Goal: Information Seeking & Learning: Learn about a topic

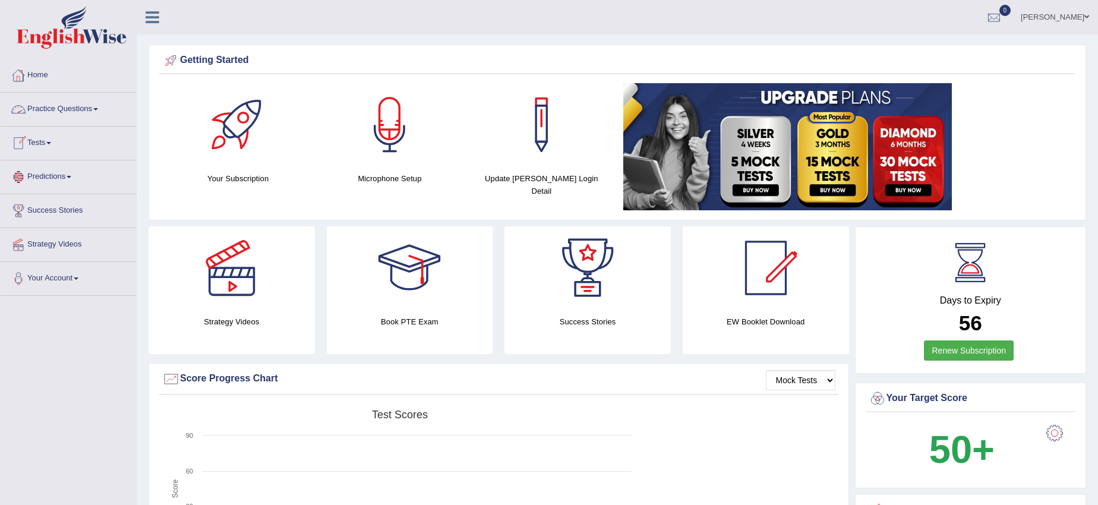
click at [70, 111] on link "Practice Questions" at bounding box center [68, 108] width 135 height 30
click at [75, 113] on link "Practice Questions" at bounding box center [68, 108] width 135 height 30
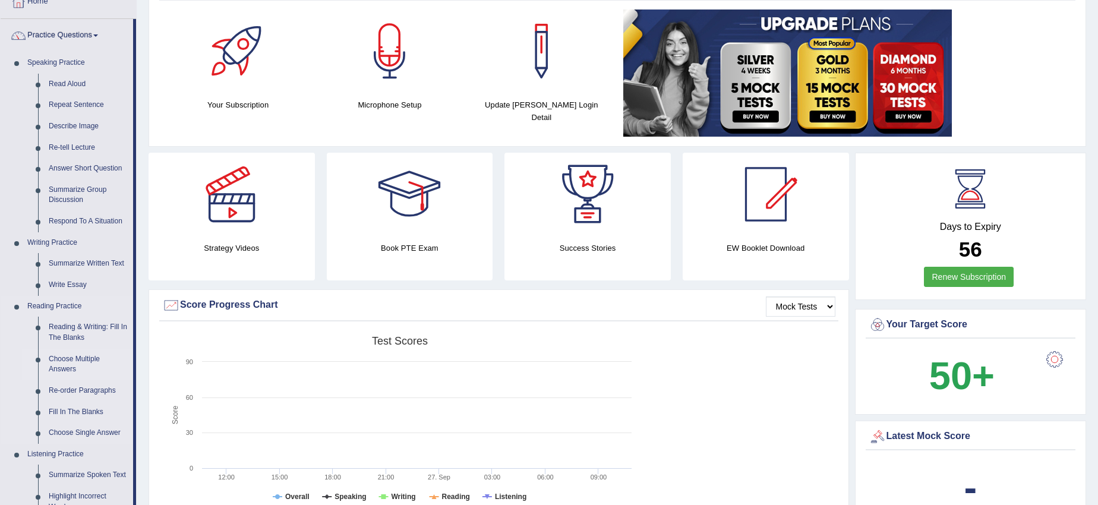
scroll to position [223, 0]
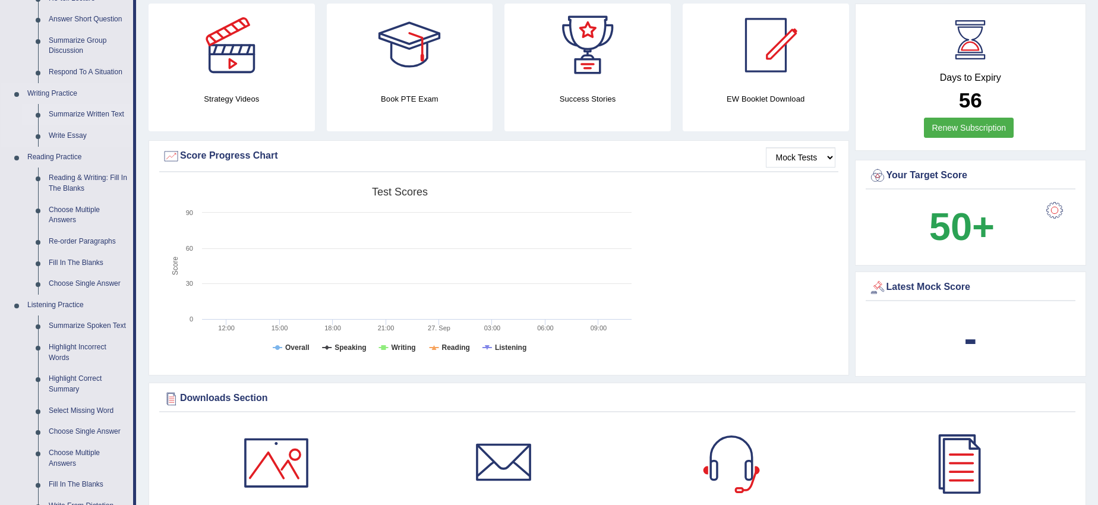
click at [84, 116] on link "Summarize Written Text" at bounding box center [88, 114] width 90 height 21
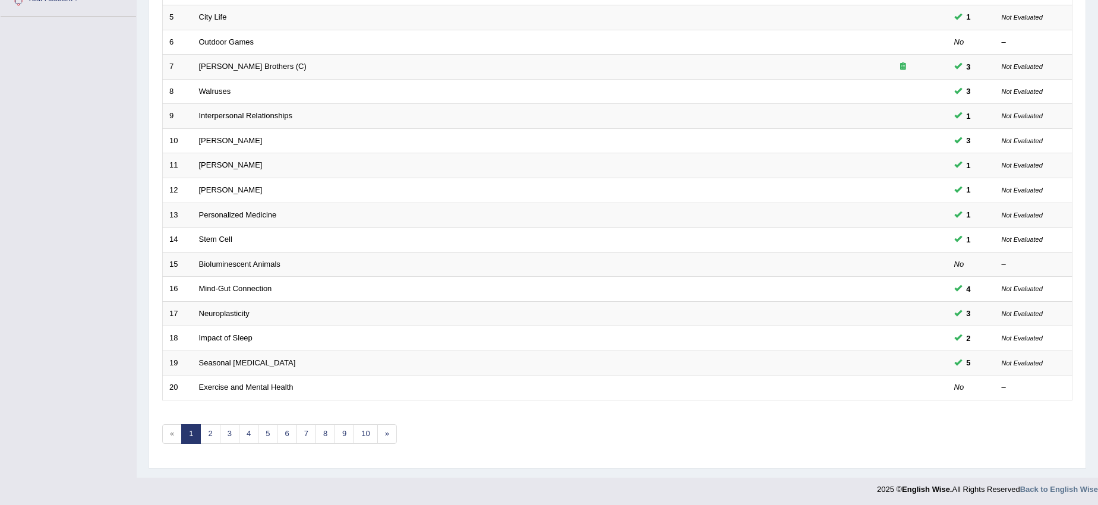
scroll to position [282, 0]
click at [206, 437] on link "2" at bounding box center [210, 432] width 20 height 20
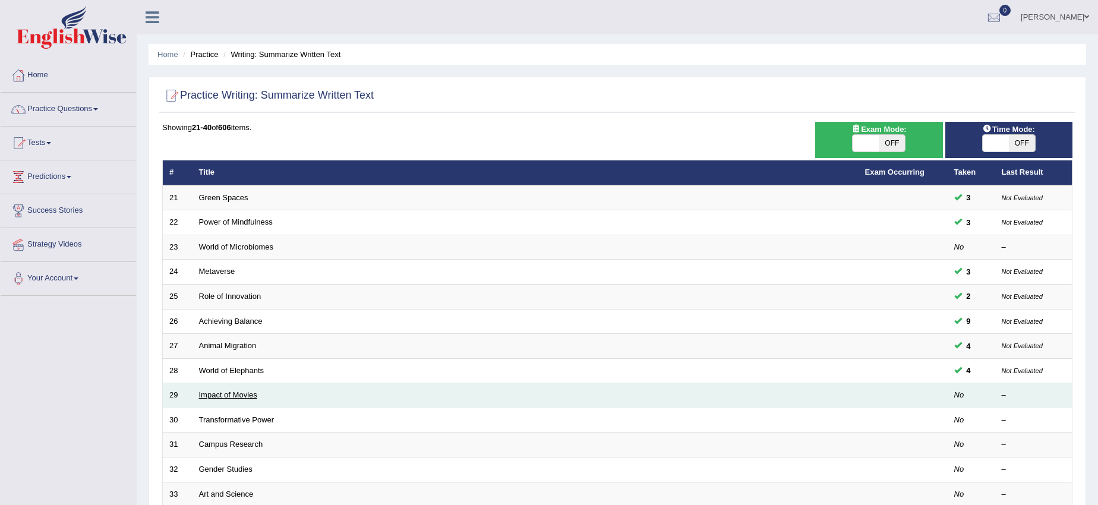
click at [244, 398] on link "Impact of Movies" at bounding box center [228, 394] width 58 height 9
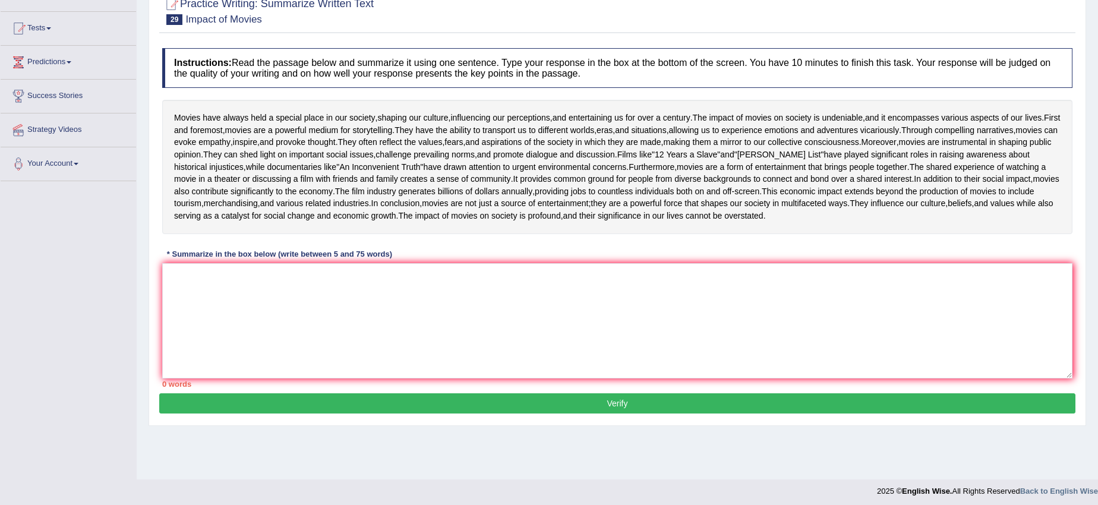
scroll to position [149, 0]
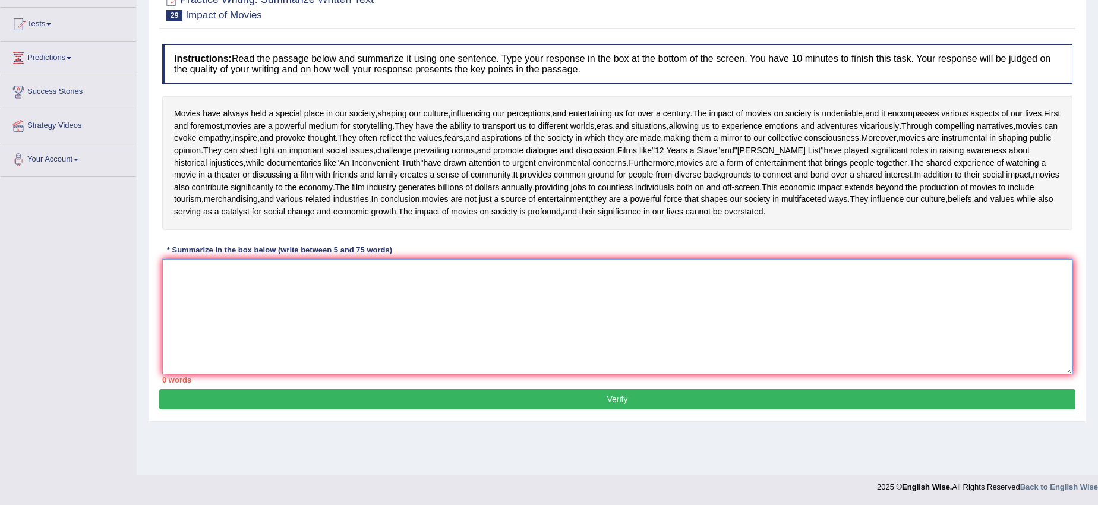
click at [176, 323] on textarea at bounding box center [617, 316] width 910 height 115
type textarea "m"
type textarea "M"
type textarea "T"
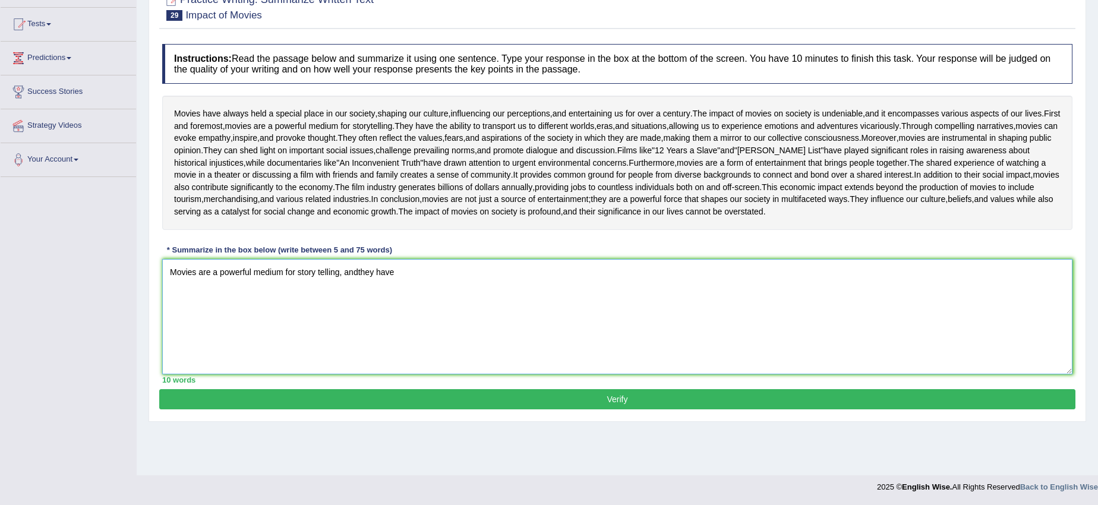
click at [357, 327] on textarea "Movies are a powerful medium for story telling, andthey have" at bounding box center [617, 316] width 910 height 115
click at [415, 325] on textarea "Movies are a powerful medium for story telling, and they have" at bounding box center [617, 316] width 910 height 115
click at [407, 327] on textarea "Movies are a powerful medium for story telling, and they have a ability" at bounding box center [617, 316] width 910 height 115
click at [438, 327] on textarea "Movies are a powerful medium for story telling, and they have the ability" at bounding box center [617, 316] width 910 height 115
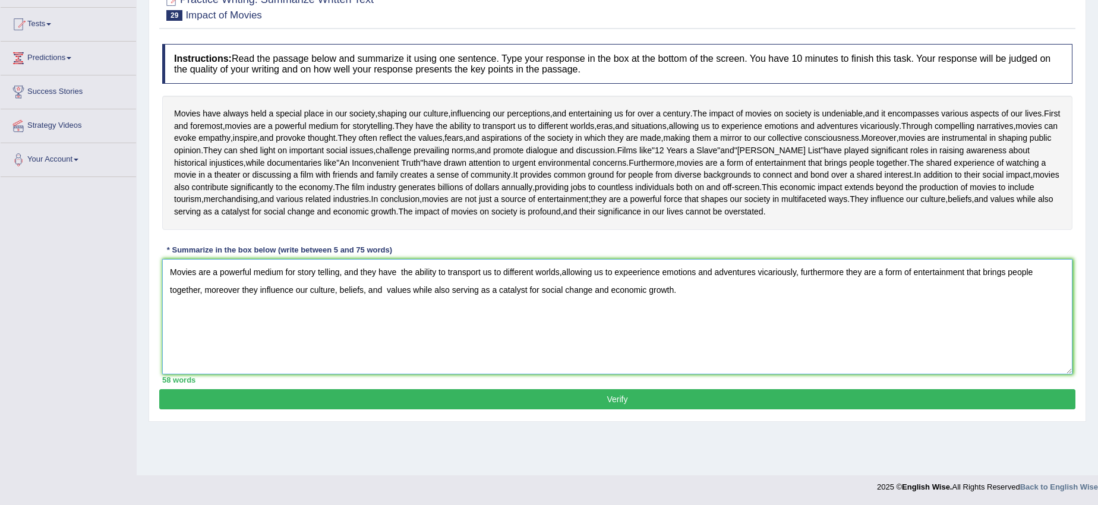
click at [562, 327] on textarea "Movies are a powerful medium for story telling, and they have the ability to tr…" at bounding box center [617, 316] width 910 height 115
click at [564, 328] on textarea "Movies are a powerful medium for story telling, and they have the ability to tr…" at bounding box center [617, 316] width 910 height 115
type textarea "Movies are a powerful medium for story telling, and they have the ability to tr…"
click at [637, 409] on button "Verify" at bounding box center [617, 399] width 916 height 20
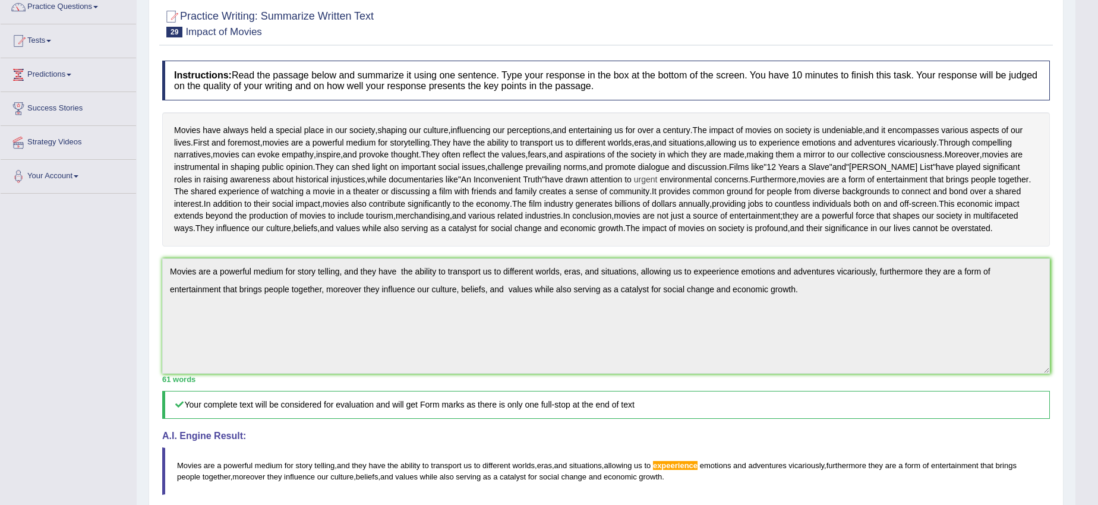
scroll to position [0, 0]
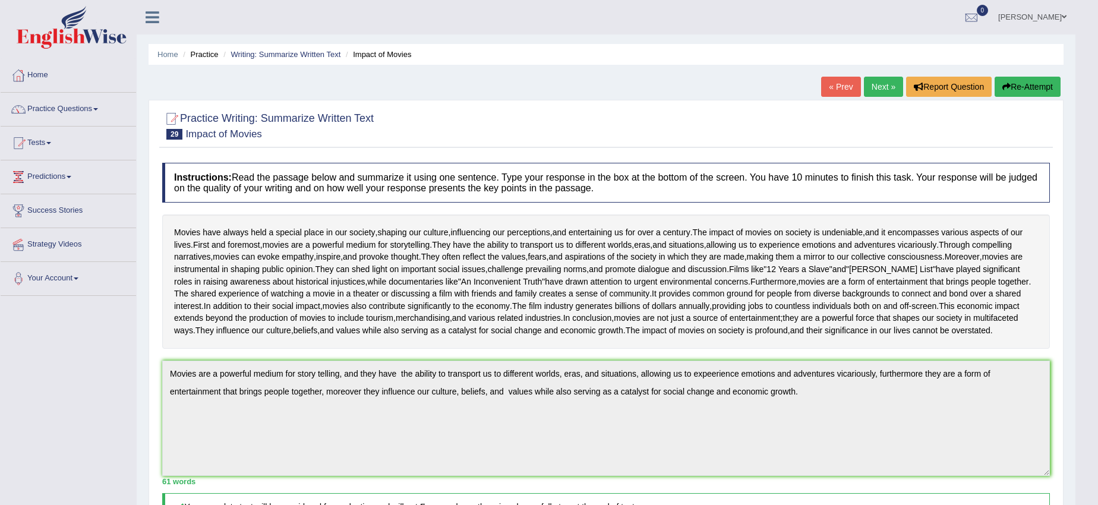
drag, startPoint x: 1042, startPoint y: 87, endPoint x: 1024, endPoint y: 106, distance: 26.5
click at [1040, 87] on button "Re-Attempt" at bounding box center [1027, 87] width 66 height 20
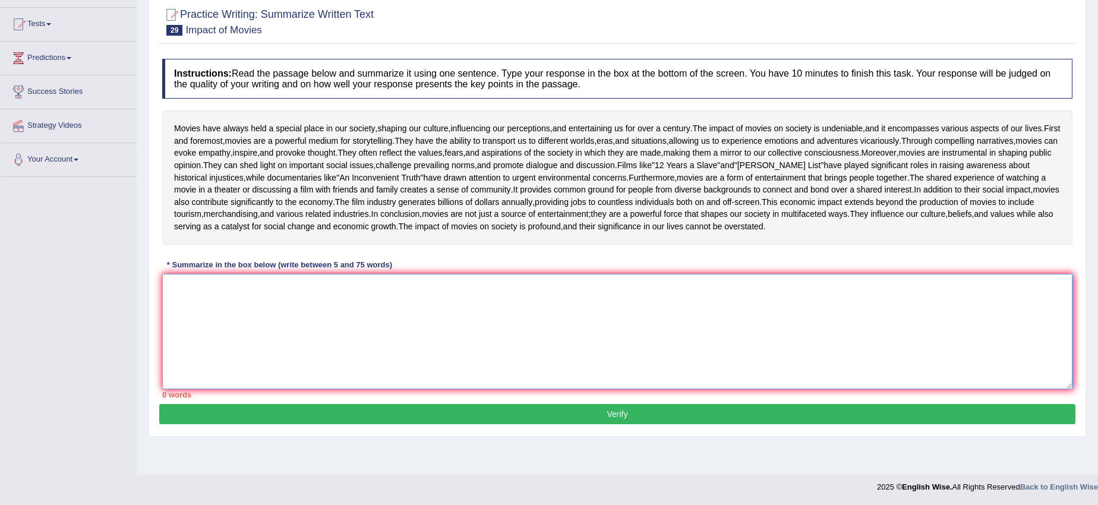
drag, startPoint x: 308, startPoint y: 321, endPoint x: 309, endPoint y: 327, distance: 6.1
paste textarea "Movies are a powerful medium for story telling, and they have the ability to tr…"
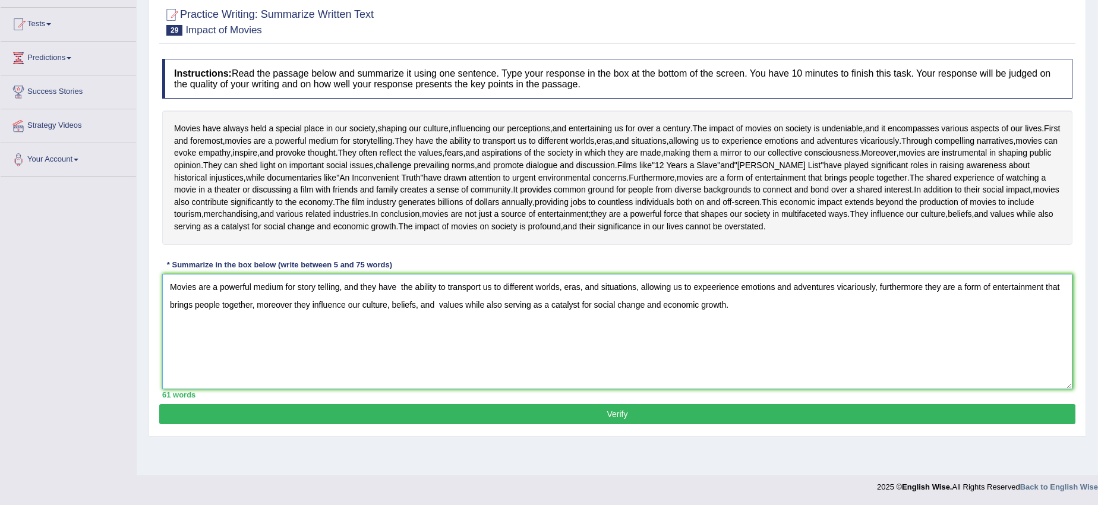
click at [713, 315] on textarea "Movies are a powerful medium for story telling, and they have the ability to tr…" at bounding box center [617, 331] width 910 height 115
type textarea "Movies are a powerful medium for story telling, and they have the ability to tr…"
click at [605, 424] on button "Verify" at bounding box center [617, 414] width 916 height 20
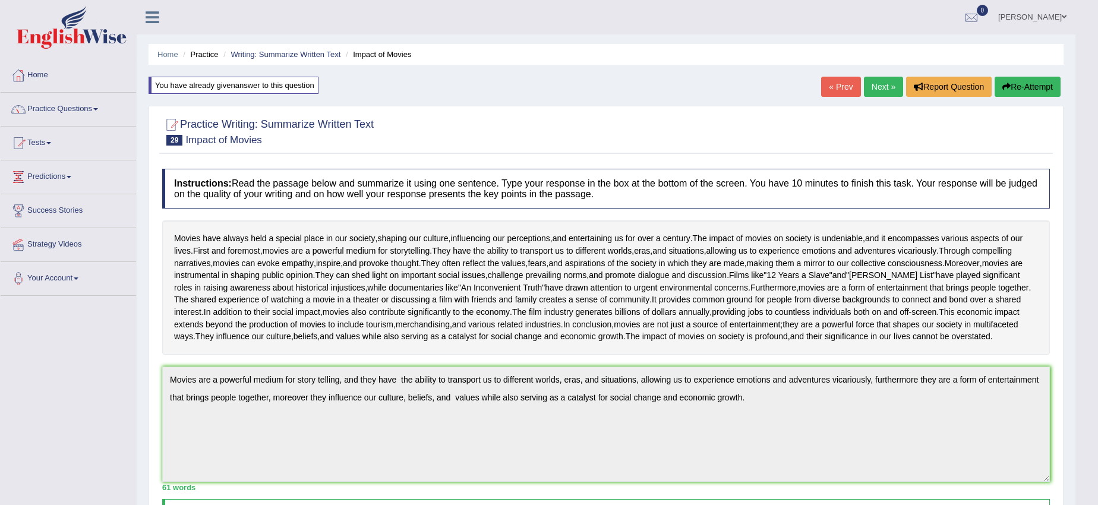
click at [877, 84] on link "Next »" at bounding box center [883, 87] width 39 height 20
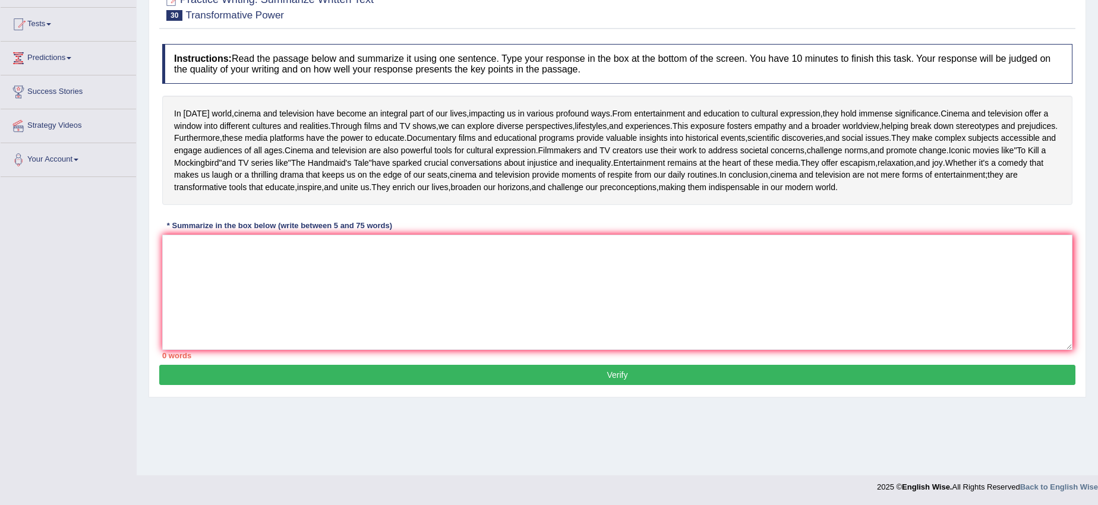
scroll to position [160, 0]
click at [198, 334] on textarea at bounding box center [617, 292] width 910 height 115
click at [202, 324] on textarea at bounding box center [617, 292] width 910 height 115
click at [194, 330] on textarea at bounding box center [617, 292] width 910 height 115
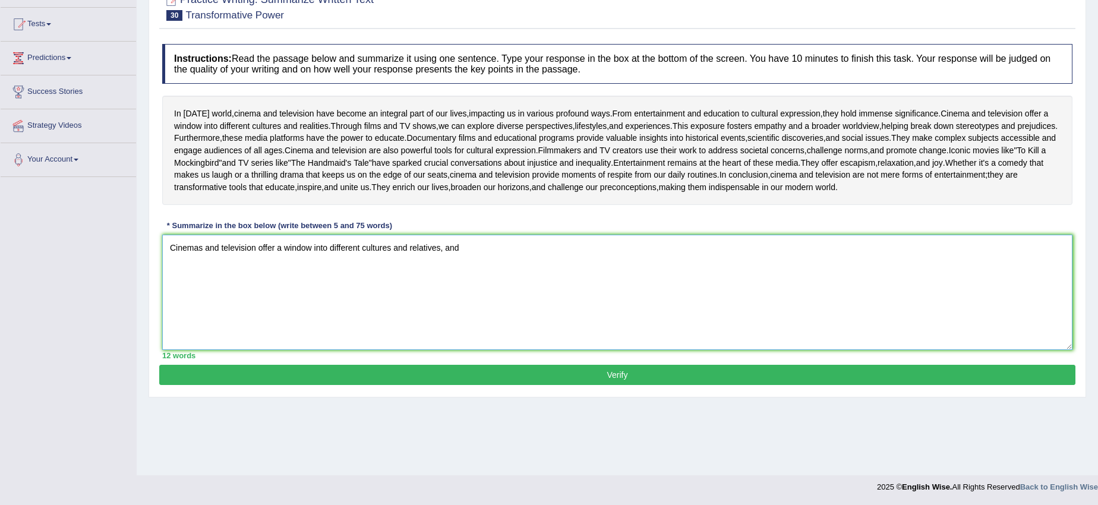
click at [459, 318] on textarea "Cinemas and television offer a window into different cultures and relatives, and" at bounding box center [617, 292] width 910 height 115
click at [555, 318] on textarea "Cinemas and television have become an integral part of our lives, impacting us …" at bounding box center [617, 292] width 910 height 115
click at [582, 316] on textarea "Cinemas and television have become an integral part of our lives, impacting us …" at bounding box center [617, 292] width 910 height 115
click at [580, 312] on textarea "Cinemas and television have become an integral part of our lives, impacting us …" at bounding box center [617, 292] width 910 height 115
click at [631, 320] on textarea "Cinemas and television have become an integral part of our lives, impacting us …" at bounding box center [617, 292] width 910 height 115
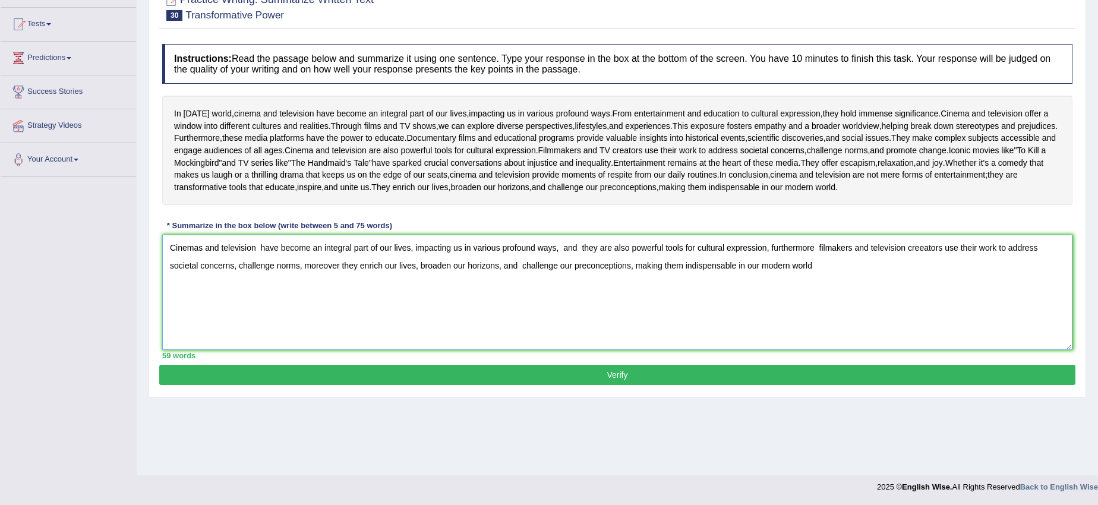
click at [769, 315] on textarea "Cinemas and television have become an integral part of our lives, impacting us …" at bounding box center [617, 292] width 910 height 115
click at [560, 315] on textarea "Cinemas and television have become an integral part of our lives, impacting us …" at bounding box center [617, 292] width 910 height 115
type textarea "Cinemas and television have become an integral part of our lives, impacting us …"
click at [447, 385] on button "Verify" at bounding box center [617, 375] width 916 height 20
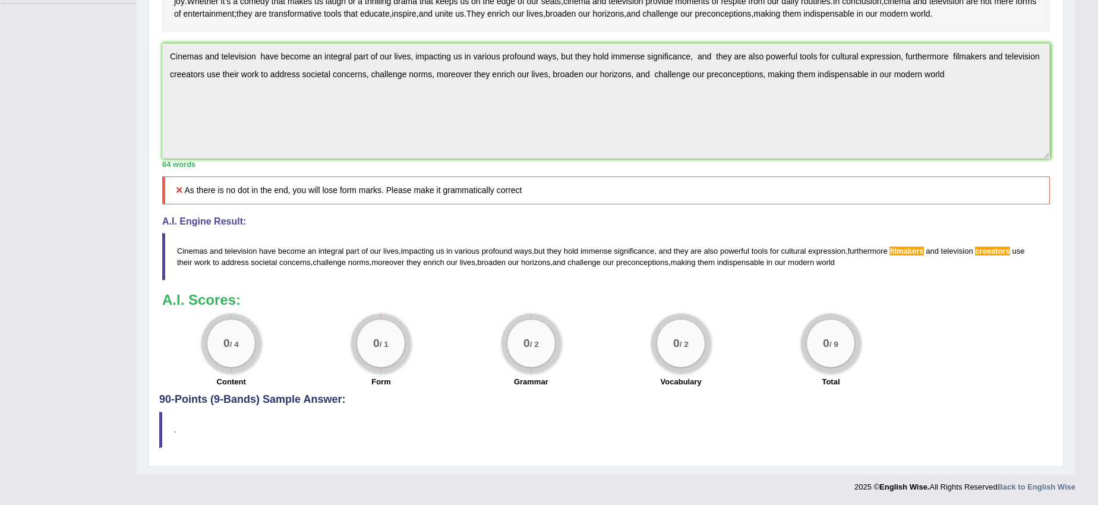
scroll to position [328, 0]
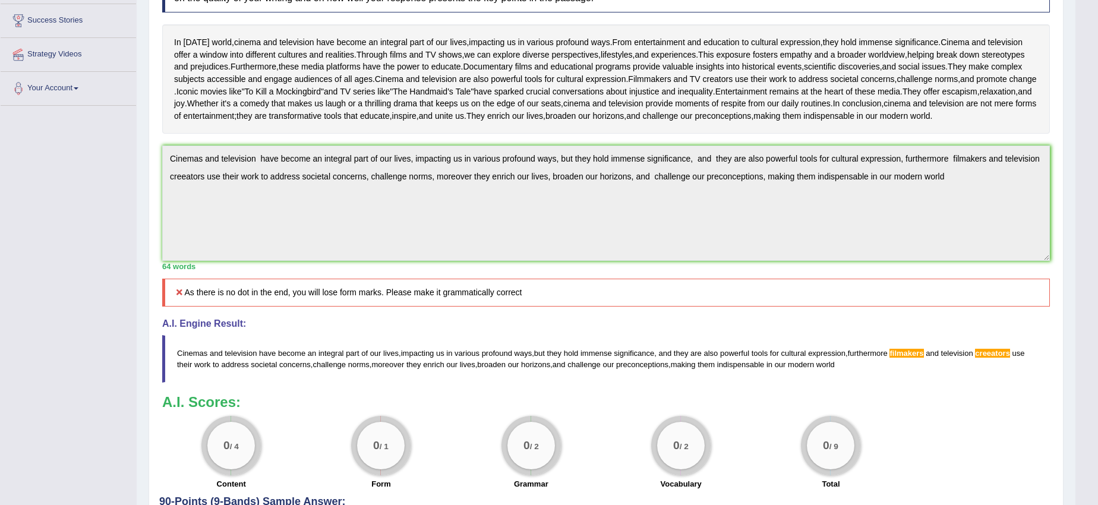
scroll to position [0, 0]
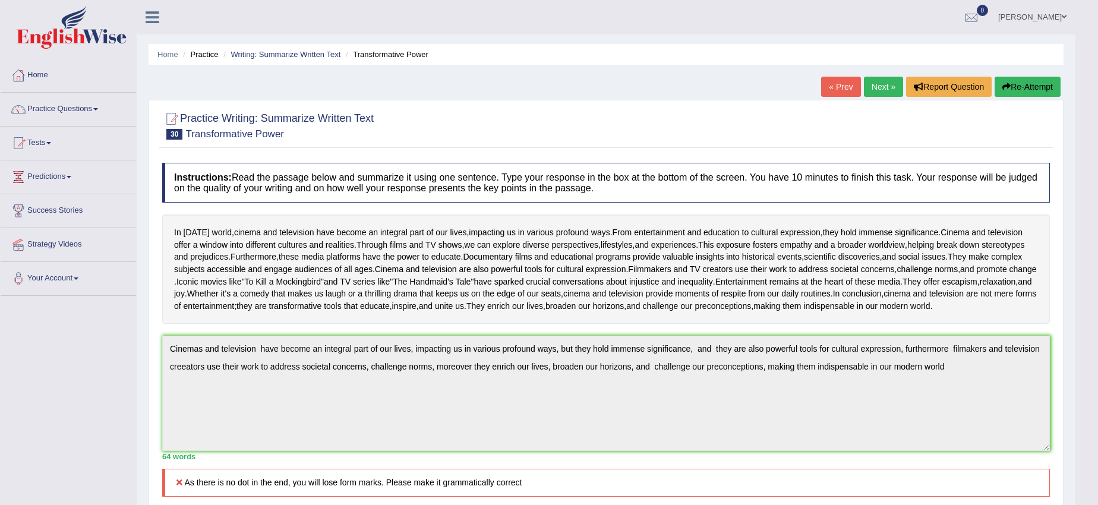
click at [1009, 81] on button "Re-Attempt" at bounding box center [1027, 87] width 66 height 20
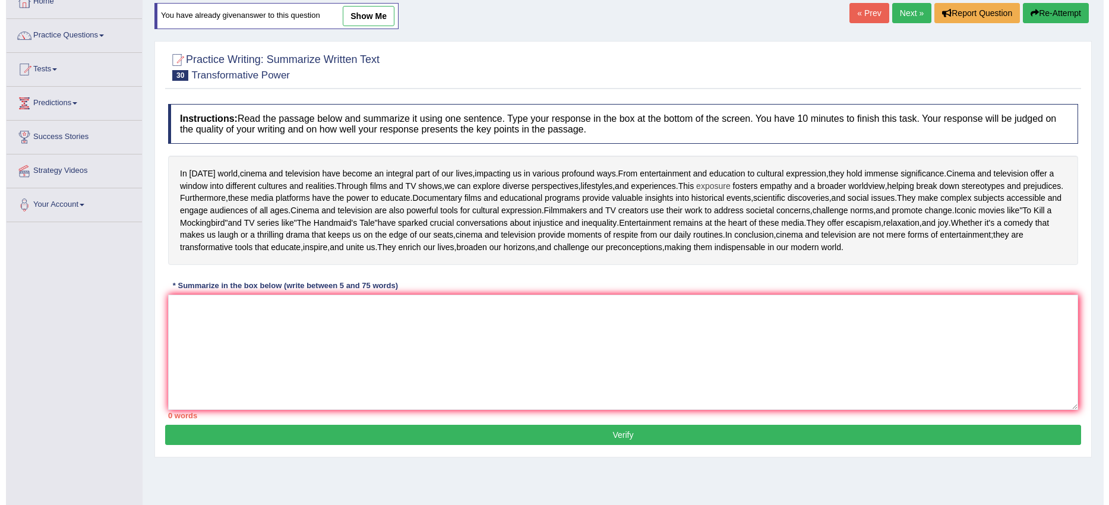
scroll to position [149, 0]
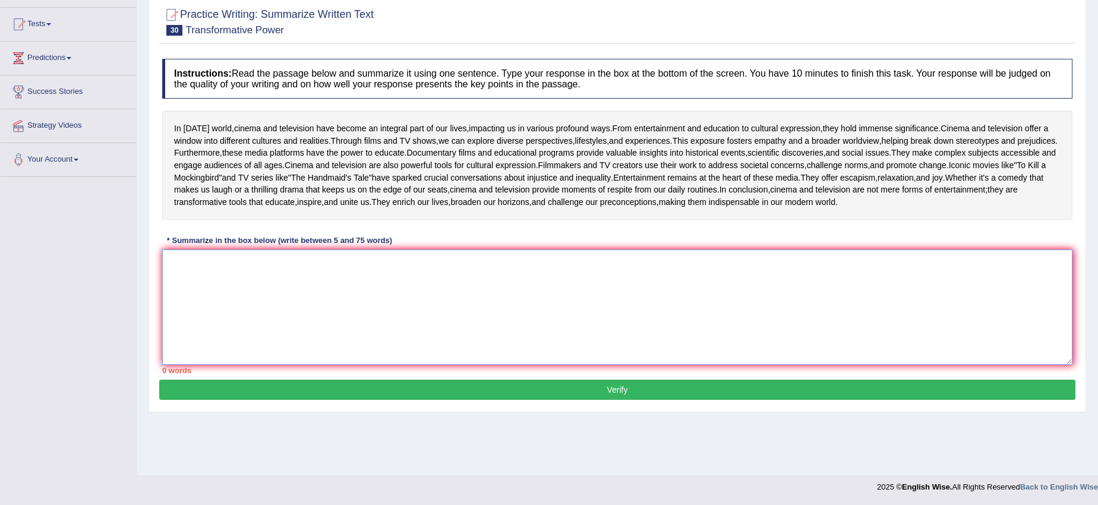
paste textarea "Cinemas and television have become an integral part of our lives, impacting us …"
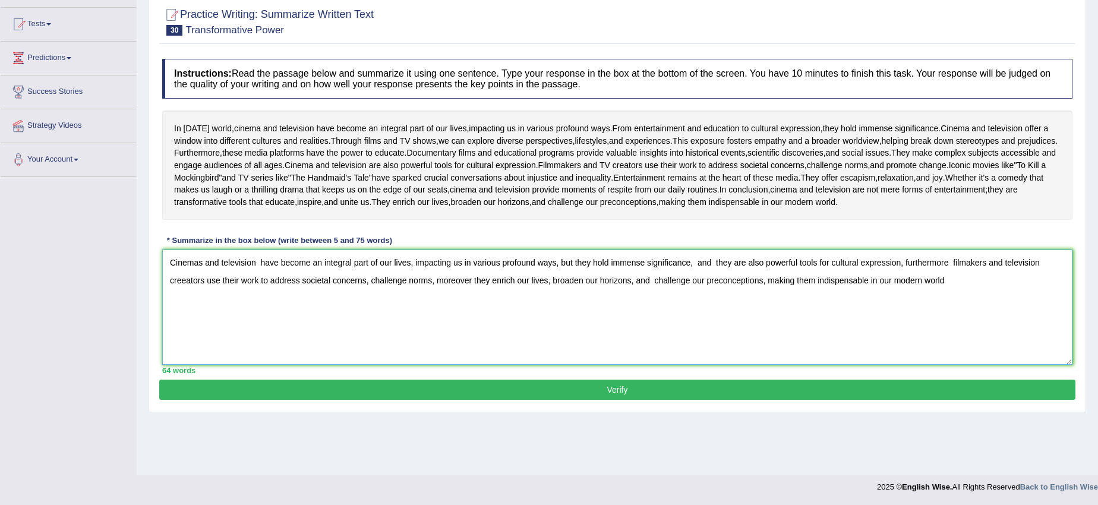
click at [693, 345] on textarea "Cinemas and television have become an integral part of our lives, impacting us …" at bounding box center [617, 306] width 910 height 115
type textarea "Cinemas and television have become an integral part of our lives, impacting us …"
click at [609, 400] on button "Verify" at bounding box center [617, 390] width 916 height 20
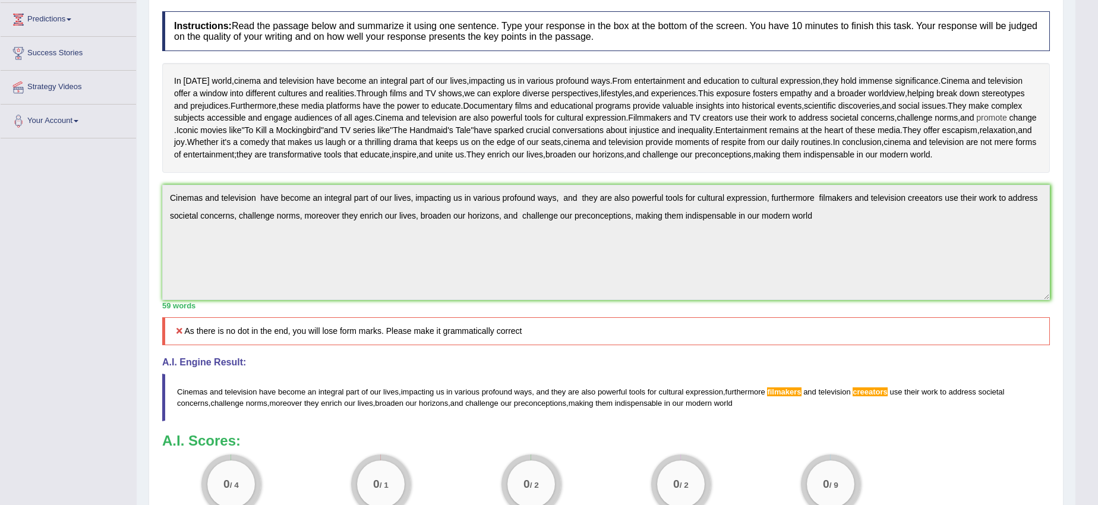
scroll to position [0, 0]
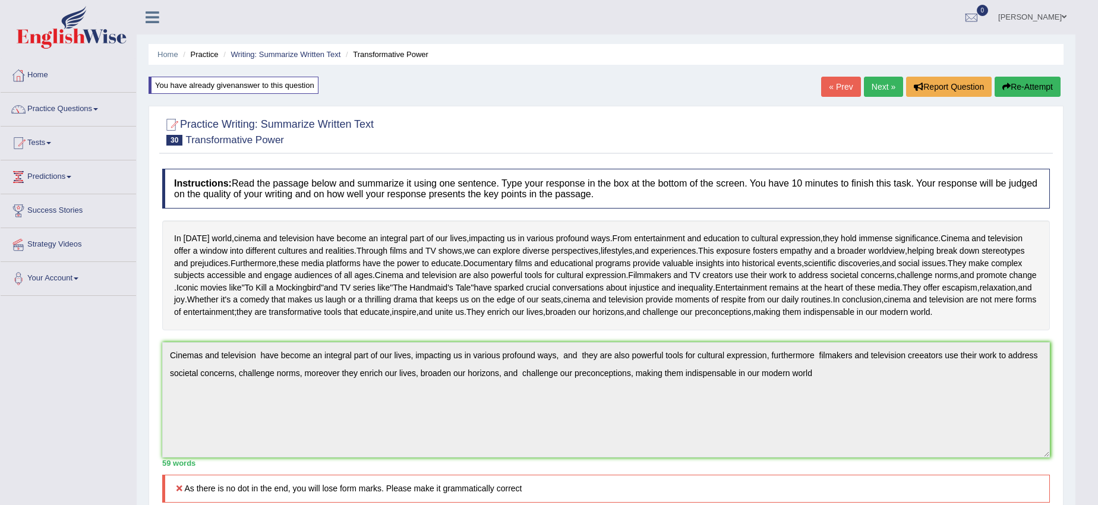
click at [1010, 84] on button "Re-Attempt" at bounding box center [1027, 87] width 66 height 20
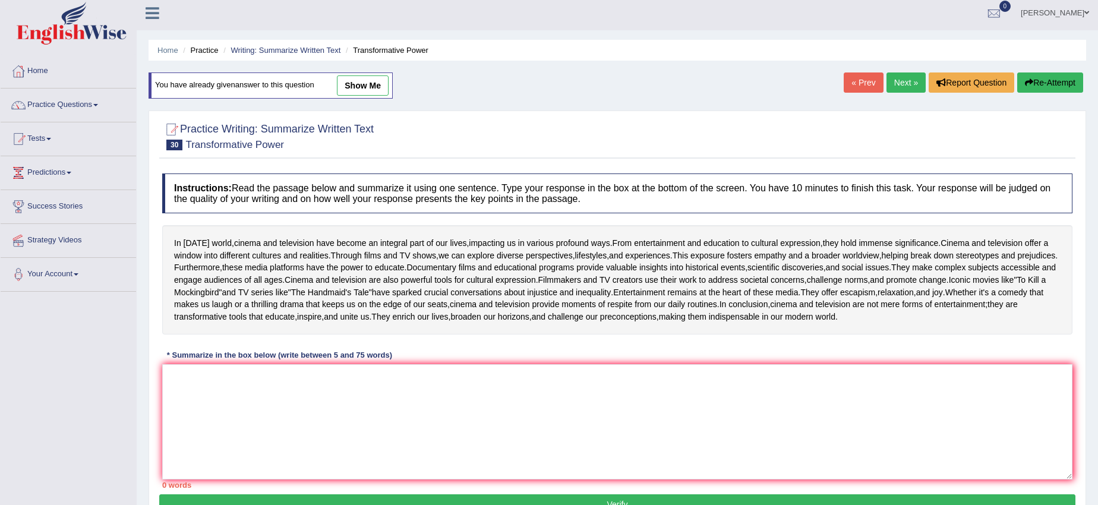
scroll to position [175, 0]
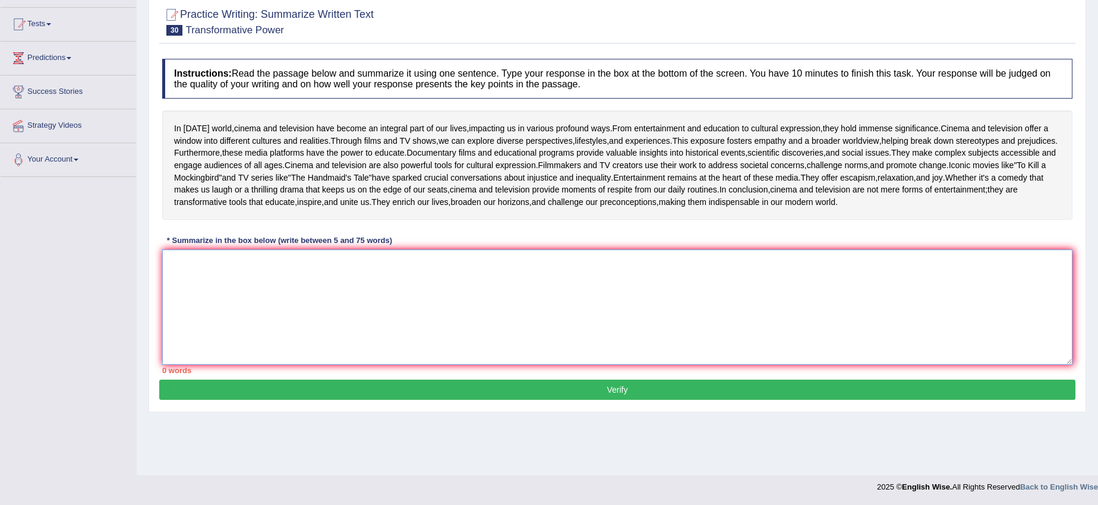
paste textarea "Cinemas and television have become an integral part of our lives, impacting us …"
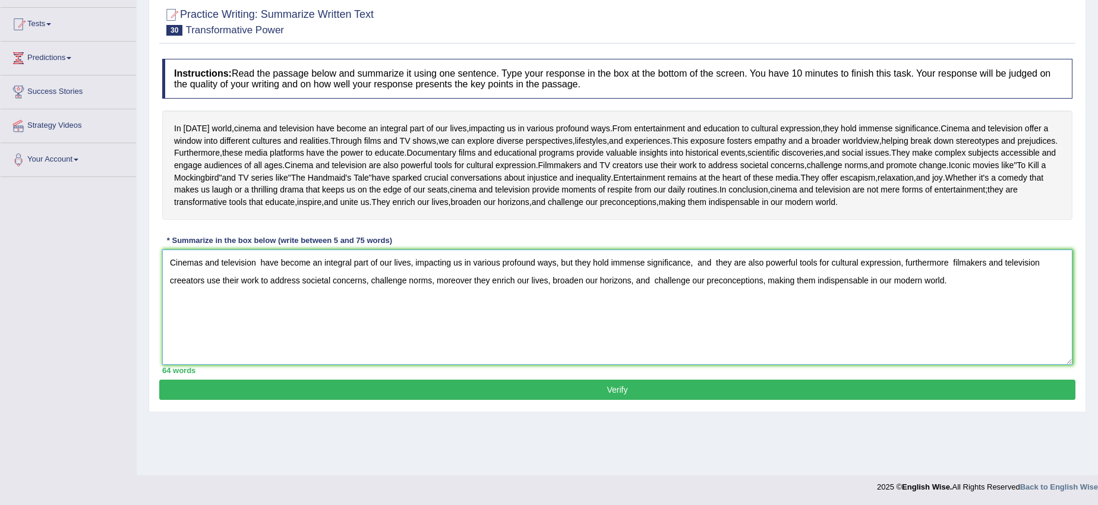
type textarea "Cinemas and television have become an integral part of our lives, impacting us …"
click at [530, 400] on button "Verify" at bounding box center [617, 390] width 916 height 20
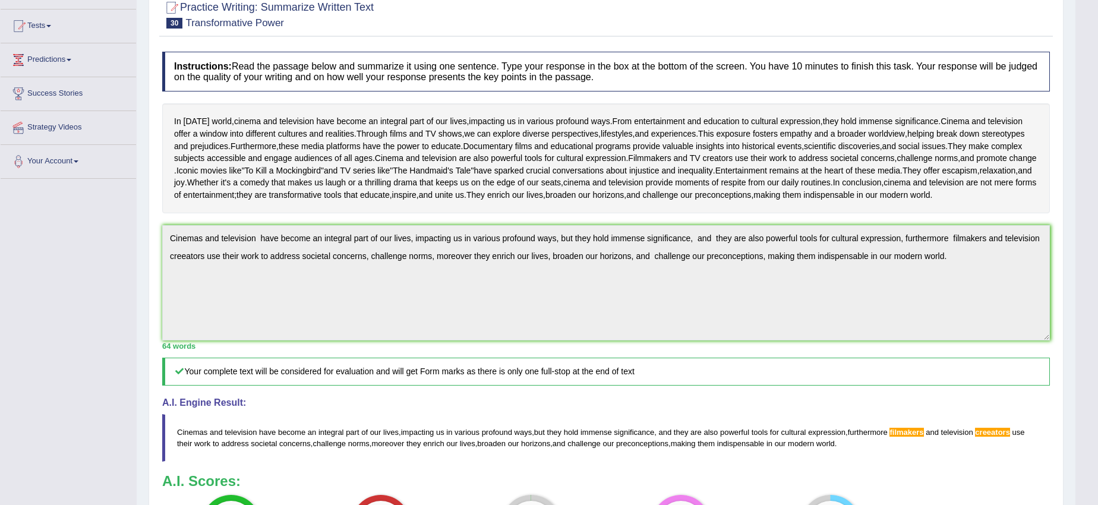
scroll to position [0, 0]
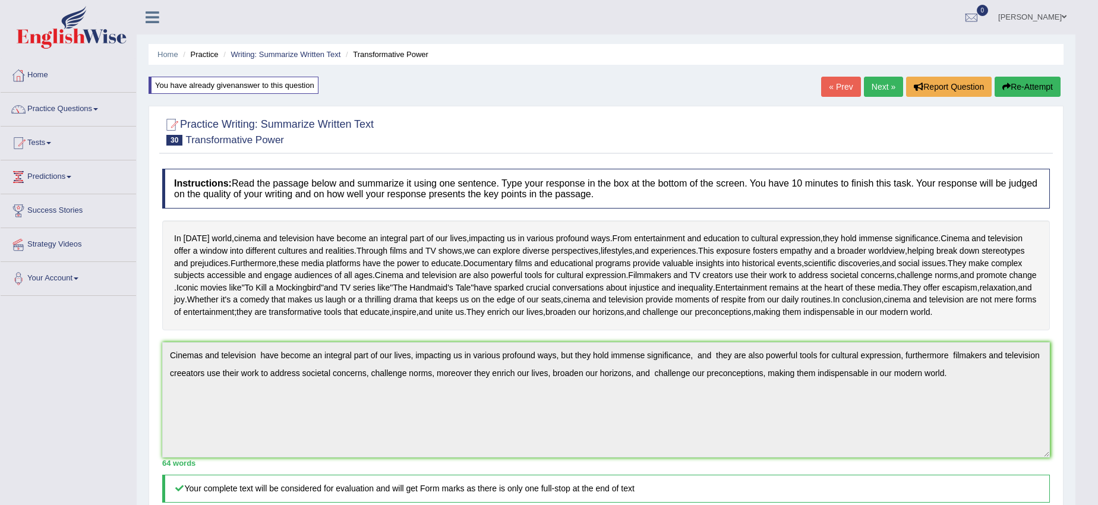
click at [1006, 81] on button "Re-Attempt" at bounding box center [1027, 87] width 66 height 20
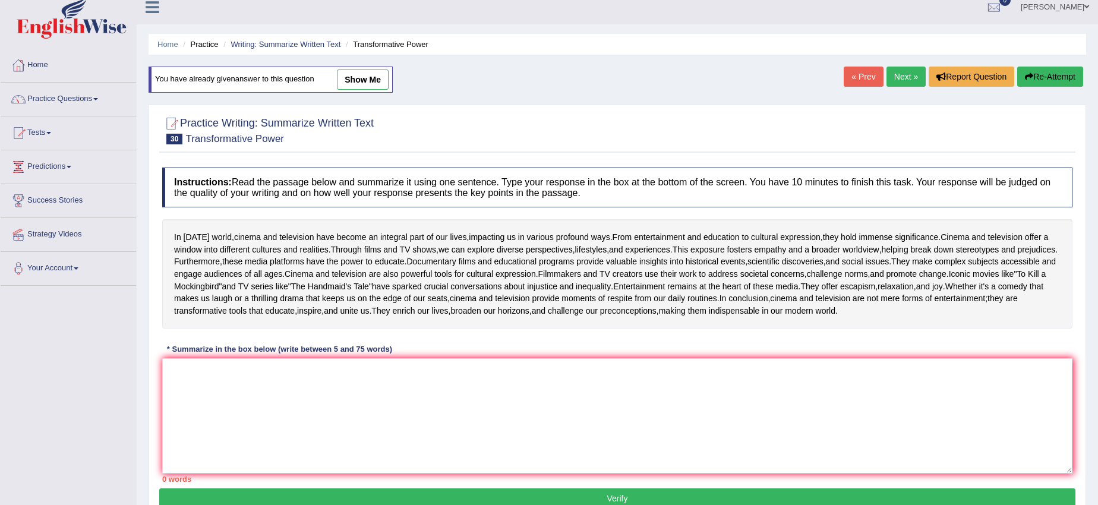
scroll to position [175, 0]
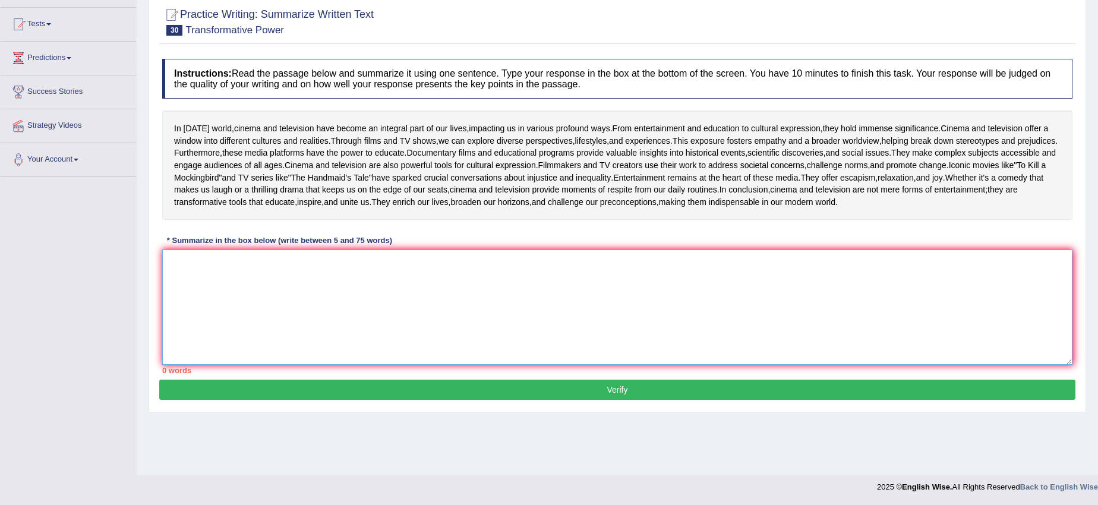
paste textarea "Cinemas and television have become an integral part of our lives, impacting us …"
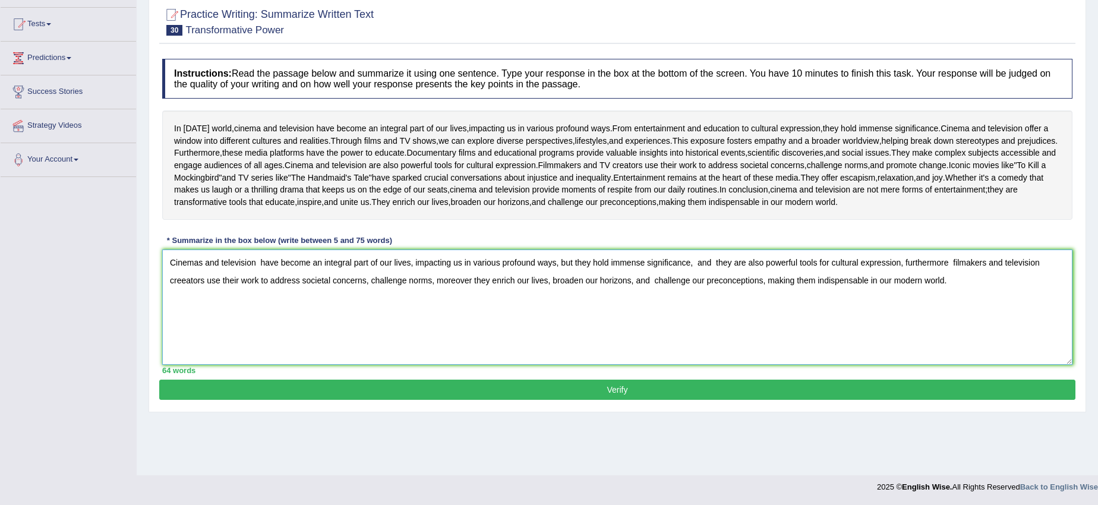
click at [187, 334] on textarea "Cinemas and television have become an integral part of our lives, impacting us …" at bounding box center [617, 306] width 910 height 115
click at [965, 317] on textarea "Cinemas and television have become an integral part of our lives, impacting us …" at bounding box center [617, 306] width 910 height 115
type textarea "Cinemas and television have become an integral part of our lives, impacting us …"
click at [735, 400] on button "Verify" at bounding box center [617, 390] width 916 height 20
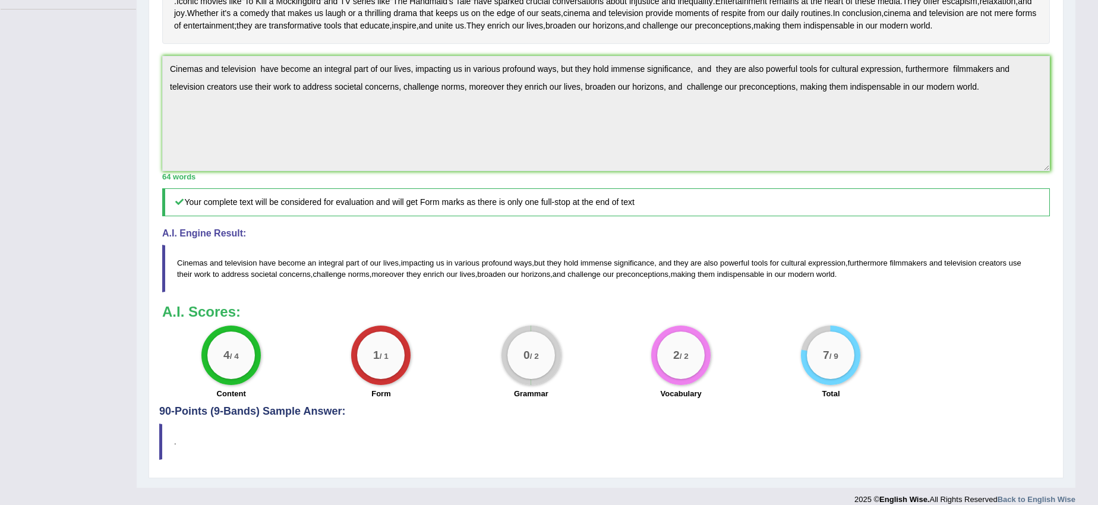
scroll to position [260, 0]
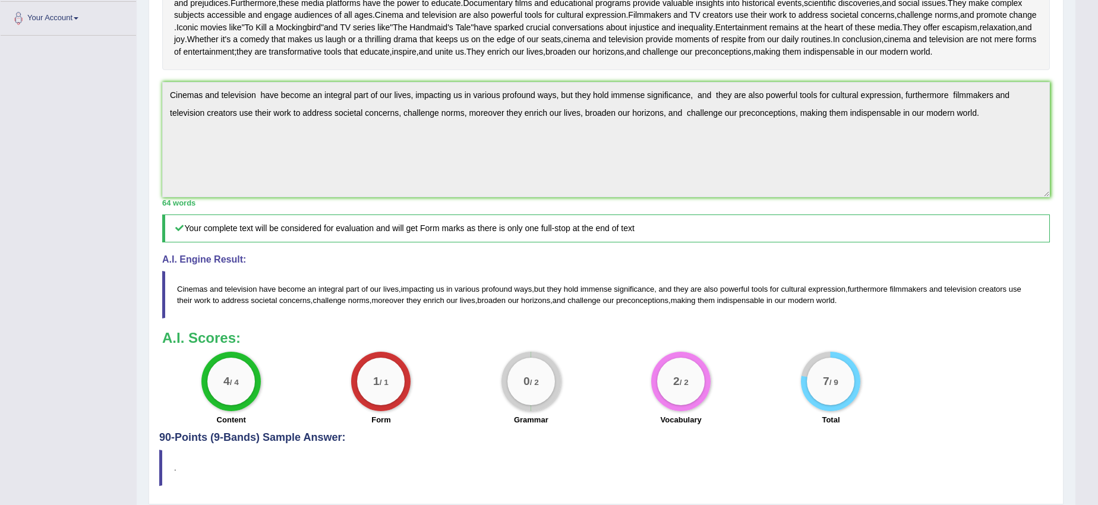
click at [1067, 276] on div "Home Practice Writing: Summarize Written Text Transformative Power You have alr…" at bounding box center [606, 127] width 939 height 774
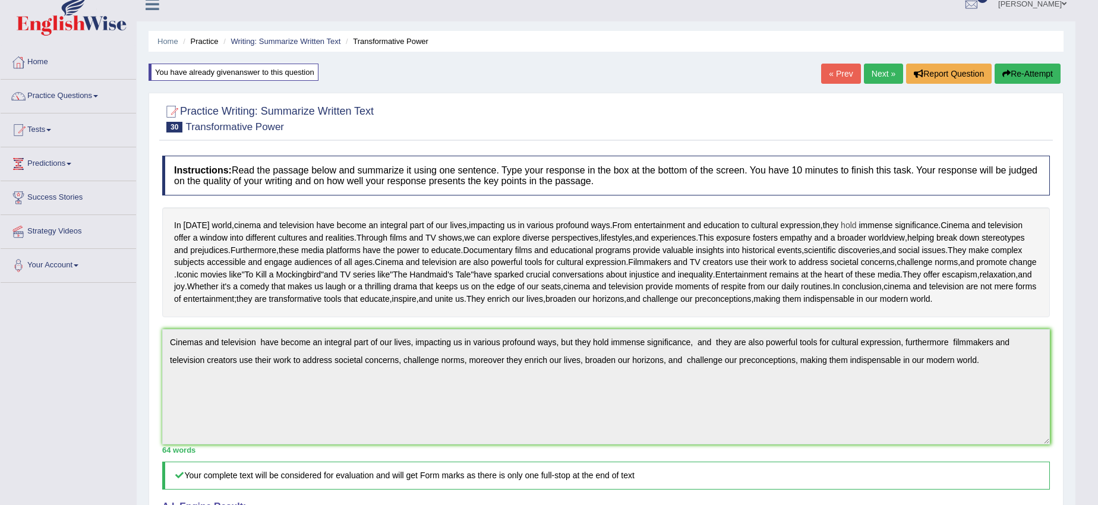
scroll to position [0, 0]
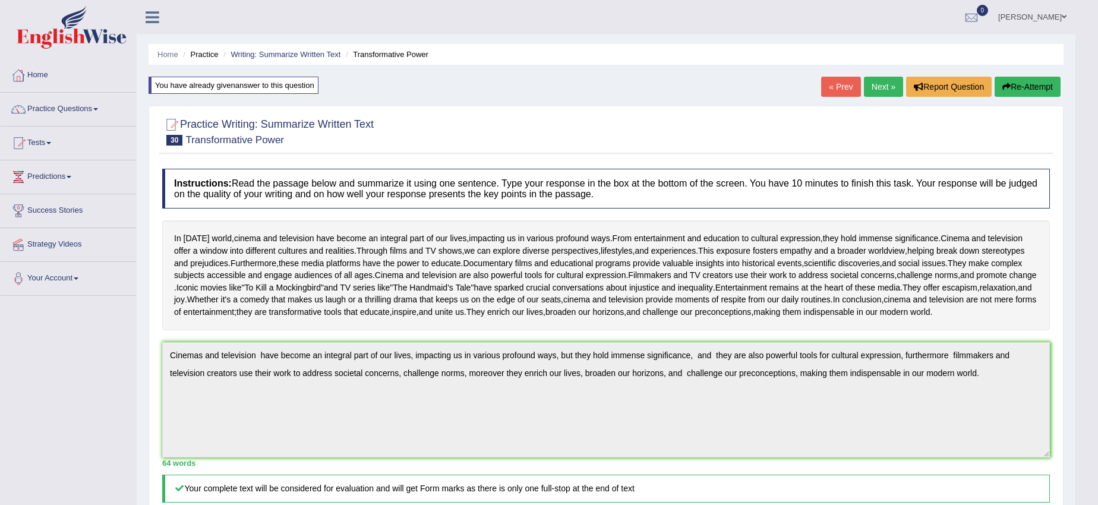
click at [1011, 87] on button "Re-Attempt" at bounding box center [1027, 87] width 66 height 20
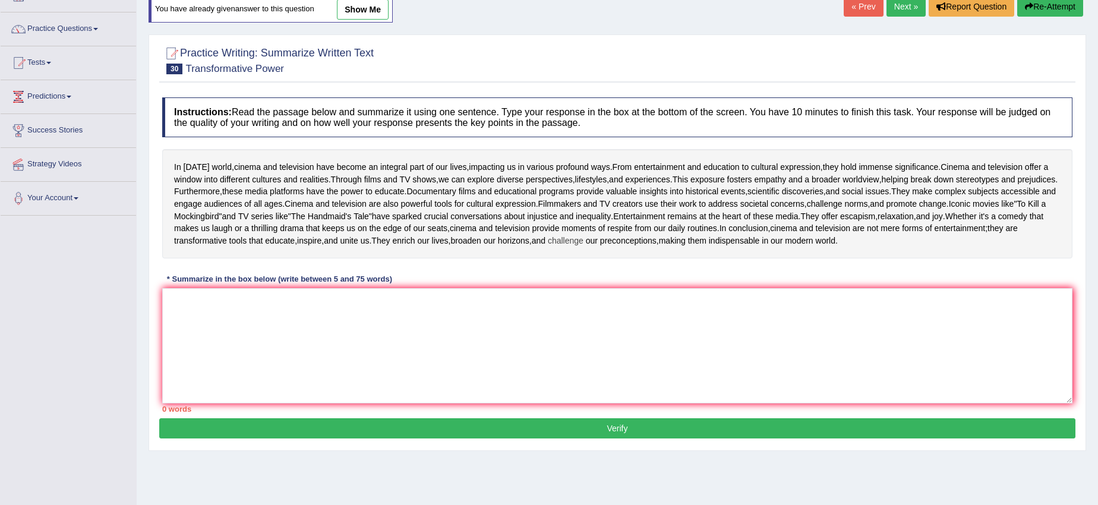
scroll to position [175, 0]
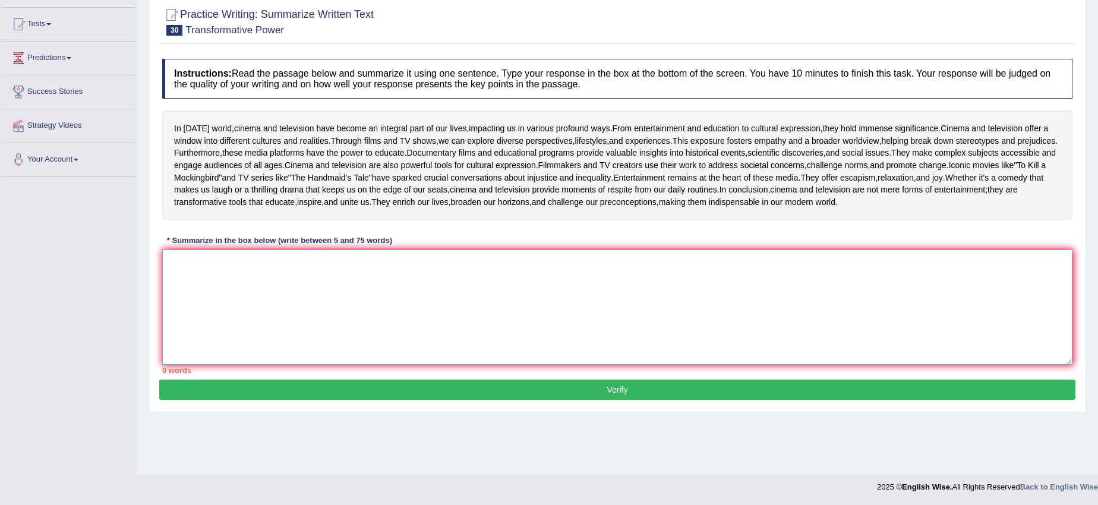
paste textarea "Cinemas and television have become an integral part of our lives, impacting us …"
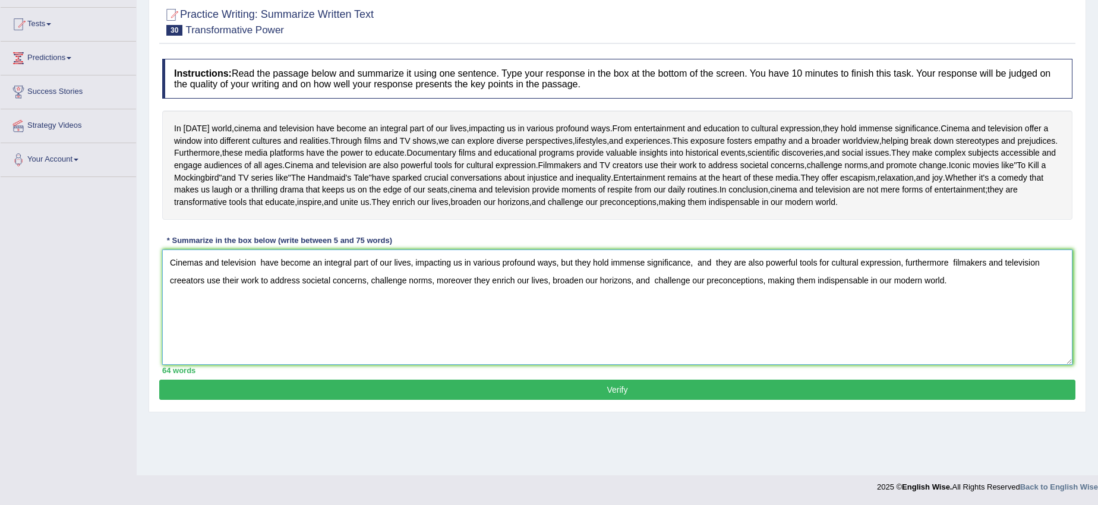
click at [694, 314] on textarea "Cinemas and television have become an integral part of our lives, impacting us …" at bounding box center [617, 306] width 910 height 115
type textarea "Cinemas and television have become an integral part of our lives, impacting us …"
click at [650, 400] on button "Verify" at bounding box center [617, 390] width 916 height 20
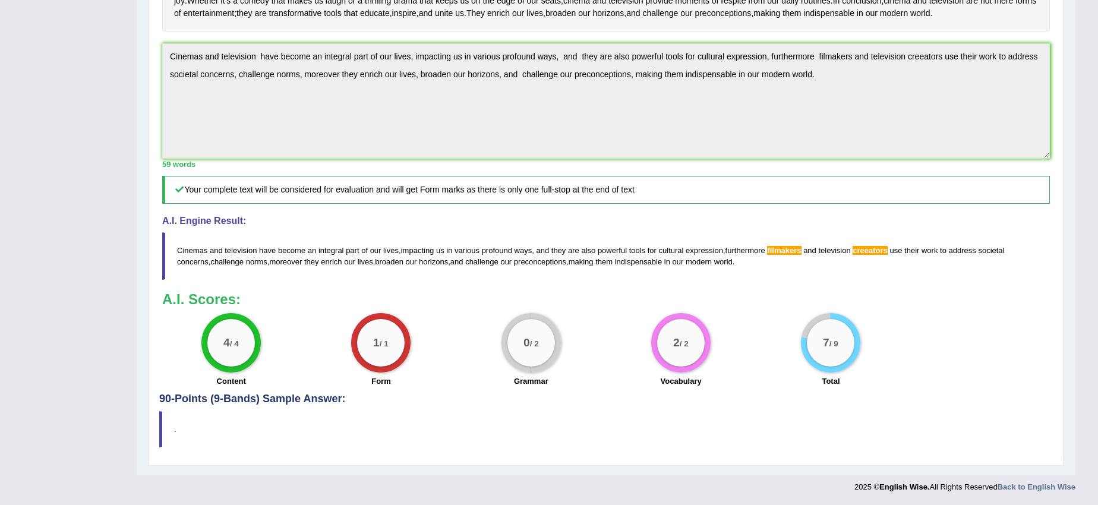
scroll to position [334, 0]
click at [48, 150] on div "Toggle navigation Home Practice Questions Speaking Practice Read Aloud Repeat S…" at bounding box center [537, 100] width 1075 height 798
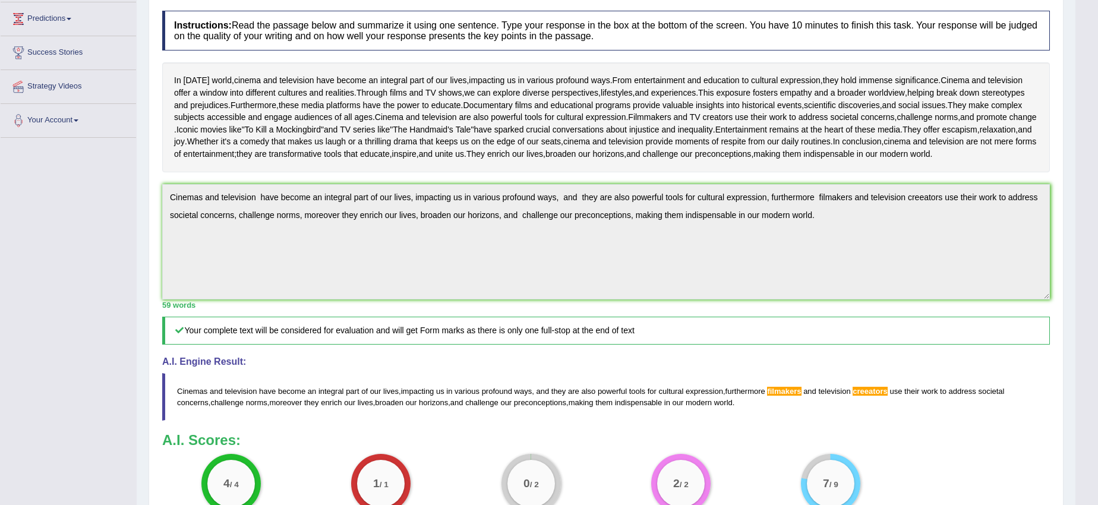
scroll to position [0, 0]
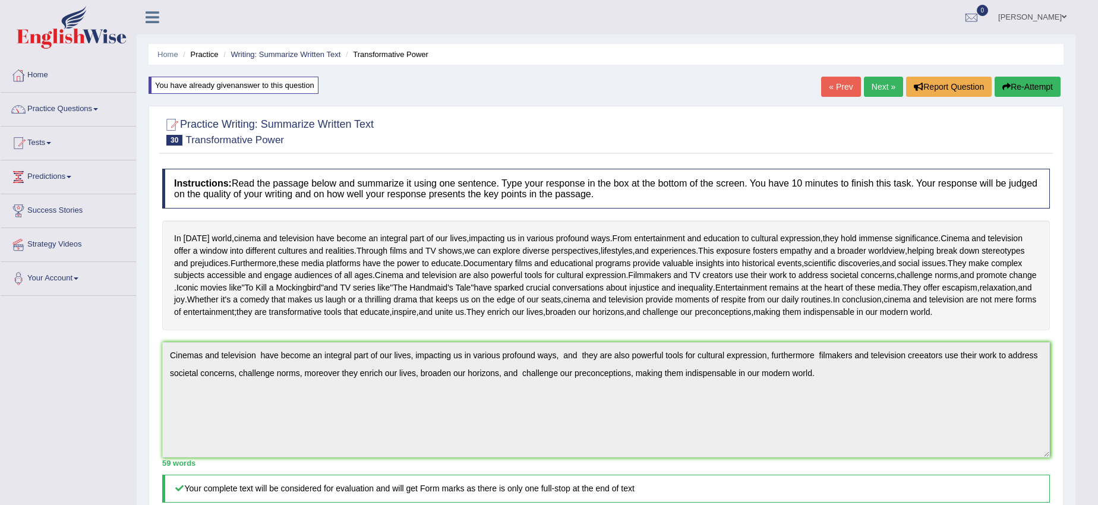
drag, startPoint x: 1030, startPoint y: 74, endPoint x: 1029, endPoint y: 84, distance: 10.2
click at [1029, 81] on div "Home Practice Writing: Summarize Written Text Transformative Power You have alr…" at bounding box center [606, 387] width 939 height 774
click at [1028, 85] on button "Re-Attempt" at bounding box center [1027, 87] width 66 height 20
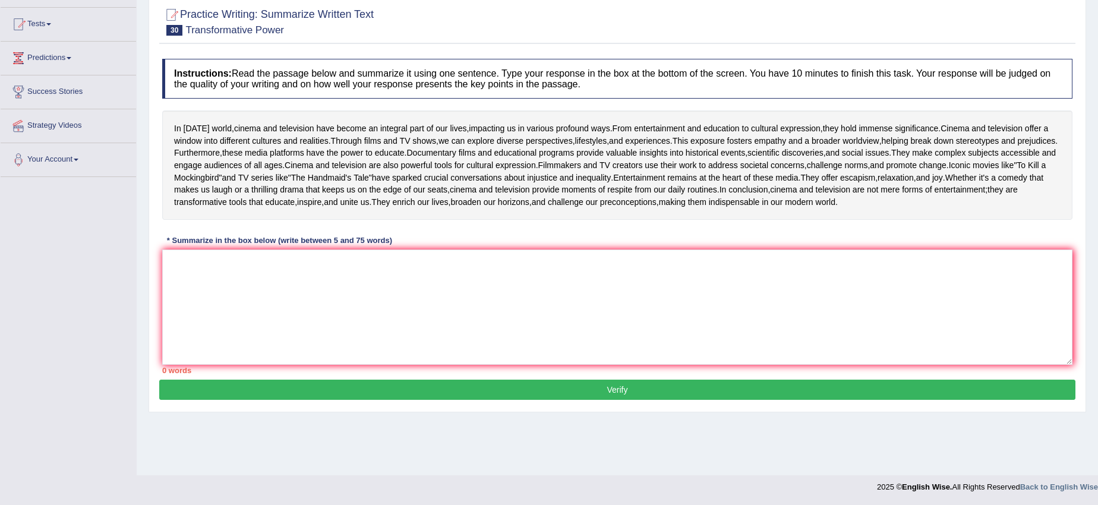
scroll to position [175, 0]
paste textarea "Cinemas and television have become an integral part of our lives, impacting us …"
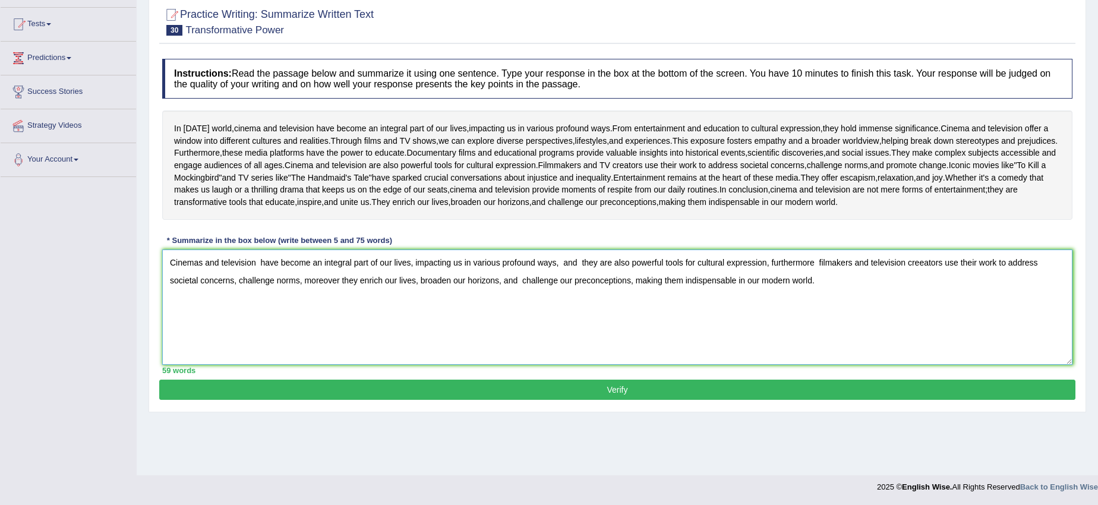
click at [833, 317] on textarea "Cinemas and television have become an integral part of our lives, impacting us …" at bounding box center [617, 306] width 910 height 115
click at [925, 316] on textarea "Cinemas and television have become an integral part of our lives, impacting us …" at bounding box center [617, 306] width 910 height 115
type textarea "Cinemas and television have become an integral part of our lives, impacting us …"
click at [874, 400] on button "Verify" at bounding box center [617, 390] width 916 height 20
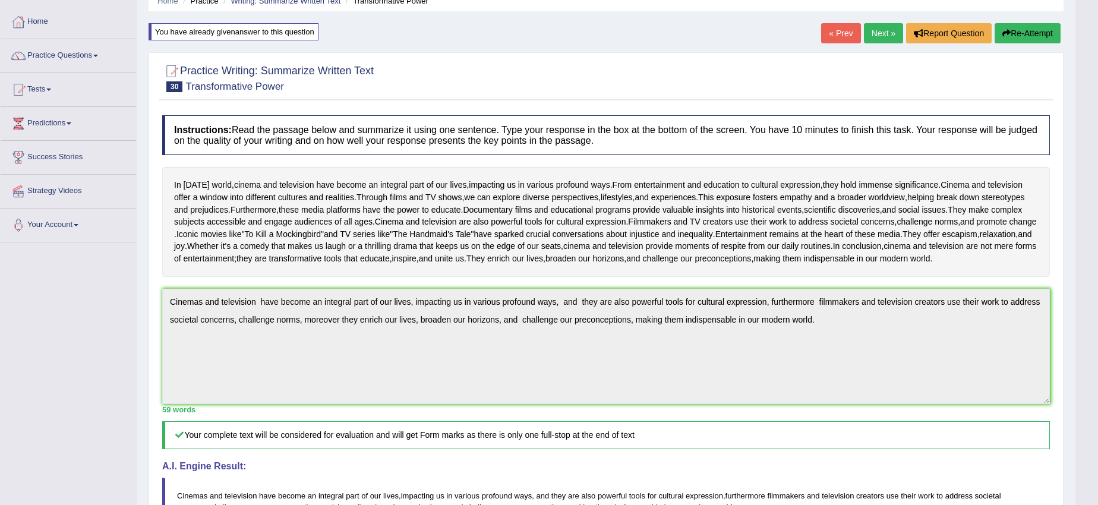
scroll to position [0, 0]
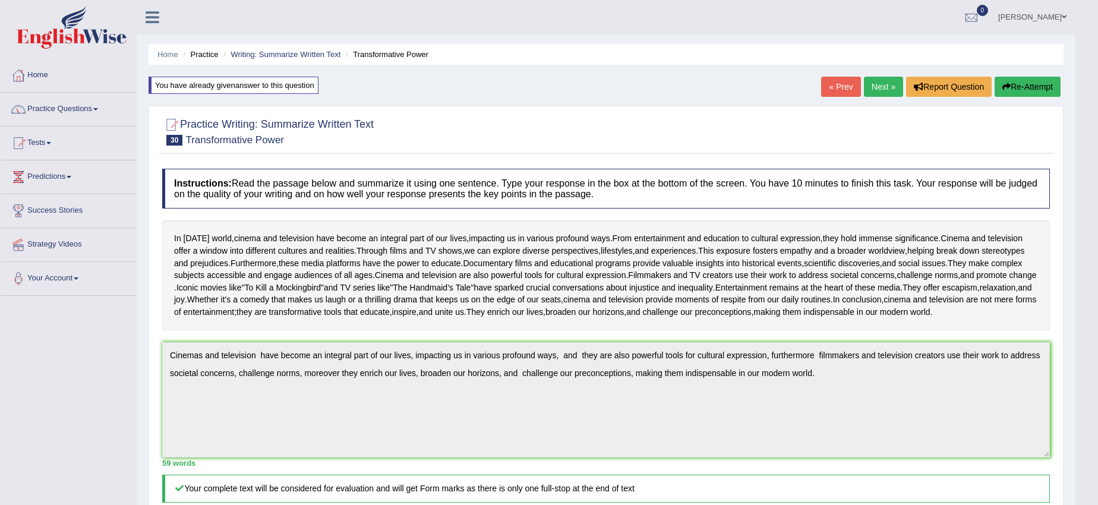
click at [1021, 88] on button "Re-Attempt" at bounding box center [1027, 87] width 66 height 20
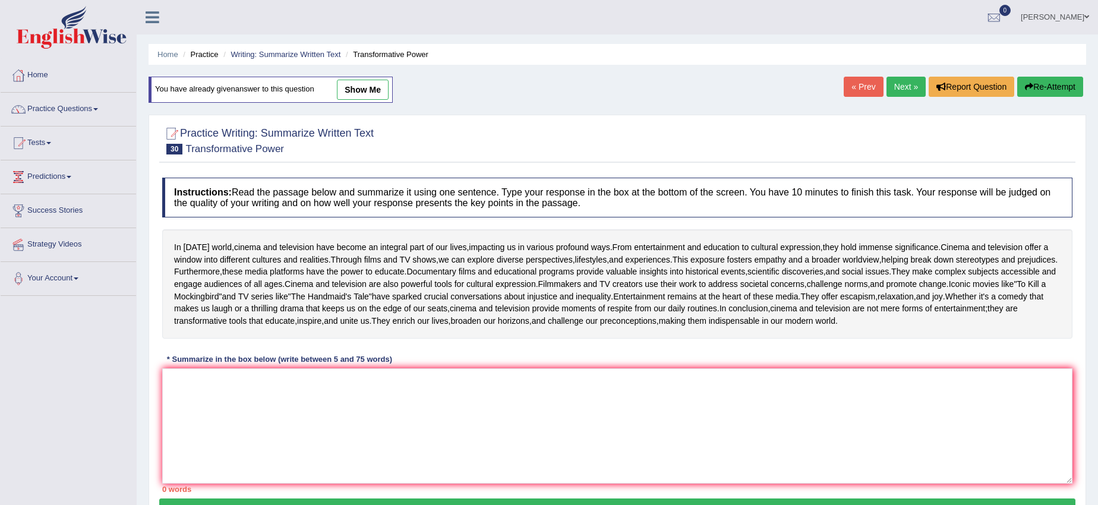
click at [907, 84] on link "Next »" at bounding box center [905, 87] width 39 height 20
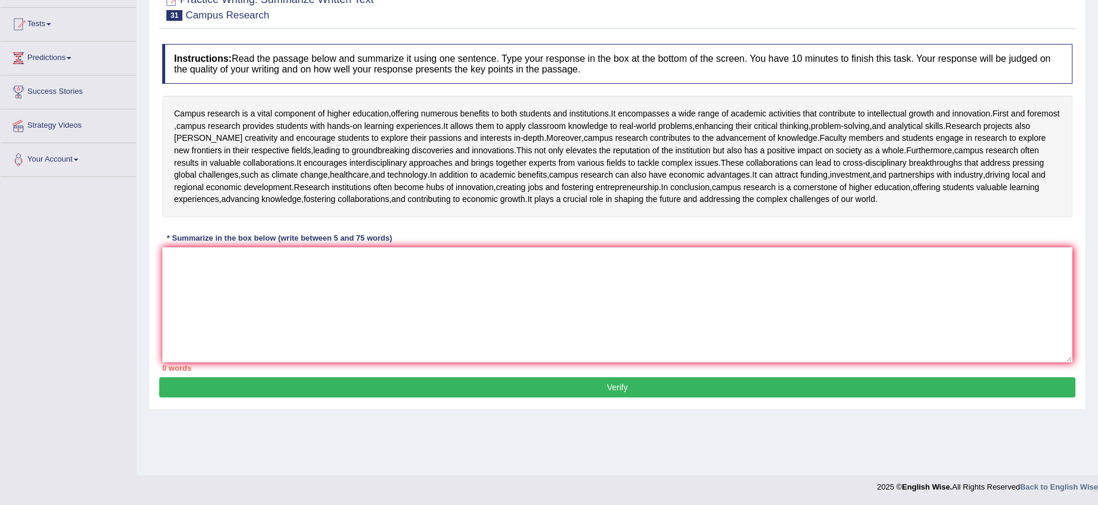
scroll to position [160, 0]
click at [228, 334] on textarea at bounding box center [617, 304] width 910 height 115
click at [173, 350] on textarea at bounding box center [617, 304] width 910 height 115
click at [236, 340] on textarea at bounding box center [617, 304] width 910 height 115
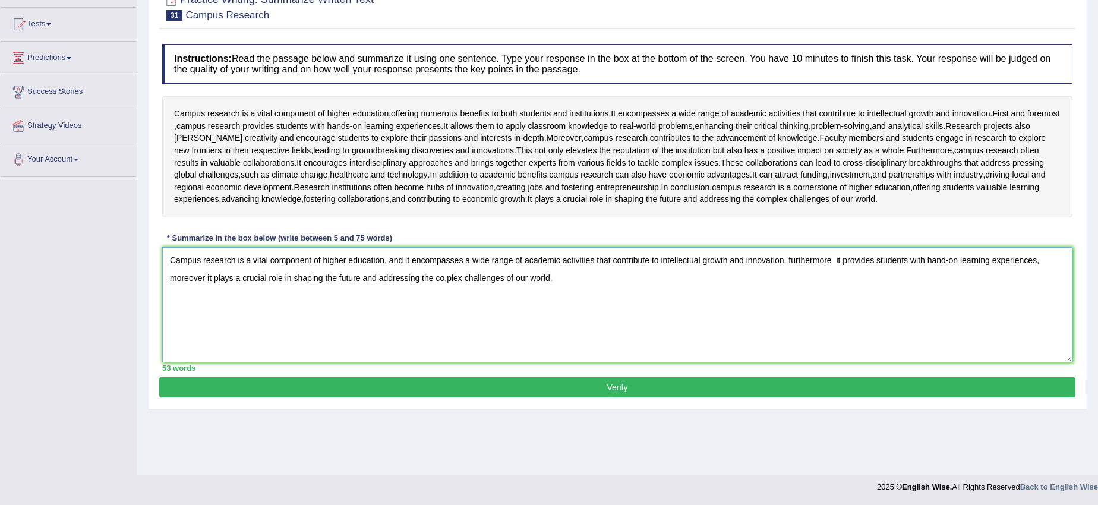
click at [445, 335] on textarea "Campus research is a vital component of higher education, and it encompasses a …" at bounding box center [617, 304] width 910 height 115
click at [447, 335] on textarea "Campus research is a vital component of higher education, and it encompasses a …" at bounding box center [617, 304] width 910 height 115
click at [382, 314] on textarea "Campus research is a vital component of higher education, and it encompasses a …" at bounding box center [617, 304] width 910 height 115
click at [383, 314] on textarea "Campus research is a vital component of higher education, and it encompasses a …" at bounding box center [617, 304] width 910 height 115
click at [386, 317] on textarea "Campus research is a vital component of higher education, and it encompasses a …" at bounding box center [617, 304] width 910 height 115
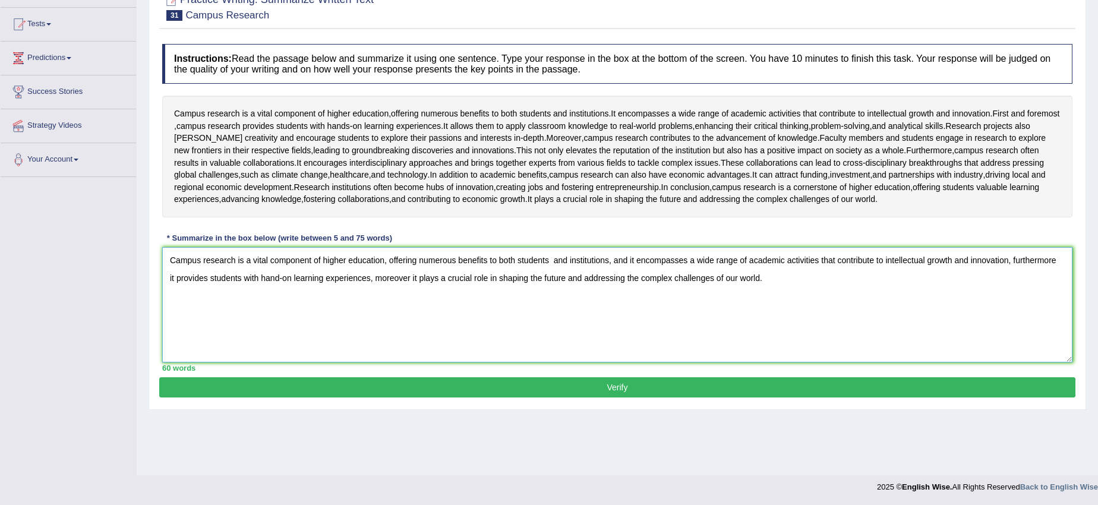
type textarea "Campus research is a vital component of higher education, offering numerous ben…"
click at [527, 397] on button "Verify" at bounding box center [617, 387] width 916 height 20
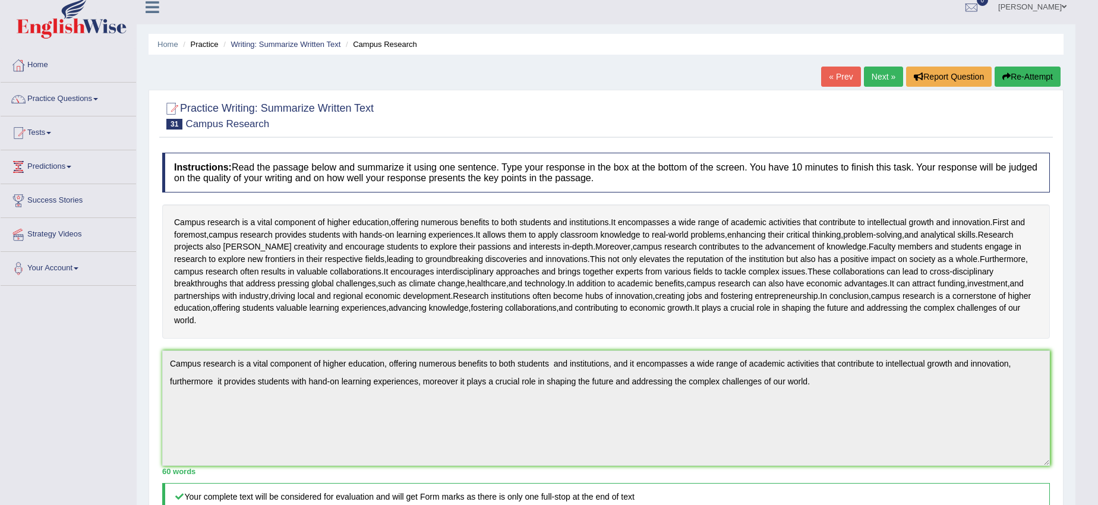
scroll to position [0, 0]
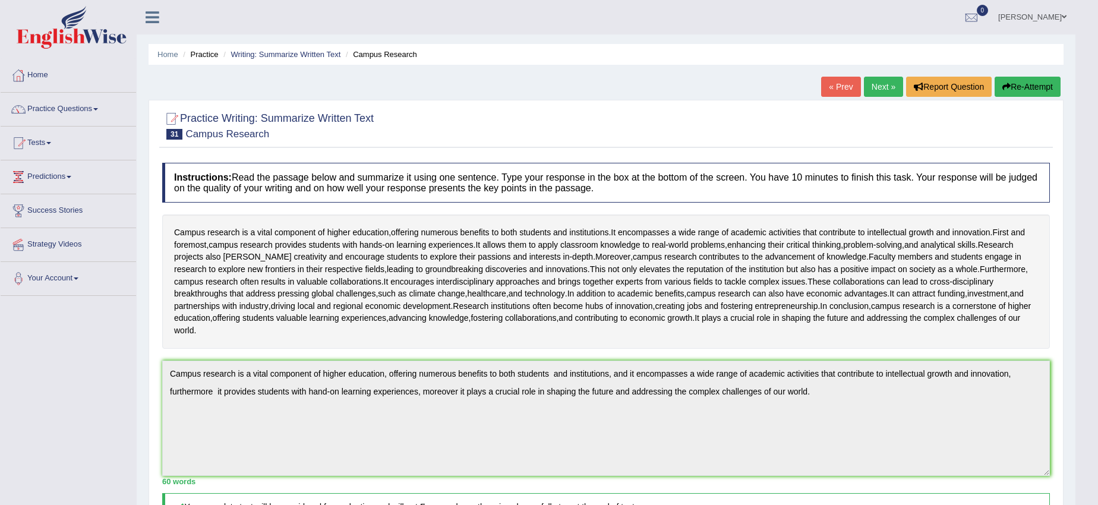
click at [1031, 86] on button "Re-Attempt" at bounding box center [1027, 87] width 66 height 20
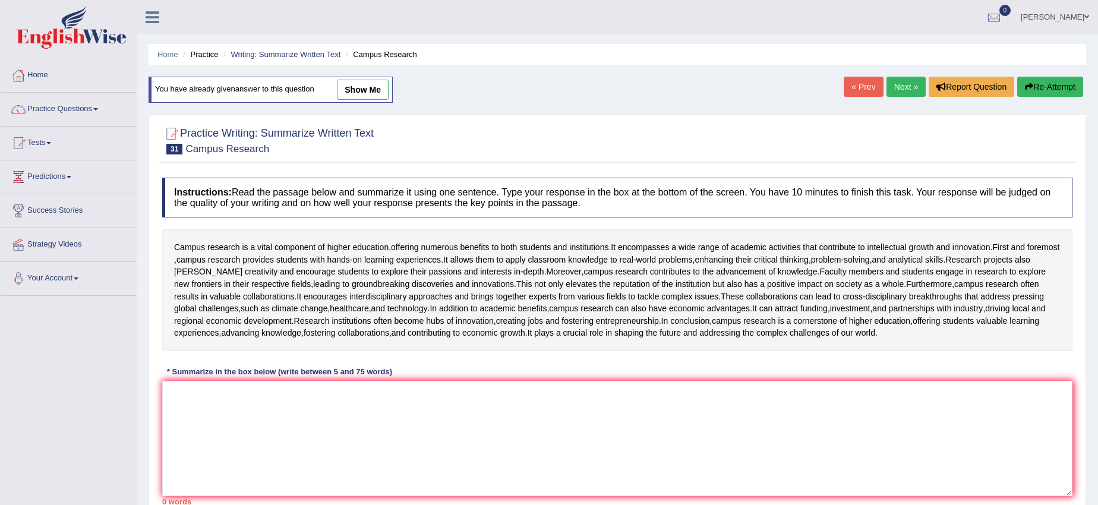
click at [914, 80] on link "Next »" at bounding box center [905, 87] width 39 height 20
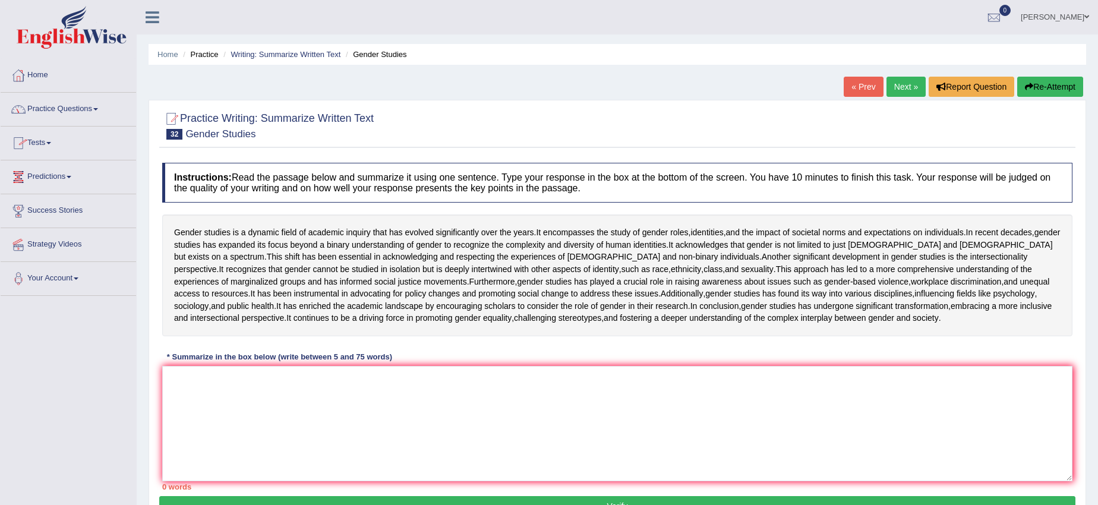
click at [90, 112] on link "Practice Questions" at bounding box center [68, 108] width 135 height 30
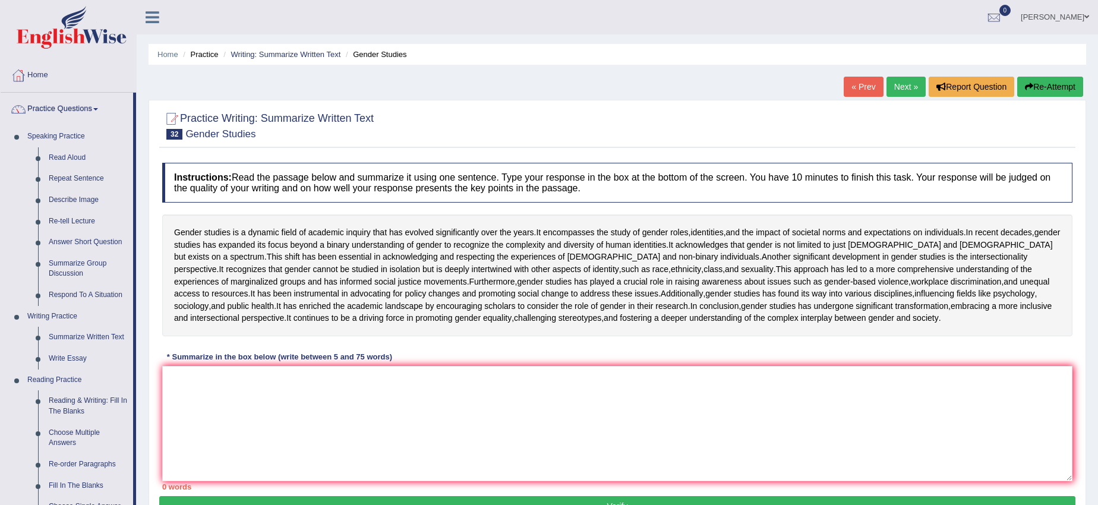
scroll to position [74, 0]
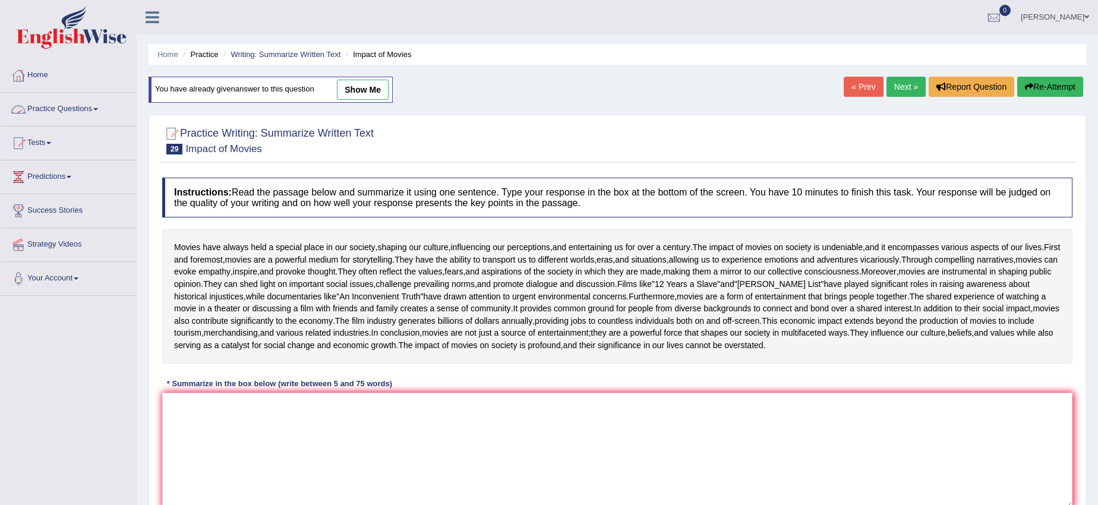
click at [75, 109] on link "Practice Questions" at bounding box center [68, 108] width 135 height 30
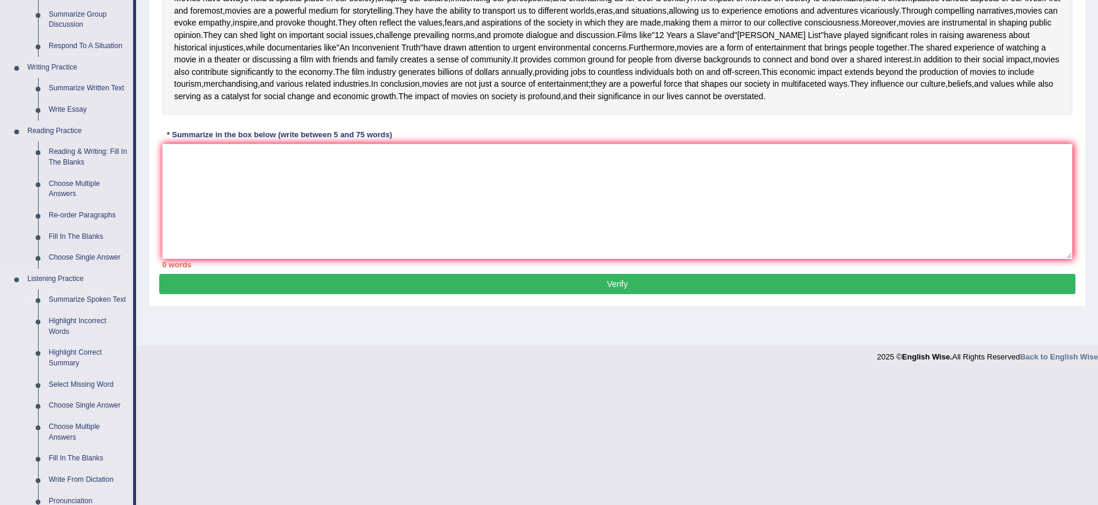
scroll to position [203, 0]
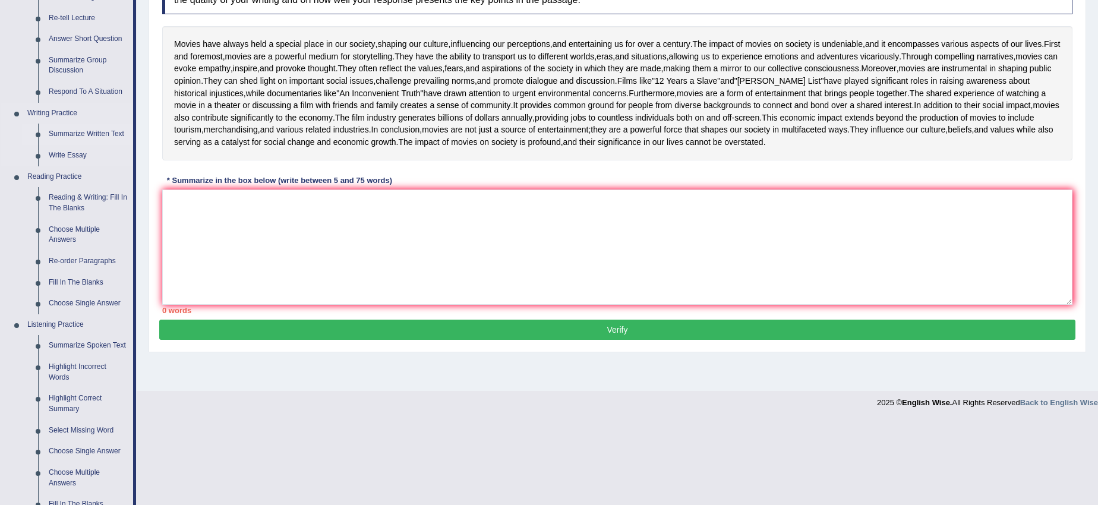
click at [81, 134] on link "Summarize Written Text" at bounding box center [88, 134] width 90 height 21
click at [81, 134] on ul "Speaking Practice Read Aloud Repeat Sentence Describe Image Re-tell Lecture Ans…" at bounding box center [67, 237] width 132 height 628
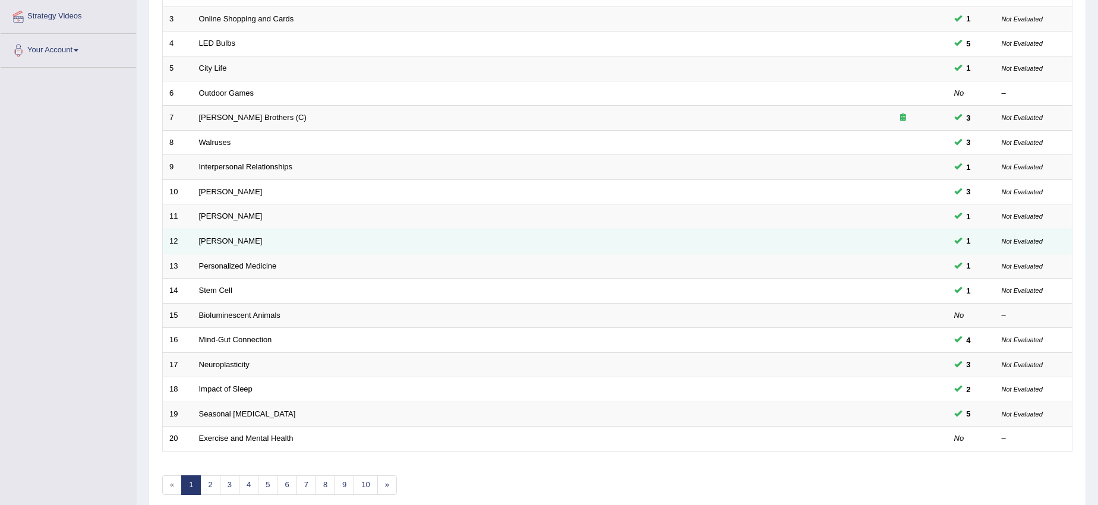
scroll to position [282, 0]
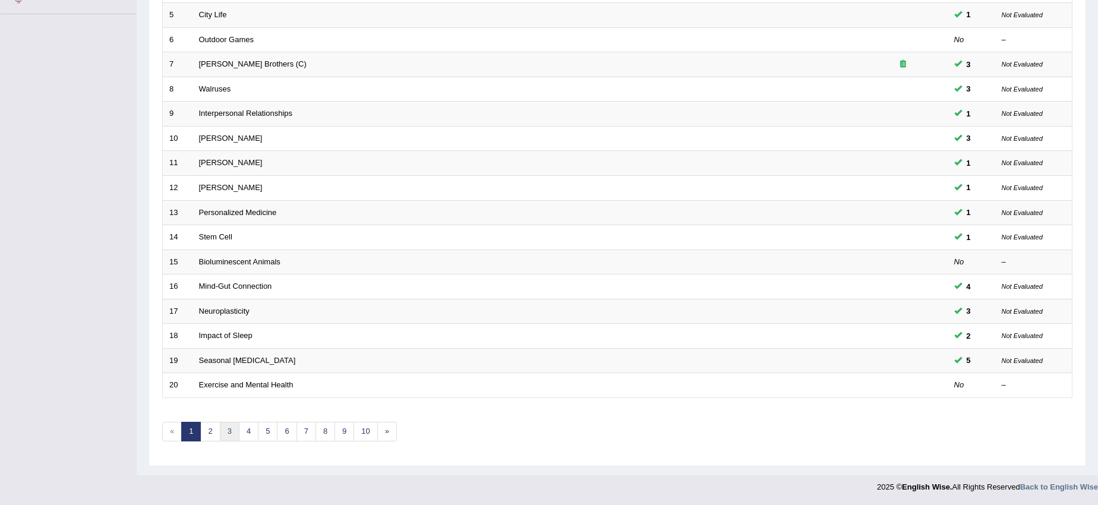
click at [222, 431] on link "3" at bounding box center [230, 432] width 20 height 20
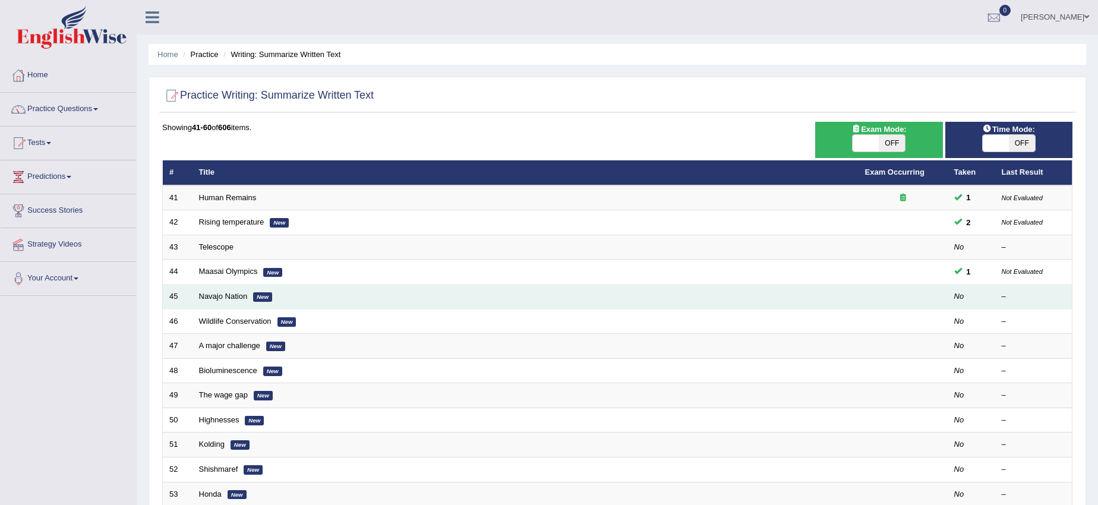
click at [783, 307] on td "Navajo Nation New" at bounding box center [525, 297] width 666 height 25
click at [246, 301] on td "Navajo Nation New" at bounding box center [525, 297] width 666 height 25
click at [261, 299] on em "New" at bounding box center [262, 297] width 19 height 10
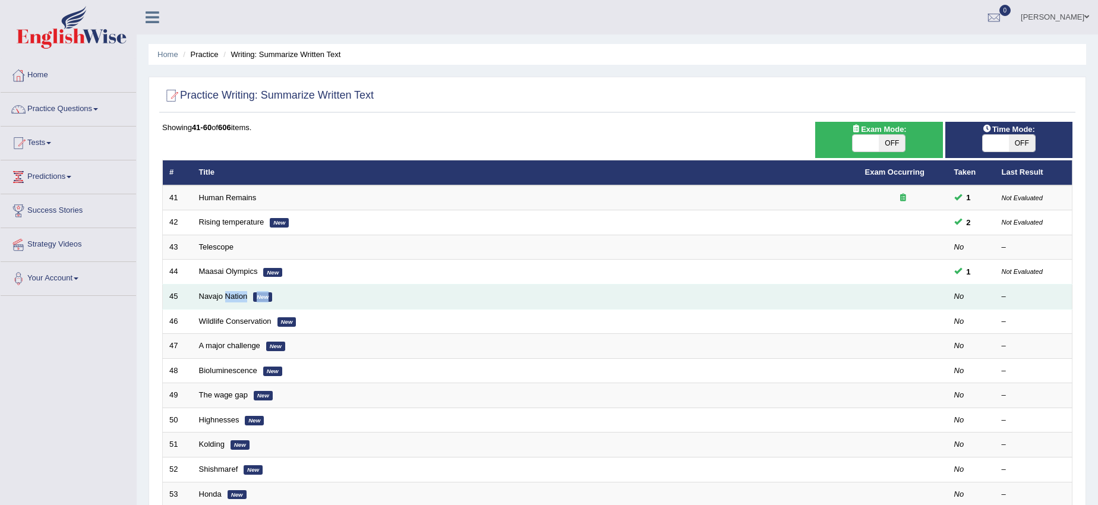
click at [261, 299] on em "New" at bounding box center [262, 297] width 19 height 10
click at [308, 301] on td "Navajo Nation New" at bounding box center [525, 297] width 666 height 25
click at [308, 295] on td "Navajo Nation New" at bounding box center [525, 297] width 666 height 25
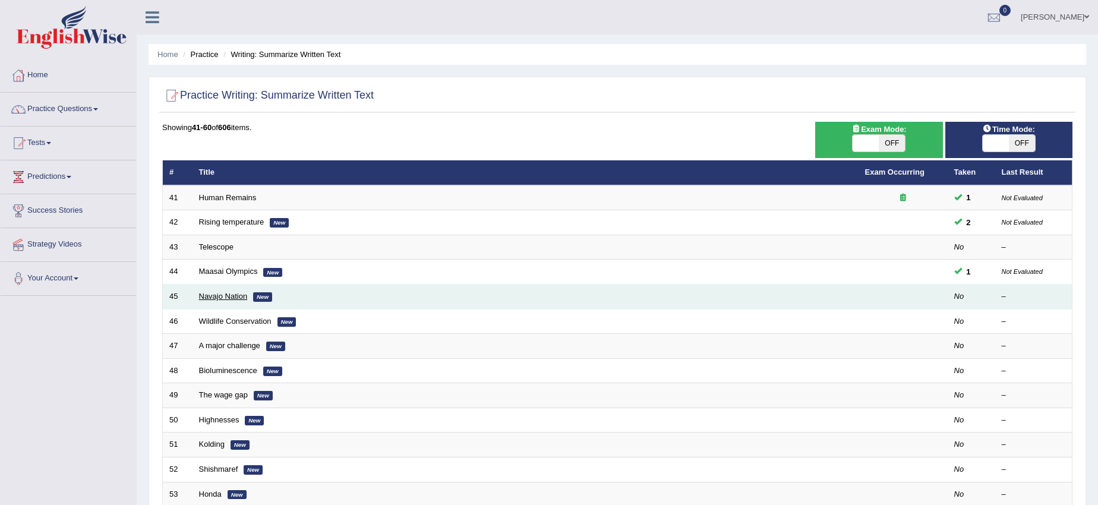
click at [236, 295] on link "Navajo Nation" at bounding box center [223, 296] width 49 height 9
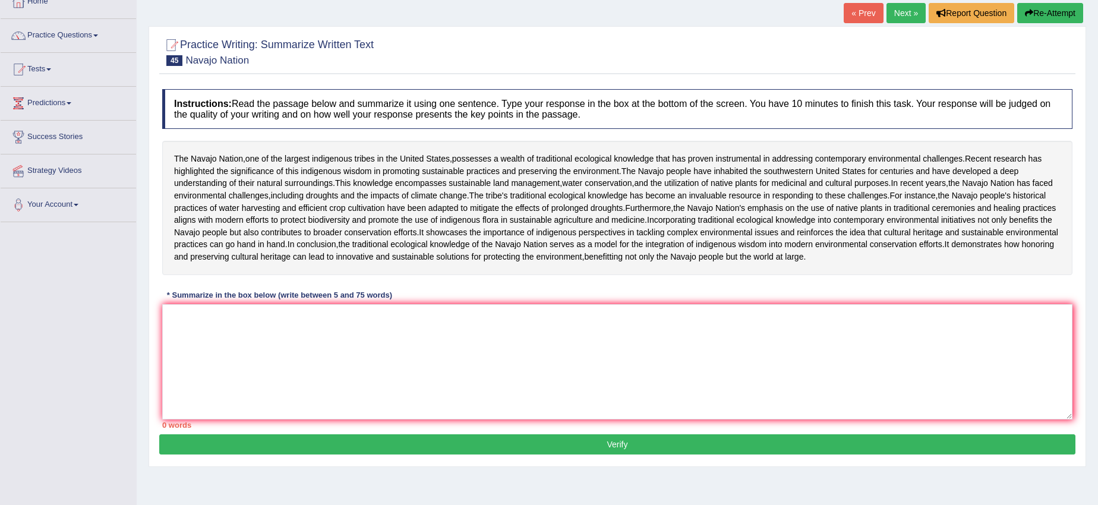
scroll to position [74, 0]
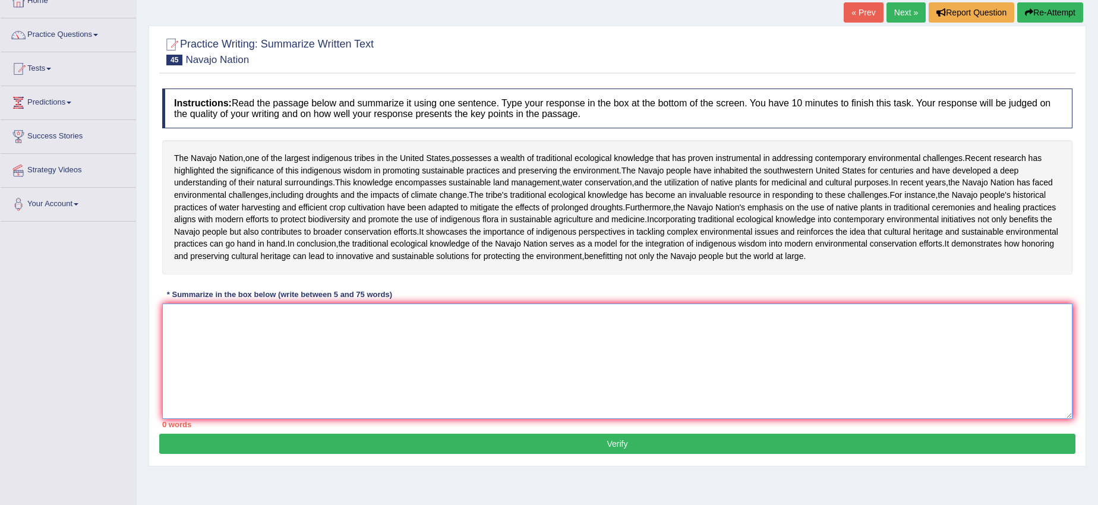
click at [187, 419] on textarea at bounding box center [617, 361] width 910 height 115
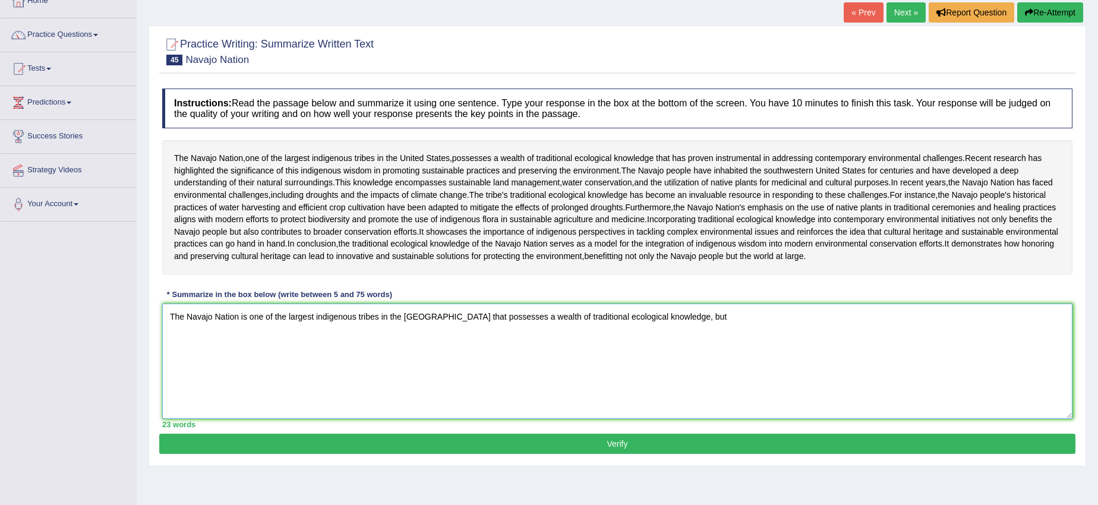
click at [671, 413] on textarea "The Navajo Nation is one of the largest indigenous tribes in the [GEOGRAPHIC_DA…" at bounding box center [617, 361] width 910 height 115
click at [674, 412] on textarea "The Navajo Nation is one of the largest indigenous tribes in the [GEOGRAPHIC_DA…" at bounding box center [617, 361] width 910 height 115
click at [1005, 415] on textarea "The Navajo Nation is one of the largest indigenous tribes in [GEOGRAPHIC_DATA] …" at bounding box center [617, 361] width 910 height 115
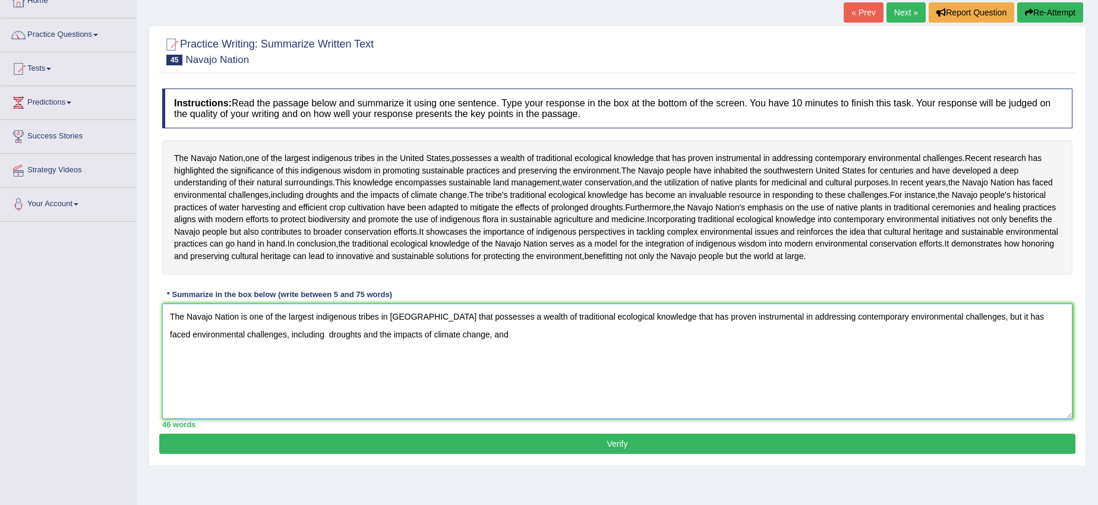
click at [473, 409] on textarea "The Navajo Nation is one of the largest indigenous tribes in [GEOGRAPHIC_DATA] …" at bounding box center [617, 361] width 910 height 115
click at [488, 419] on textarea "The Navajo Nation is one of the largest indigenous tribes in [GEOGRAPHIC_DATA],…" at bounding box center [617, 361] width 910 height 115
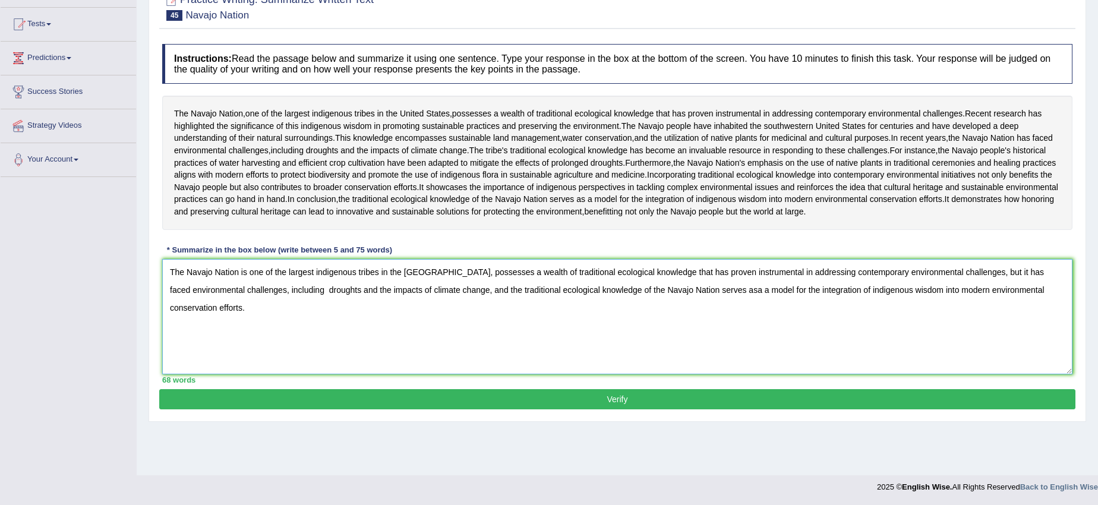
scroll to position [172, 0]
type textarea "The Navajo Nation is one of the largest indigenous tribes in the [GEOGRAPHIC_DA…"
click at [561, 409] on button "Verify" at bounding box center [617, 399] width 916 height 20
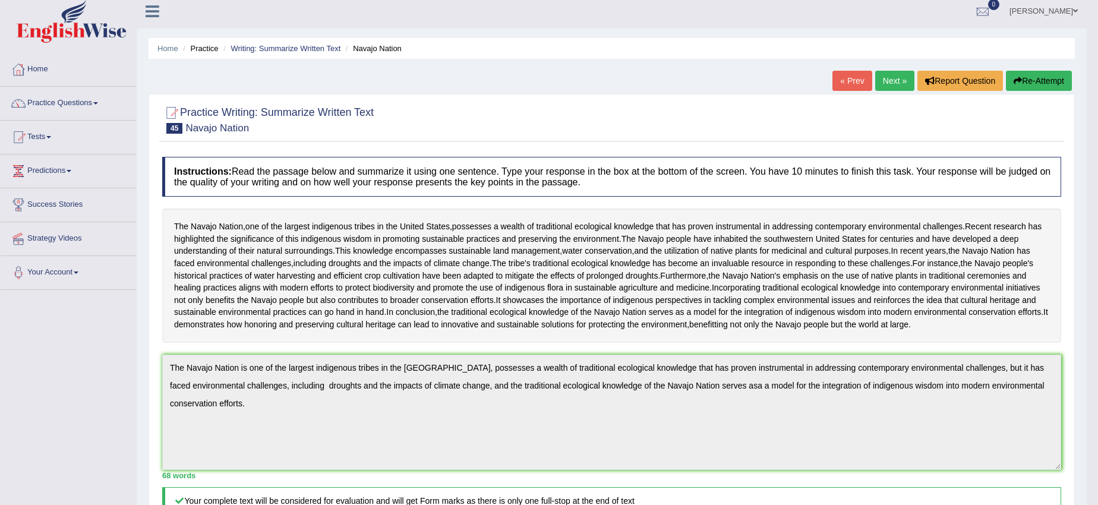
scroll to position [0, 0]
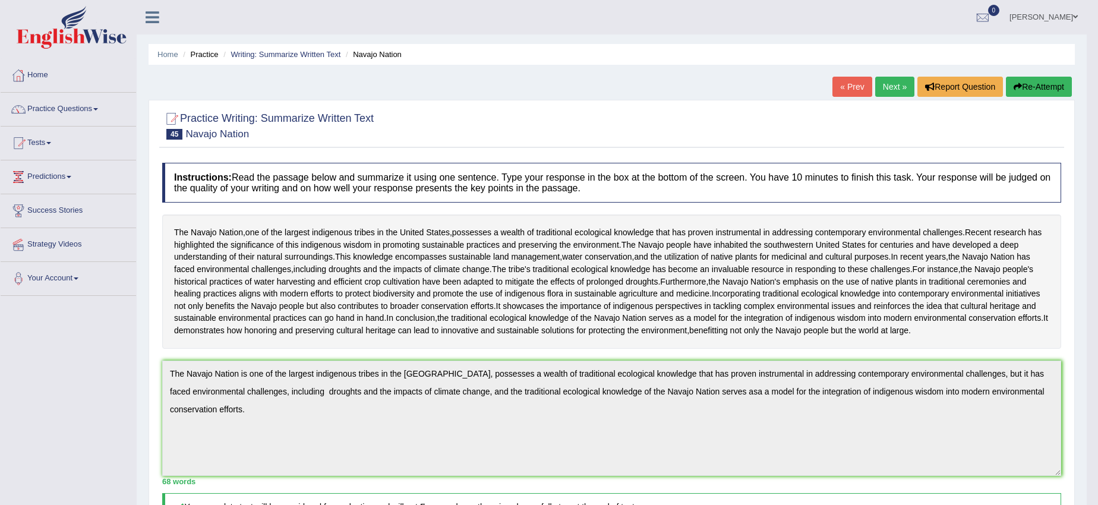
drag, startPoint x: 1021, startPoint y: 89, endPoint x: 902, endPoint y: 125, distance: 124.2
click at [1021, 88] on button "Re-Attempt" at bounding box center [1039, 87] width 66 height 20
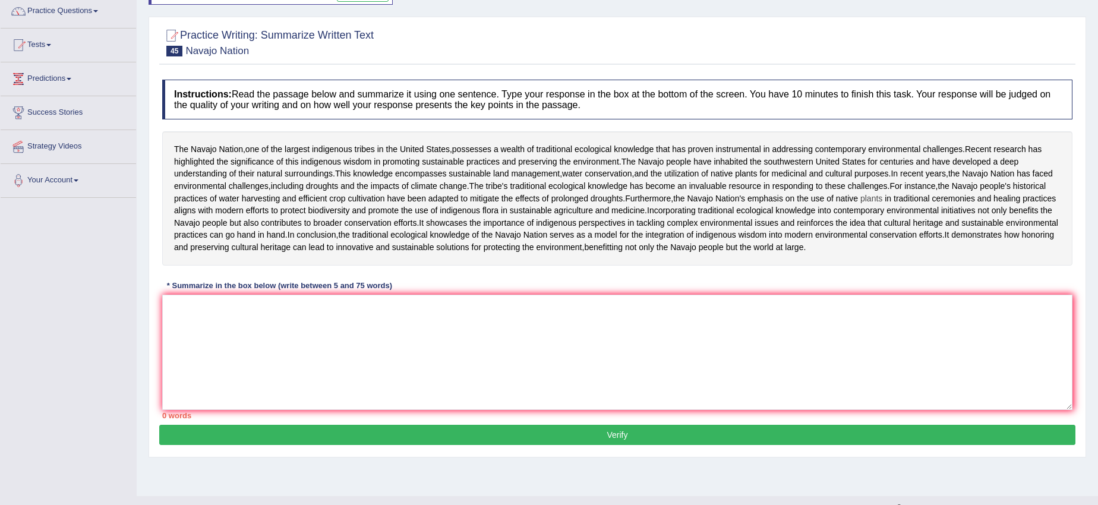
scroll to position [187, 0]
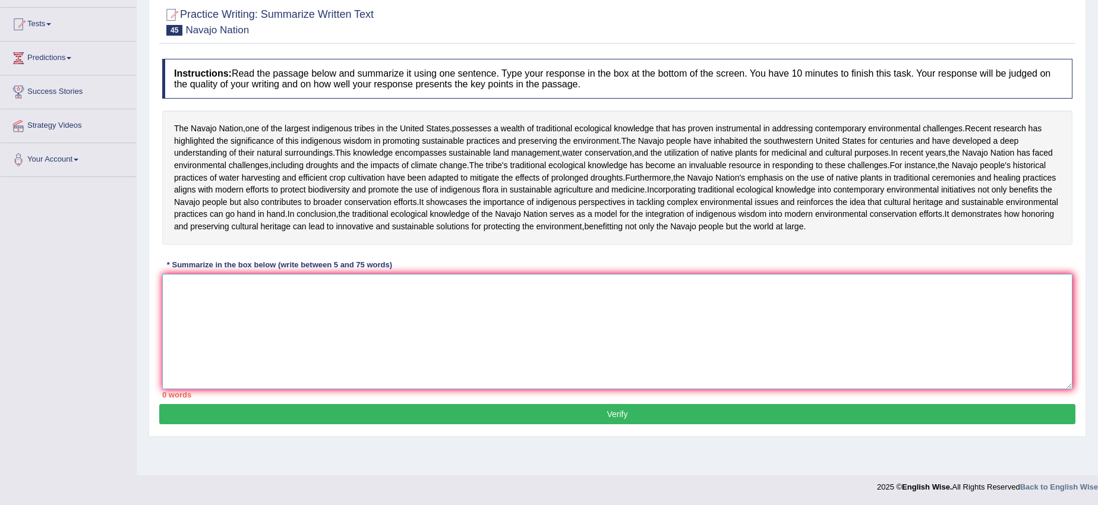
paste textarea "The Navajo Nation is one of the largest indigenous tribes in the [GEOGRAPHIC_DA…"
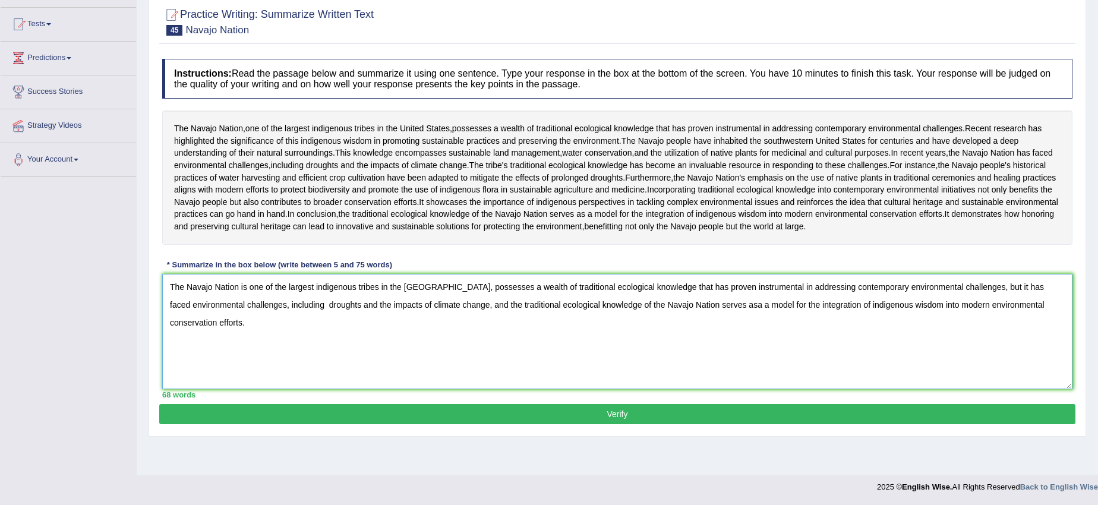
click at [732, 334] on textarea "The Navajo Nation is one of the largest indigenous tribes in the [GEOGRAPHIC_DA…" at bounding box center [617, 331] width 910 height 115
click at [733, 333] on textarea "The Navajo Nation is one of the largest indigenous tribes in the [GEOGRAPHIC_DA…" at bounding box center [617, 331] width 910 height 115
click at [750, 337] on textarea "The Navajo Nation is one of the largest indigenous tribes in [GEOGRAPHIC_DATA],…" at bounding box center [617, 331] width 910 height 115
type textarea "The Navajo Nation is one of the largest indigenous tribes in [GEOGRAPHIC_DATA],…"
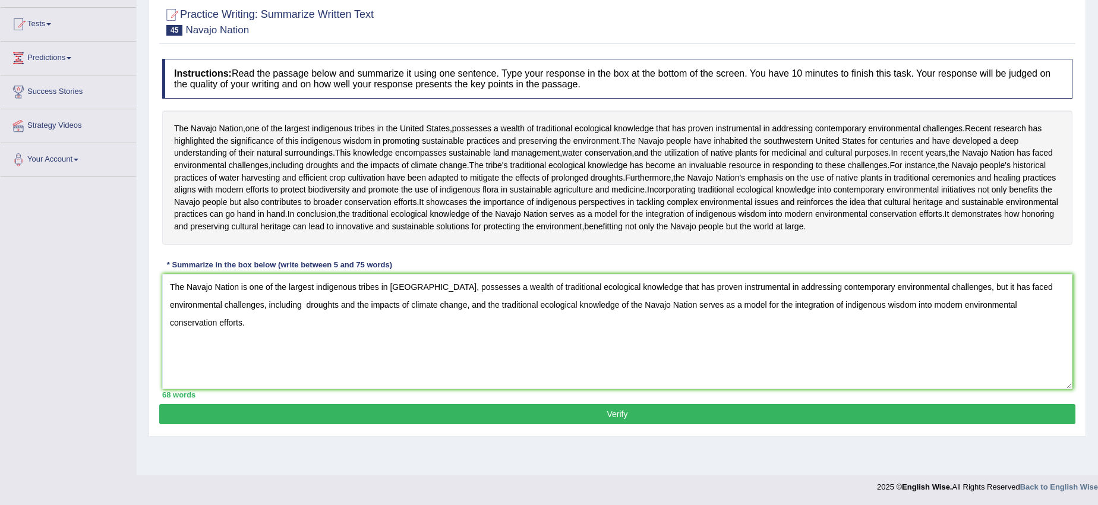
click at [678, 424] on button "Verify" at bounding box center [617, 414] width 916 height 20
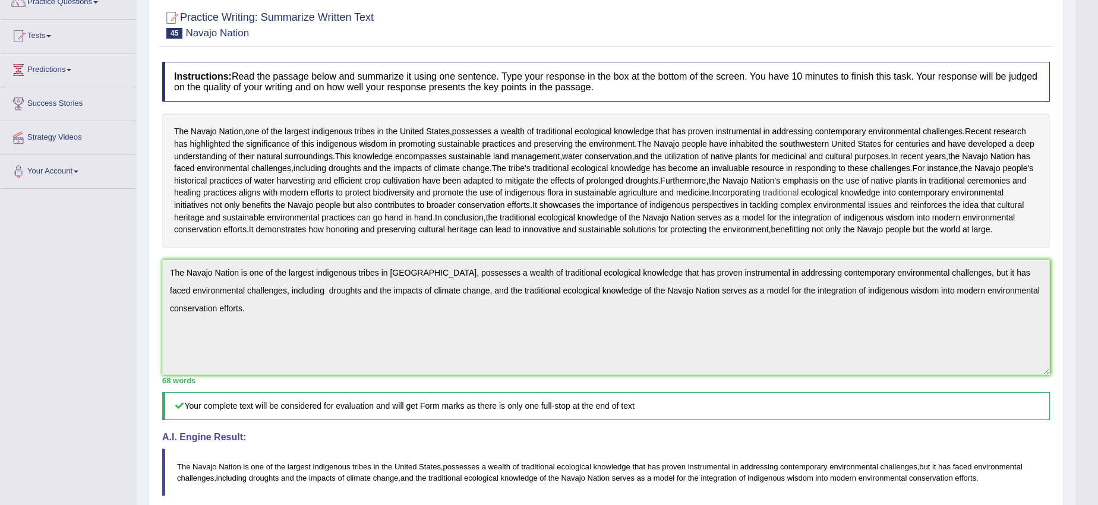
scroll to position [0, 0]
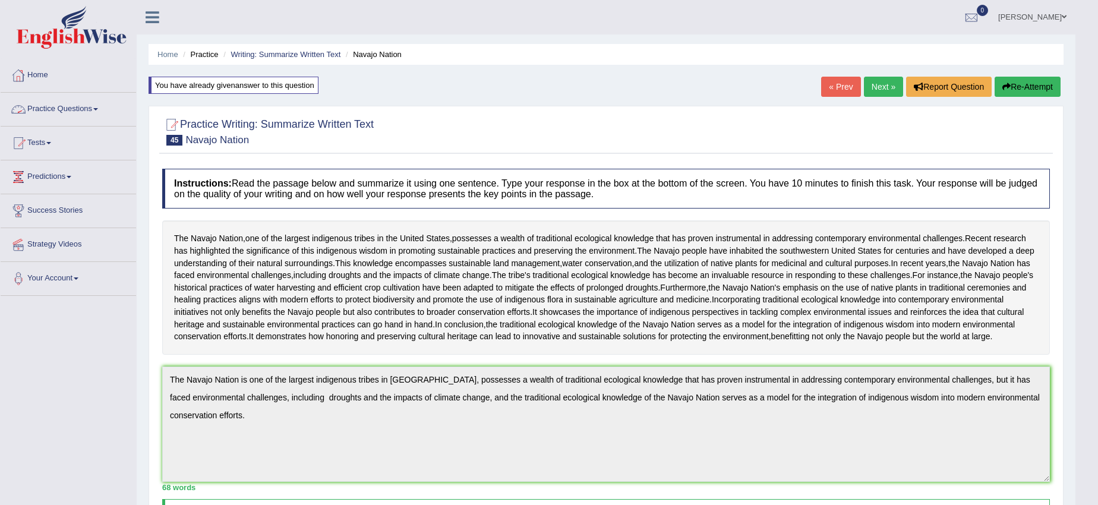
click at [38, 103] on link "Practice Questions" at bounding box center [68, 108] width 135 height 30
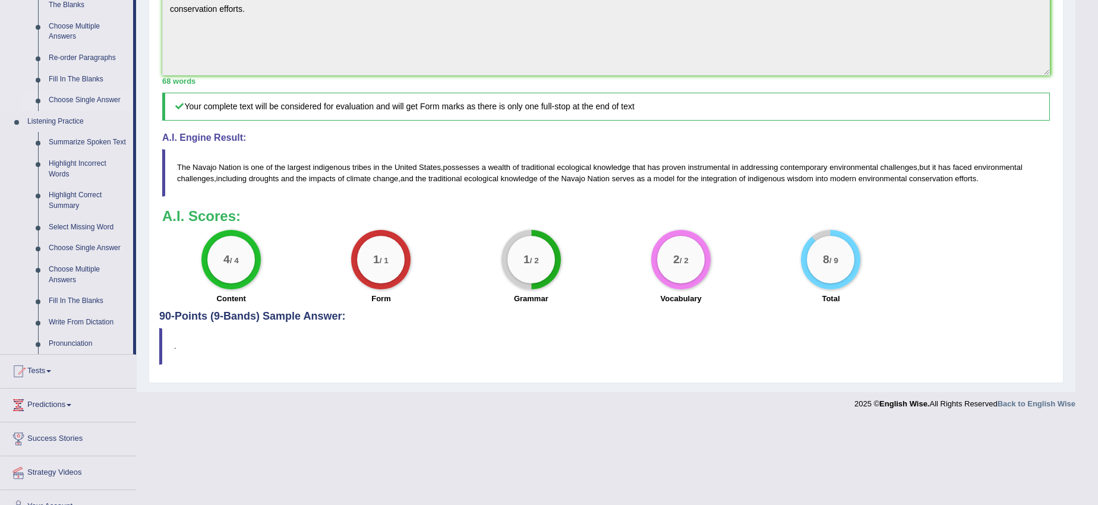
scroll to position [426, 0]
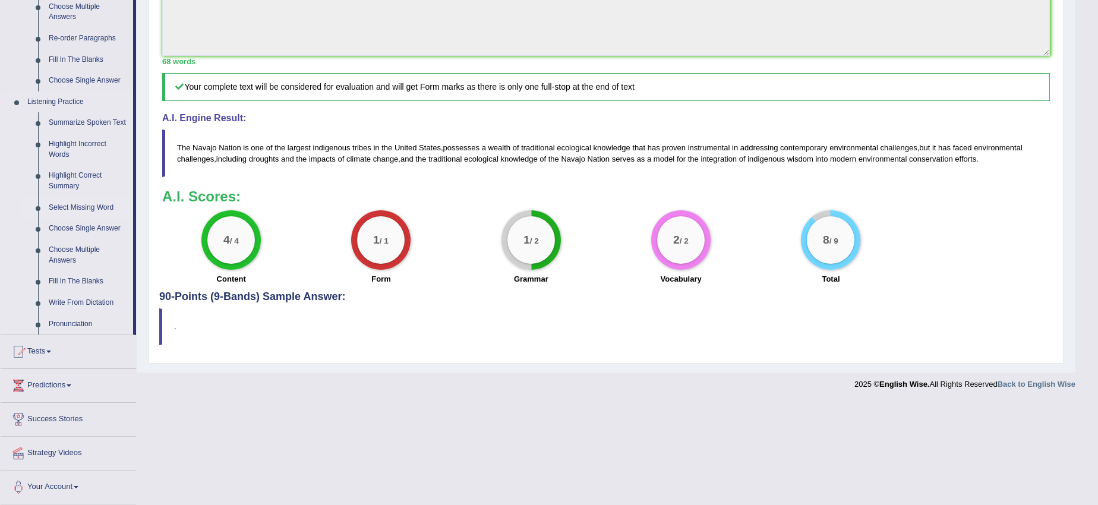
click at [73, 208] on link "Select Missing Word" at bounding box center [88, 207] width 90 height 21
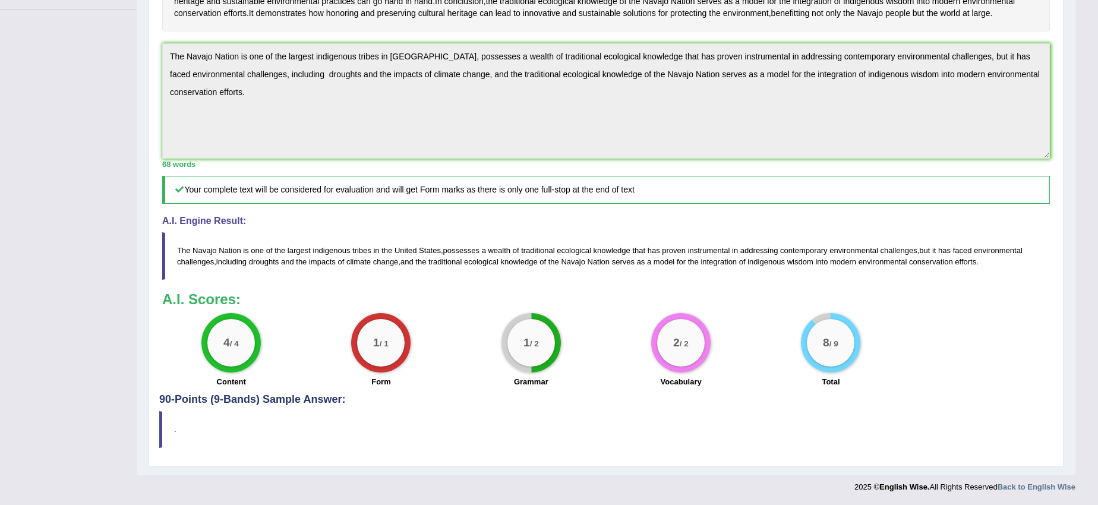
scroll to position [175, 0]
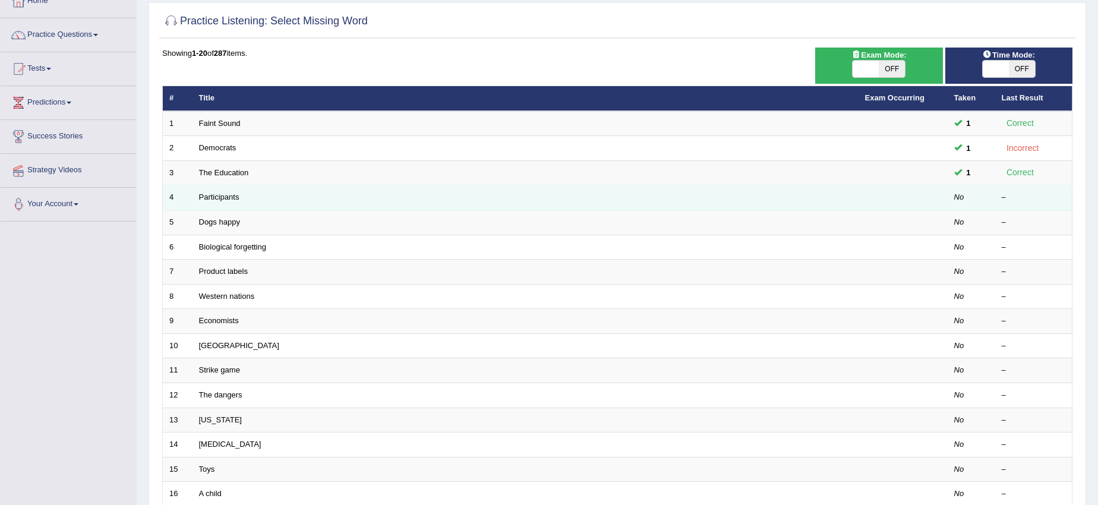
click at [326, 200] on td "Participants" at bounding box center [525, 197] width 666 height 25
click at [233, 195] on link "Participants" at bounding box center [219, 196] width 40 height 9
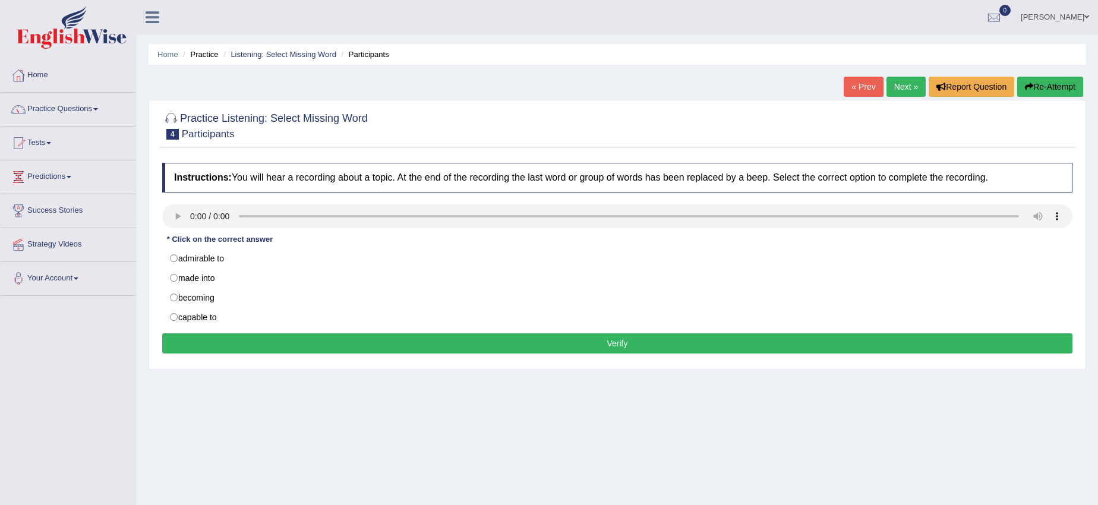
click at [59, 108] on link "Practice Questions" at bounding box center [68, 108] width 135 height 30
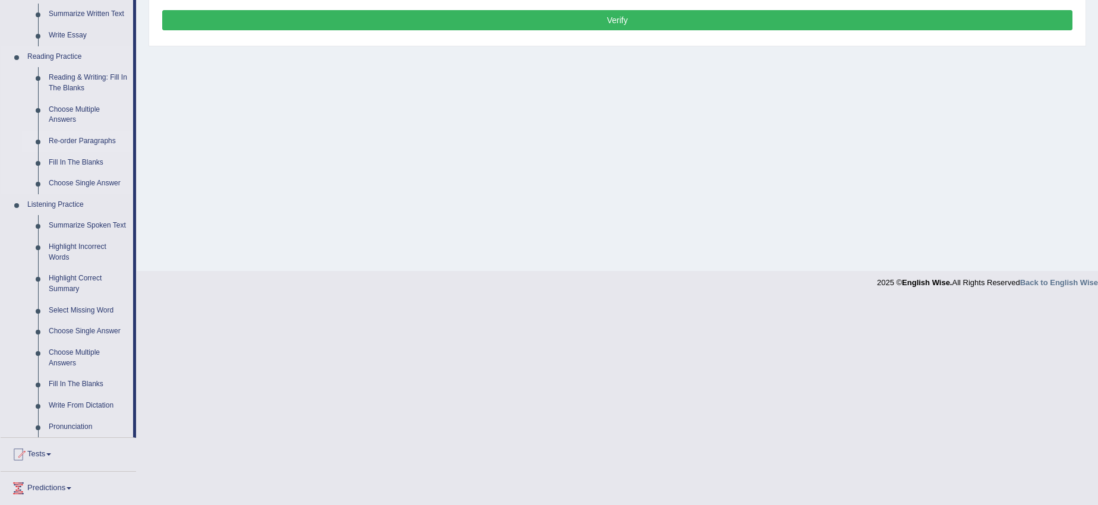
scroll to position [342, 0]
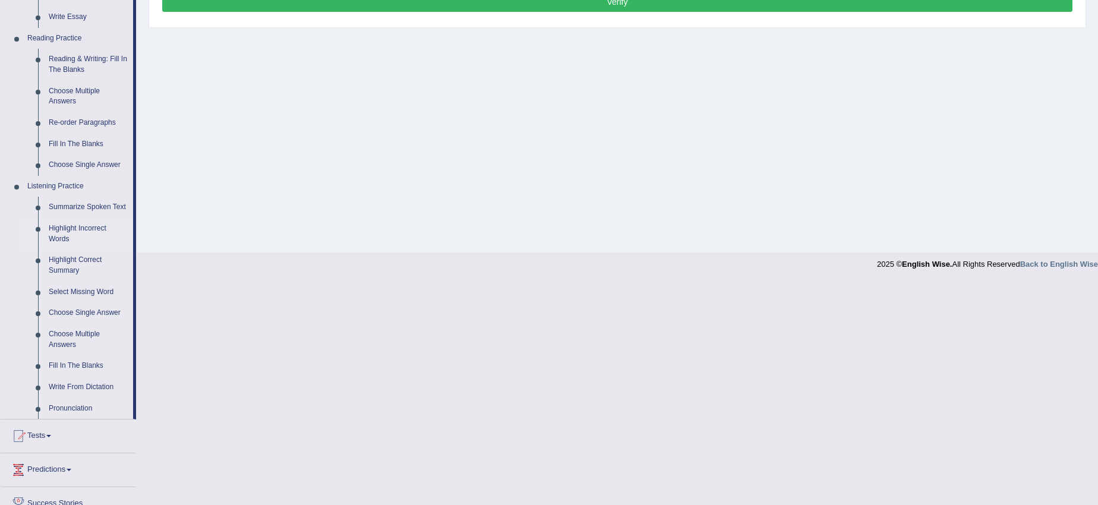
click at [85, 229] on link "Highlight Incorrect Words" at bounding box center [88, 233] width 90 height 31
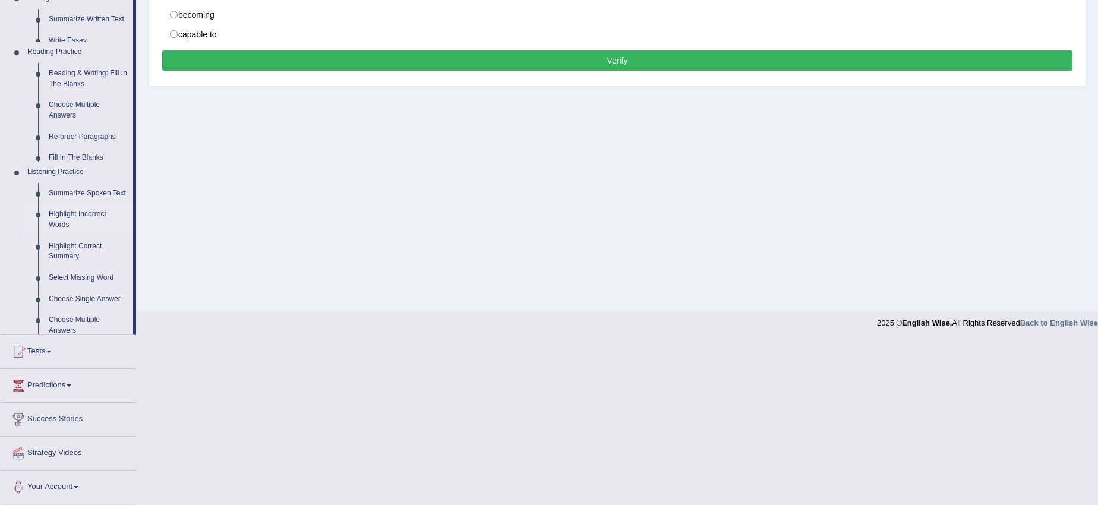
scroll to position [119, 0]
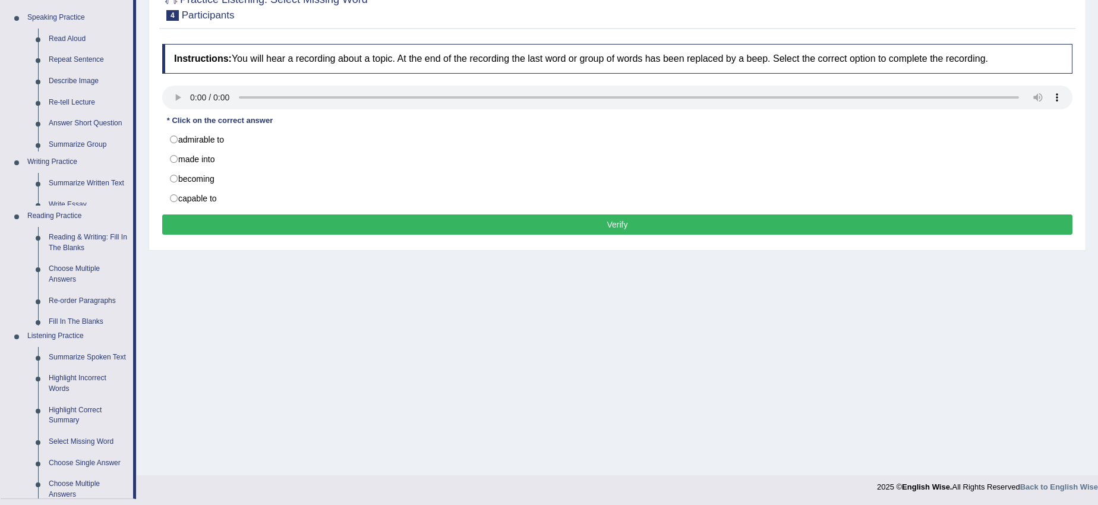
click at [85, 229] on div "Toggle navigation Home Practice Questions Speaking Practice Read Aloud Repeat S…" at bounding box center [549, 190] width 1098 height 618
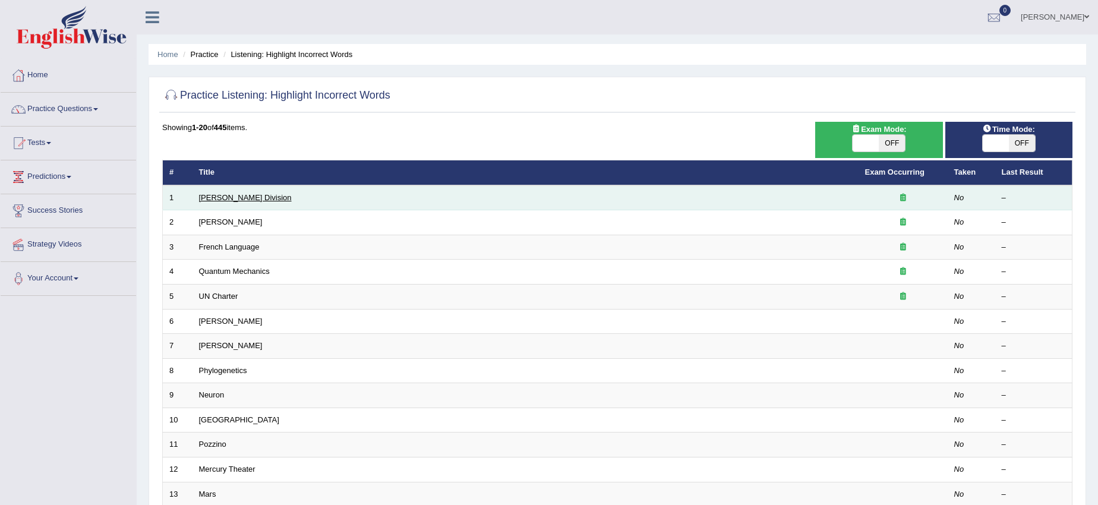
click at [208, 199] on link "[PERSON_NAME] Division" at bounding box center [245, 197] width 93 height 9
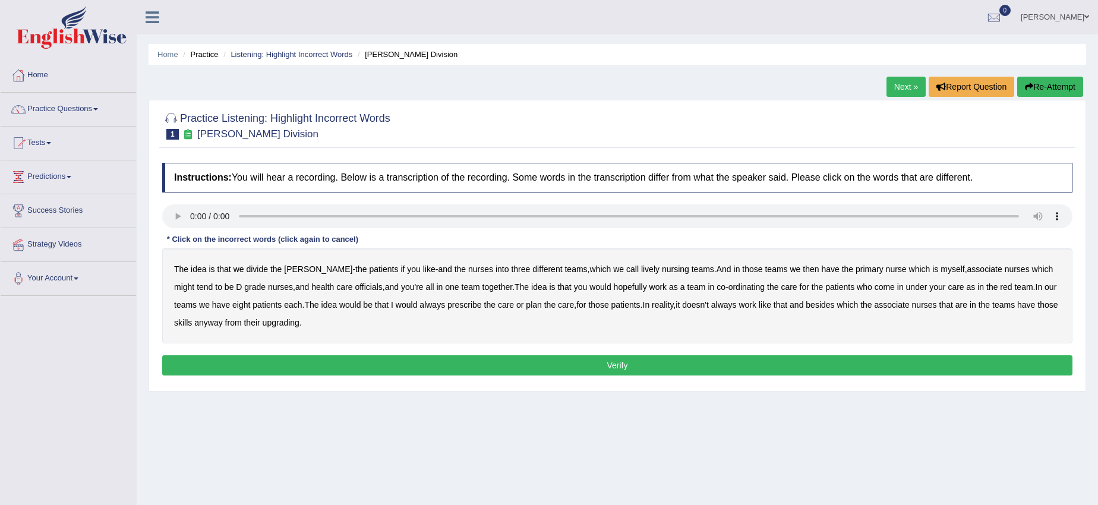
click at [641, 269] on b "lively" at bounding box center [650, 269] width 18 height 10
click at [355, 287] on b "officials" at bounding box center [368, 287] width 27 height 10
click at [419, 304] on b "always" at bounding box center [432, 305] width 26 height 10
click at [278, 326] on b "upgrading" at bounding box center [281, 323] width 37 height 10
click at [288, 358] on button "Verify" at bounding box center [617, 365] width 910 height 20
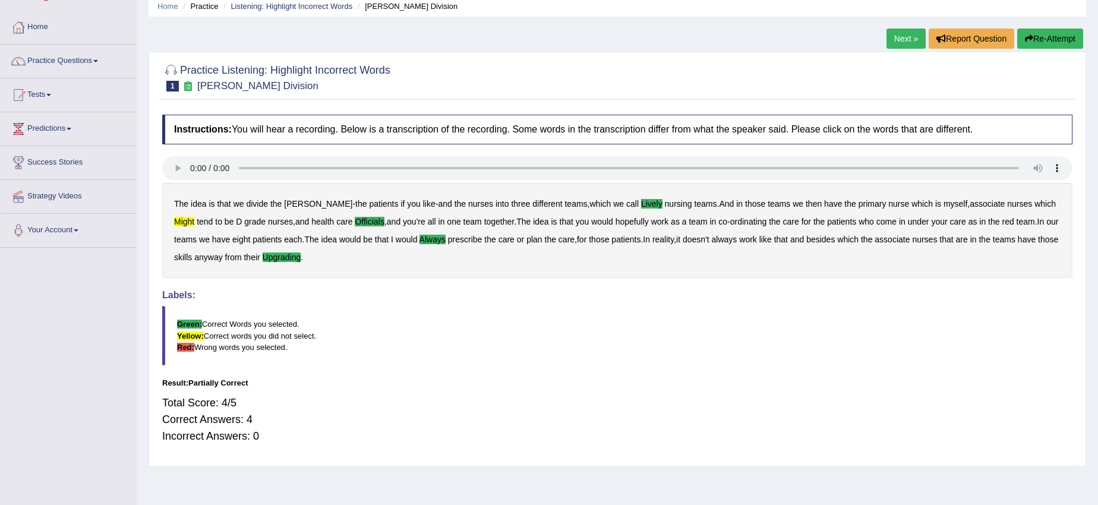
scroll to position [74, 0]
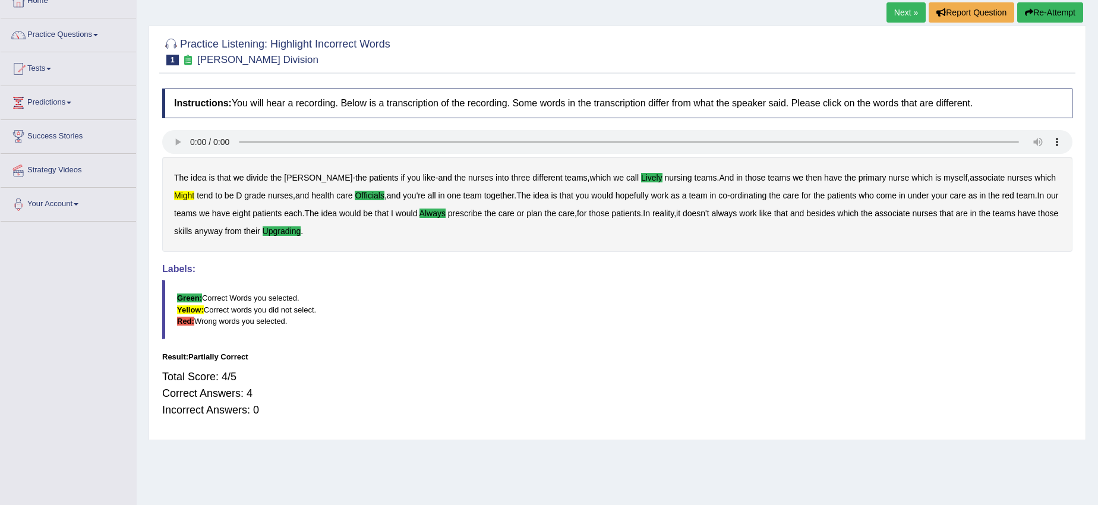
click at [297, 154] on div at bounding box center [617, 143] width 910 height 27
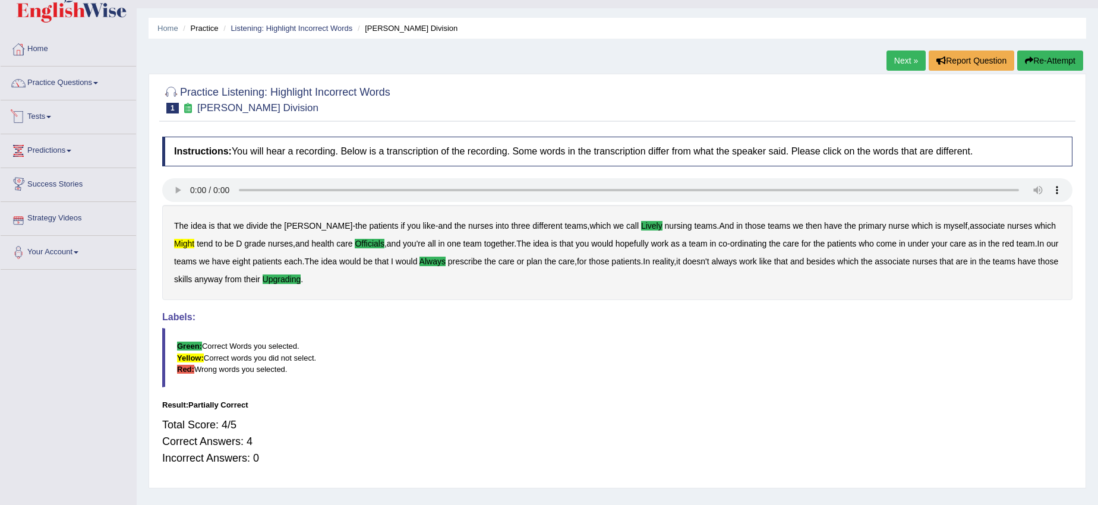
scroll to position [0, 0]
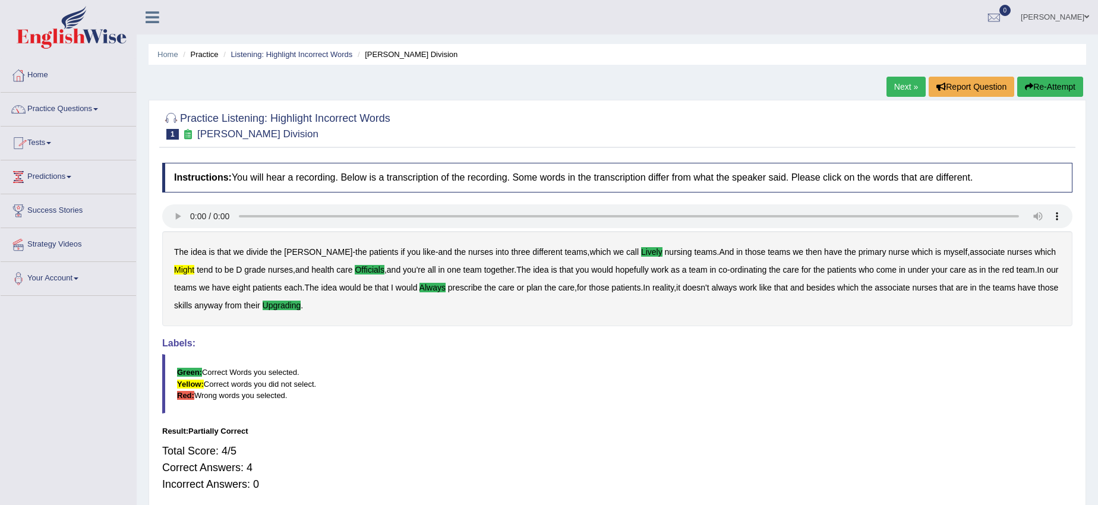
click at [896, 87] on link "Next »" at bounding box center [905, 87] width 39 height 20
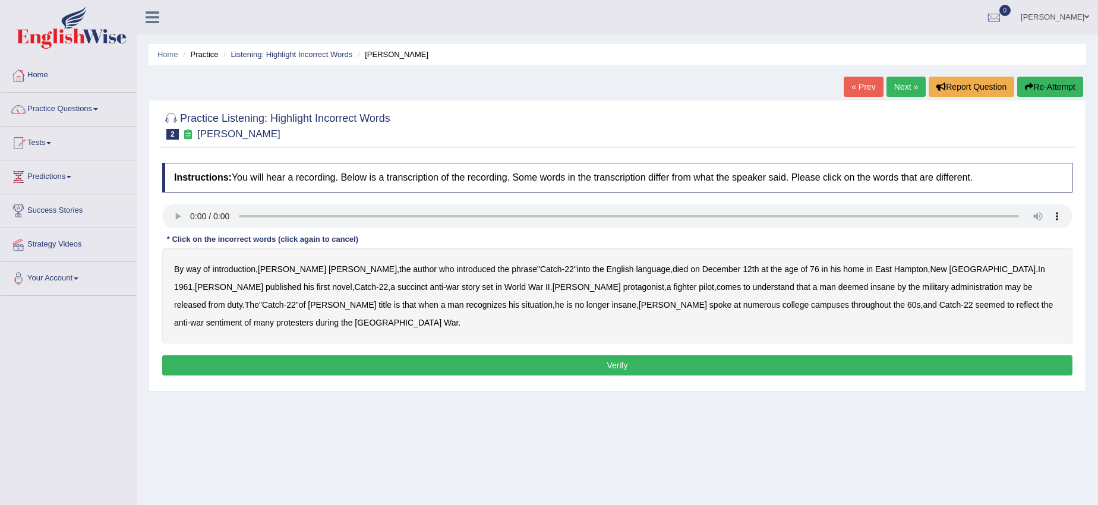
click at [397, 290] on b "succinct" at bounding box center [412, 287] width 30 height 10
click at [951, 288] on b "administration" at bounding box center [977, 287] width 52 height 10
click at [522, 305] on b "situation" at bounding box center [537, 305] width 31 height 10
click at [1016, 307] on b "reflect" at bounding box center [1027, 305] width 23 height 10
click at [695, 355] on button "Verify" at bounding box center [617, 365] width 910 height 20
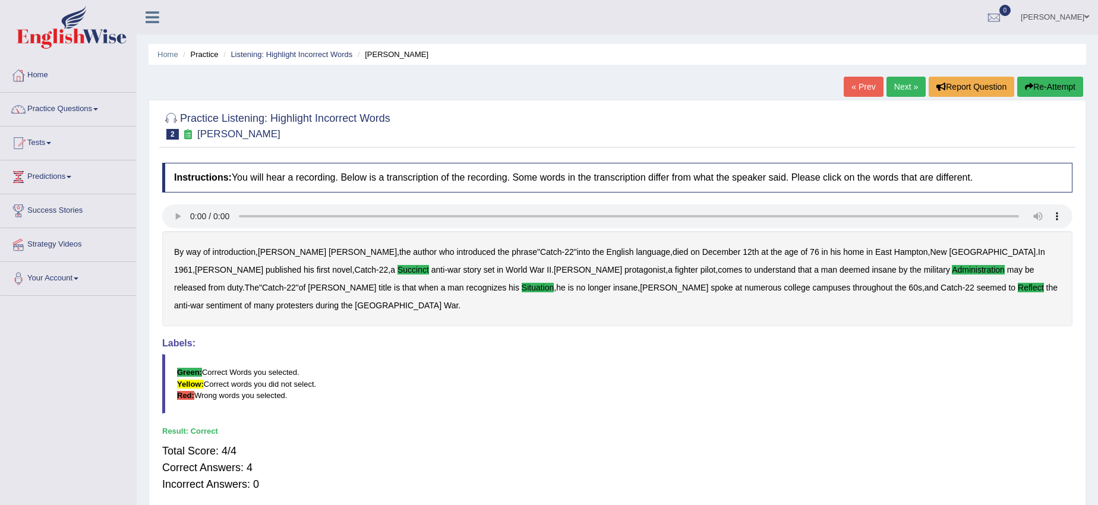
click at [887, 77] on link "Next »" at bounding box center [905, 87] width 39 height 20
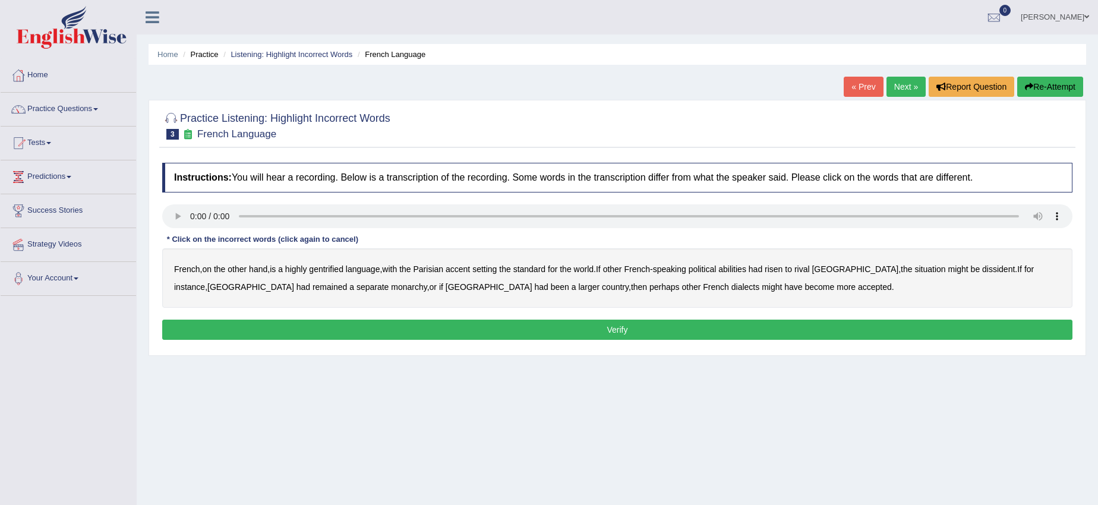
click at [333, 271] on b "gentrified" at bounding box center [326, 269] width 34 height 10
click at [744, 270] on b "abilities" at bounding box center [732, 269] width 28 height 10
click at [982, 268] on b "dissident" at bounding box center [998, 269] width 33 height 10
click at [391, 285] on b "monarchy" at bounding box center [409, 287] width 36 height 10
click at [485, 323] on button "Verify" at bounding box center [617, 330] width 910 height 20
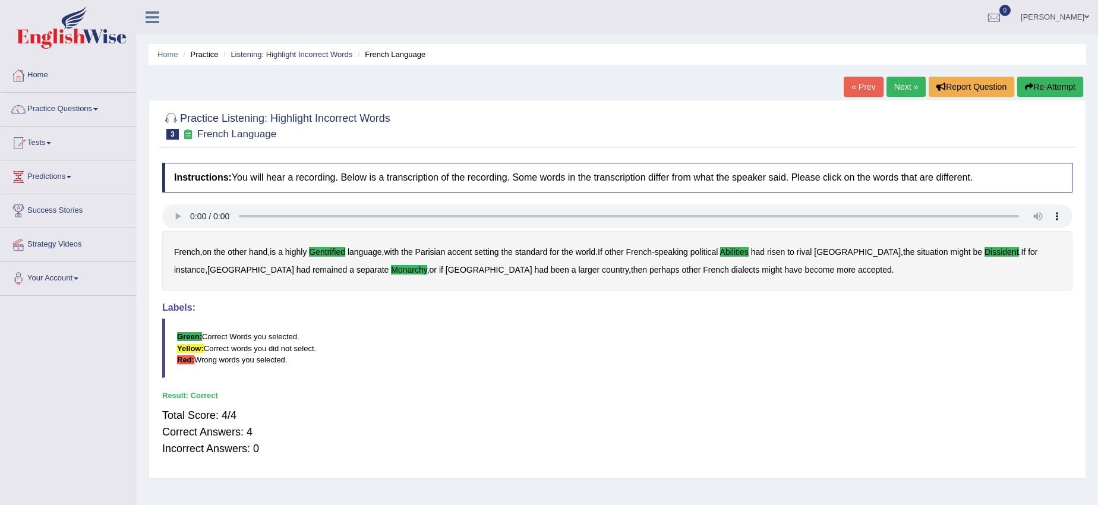
click at [1059, 83] on button "Re-Attempt" at bounding box center [1050, 87] width 66 height 20
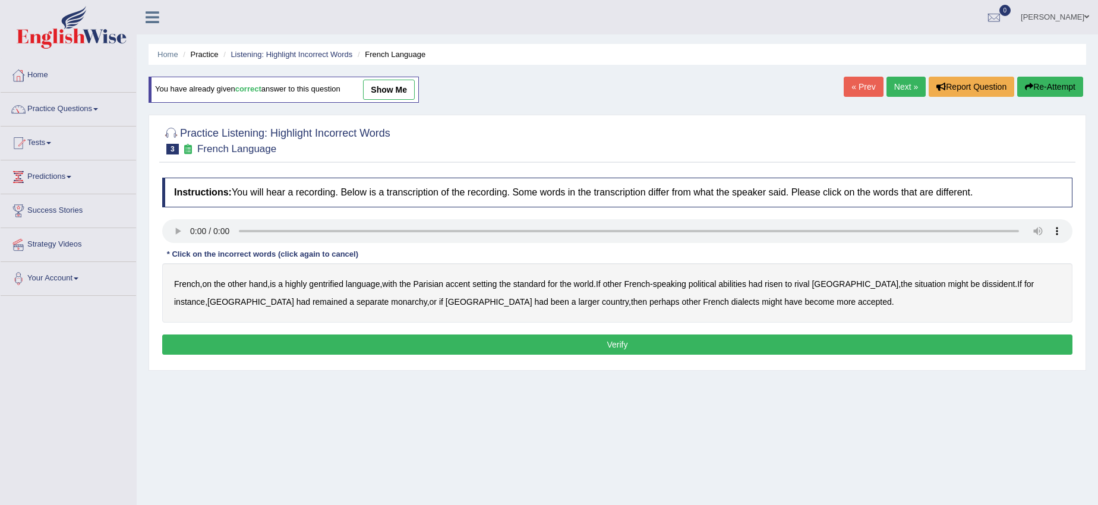
click at [898, 84] on link "Next »" at bounding box center [905, 87] width 39 height 20
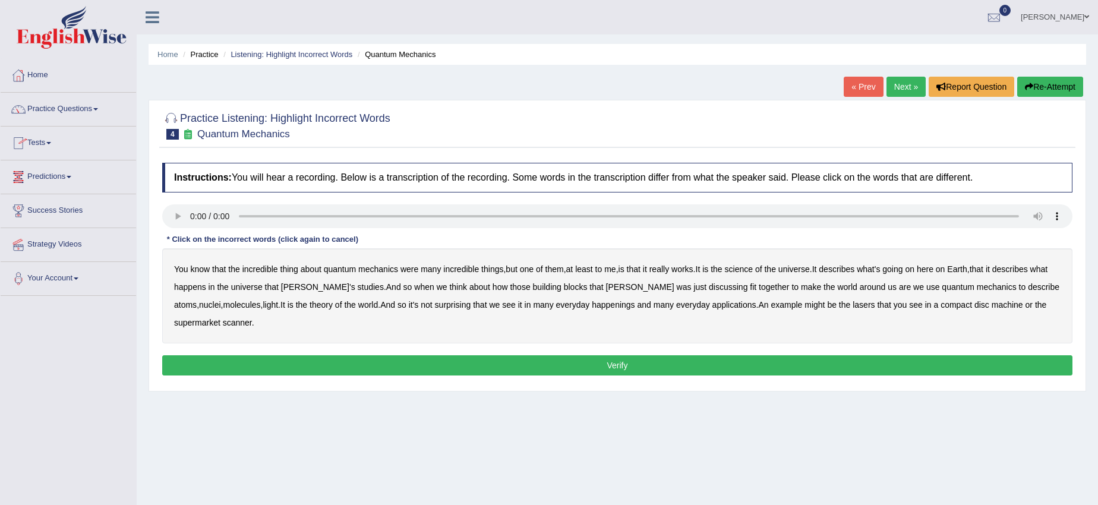
drag, startPoint x: 743, startPoint y: 270, endPoint x: 759, endPoint y: 270, distance: 16.0
click at [744, 270] on b "science" at bounding box center [739, 269] width 28 height 10
click at [709, 285] on b "discussing" at bounding box center [728, 287] width 39 height 10
click at [592, 302] on b "happenings" at bounding box center [613, 305] width 43 height 10
click at [991, 305] on b "machine" at bounding box center [1006, 305] width 31 height 10
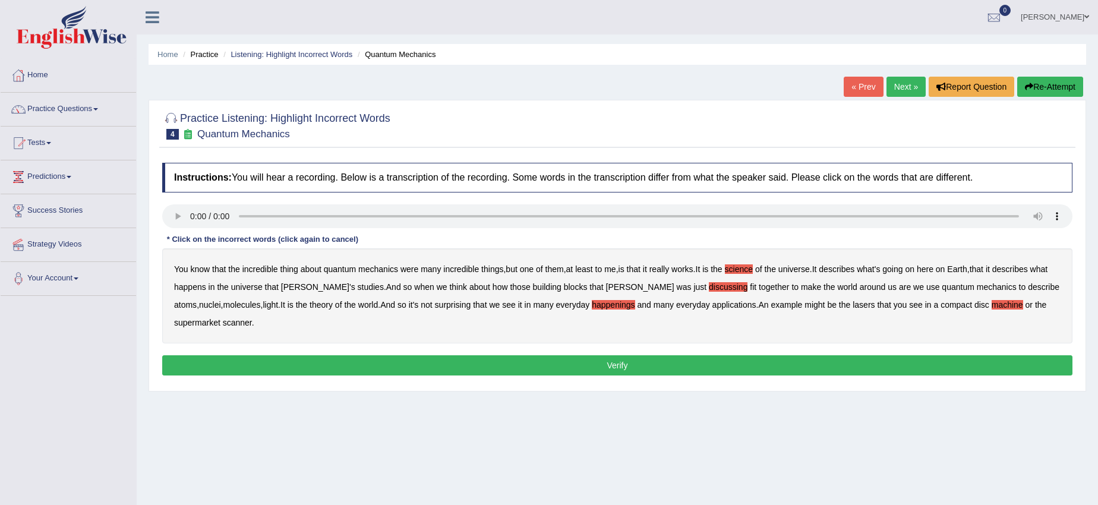
click at [495, 364] on button "Verify" at bounding box center [617, 365] width 910 height 20
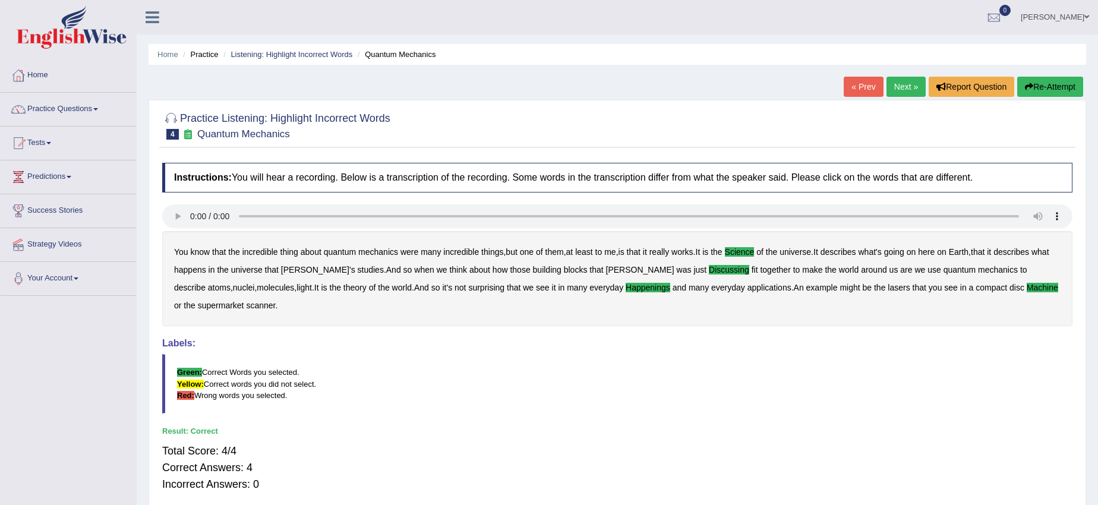
click at [895, 87] on link "Next »" at bounding box center [905, 87] width 39 height 20
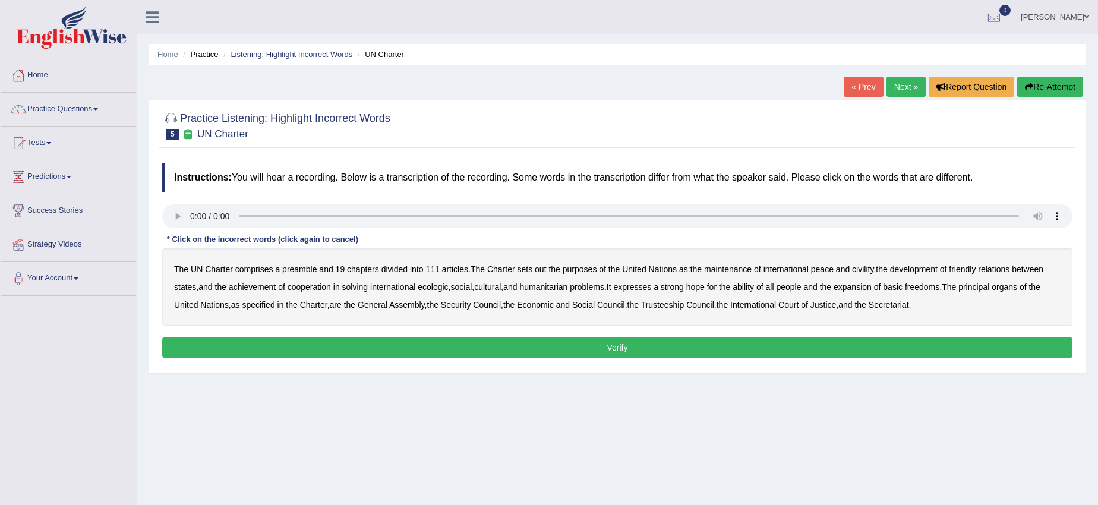
click at [868, 268] on b "civility" at bounding box center [862, 269] width 21 height 10
click at [433, 291] on b "ecologic" at bounding box center [433, 287] width 30 height 10
click at [753, 289] on b "ability" at bounding box center [742, 287] width 21 height 10
click at [855, 339] on button "Verify" at bounding box center [617, 347] width 910 height 20
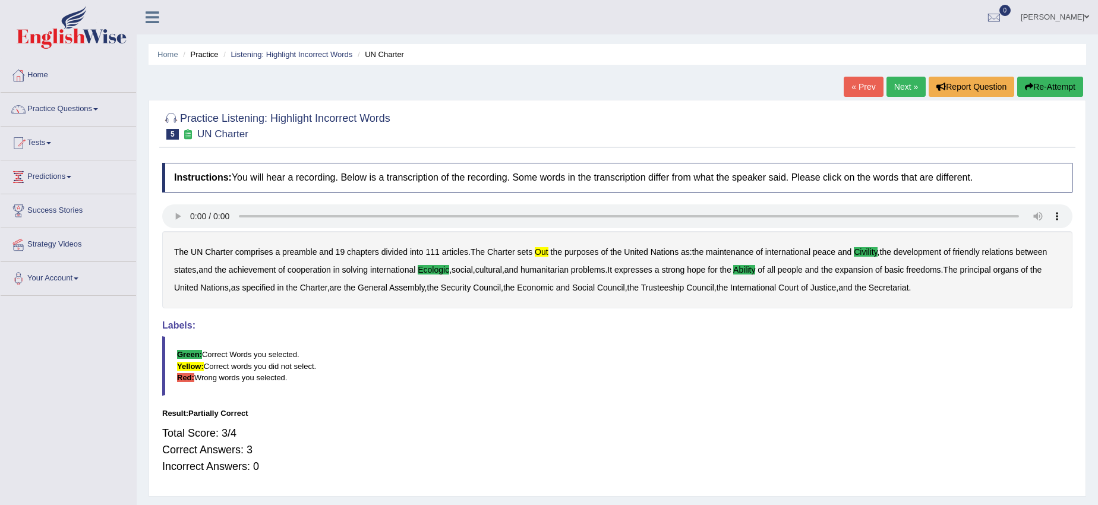
drag, startPoint x: 1015, startPoint y: 78, endPoint x: 1029, endPoint y: 82, distance: 15.3
click at [1029, 82] on button "Re-Attempt" at bounding box center [1050, 87] width 66 height 20
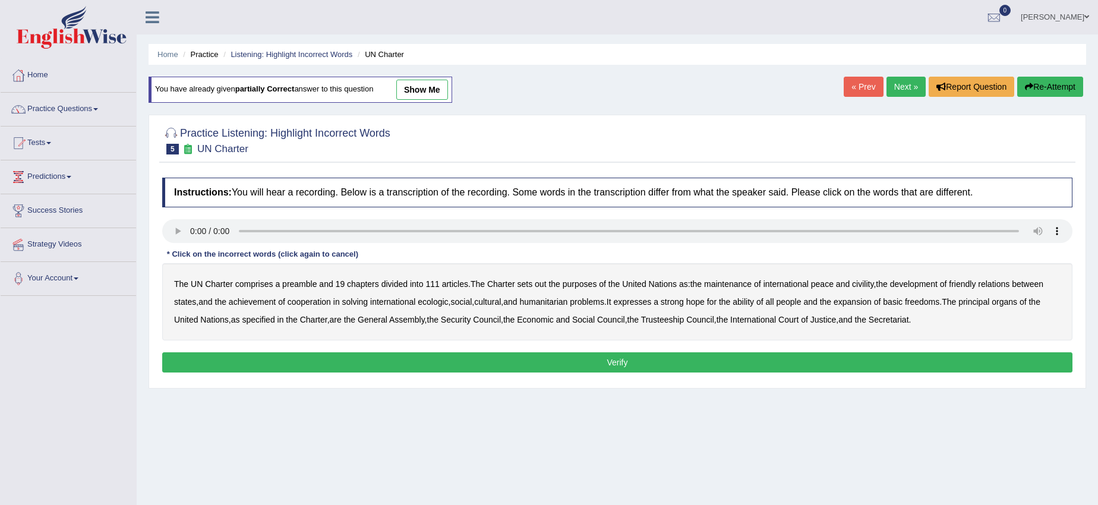
click at [893, 85] on link "Next »" at bounding box center [905, 87] width 39 height 20
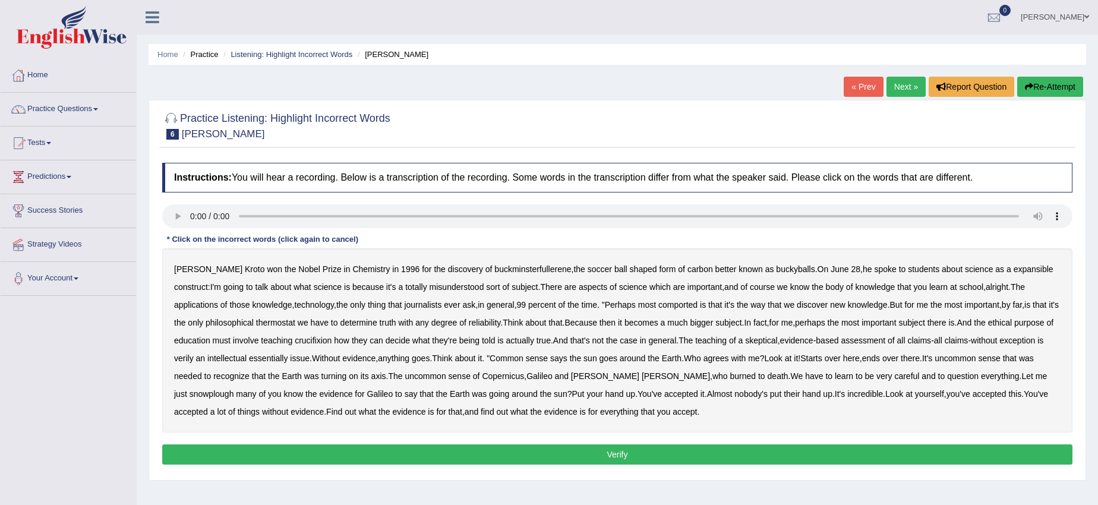
click at [1013, 267] on b "expansible" at bounding box center [1033, 269] width 40 height 10
click at [658, 303] on b "comported" at bounding box center [677, 305] width 39 height 10
click at [256, 323] on b "thermostat" at bounding box center [275, 323] width 39 height 10
click at [326, 343] on b "crucifixion" at bounding box center [313, 341] width 37 height 10
click at [181, 361] on b "verily" at bounding box center [184, 358] width 20 height 10
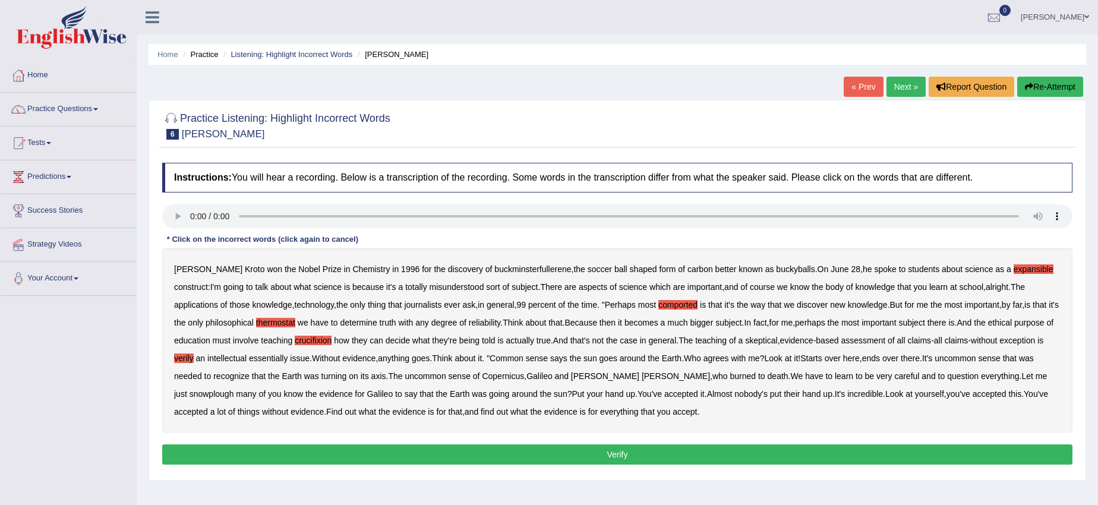
click at [234, 389] on b "snowplough" at bounding box center [211, 394] width 45 height 10
click at [617, 456] on button "Verify" at bounding box center [617, 454] width 910 height 20
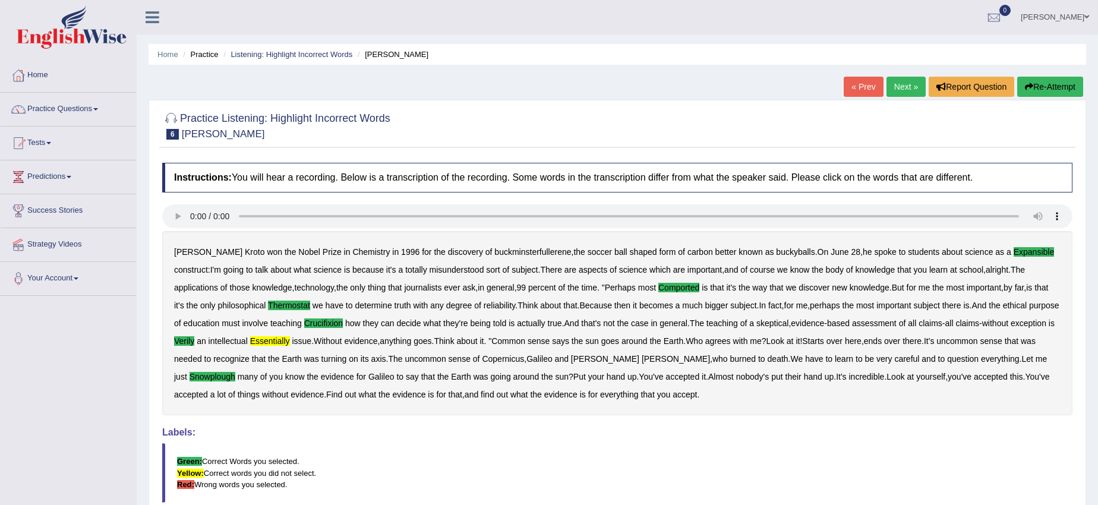
click at [903, 88] on link "Next »" at bounding box center [905, 87] width 39 height 20
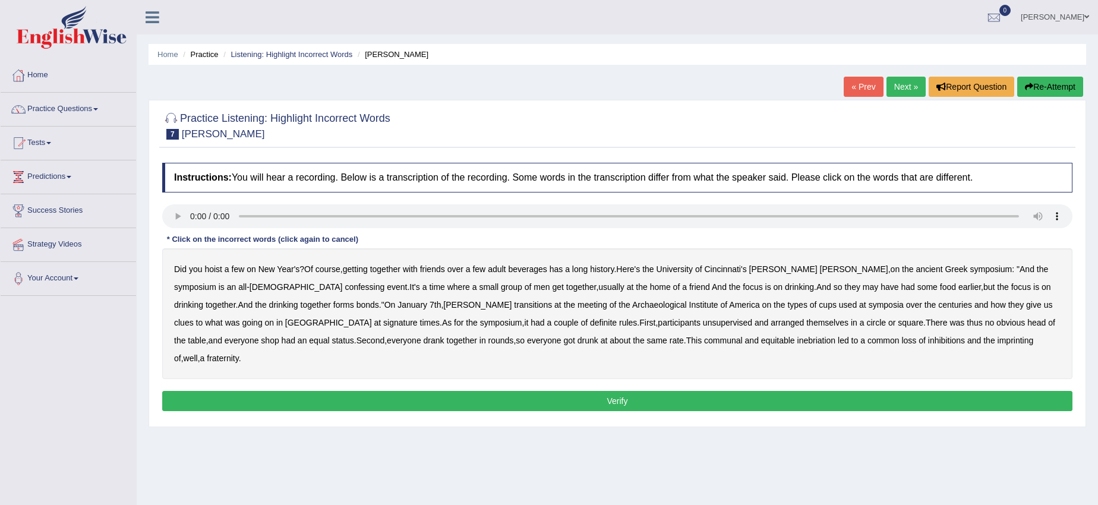
click at [345, 289] on b "confessing" at bounding box center [365, 287] width 40 height 10
click at [514, 307] on b "transitions" at bounding box center [533, 305] width 38 height 10
click at [383, 326] on b "signature" at bounding box center [400, 323] width 34 height 10
click at [703, 322] on b "unsupervised" at bounding box center [727, 323] width 49 height 10
click at [279, 336] on b "shop" at bounding box center [270, 341] width 18 height 10
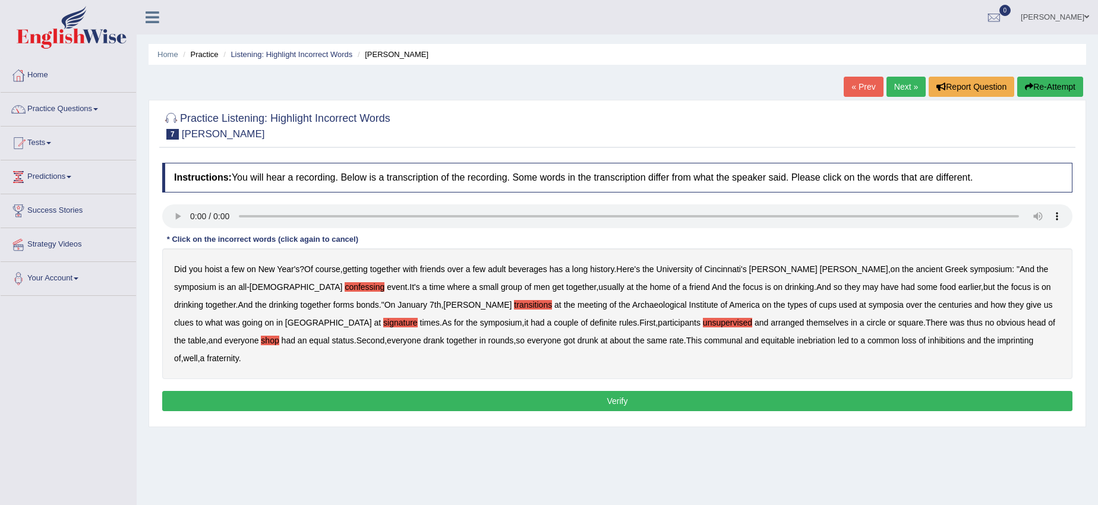
click at [997, 340] on b "imprinting" at bounding box center [1015, 341] width 36 height 10
click at [840, 391] on button "Verify" at bounding box center [617, 401] width 910 height 20
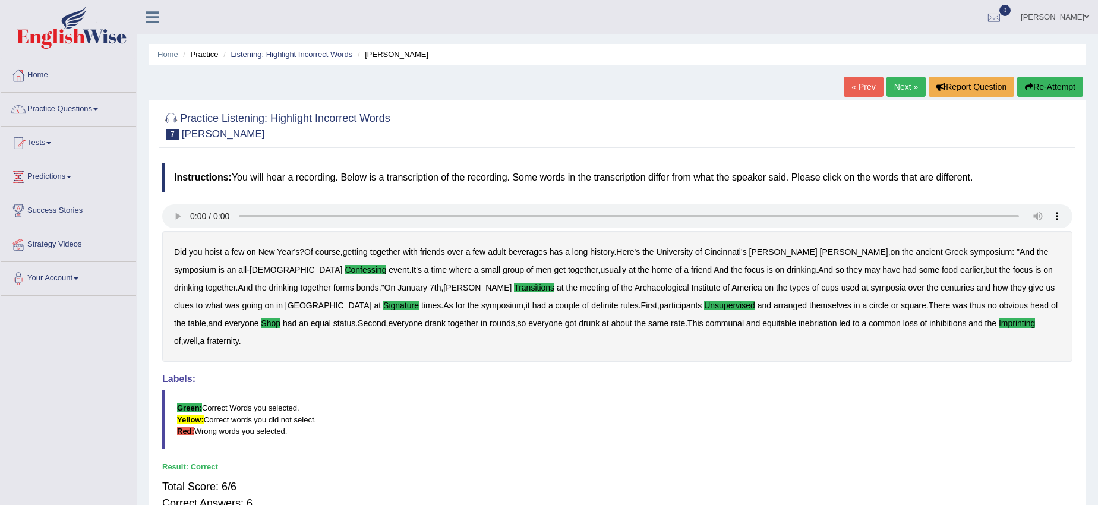
click at [906, 91] on link "Next »" at bounding box center [905, 87] width 39 height 20
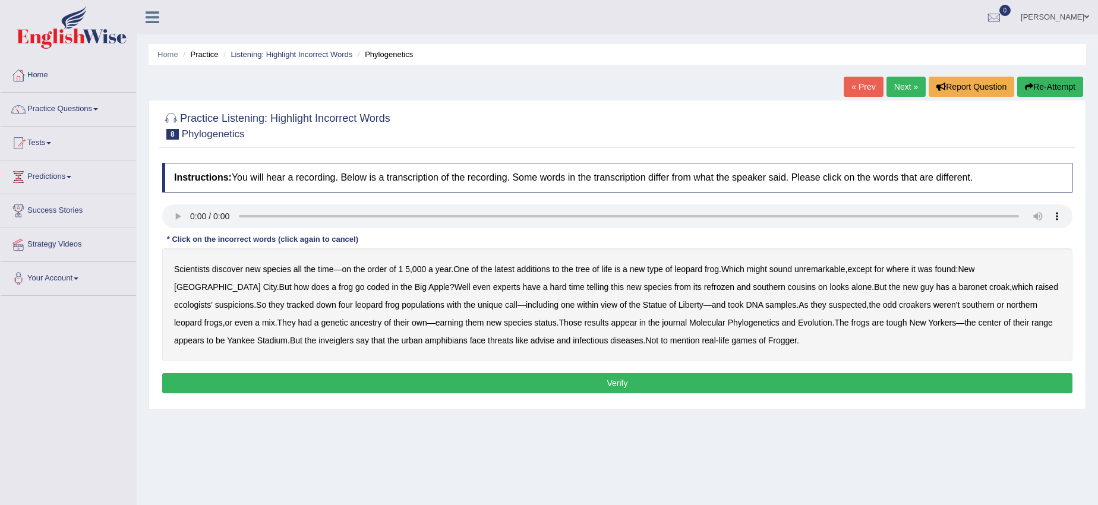
click at [367, 285] on b "coded" at bounding box center [378, 287] width 23 height 10
click at [704, 288] on b "refrozen" at bounding box center [719, 287] width 30 height 10
click at [318, 339] on b "inveiglers" at bounding box center [335, 341] width 35 height 10
click at [500, 390] on button "Verify" at bounding box center [617, 383] width 910 height 20
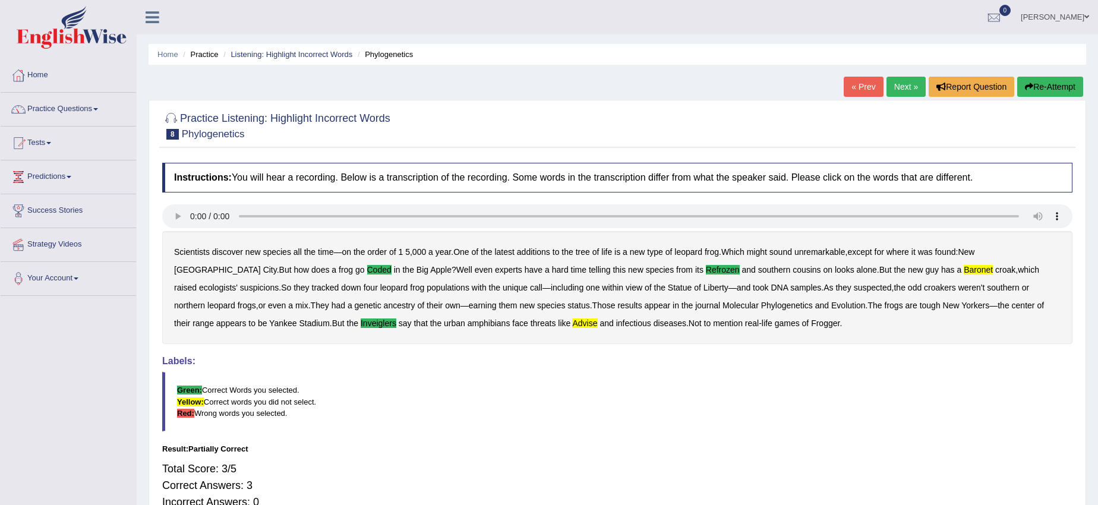
click at [905, 84] on link "Next »" at bounding box center [905, 87] width 39 height 20
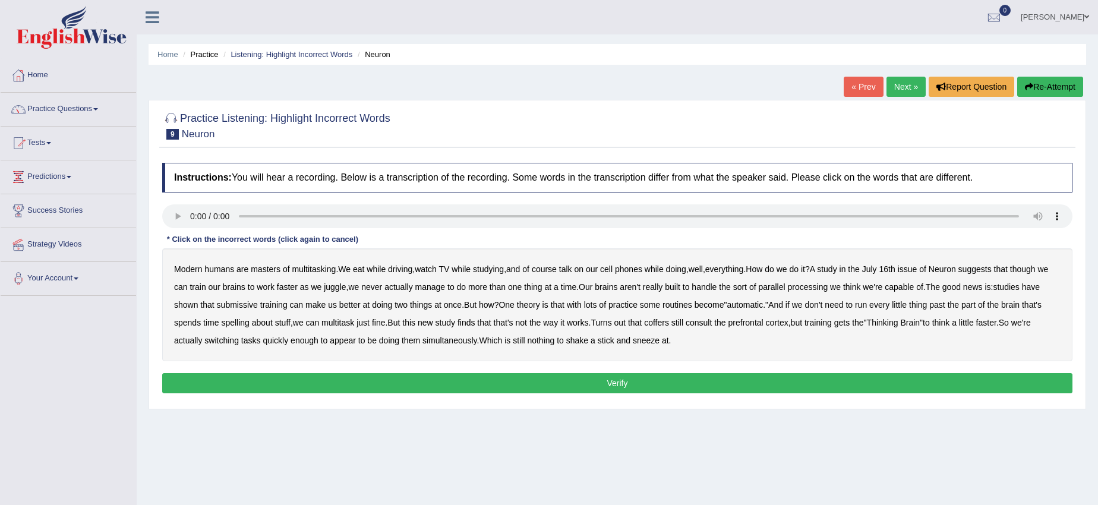
click at [548, 268] on b "course" at bounding box center [544, 269] width 25 height 10
click at [550, 266] on b "course" at bounding box center [544, 269] width 25 height 10
drag, startPoint x: 256, startPoint y: 304, endPoint x: 276, endPoint y: 303, distance: 19.6
click at [258, 304] on b "submissive" at bounding box center [237, 305] width 41 height 10
click at [669, 323] on b "coffers" at bounding box center [656, 323] width 25 height 10
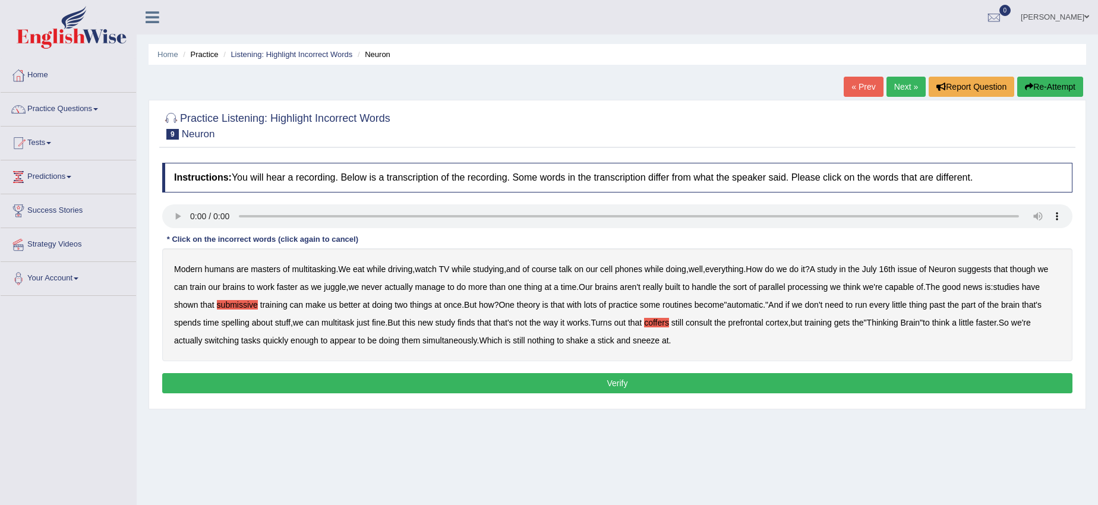
click at [613, 382] on button "Verify" at bounding box center [617, 383] width 910 height 20
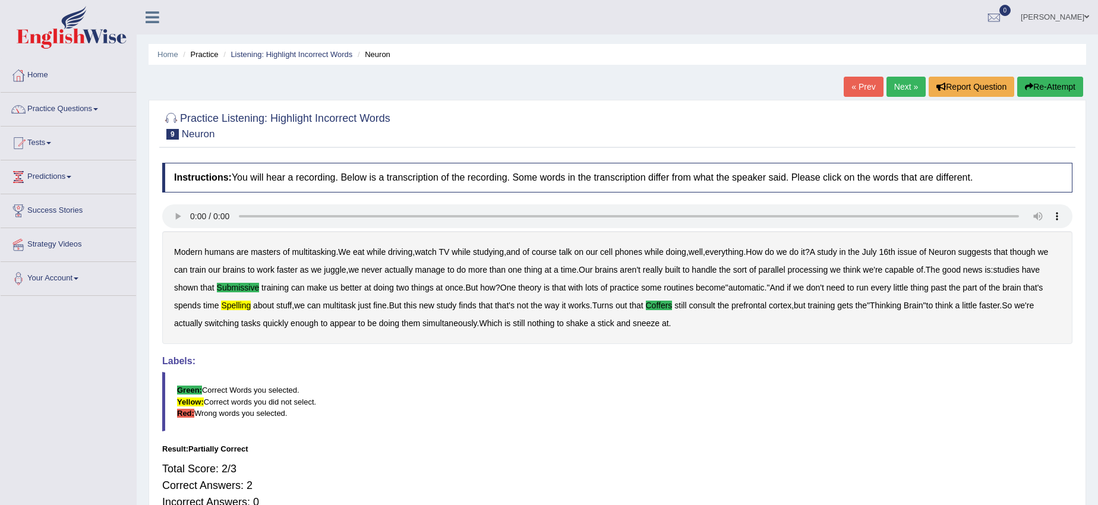
click at [888, 83] on link "Next »" at bounding box center [905, 87] width 39 height 20
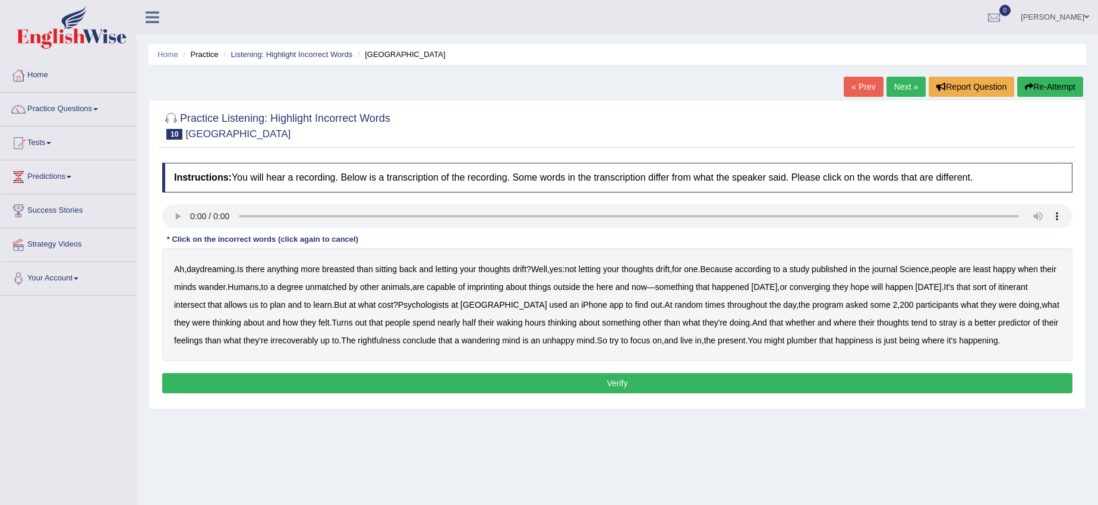
click at [504, 289] on b "imprinting" at bounding box center [485, 287] width 36 height 10
click at [830, 285] on b "converging" at bounding box center [809, 287] width 41 height 10
click at [206, 304] on b "intersect" at bounding box center [189, 305] width 31 height 10
click at [293, 340] on b "irrecoverably" at bounding box center [294, 341] width 48 height 10
click at [400, 345] on b "rightfulness" at bounding box center [379, 341] width 43 height 10
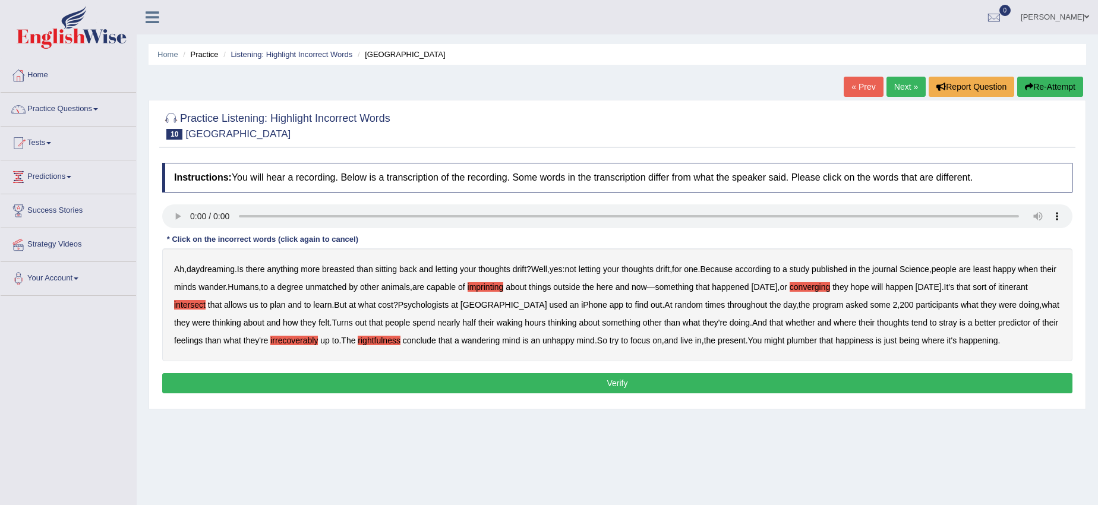
click at [817, 341] on b "plumber" at bounding box center [801, 341] width 30 height 10
click at [789, 383] on button "Verify" at bounding box center [617, 383] width 910 height 20
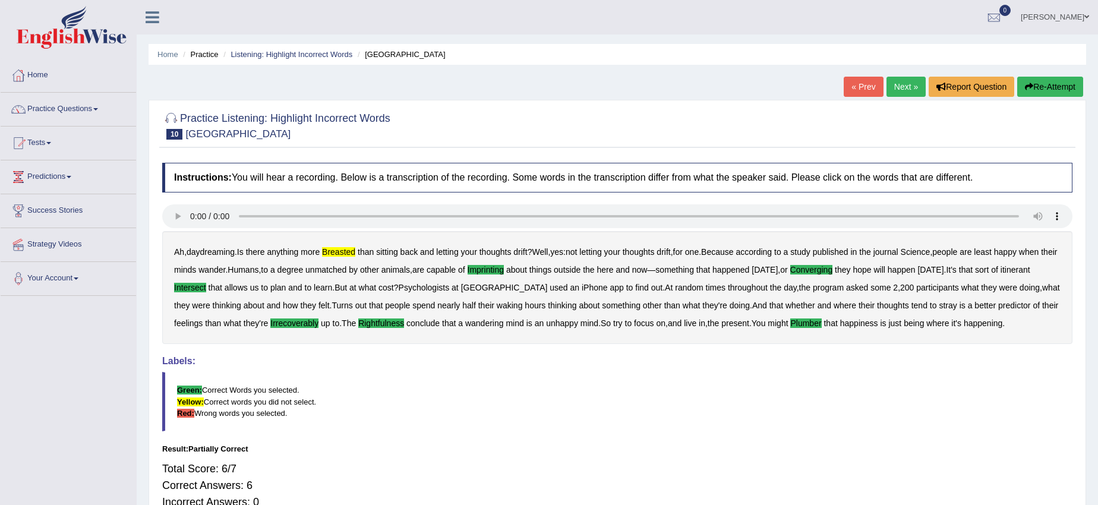
click at [908, 85] on link "Next »" at bounding box center [905, 87] width 39 height 20
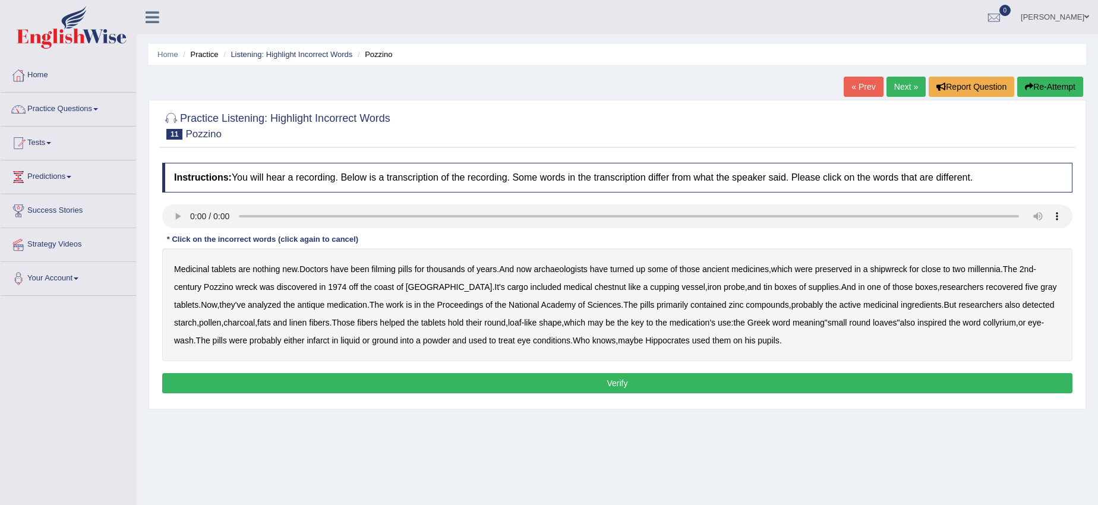
click at [390, 268] on b "filming" at bounding box center [383, 269] width 24 height 10
click at [595, 285] on b "chestnut" at bounding box center [610, 287] width 31 height 10
click at [321, 337] on b "infarct" at bounding box center [318, 341] width 23 height 10
click at [615, 384] on button "Verify" at bounding box center [617, 383] width 910 height 20
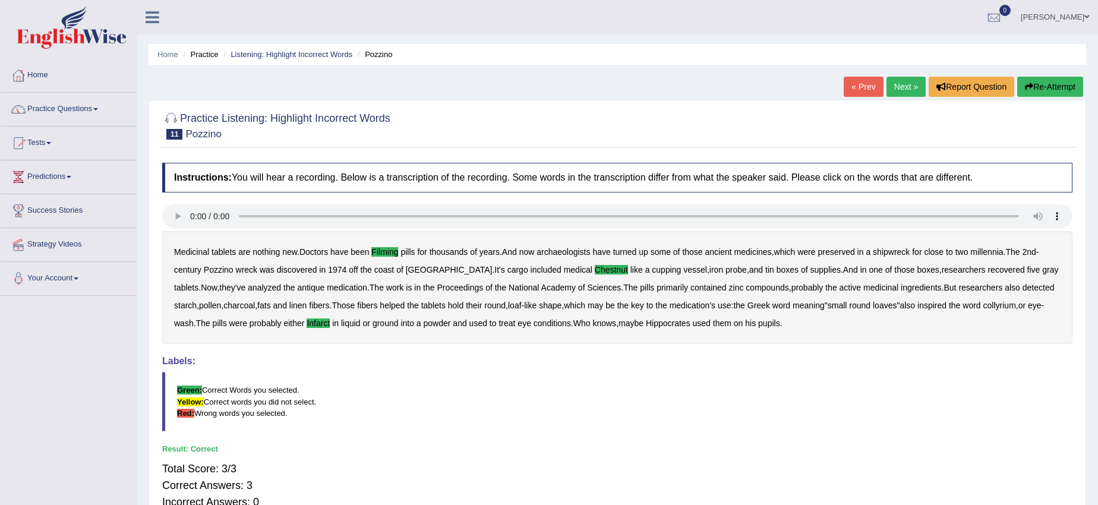
click at [902, 77] on link "Next »" at bounding box center [905, 87] width 39 height 20
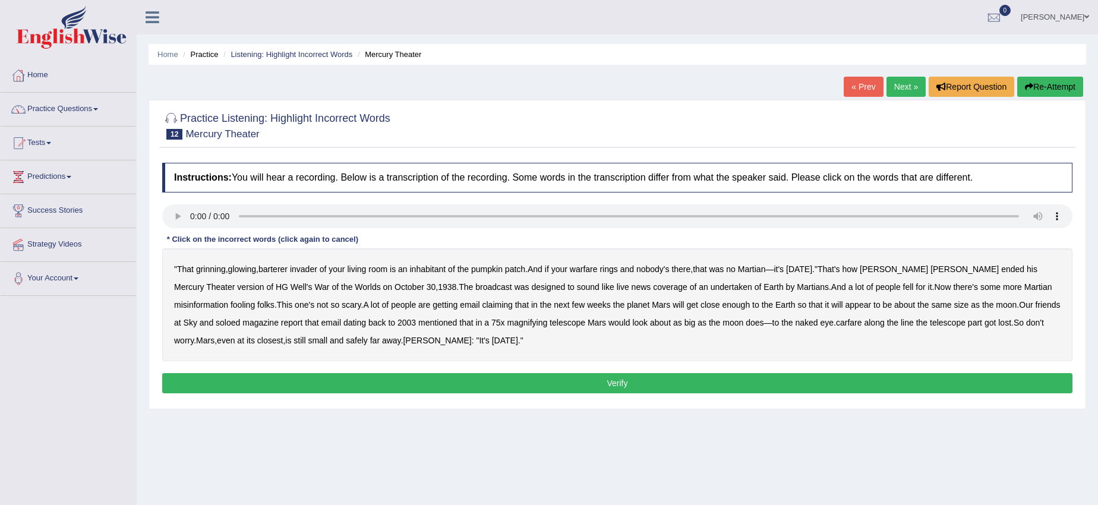
click at [274, 270] on b "barterer" at bounding box center [272, 269] width 29 height 10
click at [595, 271] on b "warfare" at bounding box center [584, 269] width 28 height 10
click at [681, 290] on div "" That grinning , glowing , barterer invader of your living room is an inhabita…" at bounding box center [617, 304] width 910 height 113
click at [710, 283] on b "undertaken" at bounding box center [731, 287] width 42 height 10
click at [216, 326] on b "soloed" at bounding box center [228, 323] width 24 height 10
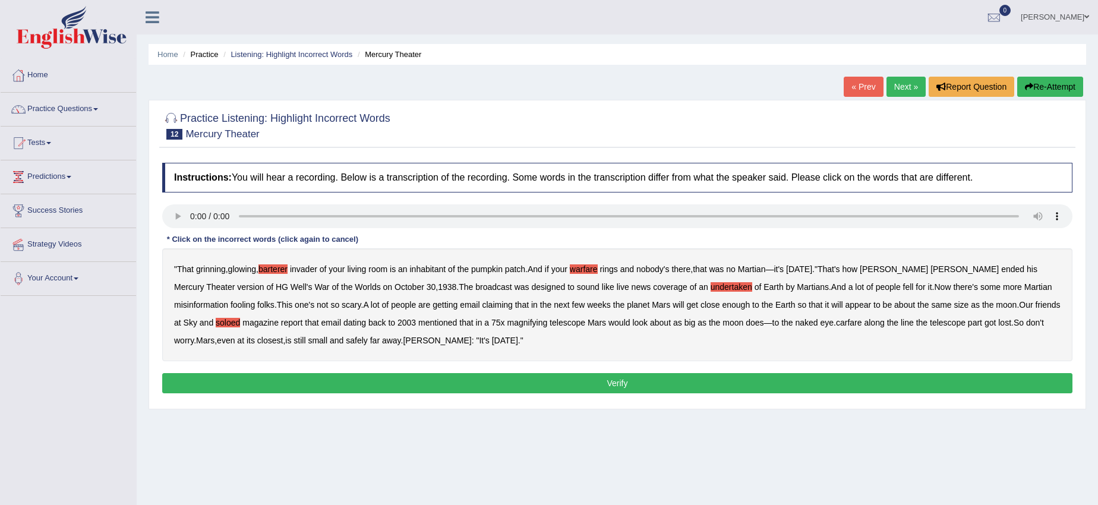
click at [836, 320] on b "carfare" at bounding box center [849, 323] width 26 height 10
click at [421, 376] on button "Verify" at bounding box center [617, 383] width 910 height 20
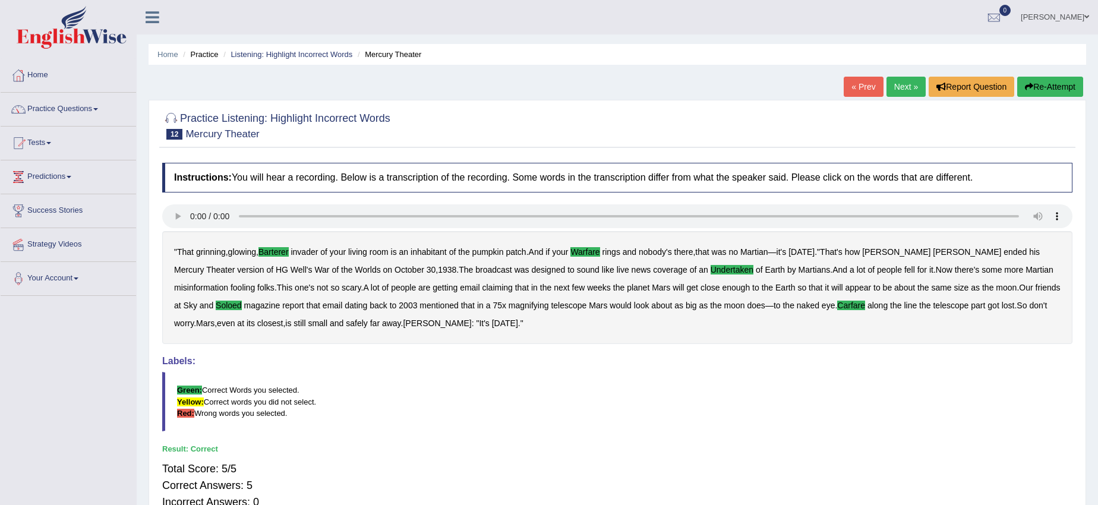
click at [912, 84] on link "Next »" at bounding box center [905, 87] width 39 height 20
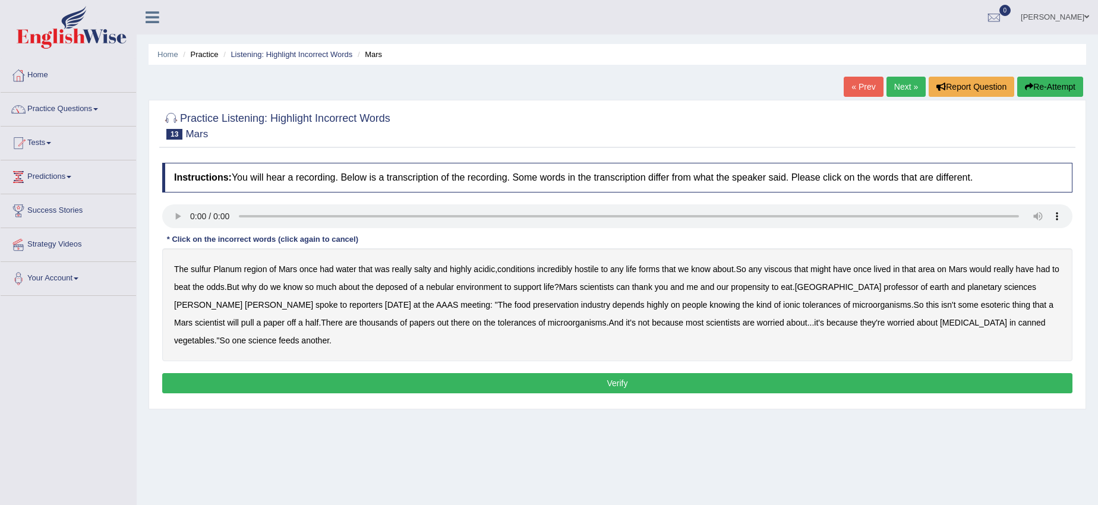
click at [206, 270] on b "sulfur" at bounding box center [201, 269] width 20 height 10
click at [779, 271] on b "viscous" at bounding box center [778, 269] width 28 height 10
click at [405, 283] on b "deposed" at bounding box center [391, 287] width 32 height 10
click at [703, 373] on button "Verify" at bounding box center [617, 383] width 910 height 20
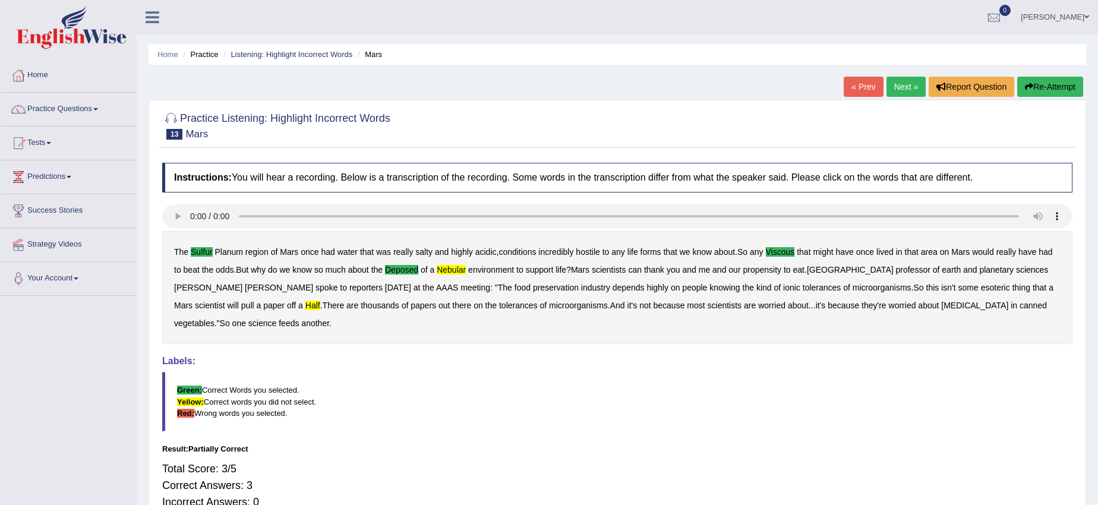
click at [912, 83] on link "Next »" at bounding box center [905, 87] width 39 height 20
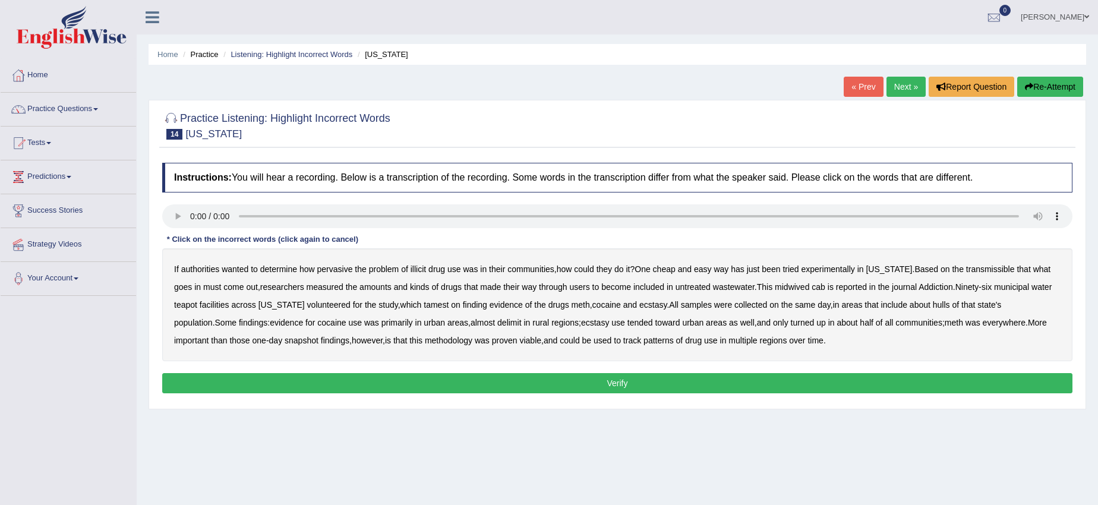
click at [985, 268] on b "transmissible" at bounding box center [990, 269] width 49 height 10
drag, startPoint x: 781, startPoint y: 285, endPoint x: 791, endPoint y: 283, distance: 9.6
click at [782, 284] on b "midwived" at bounding box center [792, 287] width 34 height 10
click at [811, 288] on b "cab" at bounding box center [818, 287] width 14 height 10
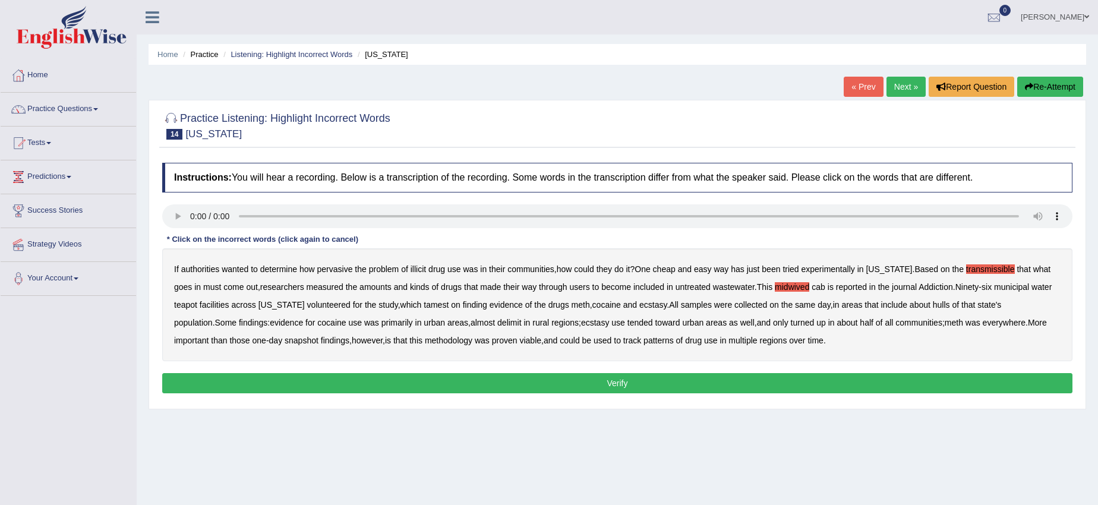
click at [811, 287] on b "cab" at bounding box center [818, 287] width 14 height 10
drag, startPoint x: 416, startPoint y: 301, endPoint x: 425, endPoint y: 305, distance: 10.4
click at [424, 302] on b "tamest" at bounding box center [436, 305] width 25 height 10
click at [933, 307] on b "hulls" at bounding box center [941, 305] width 17 height 10
click at [497, 321] on b "delimit" at bounding box center [509, 323] width 24 height 10
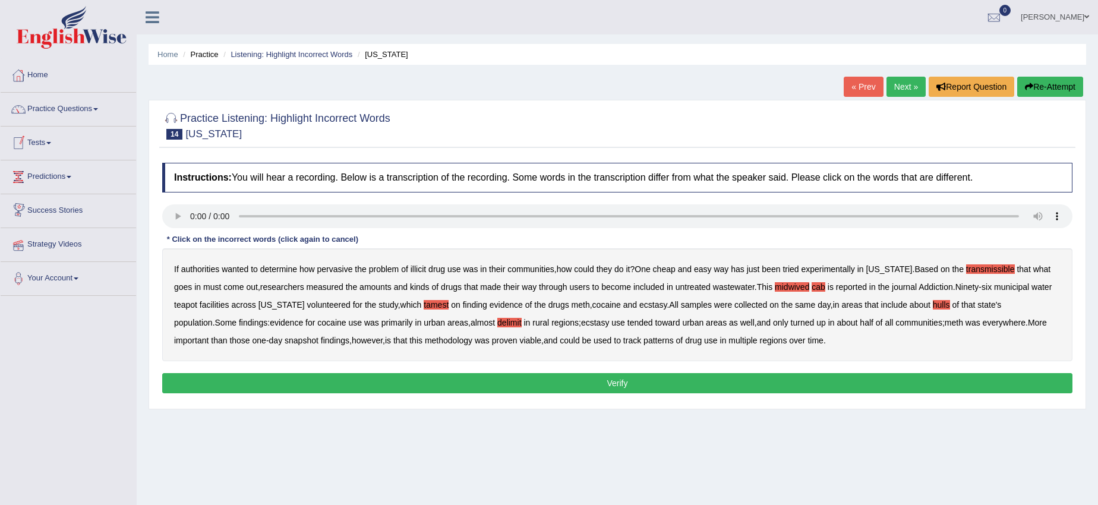
drag, startPoint x: 721, startPoint y: 233, endPoint x: 592, endPoint y: 539, distance: 332.0
click at [592, 504] on html "Toggle navigation Home Practice Questions Speaking Practice Read Aloud Repeat S…" at bounding box center [549, 252] width 1098 height 505
click at [700, 374] on button "Verify" at bounding box center [617, 383] width 910 height 20
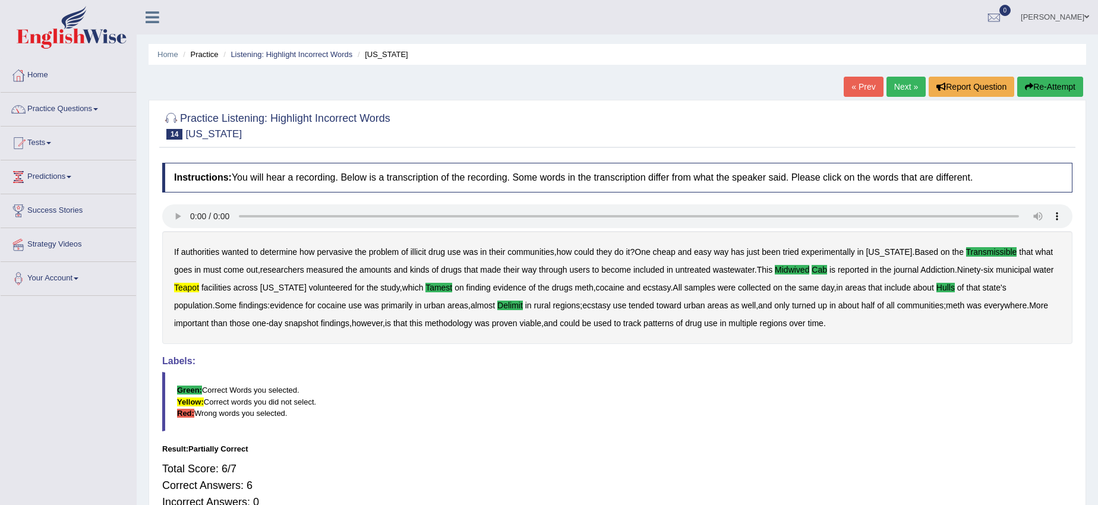
click at [887, 88] on link "Next »" at bounding box center [905, 87] width 39 height 20
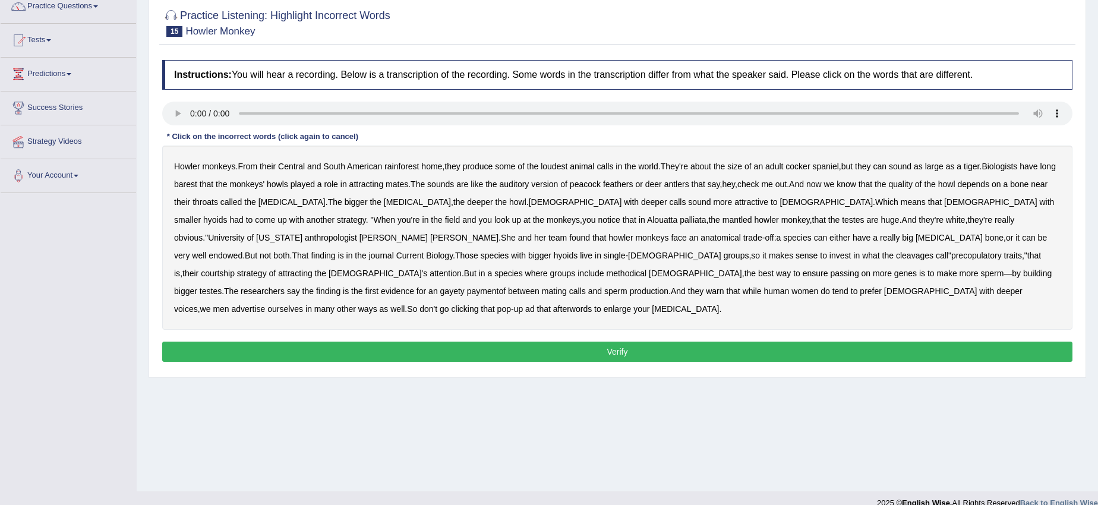
scroll to position [119, 0]
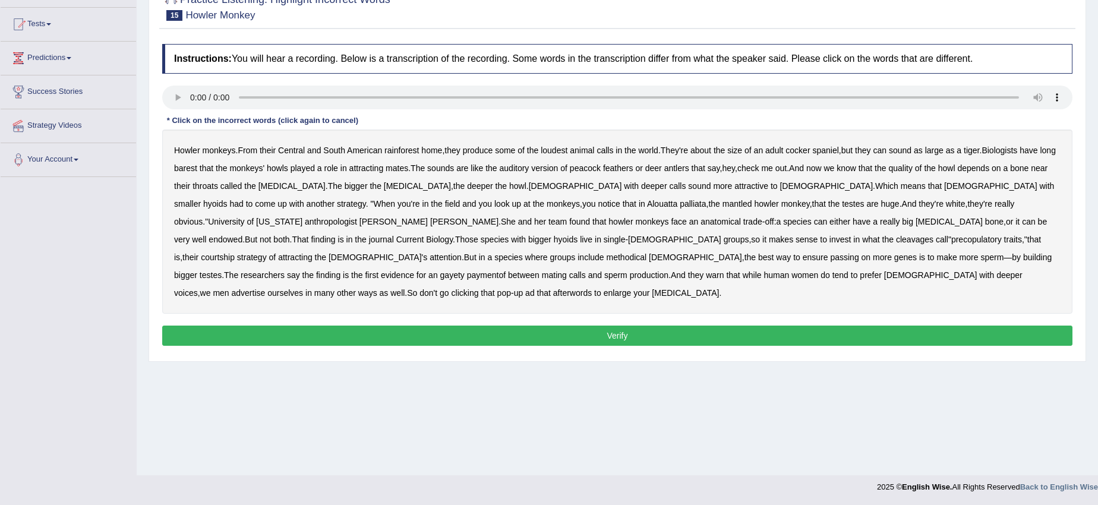
click at [197, 168] on b "barest" at bounding box center [185, 168] width 23 height 10
click at [242, 235] on b "endowed" at bounding box center [225, 240] width 34 height 10
click at [896, 239] on b "cleavages" at bounding box center [914, 240] width 37 height 10
click at [647, 252] on b "methodical" at bounding box center [626, 257] width 40 height 10
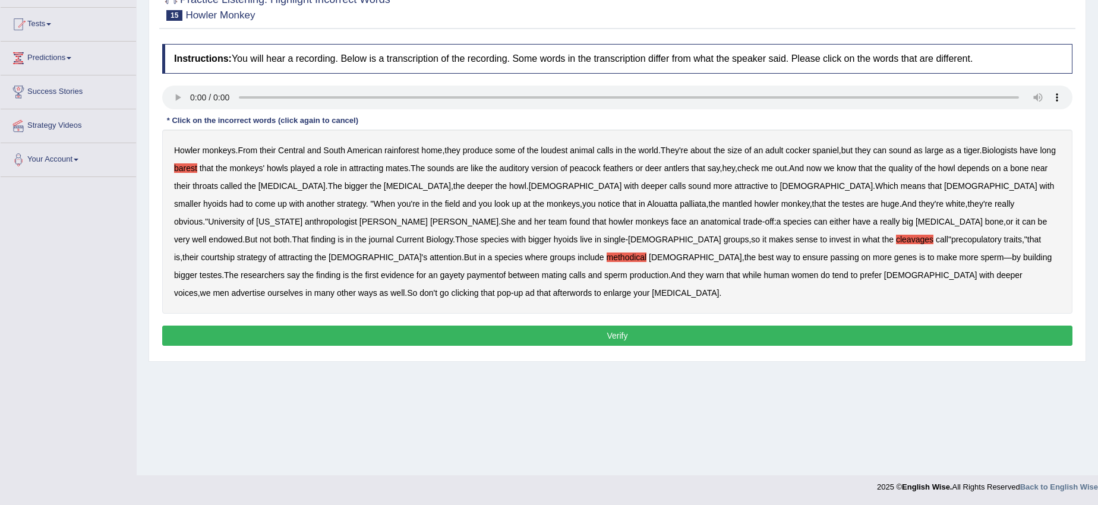
click at [828, 252] on b "ensure" at bounding box center [816, 257] width 26 height 10
click at [1023, 259] on b "building" at bounding box center [1037, 257] width 29 height 10
click at [465, 270] on b "gayety" at bounding box center [452, 275] width 24 height 10
click at [506, 270] on b "paymentof" at bounding box center [486, 275] width 39 height 10
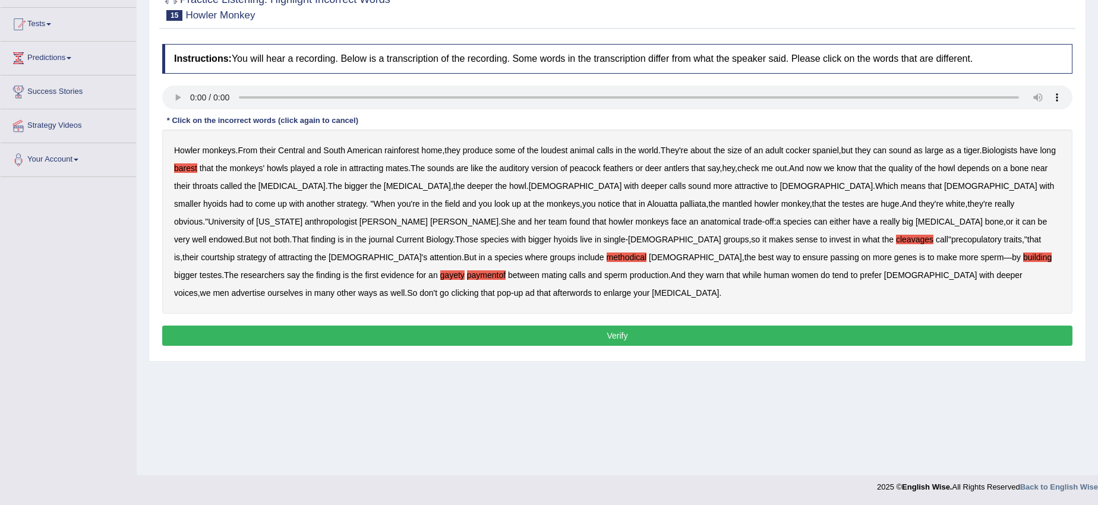
click at [506, 270] on b "paymentof" at bounding box center [486, 275] width 39 height 10
click at [748, 307] on div "Instructions: You will hear a recording. Below is a transcription of the record…" at bounding box center [617, 196] width 916 height 317
click at [744, 326] on button "Verify" at bounding box center [617, 336] width 910 height 20
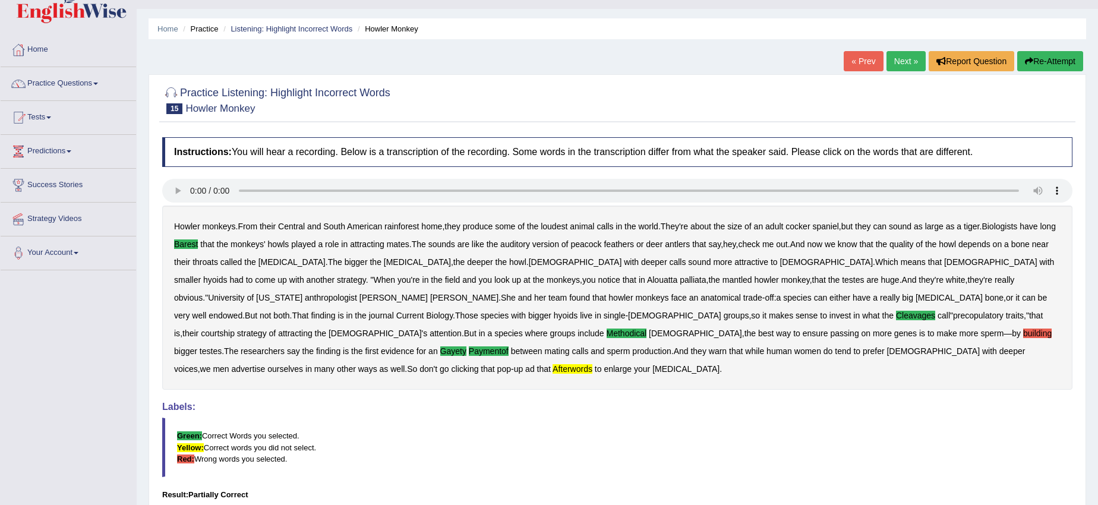
scroll to position [0, 0]
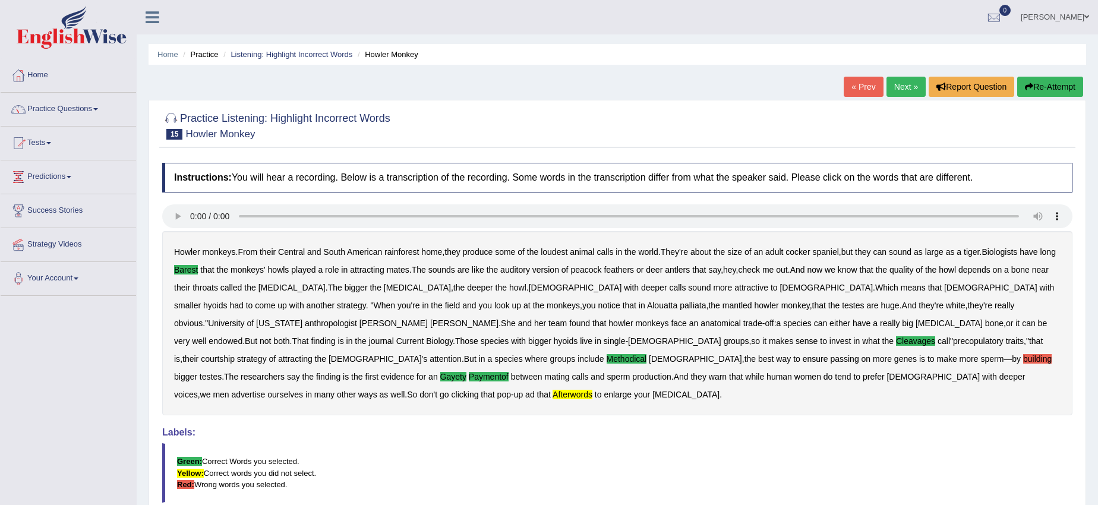
click at [896, 81] on link "Next »" at bounding box center [905, 87] width 39 height 20
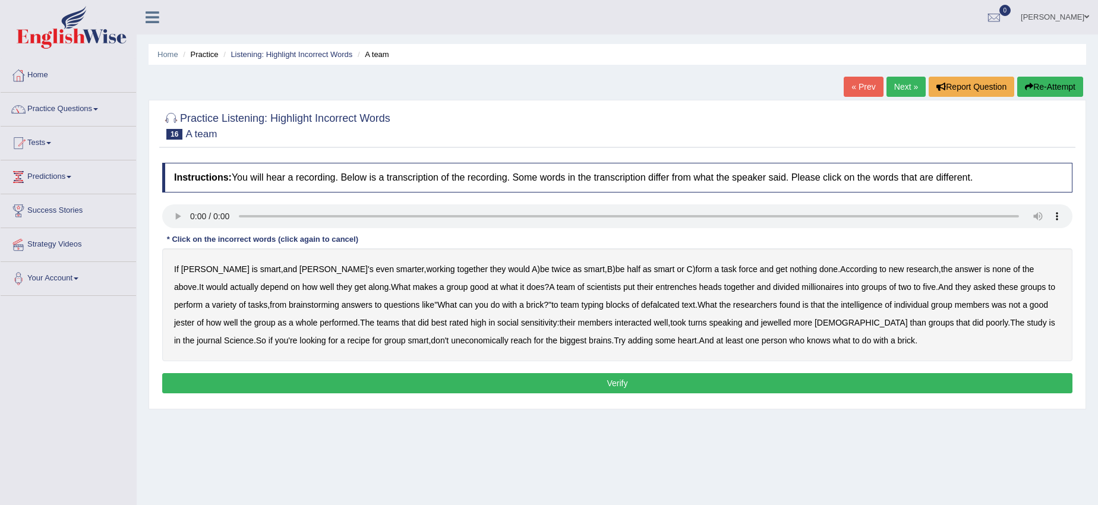
click at [655, 286] on b "entrenches" at bounding box center [675, 287] width 41 height 10
click at [801, 283] on b "millionaires" at bounding box center [822, 287] width 42 height 10
click at [504, 201] on div "Instructions: You will hear a recording. Below is a transcription of the record…" at bounding box center [617, 280] width 916 height 246
click at [641, 304] on b "defalcated" at bounding box center [660, 305] width 39 height 10
click at [194, 318] on b "jester" at bounding box center [184, 323] width 20 height 10
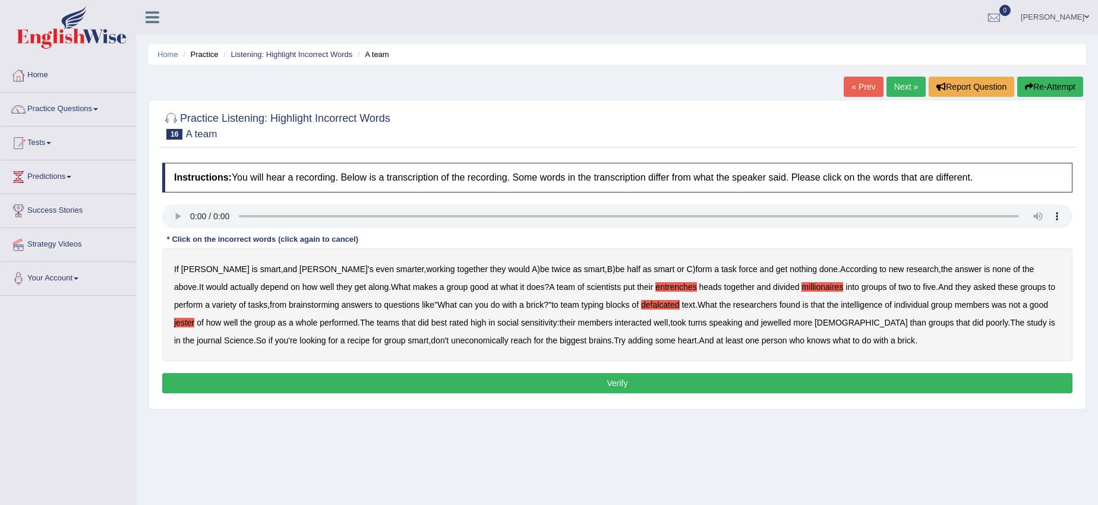
click at [761, 322] on b "jewelled" at bounding box center [776, 323] width 30 height 10
click at [451, 344] on b "uneconomically" at bounding box center [480, 341] width 58 height 10
click at [691, 382] on button "Verify" at bounding box center [617, 383] width 910 height 20
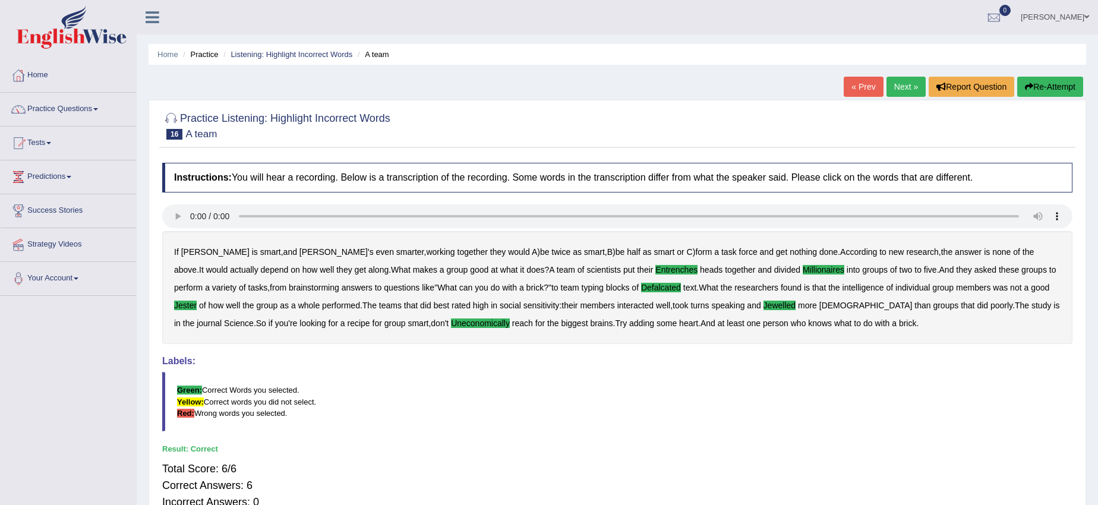
click at [908, 87] on link "Next »" at bounding box center [905, 87] width 39 height 20
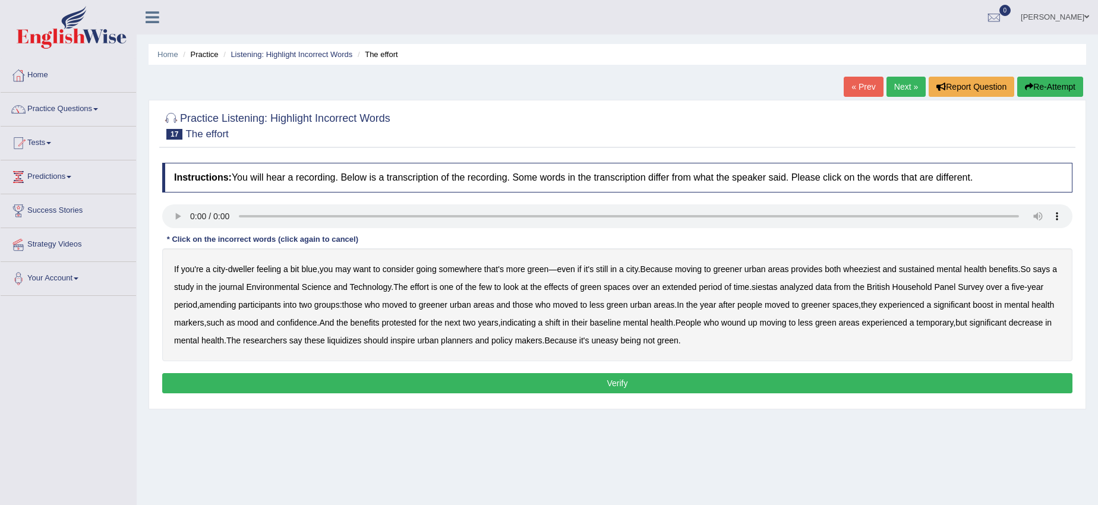
click at [869, 267] on b "wheeziest" at bounding box center [861, 269] width 37 height 10
click at [775, 288] on b "siestas" at bounding box center [764, 287] width 26 height 10
click at [229, 305] on b "amending" at bounding box center [218, 305] width 37 height 10
click at [362, 336] on b "liquidizes" at bounding box center [344, 341] width 34 height 10
click at [615, 375] on button "Verify" at bounding box center [617, 383] width 910 height 20
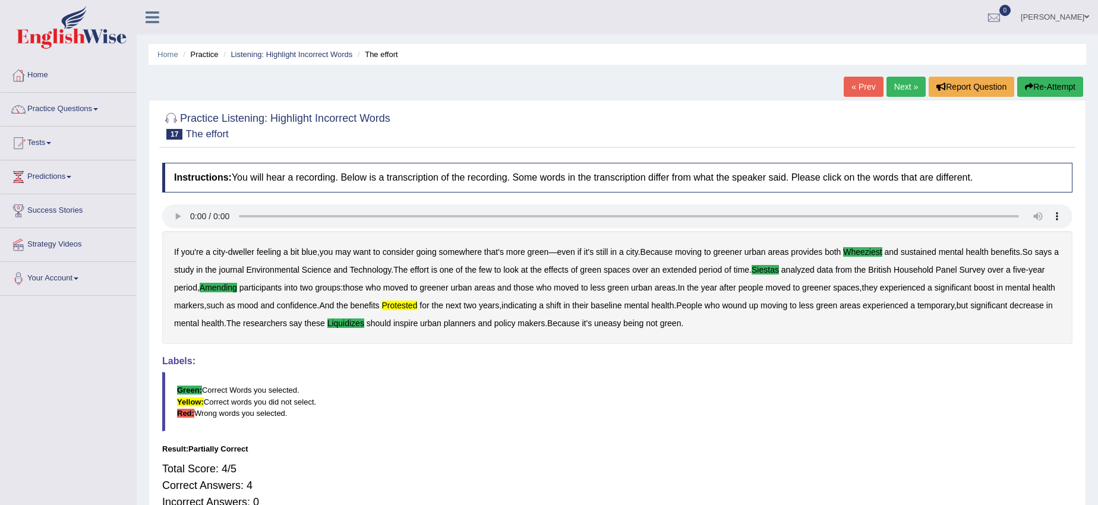
click at [906, 86] on link "Next »" at bounding box center [905, 87] width 39 height 20
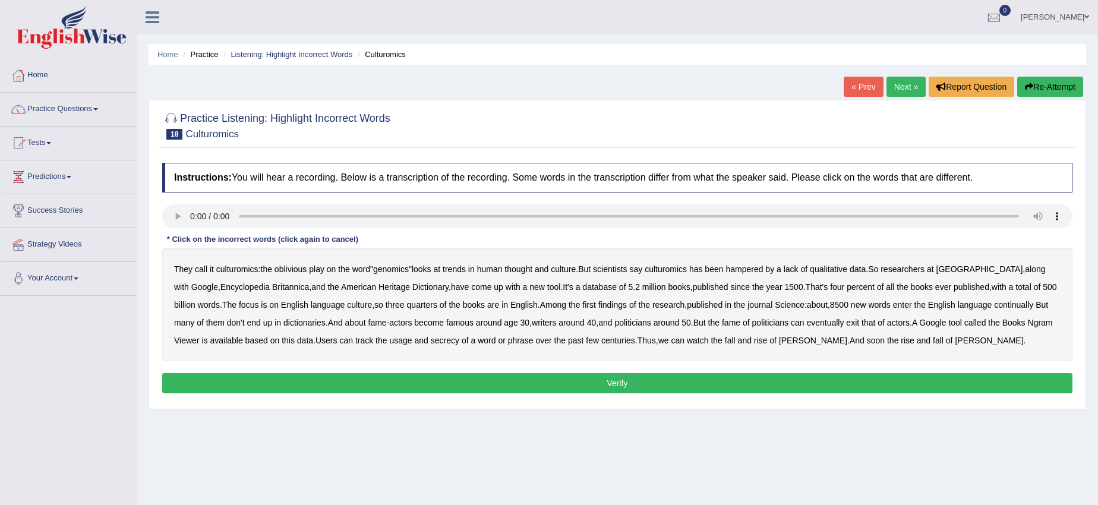
click at [1003, 305] on b "continually" at bounding box center [1013, 305] width 39 height 10
click at [489, 341] on div "They call it culturomics : the oblivious play on the word " genomics " looks at…" at bounding box center [617, 304] width 910 height 113
click at [459, 340] on b "secrecy" at bounding box center [445, 341] width 29 height 10
click at [601, 375] on button "Verify" at bounding box center [617, 383] width 910 height 20
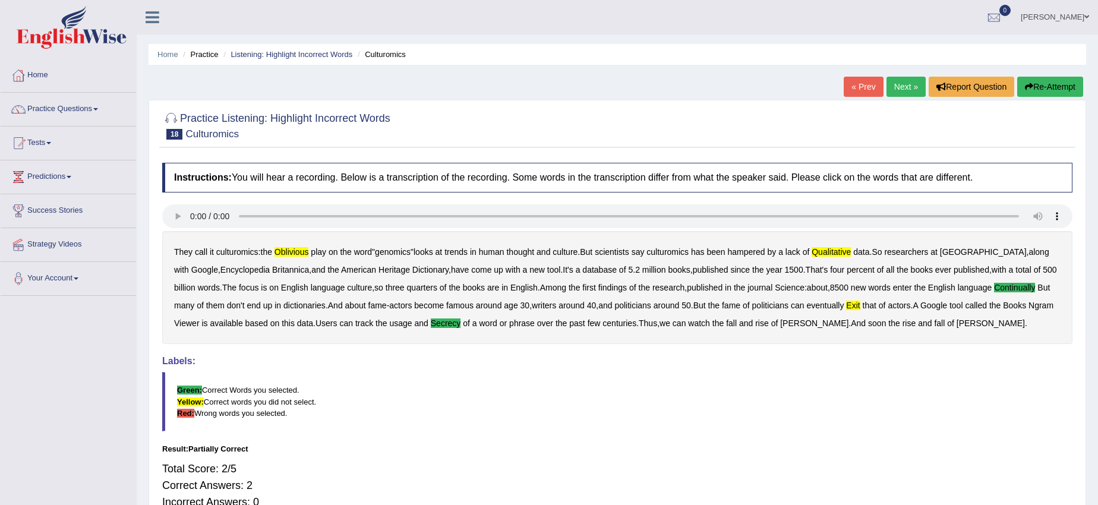
click at [298, 241] on div "They call it culturomics : the oblivious play on the word " genomics " looks at…" at bounding box center [617, 287] width 910 height 113
click at [889, 86] on link "Next »" at bounding box center [905, 87] width 39 height 20
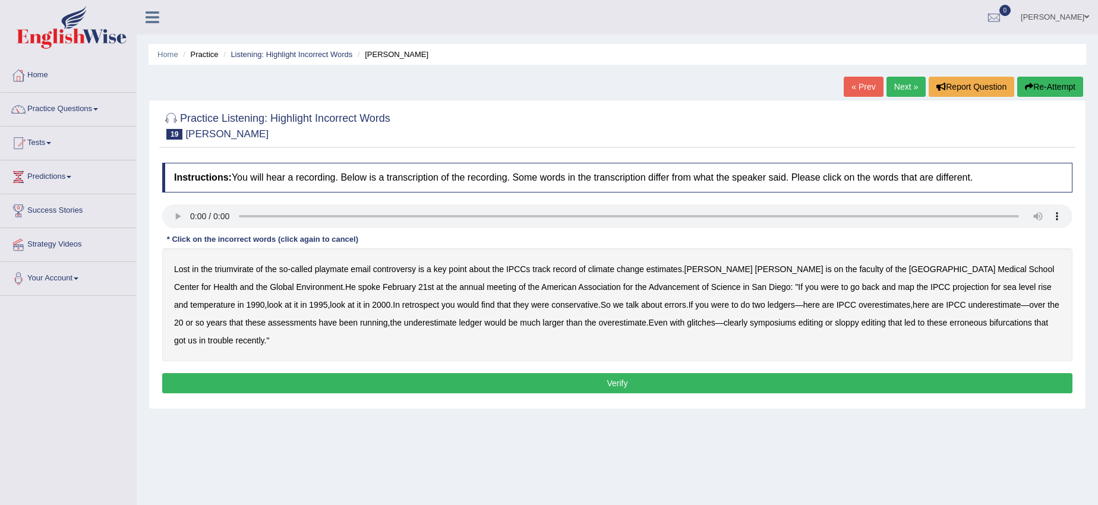
click at [232, 268] on b "triumvirate" at bounding box center [234, 269] width 39 height 10
click at [750, 324] on b "symposiums" at bounding box center [773, 323] width 46 height 10
click at [750, 326] on b "symposiums" at bounding box center [773, 323] width 46 height 10
click at [904, 320] on b "led" at bounding box center [909, 323] width 11 height 10
click at [612, 373] on button "Verify" at bounding box center [617, 383] width 910 height 20
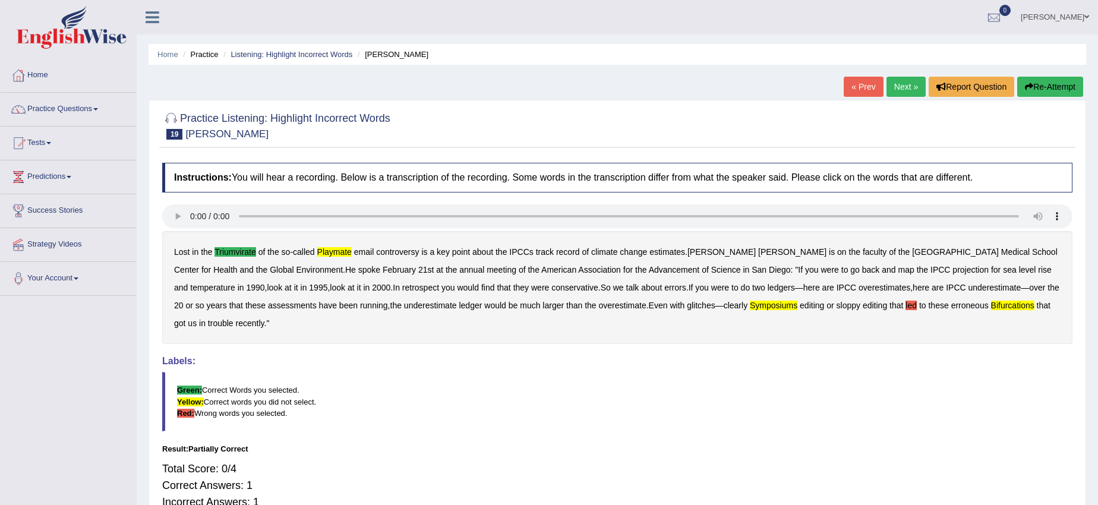
click at [894, 89] on link "Next »" at bounding box center [905, 87] width 39 height 20
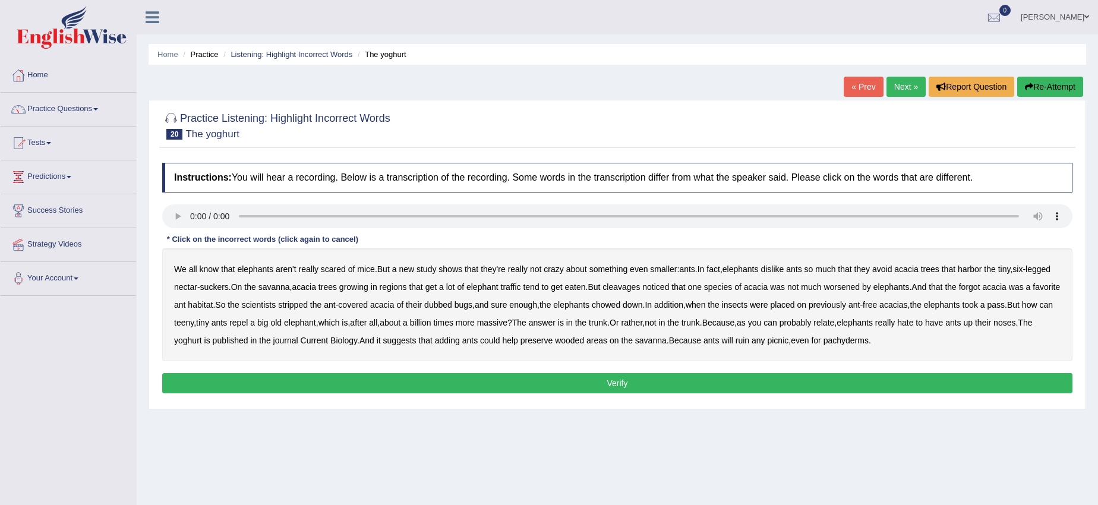
click at [498, 288] on b "elephant" at bounding box center [482, 287] width 32 height 10
click at [498, 285] on b "elephant" at bounding box center [482, 287] width 32 height 10
click at [640, 286] on b "cleavages" at bounding box center [620, 287] width 37 height 10
click at [860, 288] on b "worsened" at bounding box center [841, 287] width 36 height 10
click at [980, 286] on b "forgot" at bounding box center [969, 287] width 21 height 10
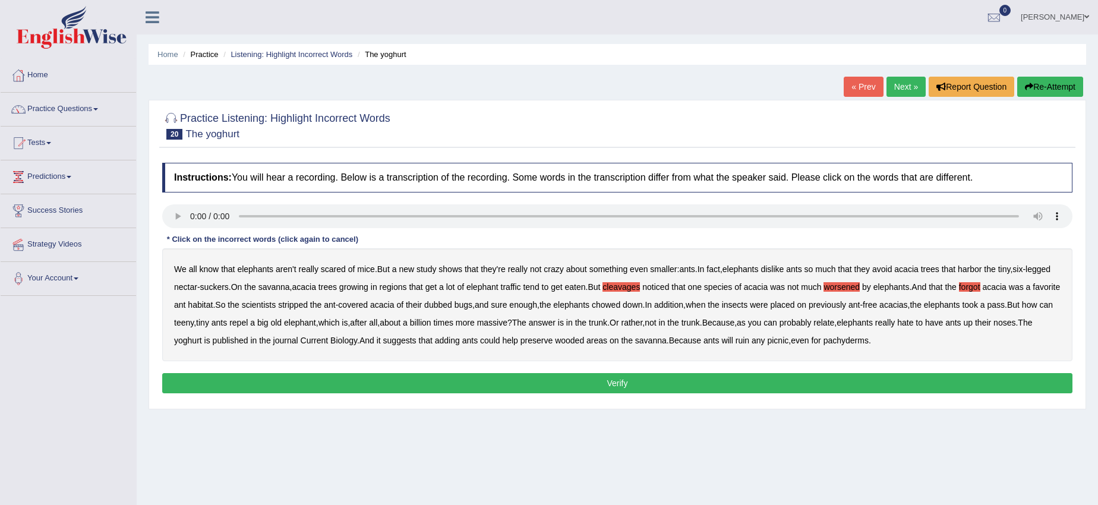
click at [721, 386] on button "Verify" at bounding box center [617, 383] width 910 height 20
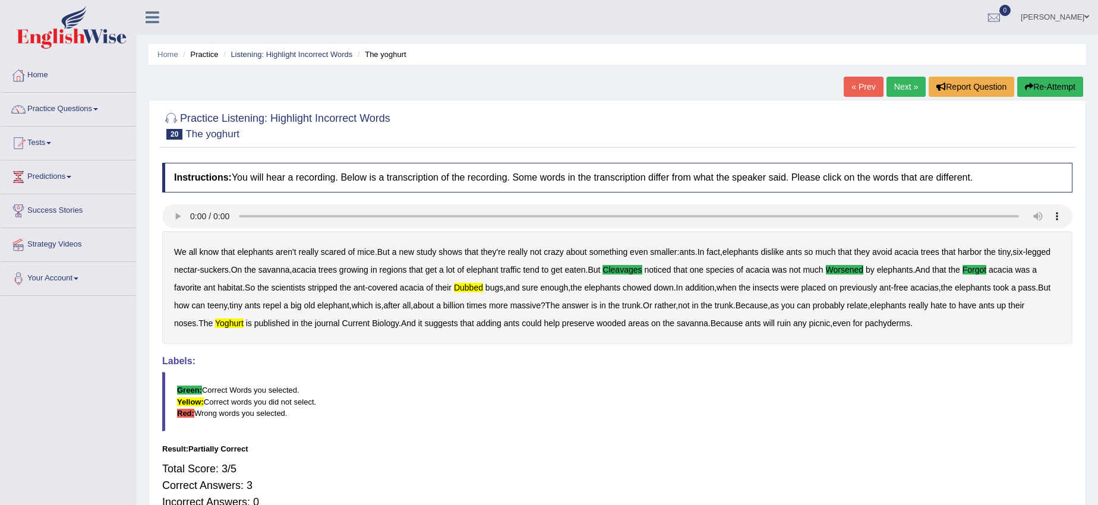
click at [906, 89] on link "Next »" at bounding box center [905, 87] width 39 height 20
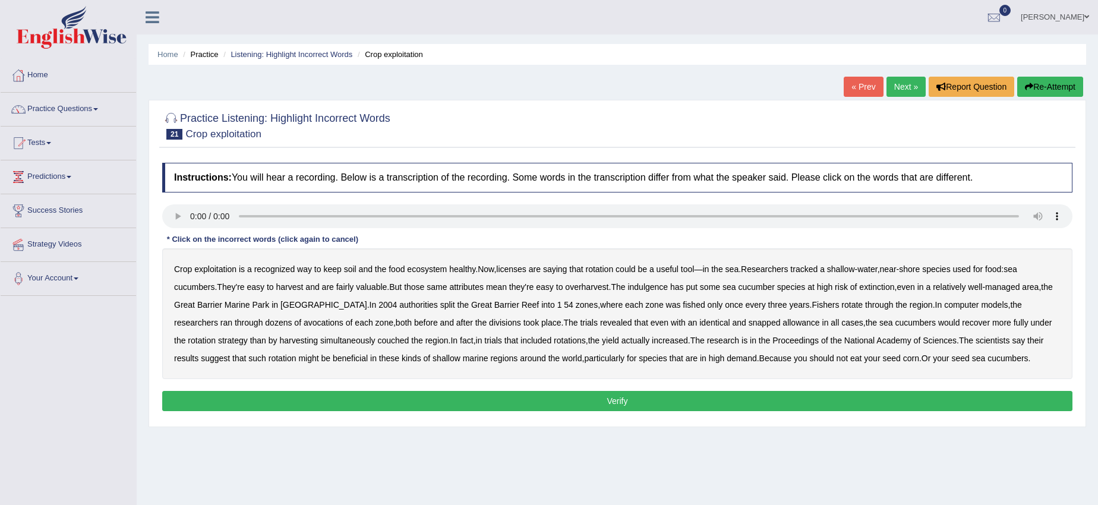
click at [523, 268] on b "licenses" at bounding box center [511, 269] width 30 height 10
click at [657, 280] on div "Crop exploitation is a recognized way to keep soil and the food ecosystem healt…" at bounding box center [617, 313] width 910 height 131
click at [663, 293] on div "Crop exploitation is a recognized way to keep soil and the food ecosystem healt…" at bounding box center [617, 313] width 910 height 131
drag, startPoint x: 661, startPoint y: 292, endPoint x: 653, endPoint y: 269, distance: 23.9
click at [658, 278] on div "Crop exploitation is a recognized way to keep soil and the food ecosystem healt…" at bounding box center [617, 313] width 910 height 131
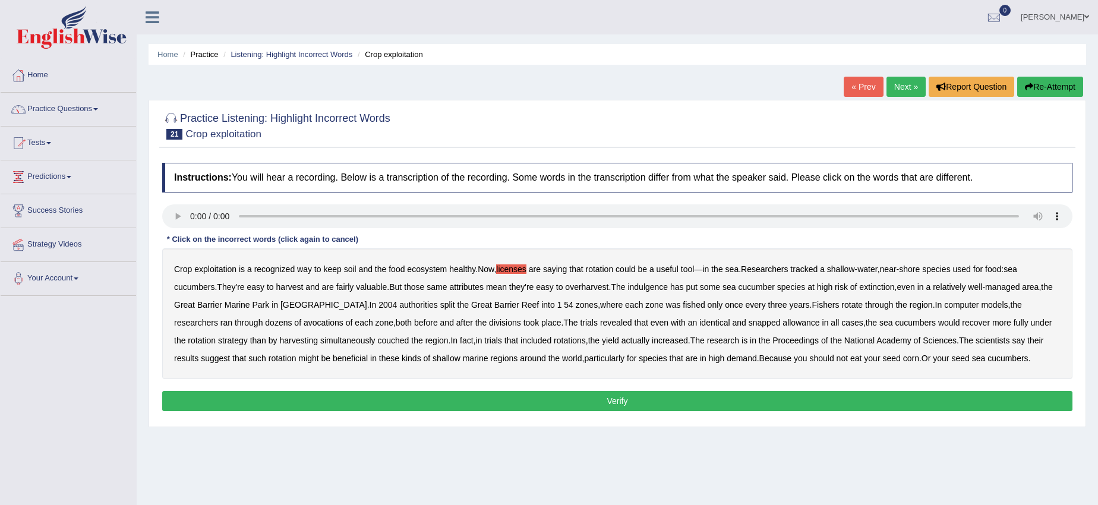
click at [661, 286] on b "indulgence" at bounding box center [647, 287] width 40 height 10
click at [418, 305] on div "Crop exploitation is a recognized way to keep soil and the food ecosystem healt…" at bounding box center [617, 313] width 910 height 131
click at [440, 308] on b "split" at bounding box center [447, 305] width 15 height 10
click at [304, 324] on b "avocations" at bounding box center [324, 323] width 40 height 10
click at [706, 317] on div "Crop exploitation is a recognized way to keep soil and the food ecosystem healt…" at bounding box center [617, 313] width 910 height 131
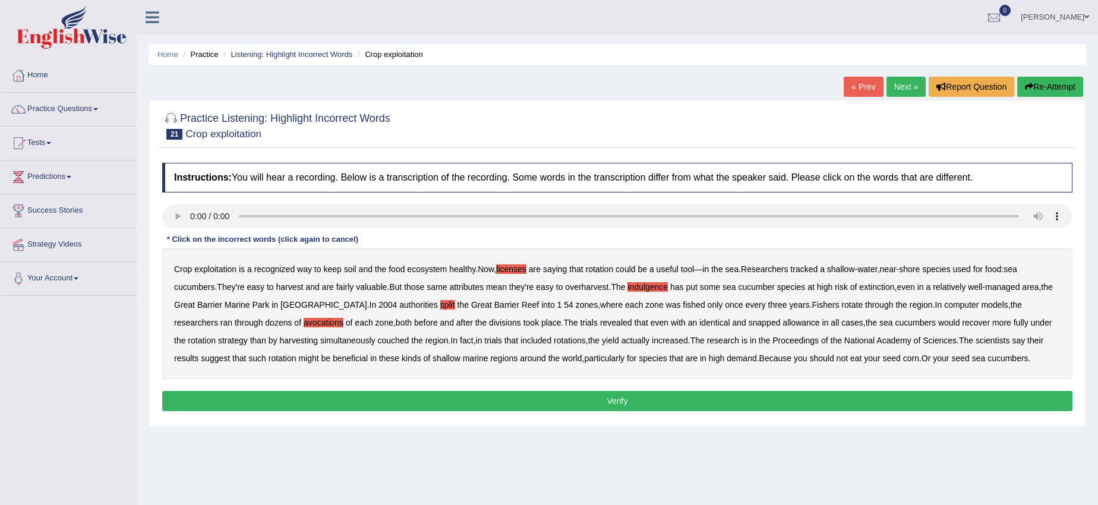
click at [748, 323] on b "snapped" at bounding box center [764, 323] width 32 height 10
click at [377, 340] on b "couched" at bounding box center [392, 341] width 31 height 10
click at [785, 402] on button "Verify" at bounding box center [617, 401] width 910 height 20
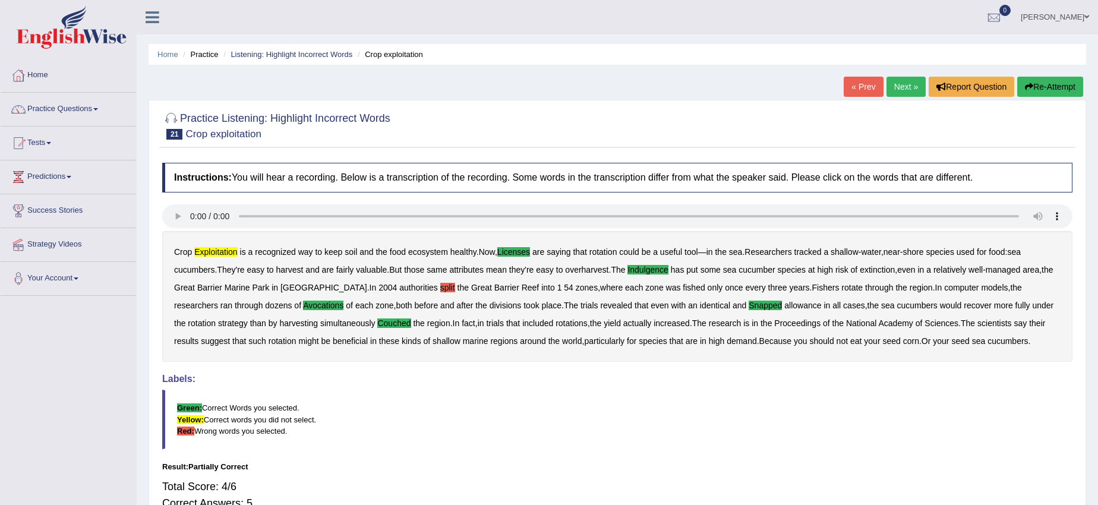
click at [898, 86] on link "Next »" at bounding box center [905, 87] width 39 height 20
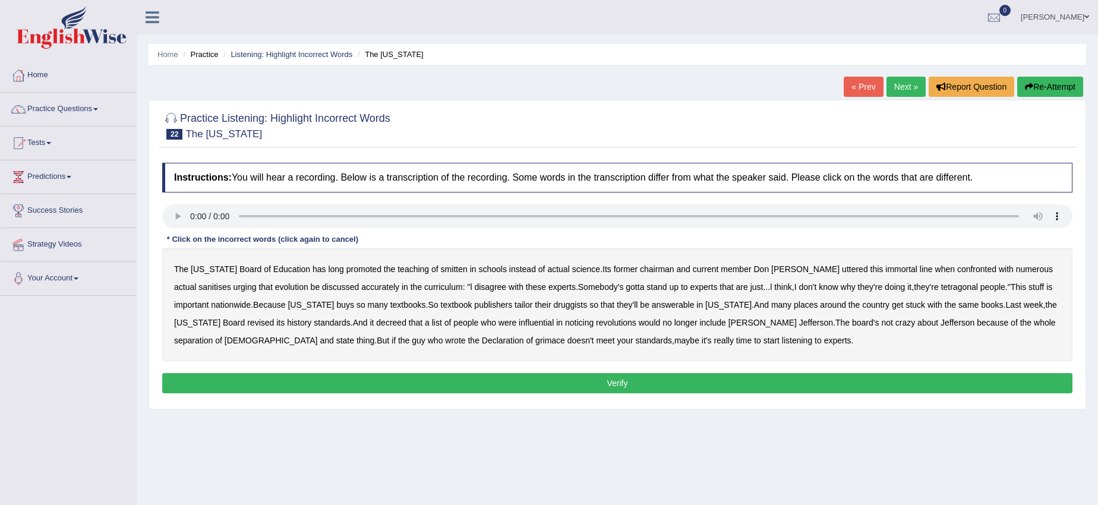
click at [441, 264] on b "smitten" at bounding box center [454, 269] width 27 height 10
click at [349, 229] on div at bounding box center [617, 217] width 910 height 27
click at [941, 285] on b "tetragonal" at bounding box center [959, 287] width 37 height 10
click at [553, 304] on b "druggists" at bounding box center [570, 305] width 34 height 10
click at [652, 304] on b "answerable" at bounding box center [673, 305] width 43 height 10
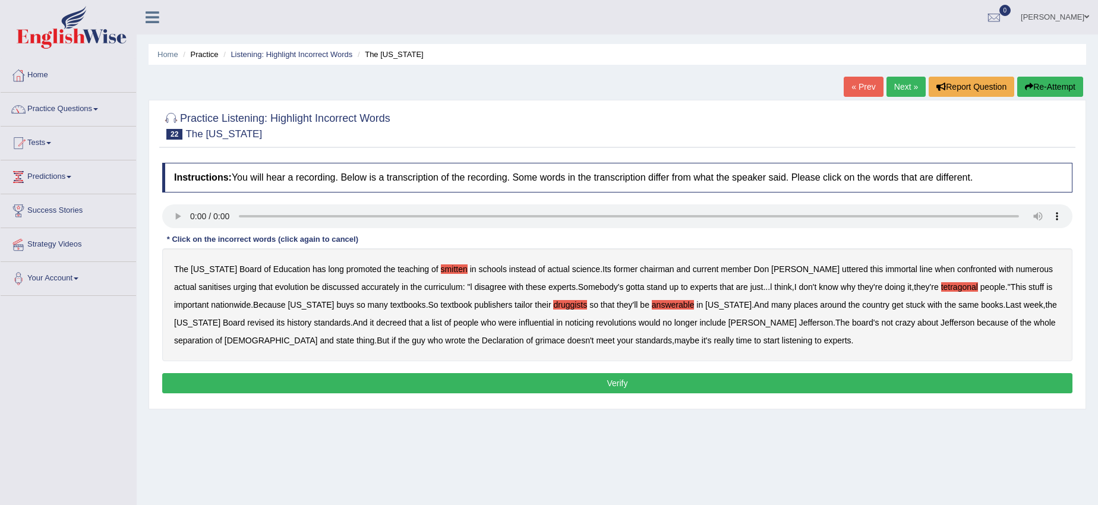
click at [565, 320] on b "noticing" at bounding box center [579, 323] width 29 height 10
click at [535, 342] on b "grimace" at bounding box center [550, 341] width 30 height 10
click at [565, 380] on button "Verify" at bounding box center [617, 383] width 910 height 20
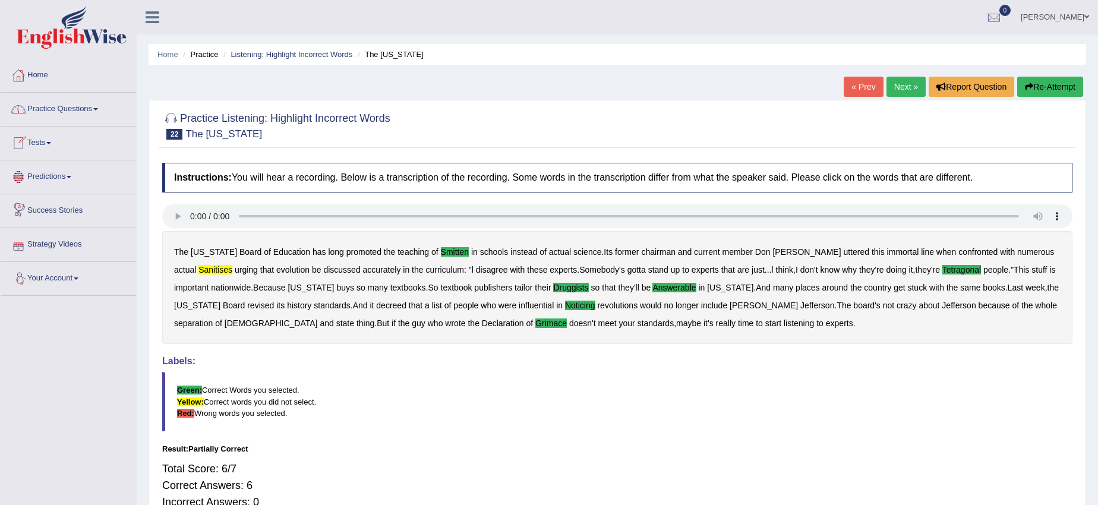
click at [103, 112] on link "Practice Questions" at bounding box center [68, 108] width 135 height 30
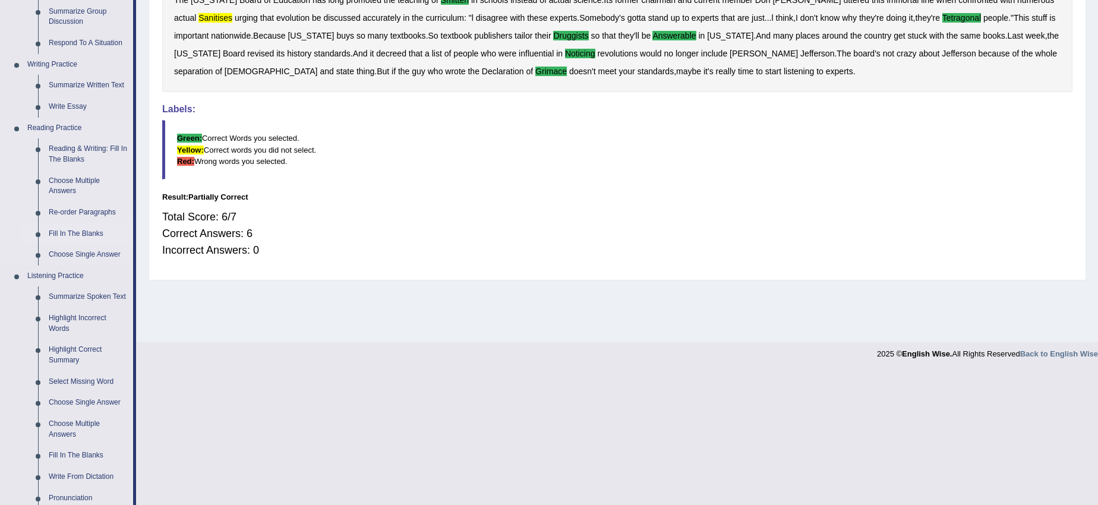
scroll to position [277, 0]
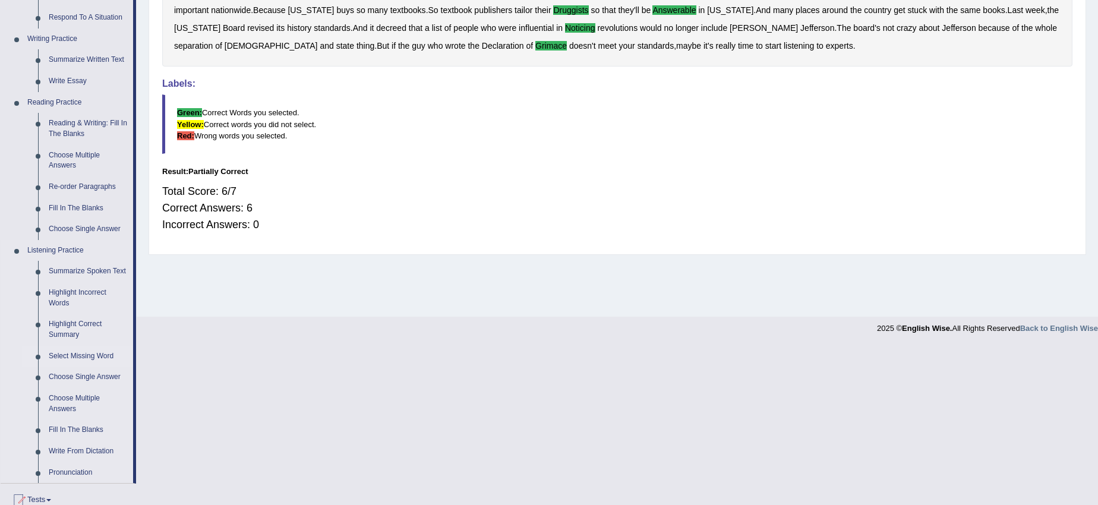
click at [81, 353] on link "Select Missing Word" at bounding box center [88, 356] width 90 height 21
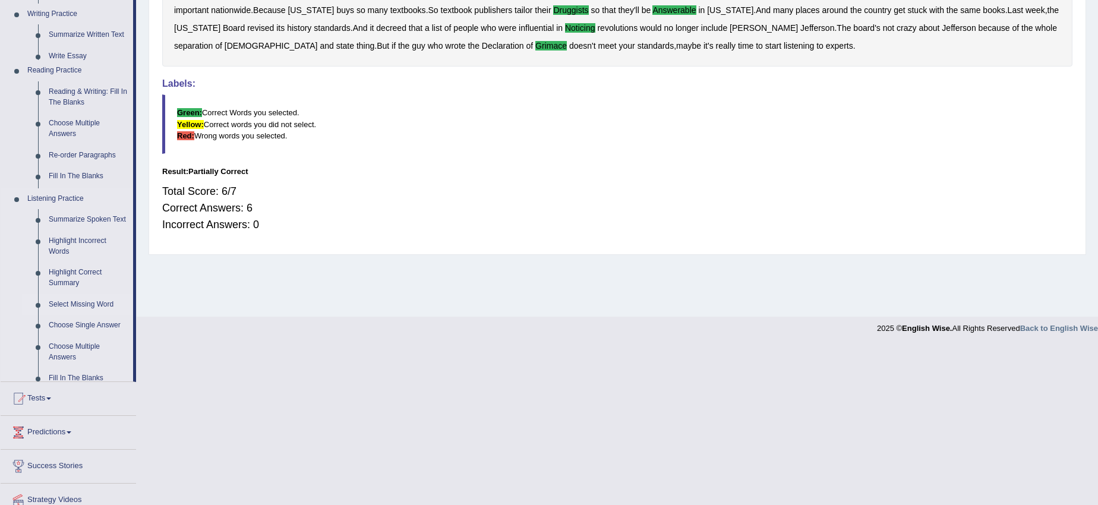
scroll to position [119, 0]
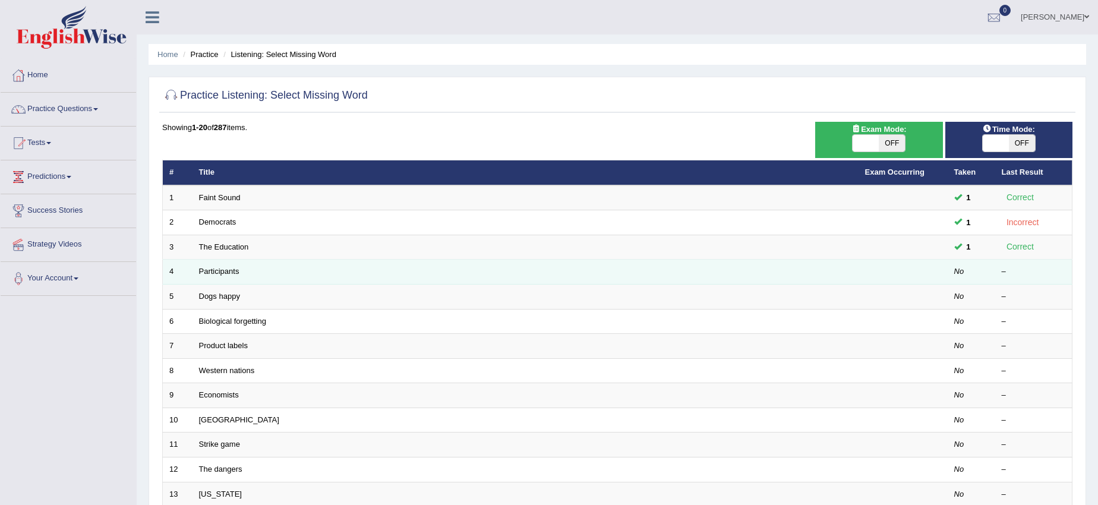
click at [217, 277] on td "Participants" at bounding box center [525, 272] width 666 height 25
click at [217, 276] on td "Participants" at bounding box center [525, 272] width 666 height 25
click at [217, 274] on link "Participants" at bounding box center [219, 271] width 40 height 9
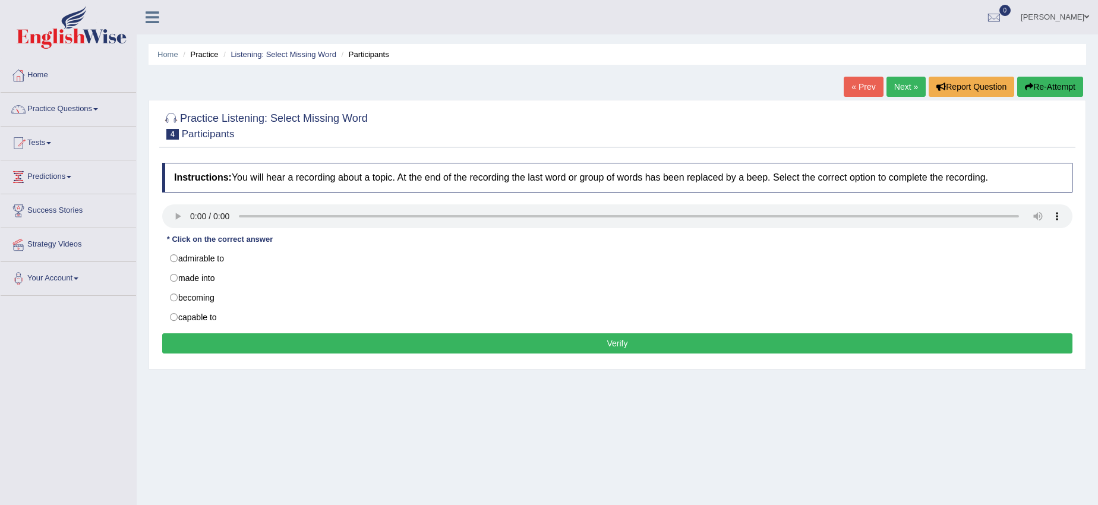
scroll to position [74, 0]
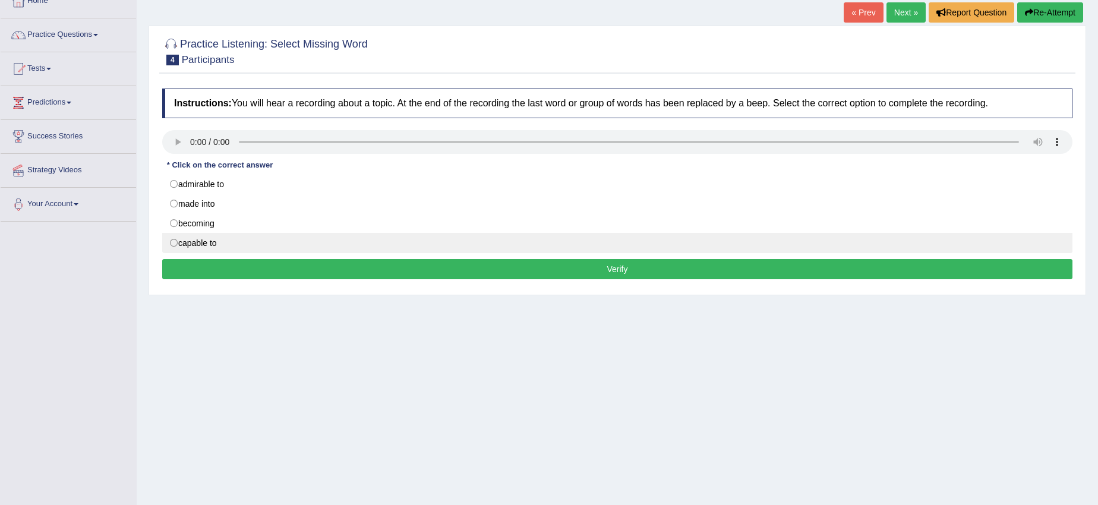
click at [175, 245] on label "capable to" at bounding box center [617, 243] width 910 height 20
radio input "true"
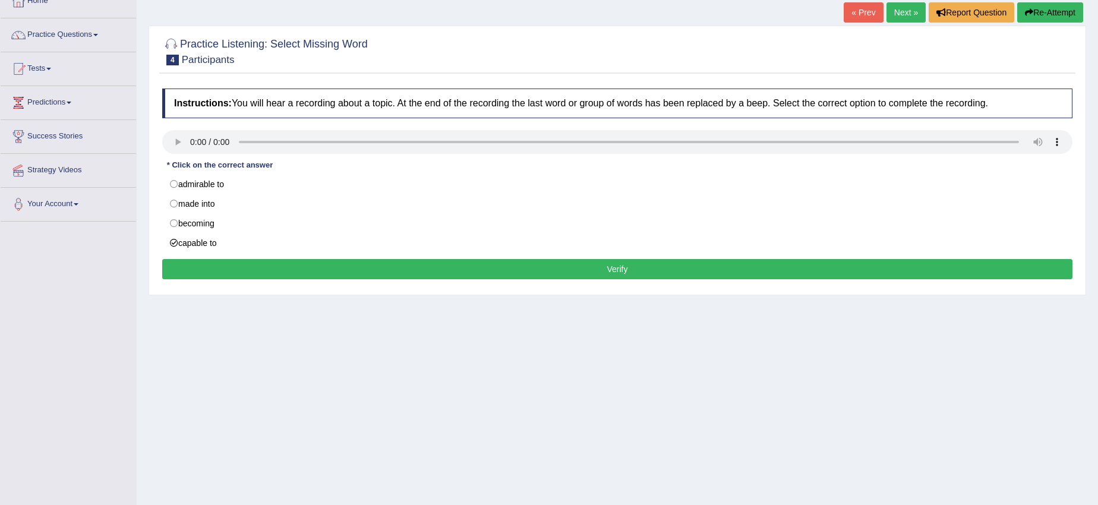
click at [197, 267] on button "Verify" at bounding box center [617, 269] width 910 height 20
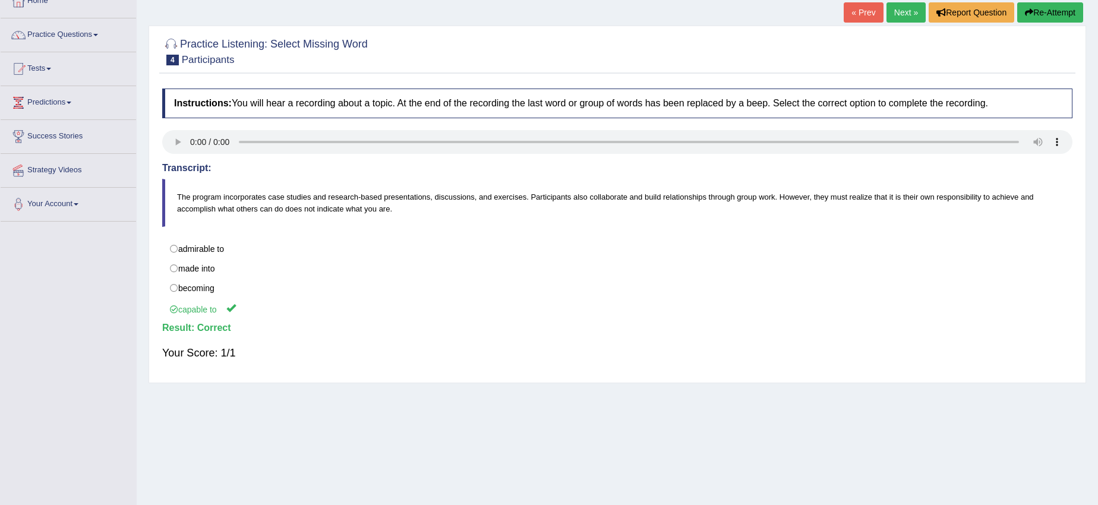
scroll to position [0, 0]
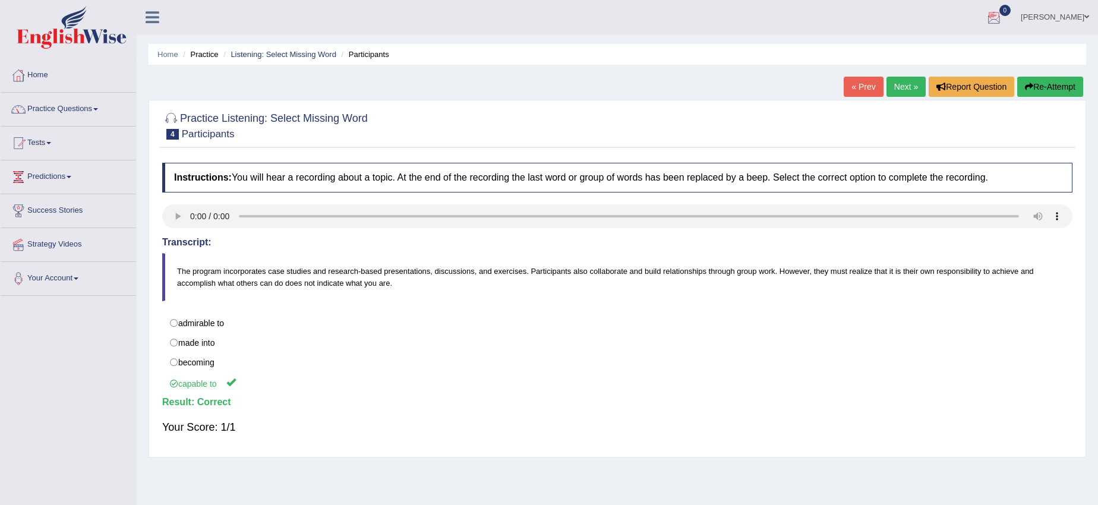
click at [900, 87] on link "Next »" at bounding box center [905, 87] width 39 height 20
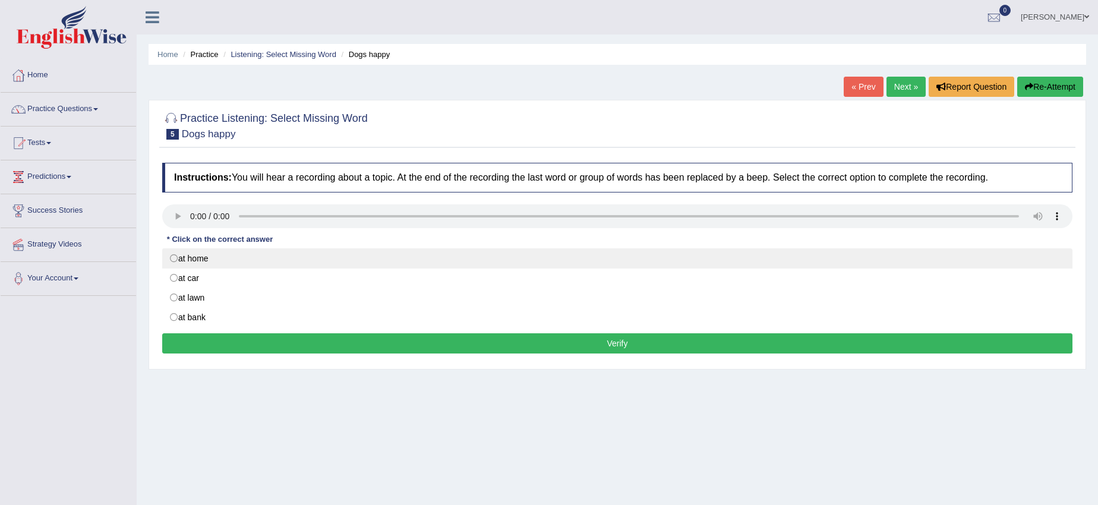
click at [181, 263] on label "at home" at bounding box center [617, 258] width 910 height 20
radio input "true"
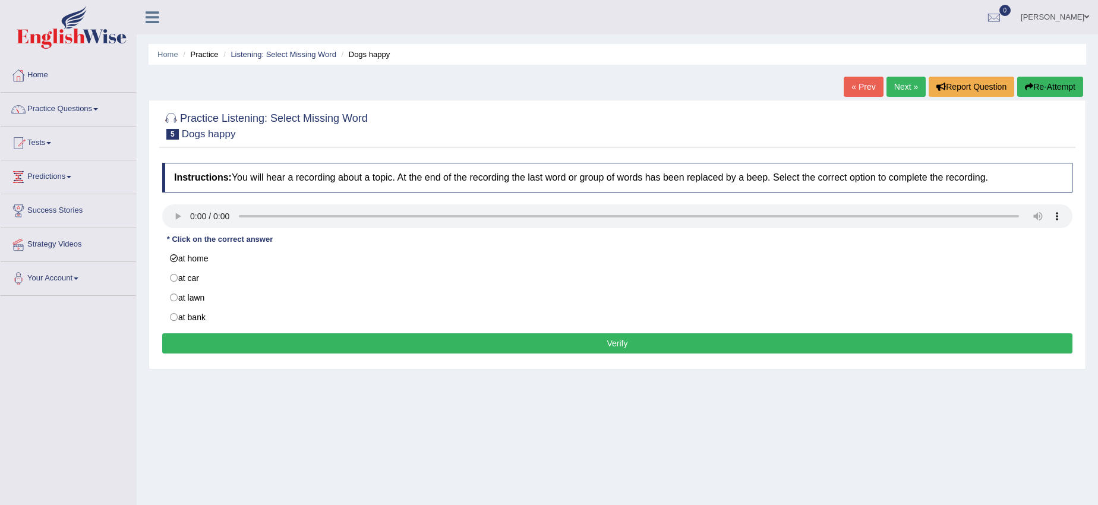
click at [219, 342] on button "Verify" at bounding box center [617, 343] width 910 height 20
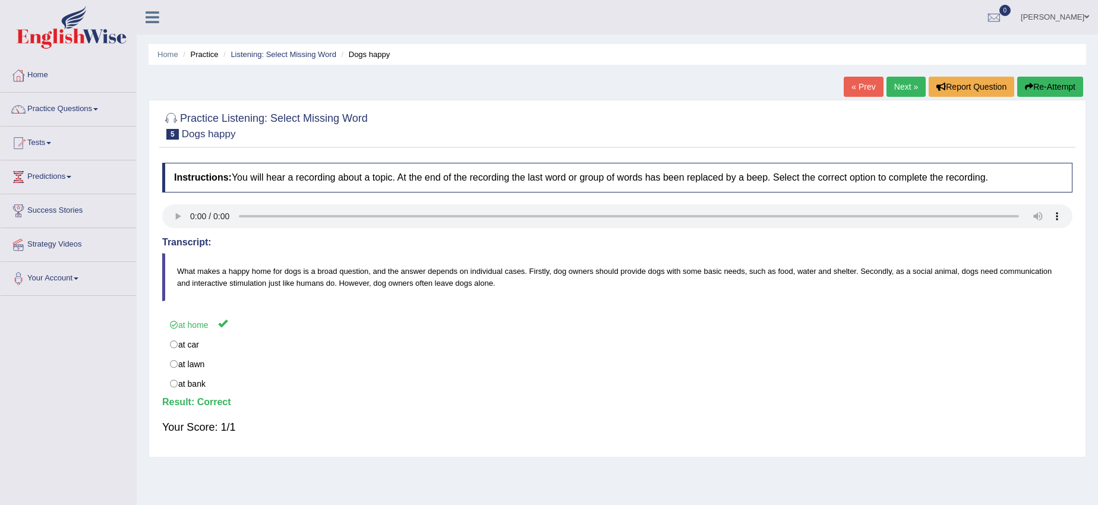
click at [898, 87] on link "Next »" at bounding box center [905, 87] width 39 height 20
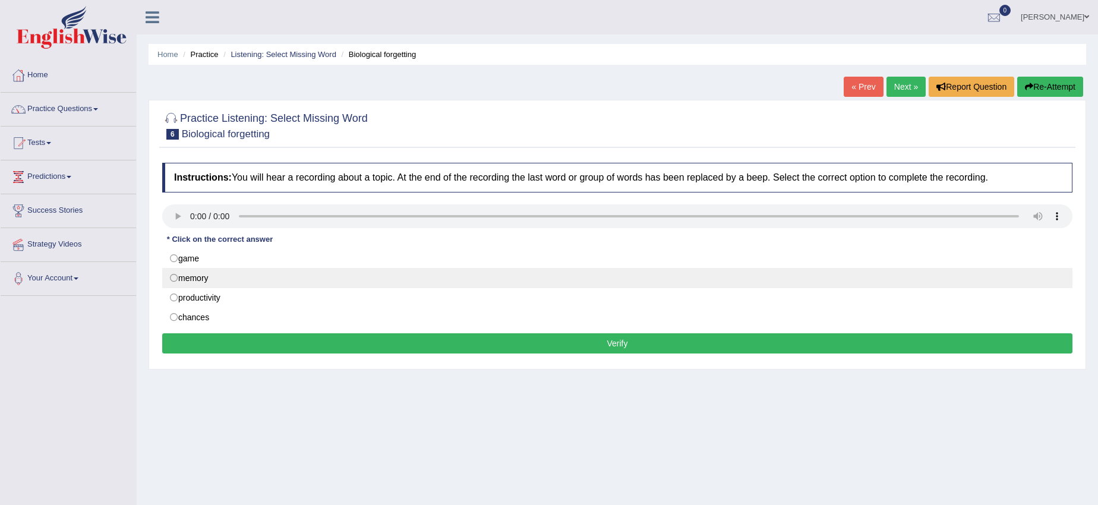
click at [178, 279] on label "memory" at bounding box center [617, 278] width 910 height 20
radio input "true"
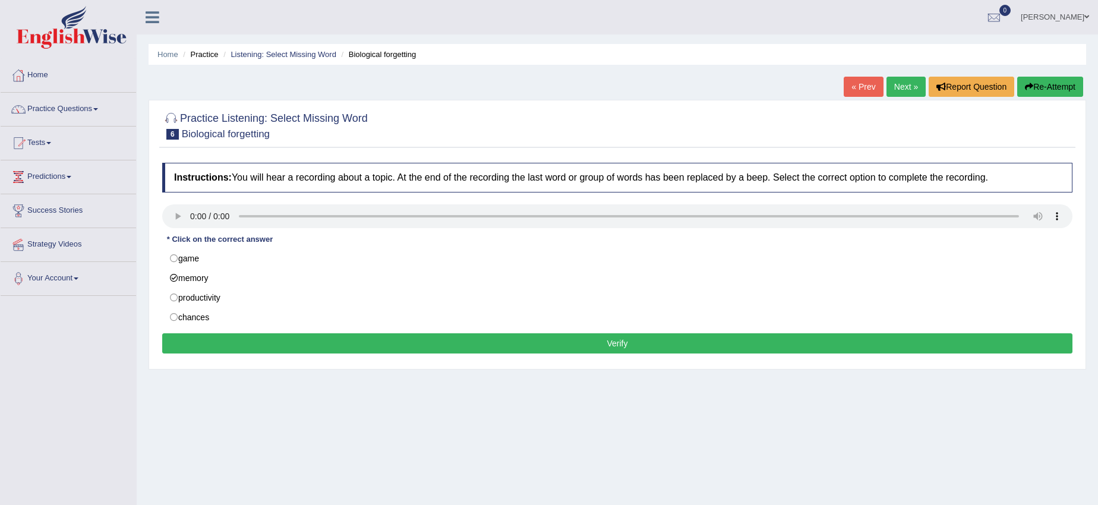
click at [248, 337] on button "Verify" at bounding box center [617, 343] width 910 height 20
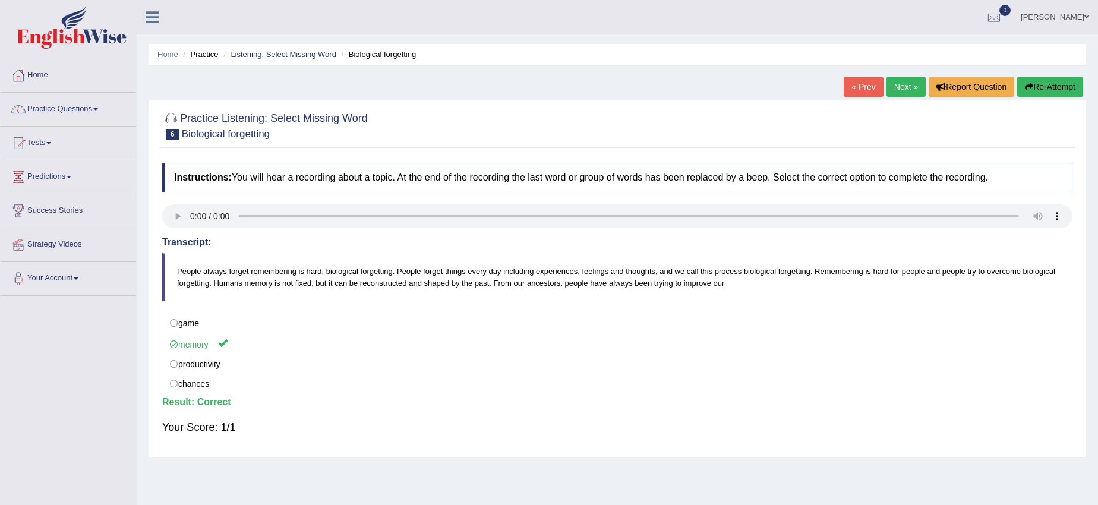
click at [909, 88] on link "Next »" at bounding box center [905, 87] width 39 height 20
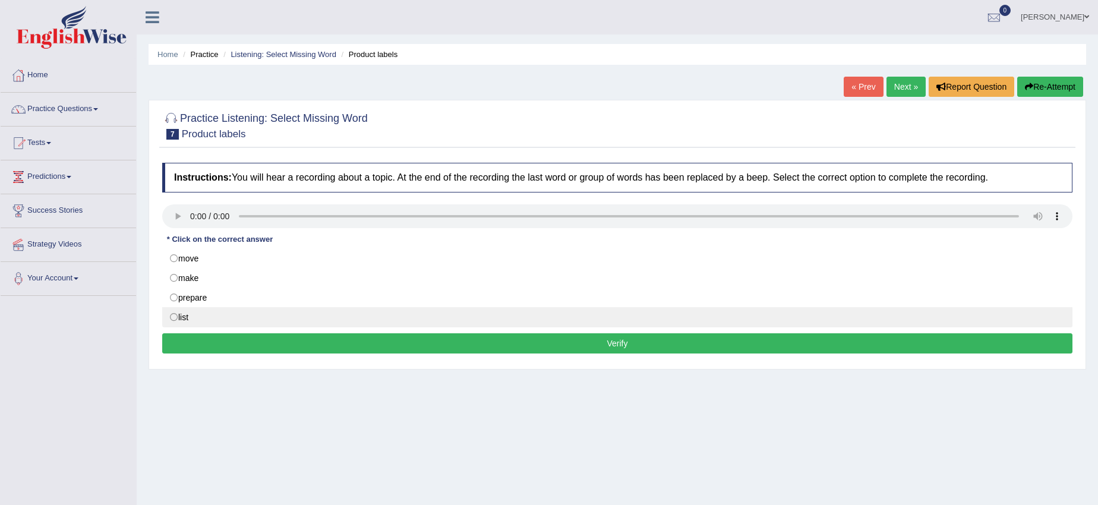
click at [178, 315] on label "list" at bounding box center [617, 317] width 910 height 20
radio input "true"
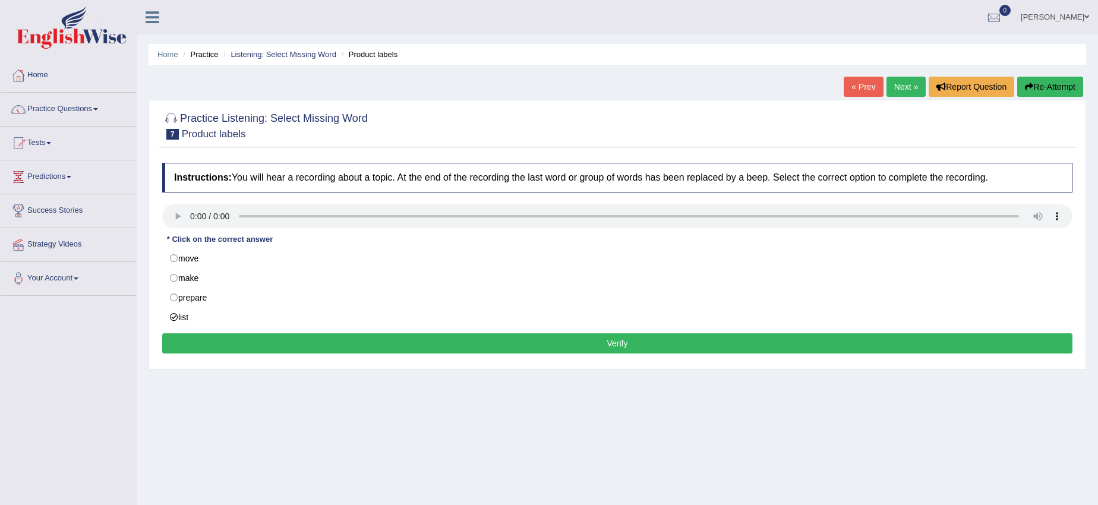
click at [182, 340] on button "Verify" at bounding box center [617, 343] width 910 height 20
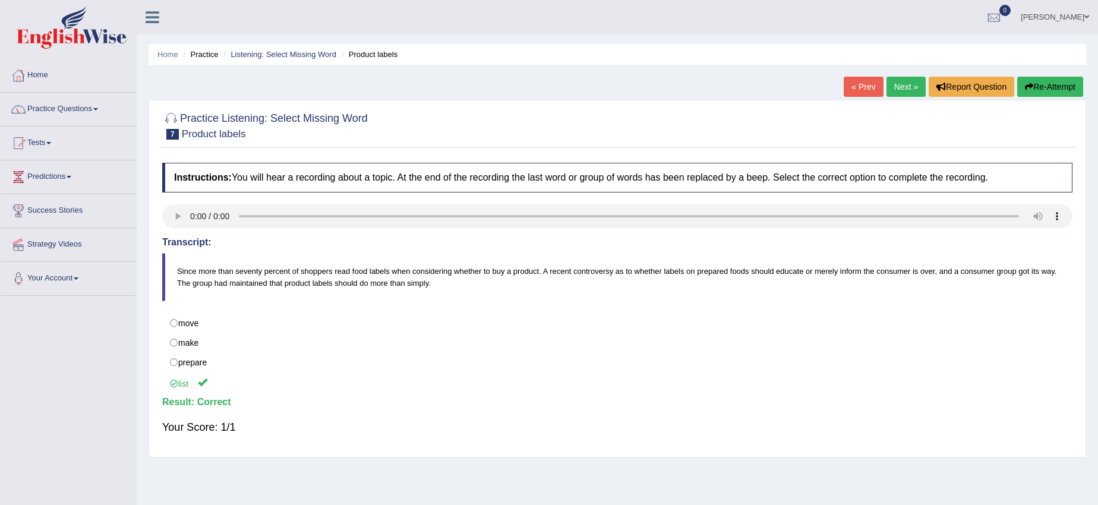
click at [898, 84] on link "Next »" at bounding box center [905, 87] width 39 height 20
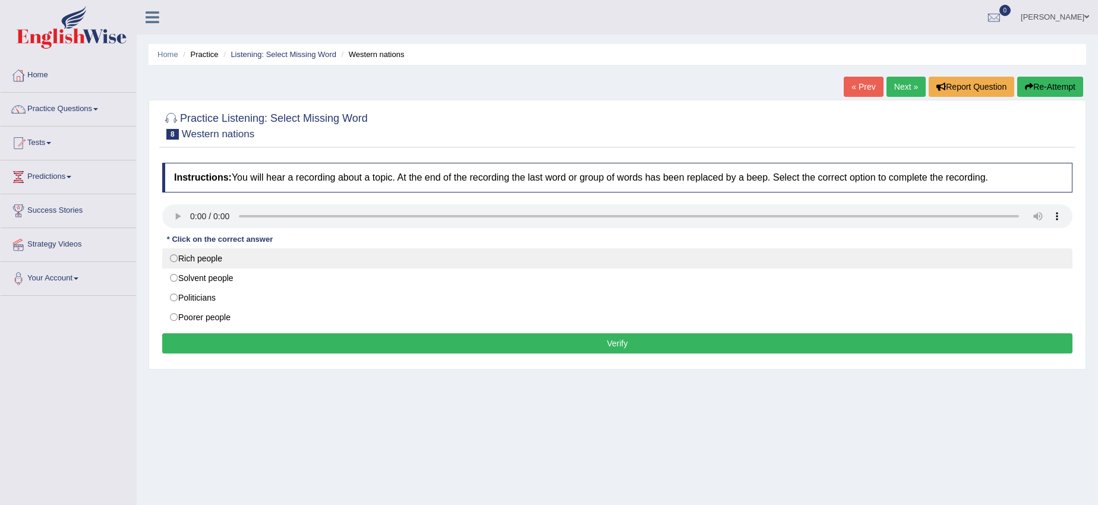
click at [176, 259] on label "Rich people" at bounding box center [617, 258] width 910 height 20
radio input "true"
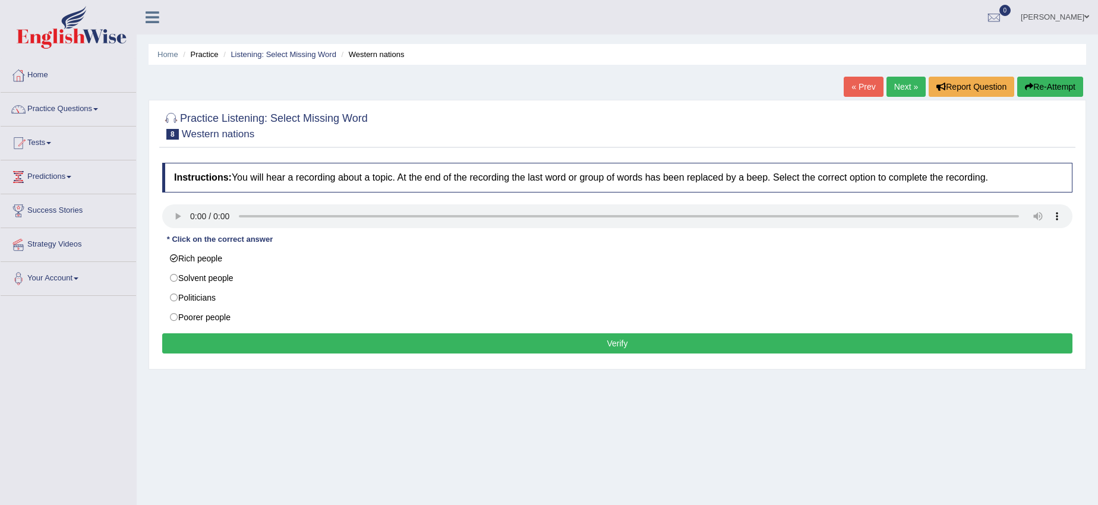
click at [184, 336] on button "Verify" at bounding box center [617, 343] width 910 height 20
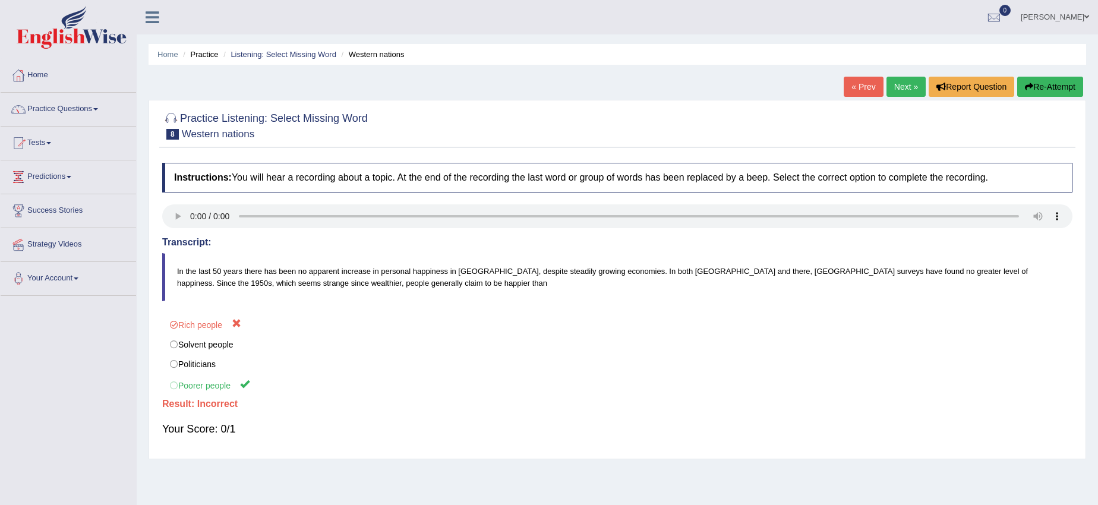
click at [899, 81] on link "Next »" at bounding box center [905, 87] width 39 height 20
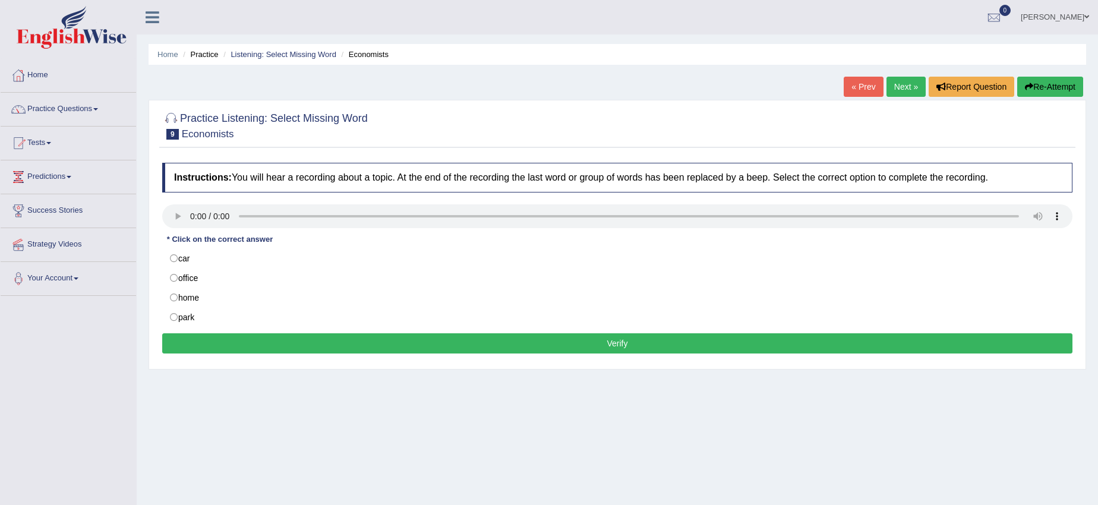
scroll to position [74, 0]
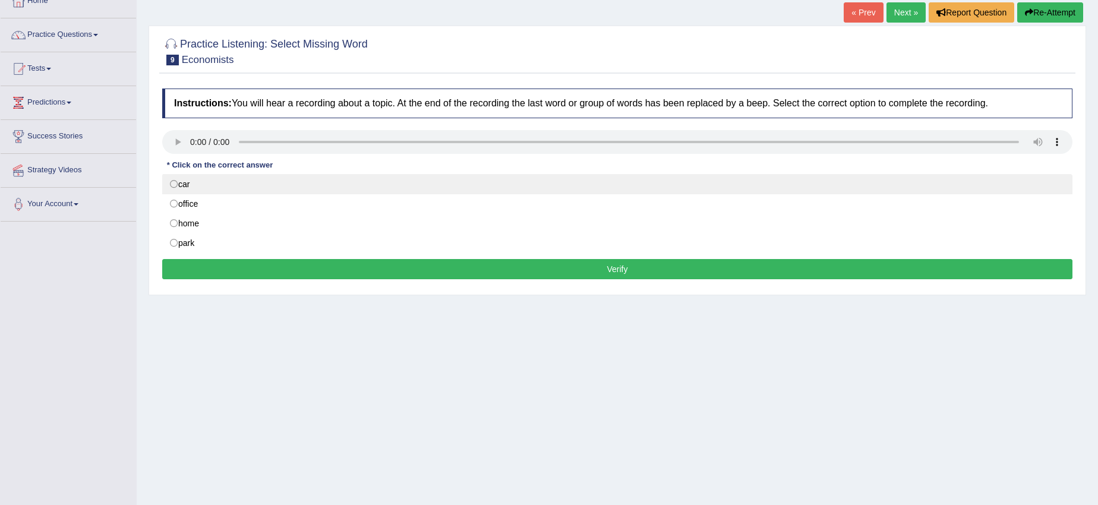
click at [178, 186] on label "car" at bounding box center [617, 184] width 910 height 20
radio input "true"
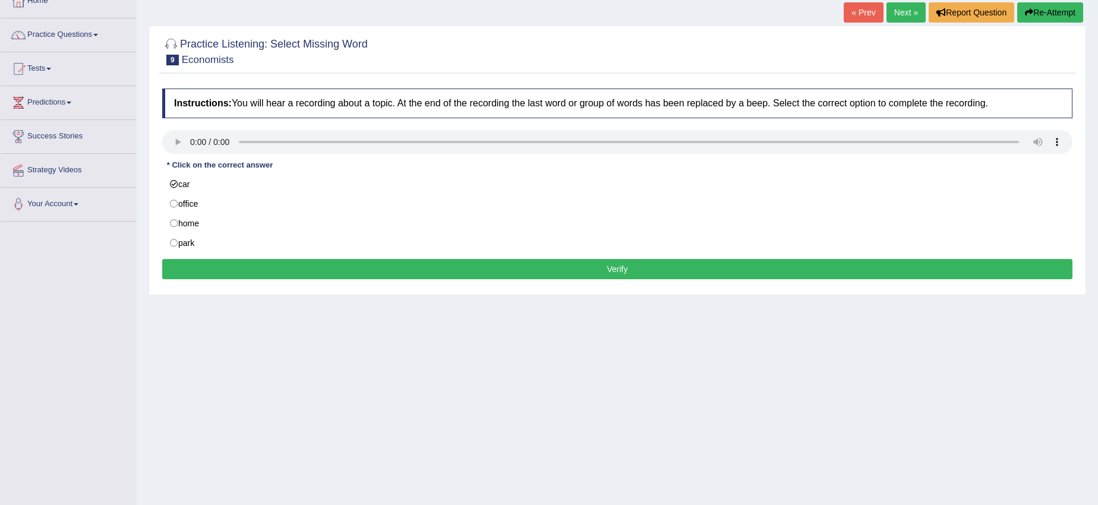
click at [216, 265] on button "Verify" at bounding box center [617, 269] width 910 height 20
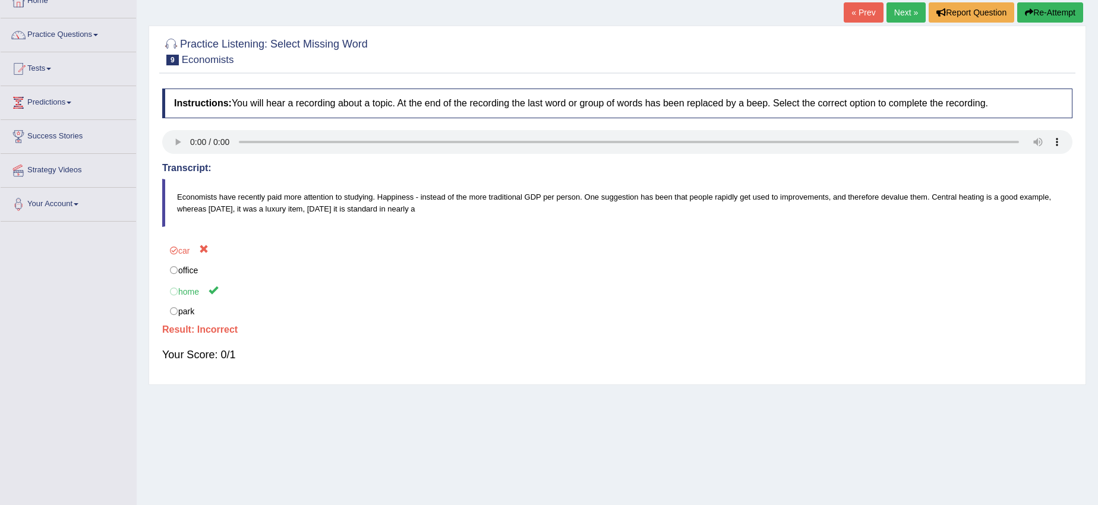
click at [899, 15] on link "Next »" at bounding box center [905, 12] width 39 height 20
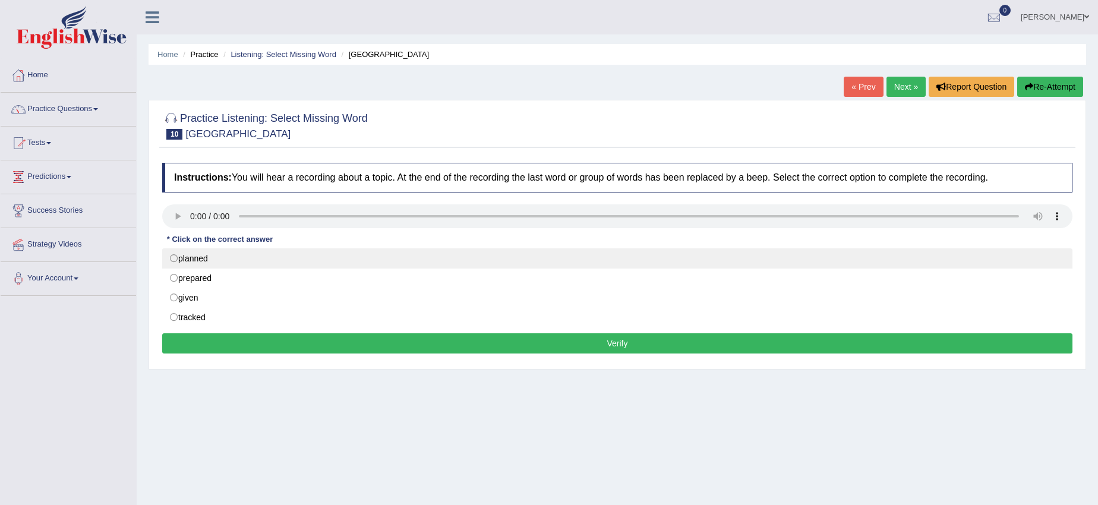
click at [182, 255] on label "planned" at bounding box center [617, 258] width 910 height 20
radio input "true"
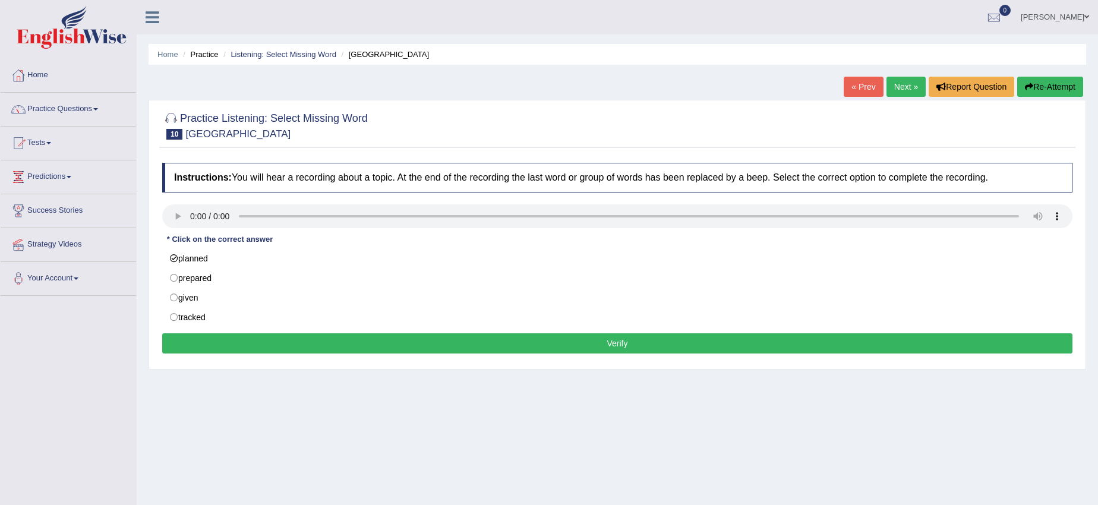
click at [182, 343] on button "Verify" at bounding box center [617, 343] width 910 height 20
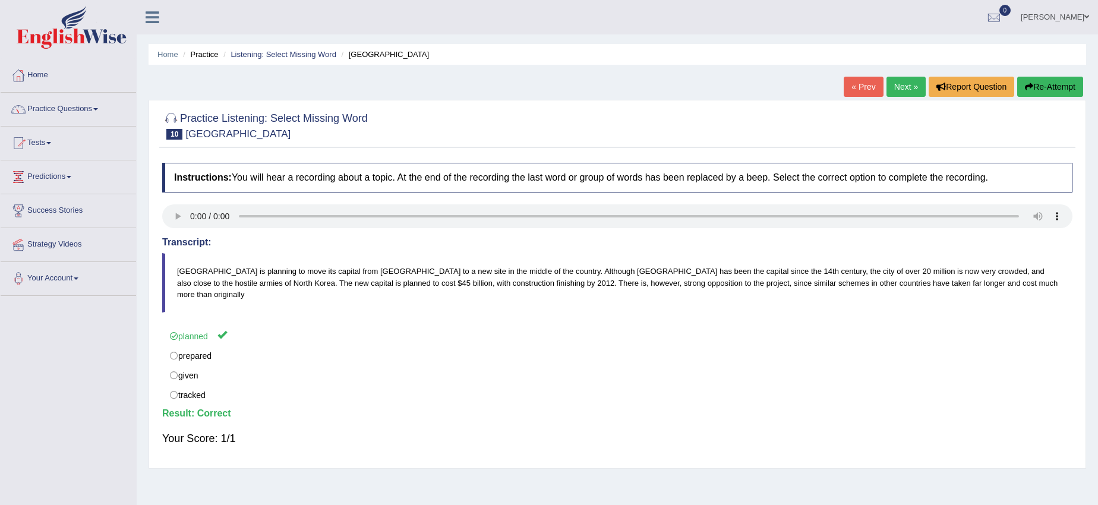
click at [893, 89] on link "Next »" at bounding box center [905, 87] width 39 height 20
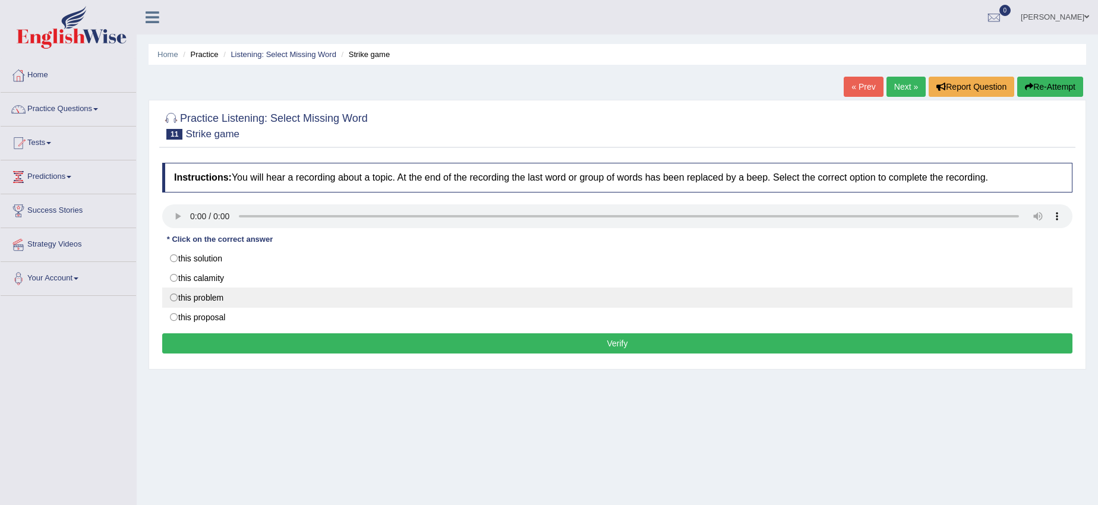
click at [175, 298] on label "this problem" at bounding box center [617, 298] width 910 height 20
radio input "true"
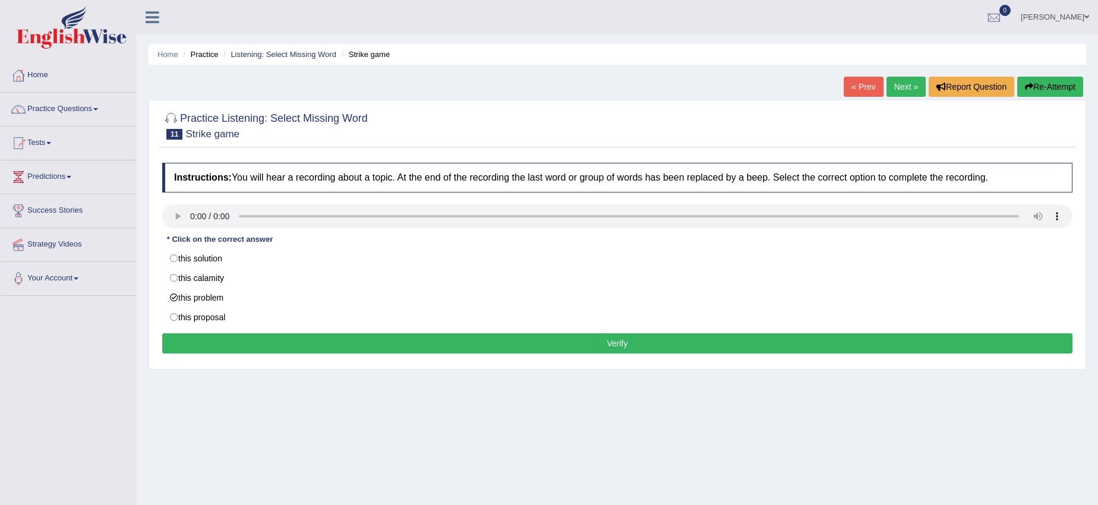
click at [189, 330] on div "Instructions: You will hear a recording about a topic. At the end of the record…" at bounding box center [617, 260] width 916 height 206
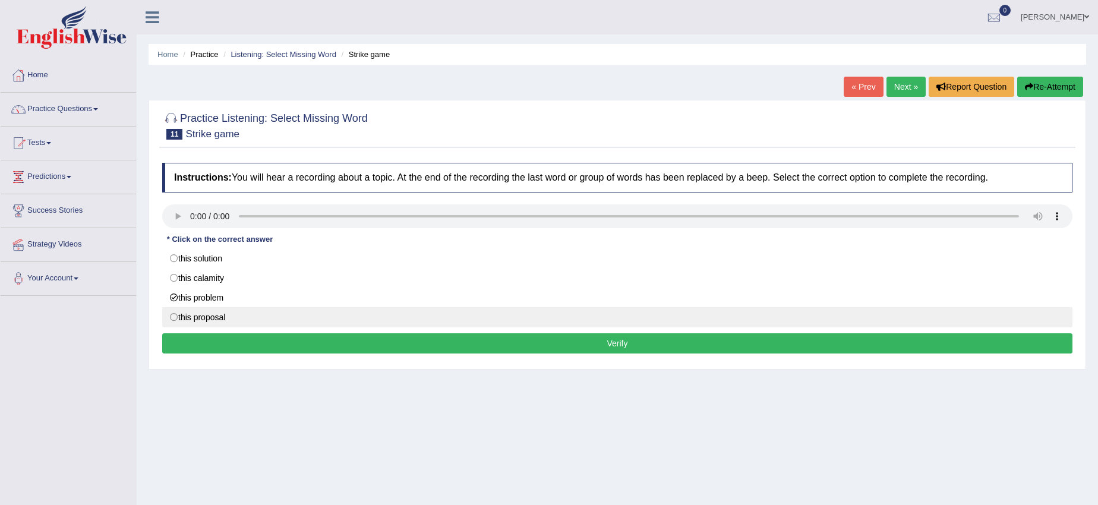
click at [193, 341] on button "Verify" at bounding box center [617, 343] width 910 height 20
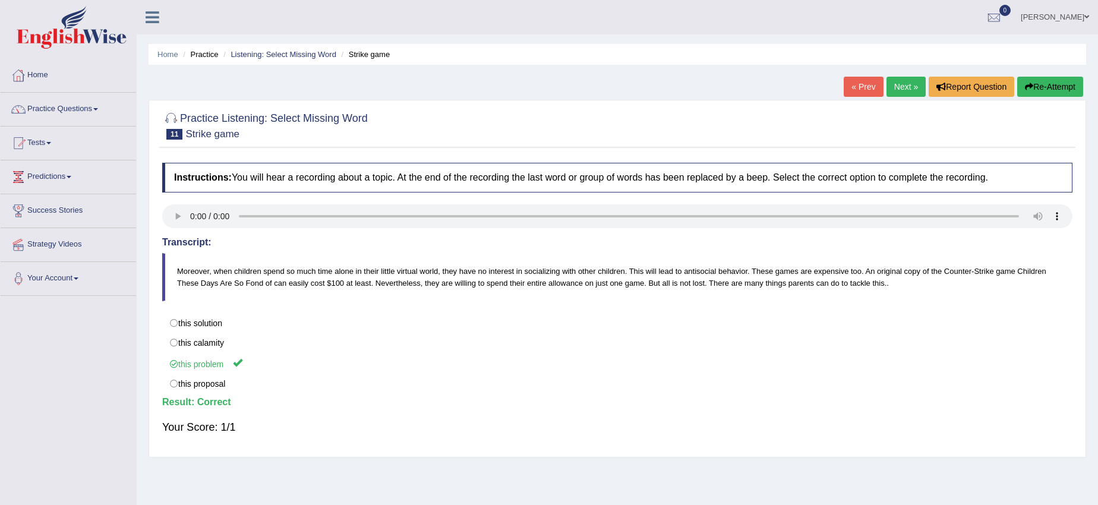
click at [908, 89] on link "Next »" at bounding box center [905, 87] width 39 height 20
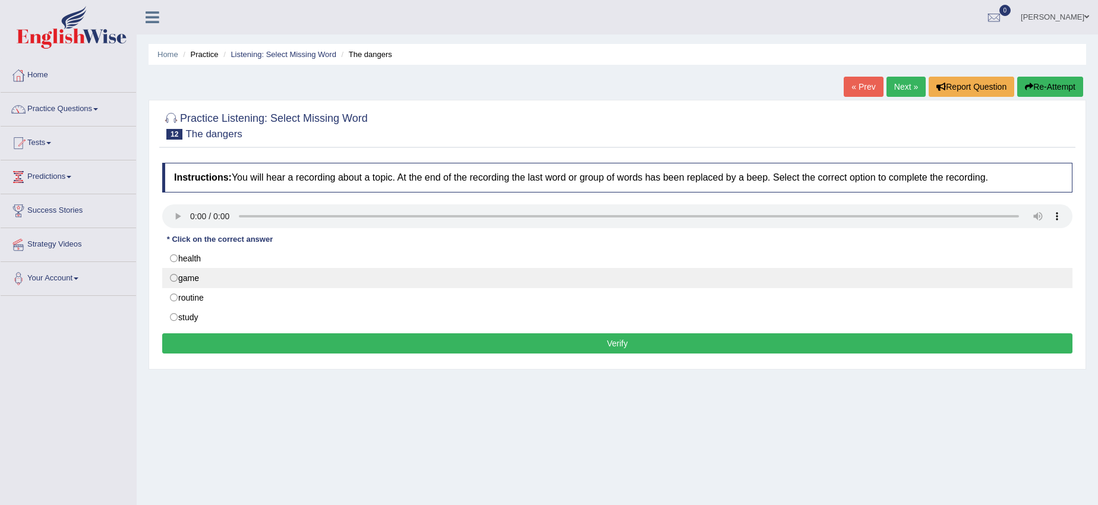
click at [175, 274] on label "game" at bounding box center [617, 278] width 910 height 20
radio input "true"
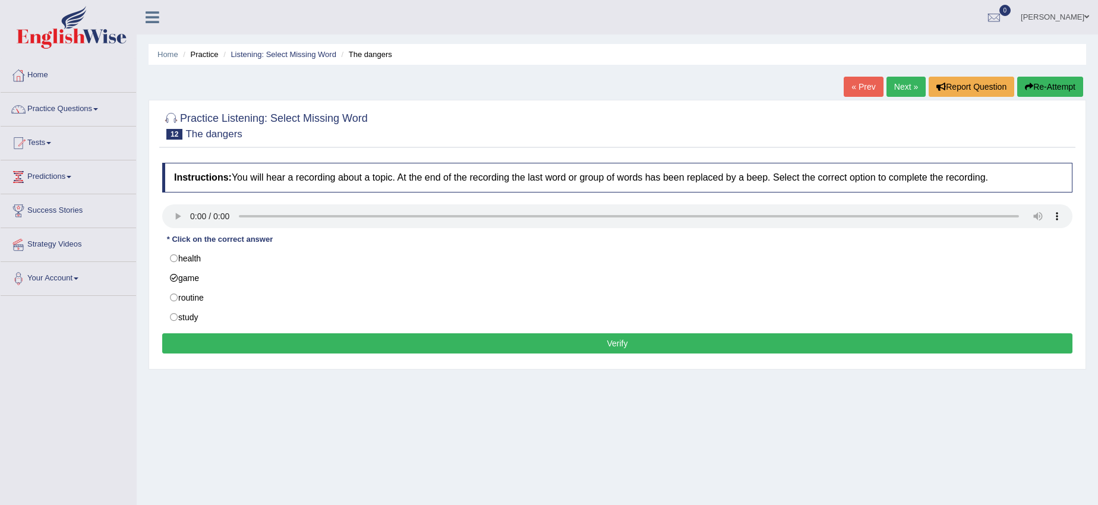
click at [194, 332] on div "Instructions: You will hear a recording about a topic. At the end of the record…" at bounding box center [617, 260] width 916 height 206
click at [194, 334] on button "Verify" at bounding box center [617, 343] width 910 height 20
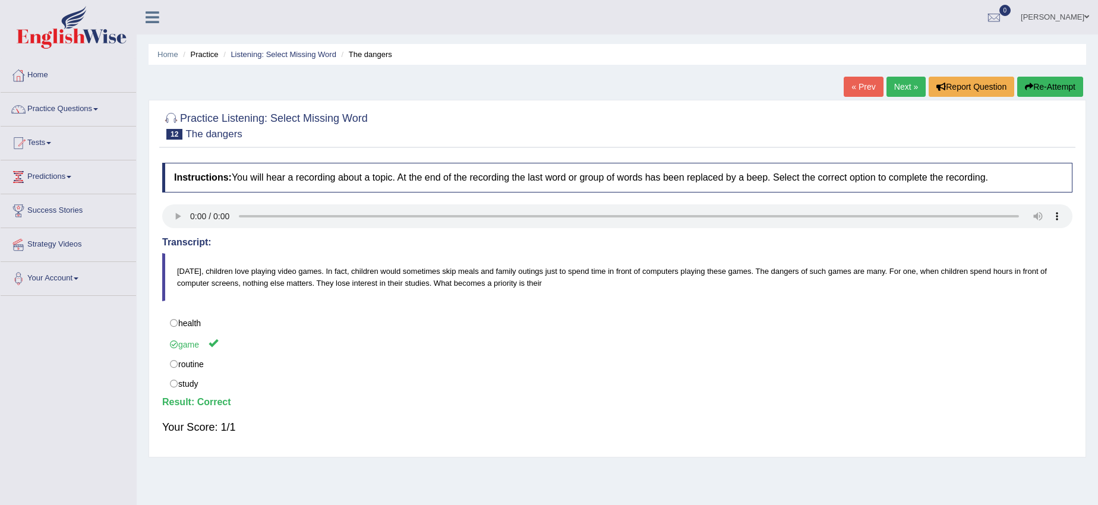
click at [894, 84] on link "Next »" at bounding box center [905, 87] width 39 height 20
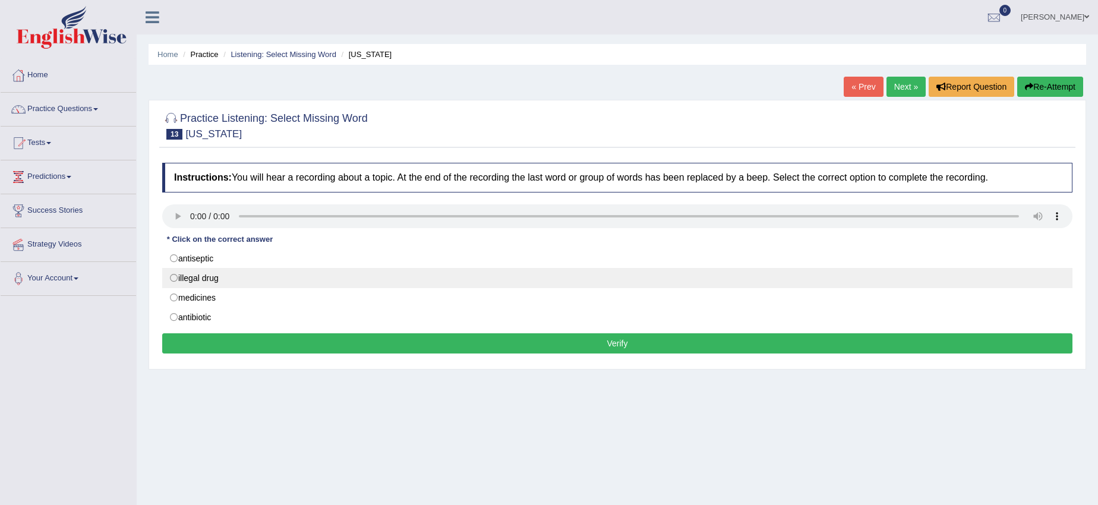
click at [175, 278] on label "illegal drug" at bounding box center [617, 278] width 910 height 20
radio input "true"
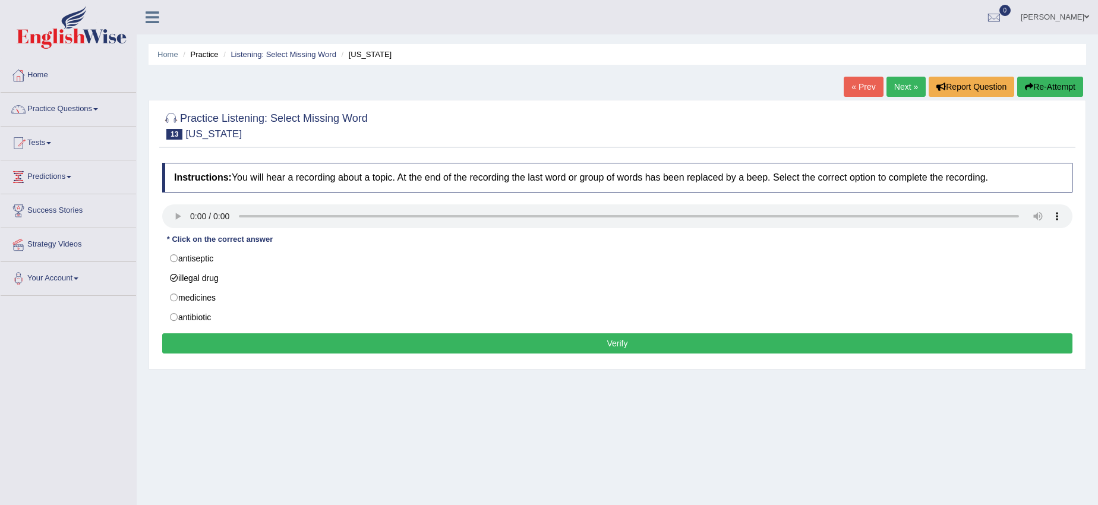
click at [190, 342] on button "Verify" at bounding box center [617, 343] width 910 height 20
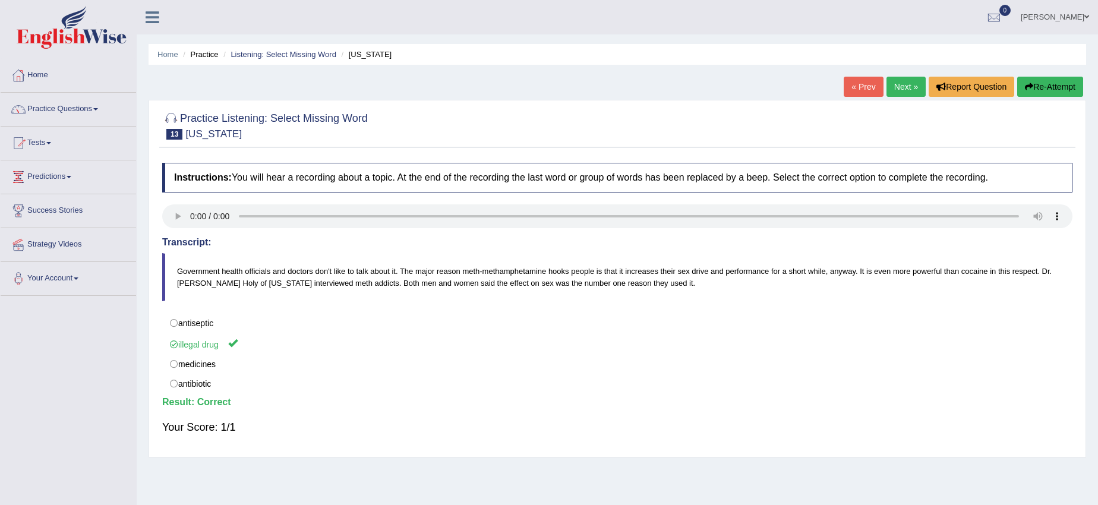
click at [886, 83] on link "Next »" at bounding box center [905, 87] width 39 height 20
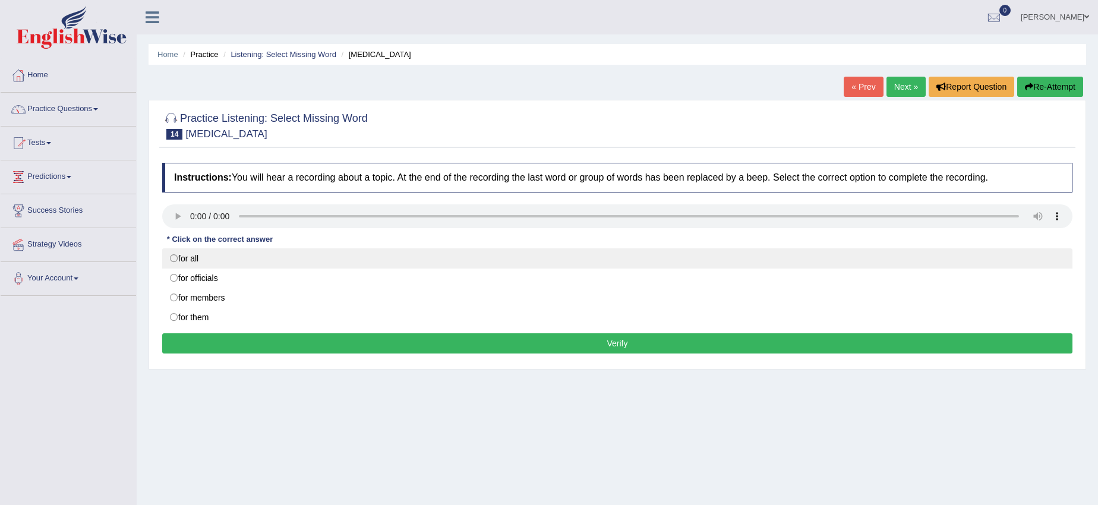
click at [175, 258] on label "for all" at bounding box center [617, 258] width 910 height 20
radio input "true"
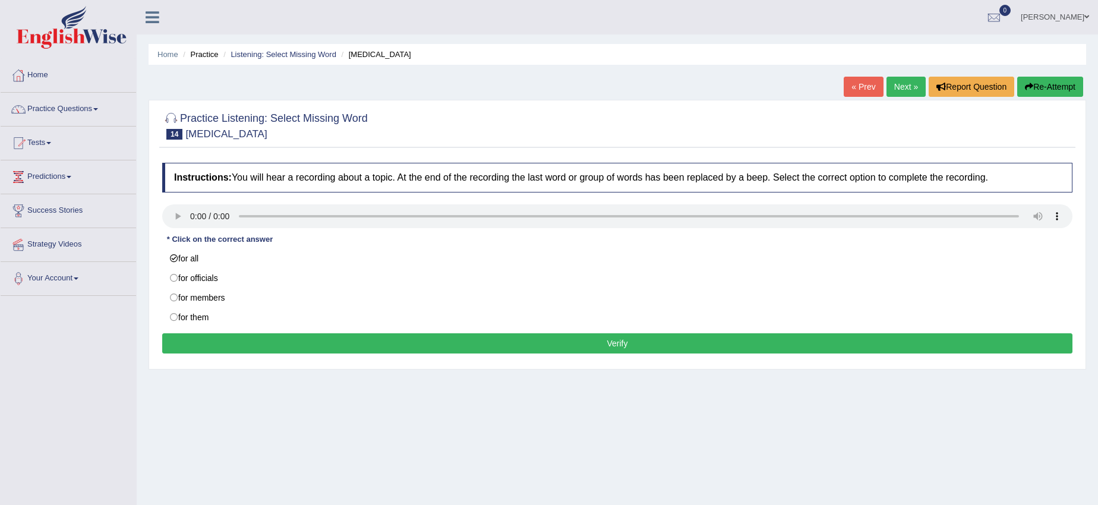
click at [236, 345] on button "Verify" at bounding box center [617, 343] width 910 height 20
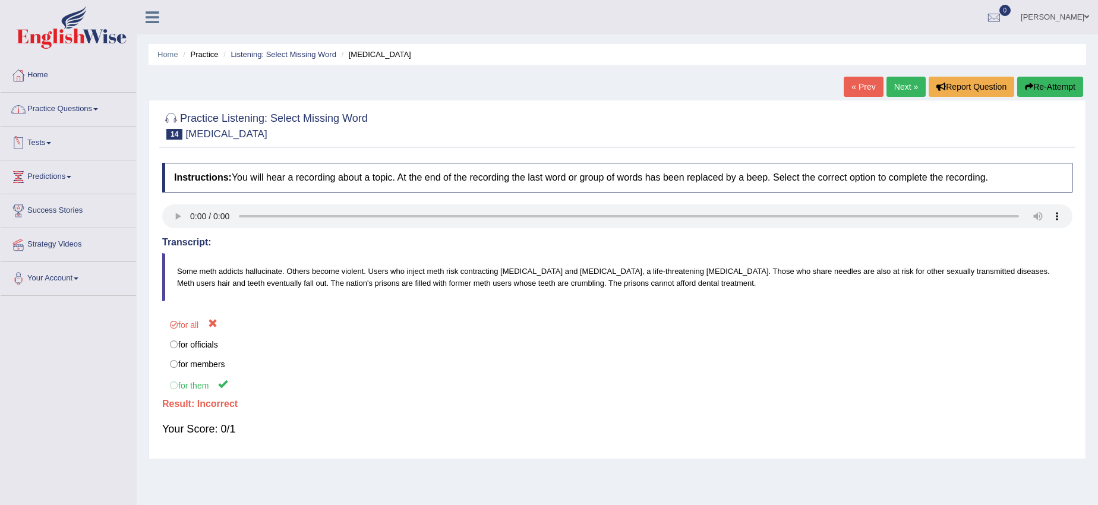
click at [102, 100] on link "Practice Questions" at bounding box center [68, 108] width 135 height 30
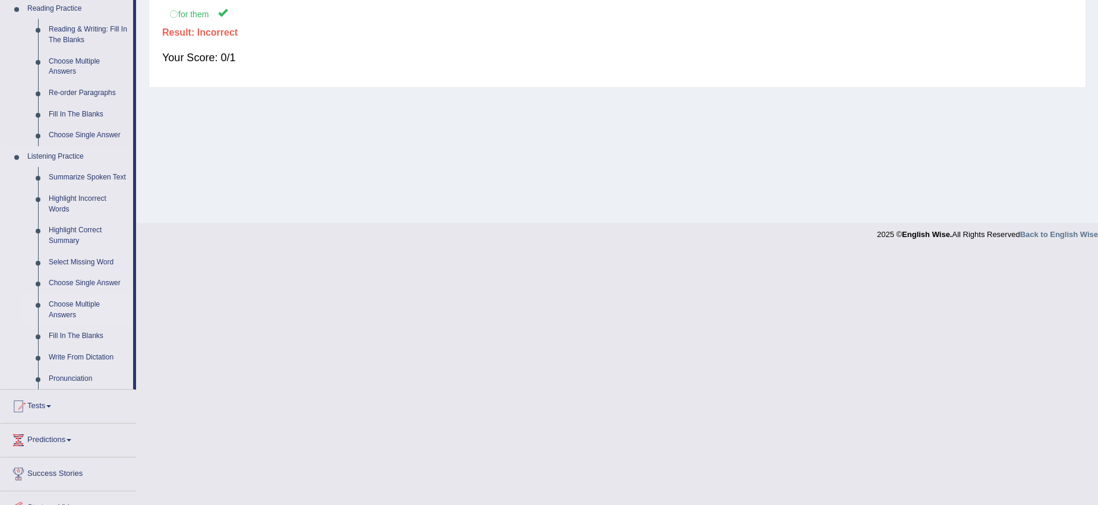
scroll to position [426, 0]
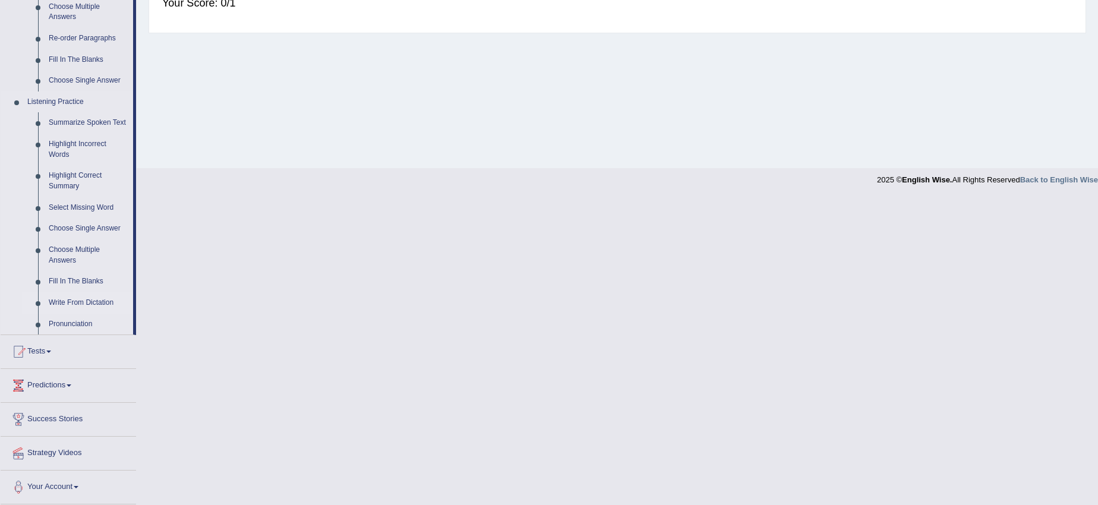
click at [66, 307] on link "Write From Dictation" at bounding box center [88, 302] width 90 height 21
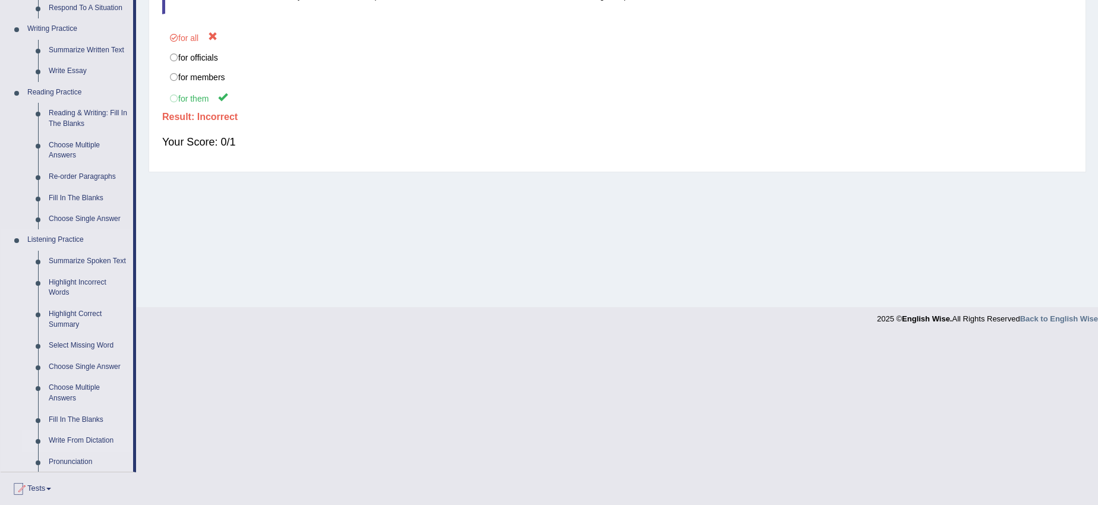
scroll to position [119, 0]
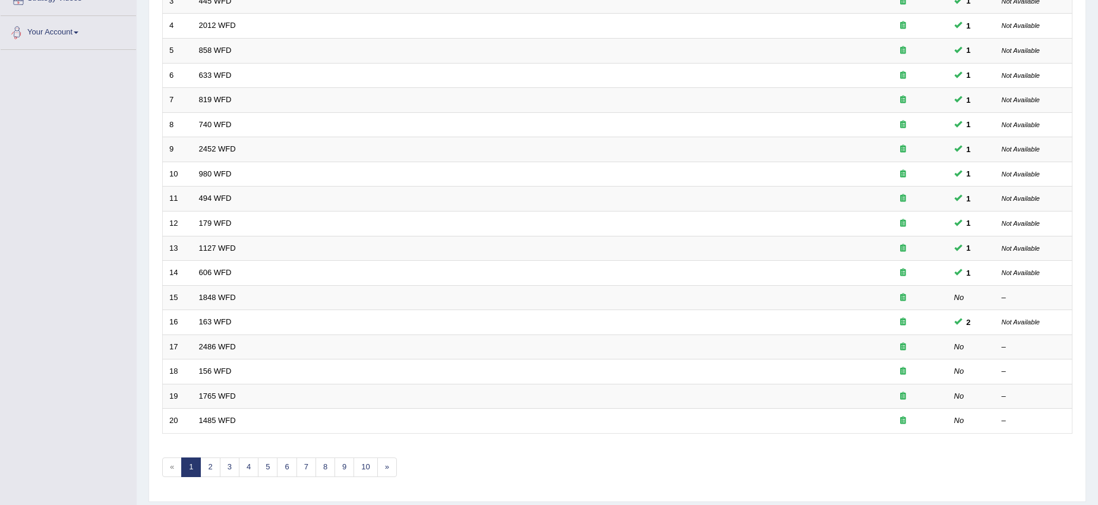
scroll to position [282, 0]
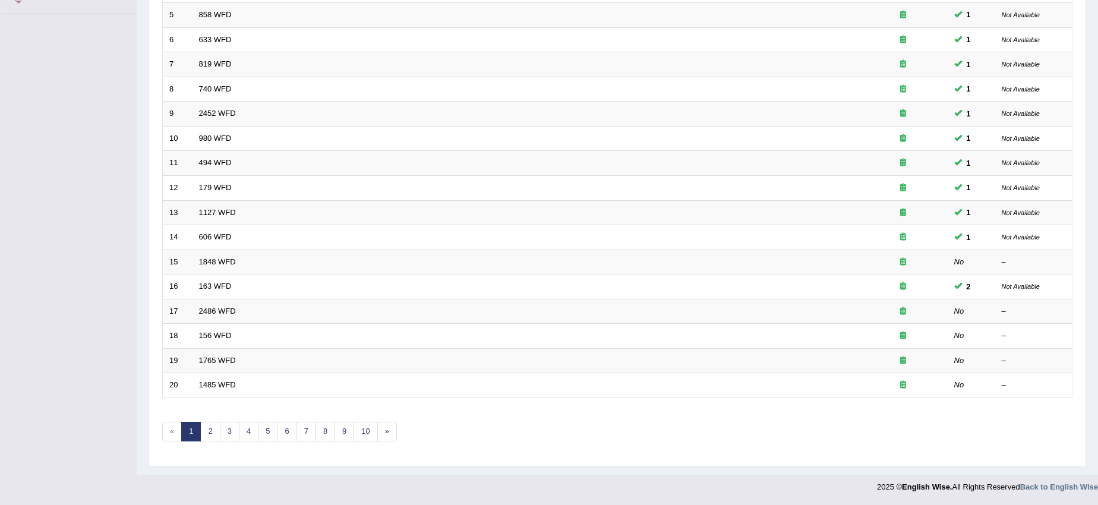
drag, startPoint x: 169, startPoint y: 539, endPoint x: 86, endPoint y: 539, distance: 83.2
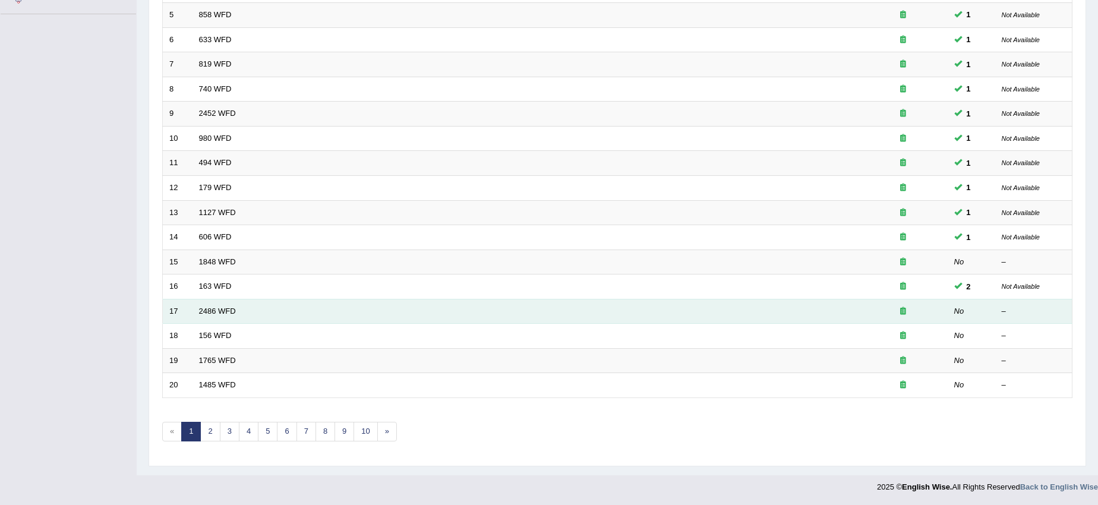
click at [902, 312] on icon at bounding box center [903, 311] width 6 height 8
click at [274, 305] on td "2486 WFD" at bounding box center [525, 311] width 666 height 25
click at [271, 306] on td "2486 WFD" at bounding box center [525, 311] width 666 height 25
click at [232, 311] on link "2486 WFD" at bounding box center [217, 311] width 37 height 9
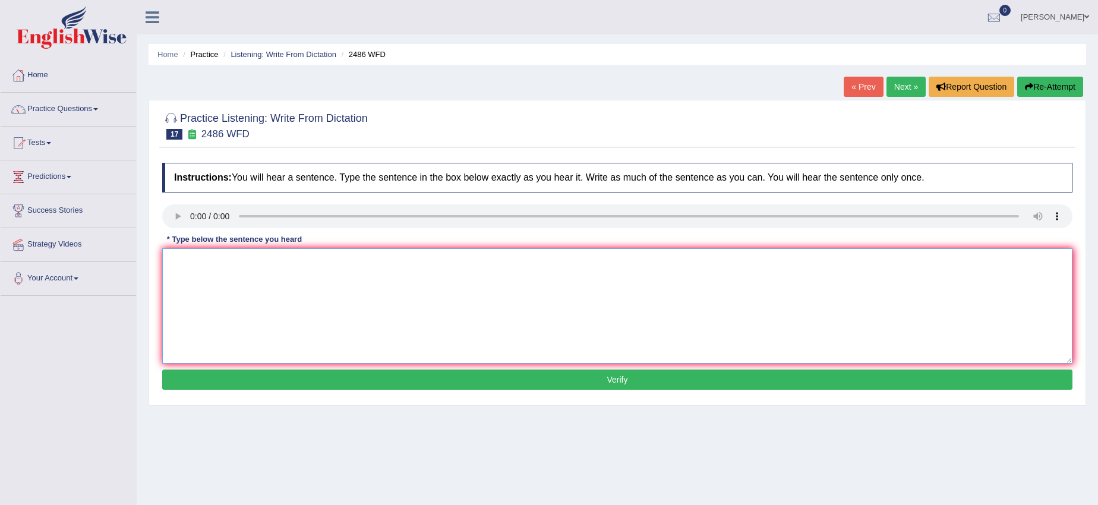
click at [236, 304] on textarea at bounding box center [617, 305] width 910 height 115
type textarea "it is quite clear that our facial expressions are different across the world."
click at [437, 381] on button "Verify" at bounding box center [617, 379] width 910 height 20
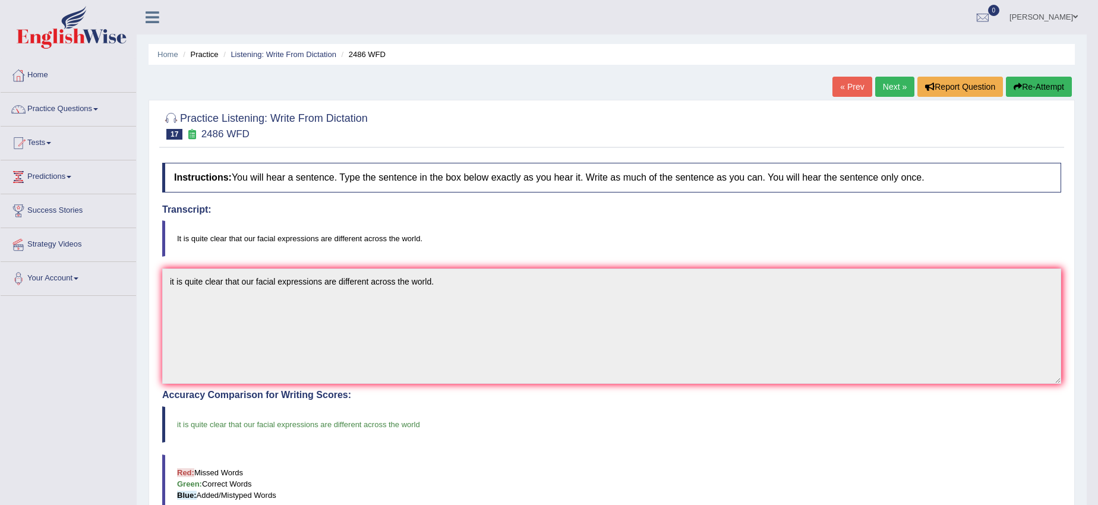
click at [669, 416] on div "Instructions: You will hear a sentence. Type the sentence in the box below exac…" at bounding box center [611, 435] width 905 height 557
click at [1035, 87] on button "Re-Attempt" at bounding box center [1039, 87] width 66 height 20
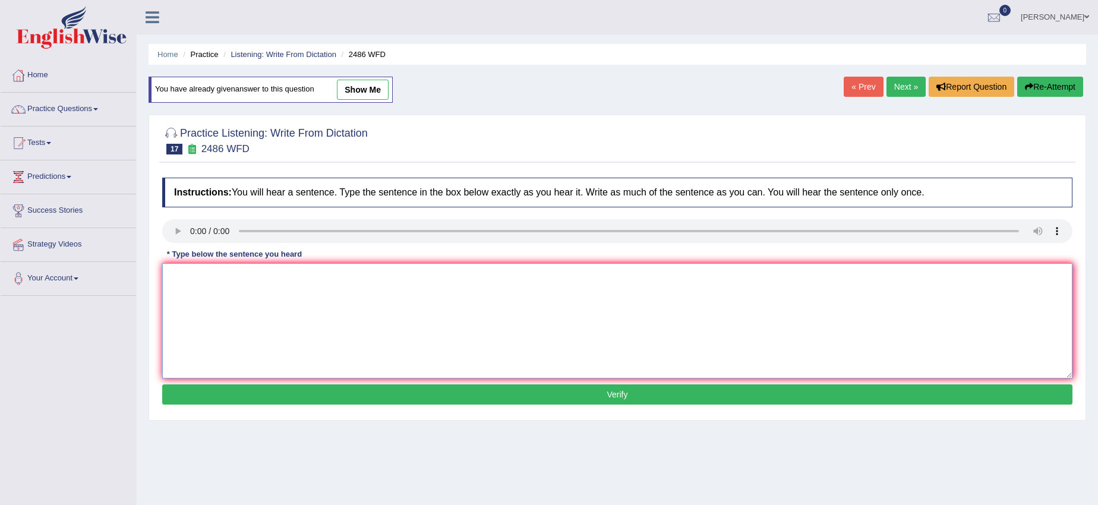
paste textarea "t is quite clear that our facial expressions are different across the world."
click at [166, 275] on textarea "t is quite clear that our facial expressions are different across the world." at bounding box center [617, 320] width 910 height 115
type textarea "It is quite clear that our facial expressions are different across the world."
click at [273, 387] on button "Verify" at bounding box center [617, 394] width 910 height 20
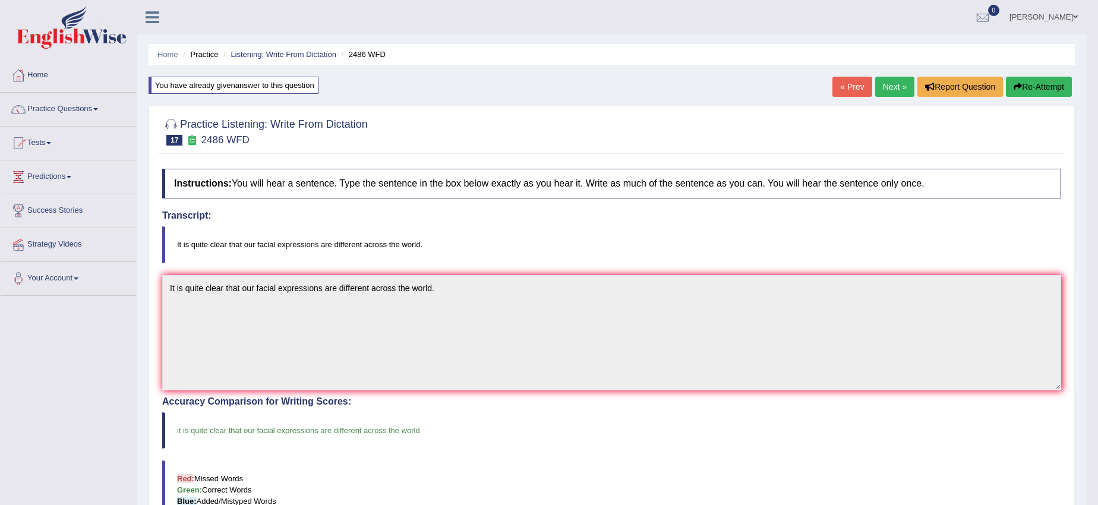
click at [891, 82] on link "Next »" at bounding box center [894, 87] width 39 height 20
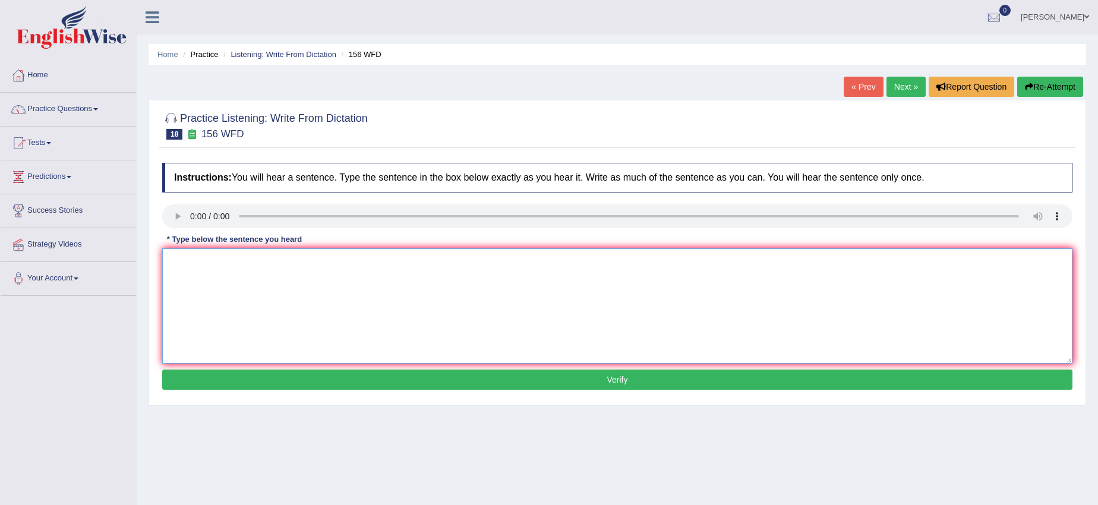
click at [183, 279] on textarea at bounding box center [617, 305] width 910 height 115
type textarea "All the assignments are due by tomorrow."
click at [280, 377] on button "Verify" at bounding box center [617, 379] width 910 height 20
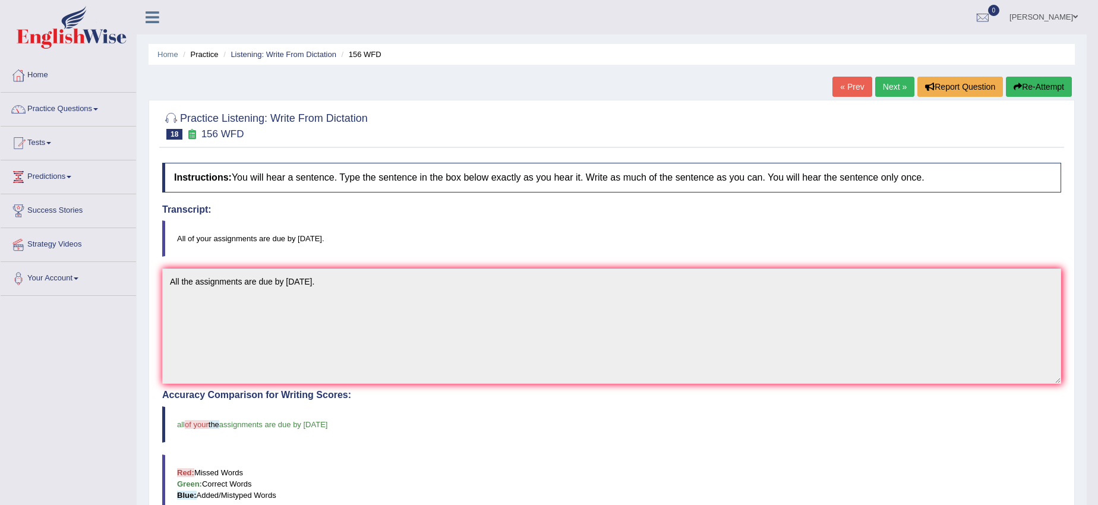
click at [1040, 87] on button "Re-Attempt" at bounding box center [1039, 87] width 66 height 20
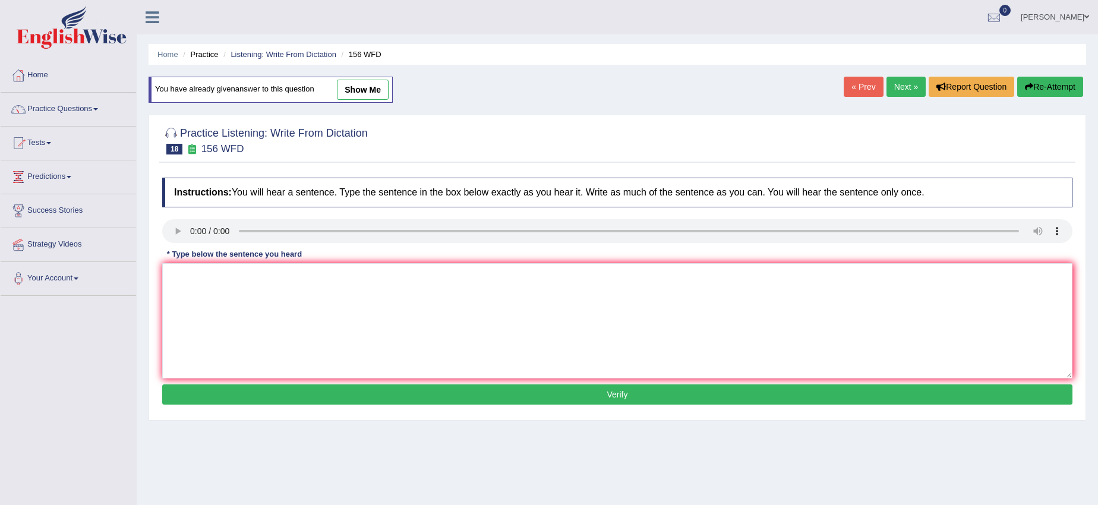
click at [900, 83] on link "Next »" at bounding box center [905, 87] width 39 height 20
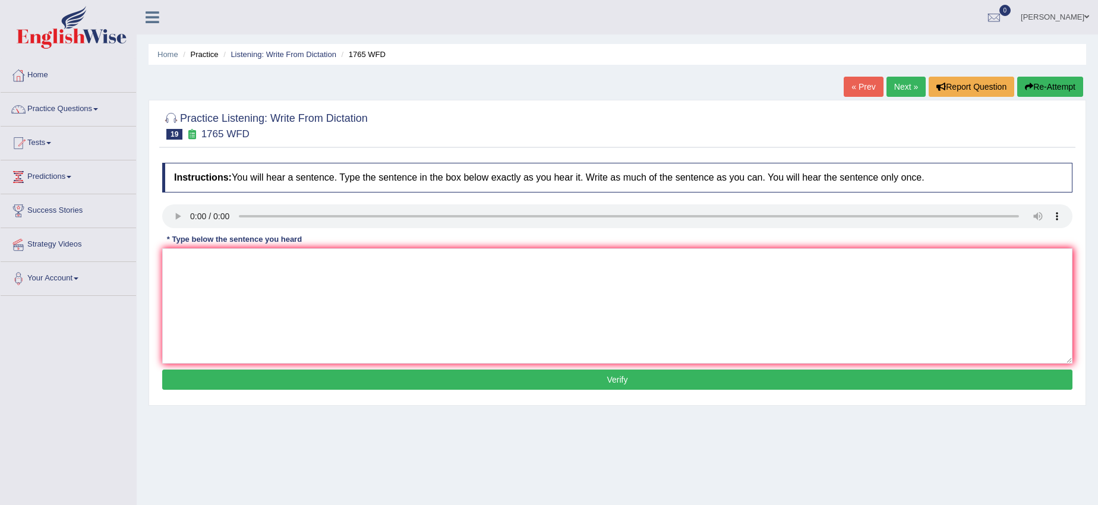
click at [159, 264] on div "Instructions: You will hear a sentence. Type the sentence in the box below exac…" at bounding box center [617, 278] width 916 height 242
click at [175, 266] on textarea at bounding box center [617, 305] width 910 height 115
click at [235, 262] on textarea "Application forms for showing accomodation must be completed [DATE] in advance." at bounding box center [617, 305] width 910 height 115
type textarea "Application forms ensuring for showing accomodation must be completed in two mo…"
click at [305, 380] on button "Verify" at bounding box center [617, 379] width 910 height 20
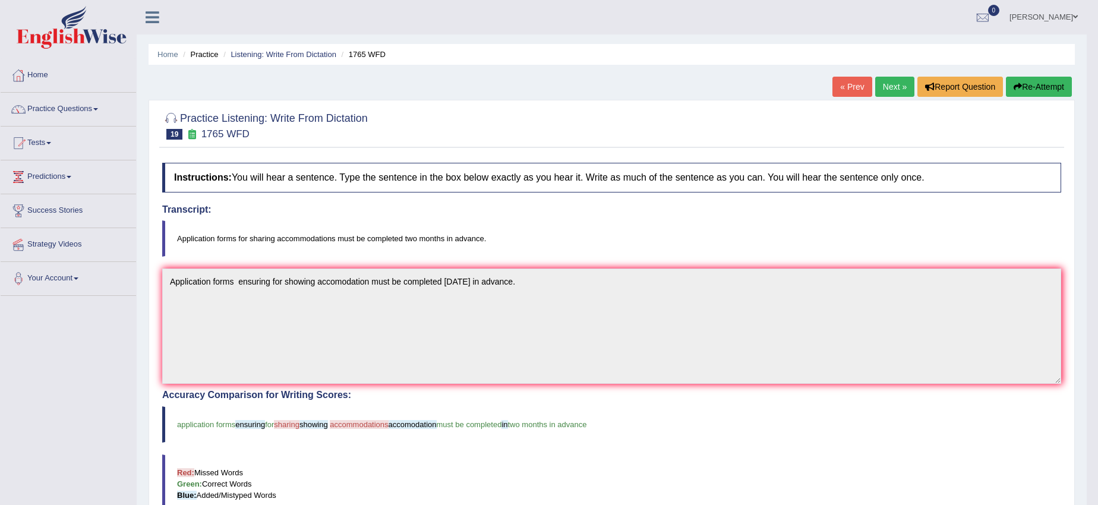
click at [96, 109] on link "Practice Questions" at bounding box center [68, 108] width 135 height 30
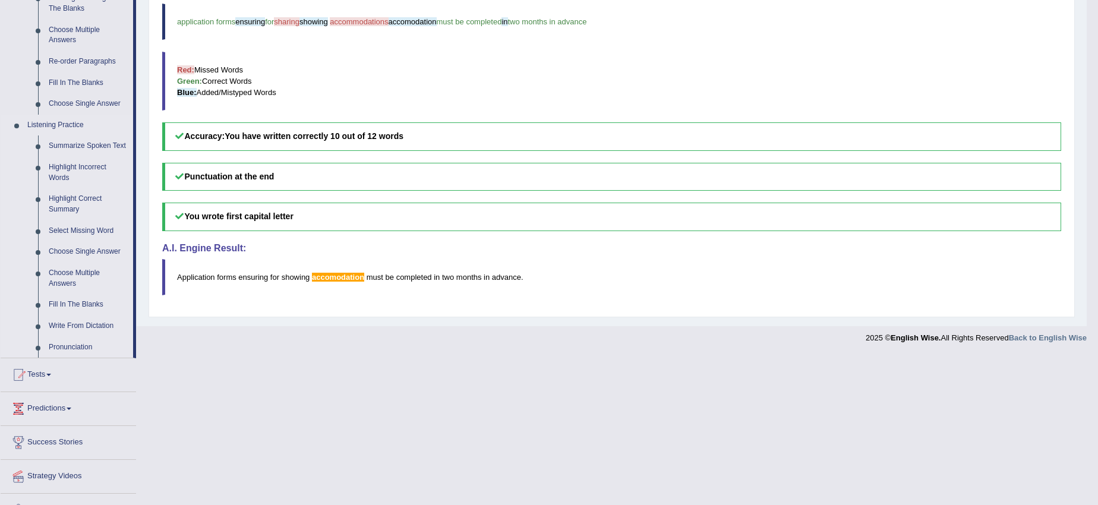
scroll to position [426, 0]
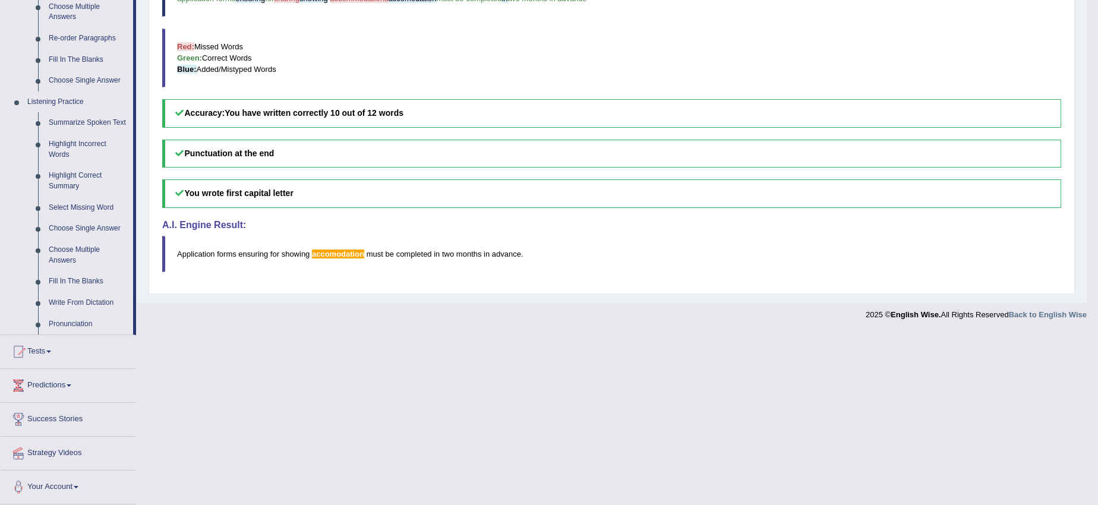
click at [58, 299] on link "Write From Dictation" at bounding box center [88, 302] width 90 height 21
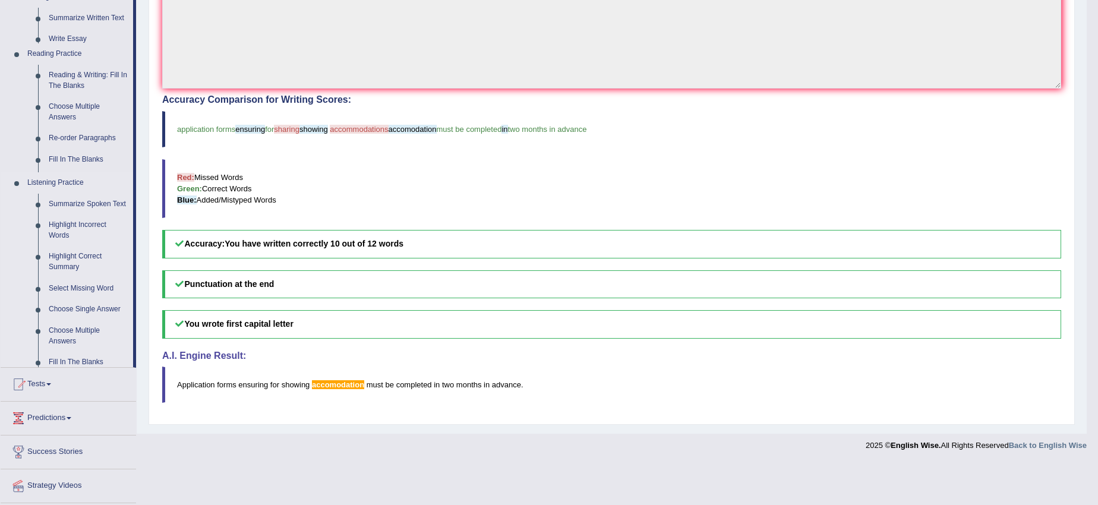
scroll to position [254, 0]
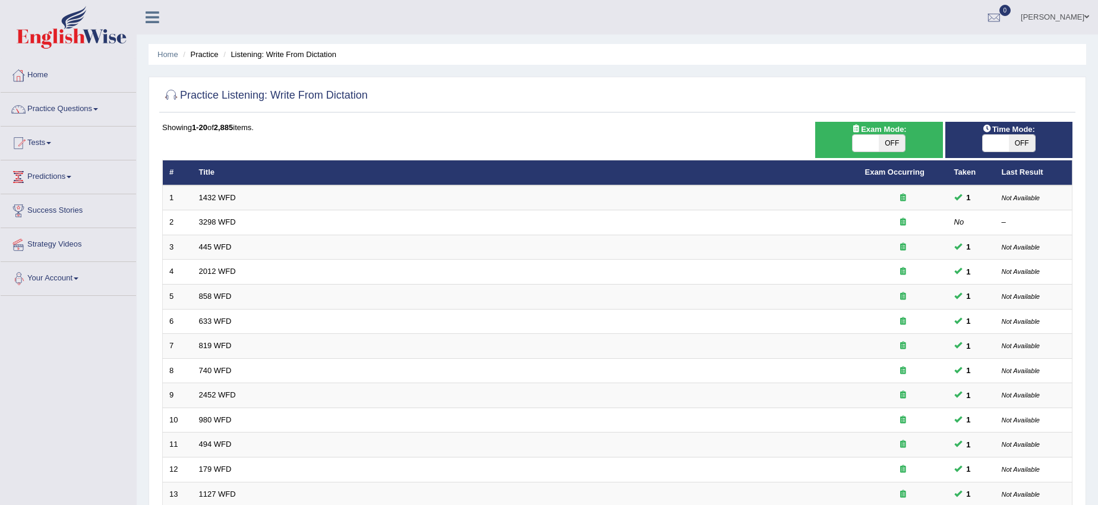
click at [896, 144] on span "OFF" at bounding box center [892, 143] width 26 height 17
checkbox input "true"
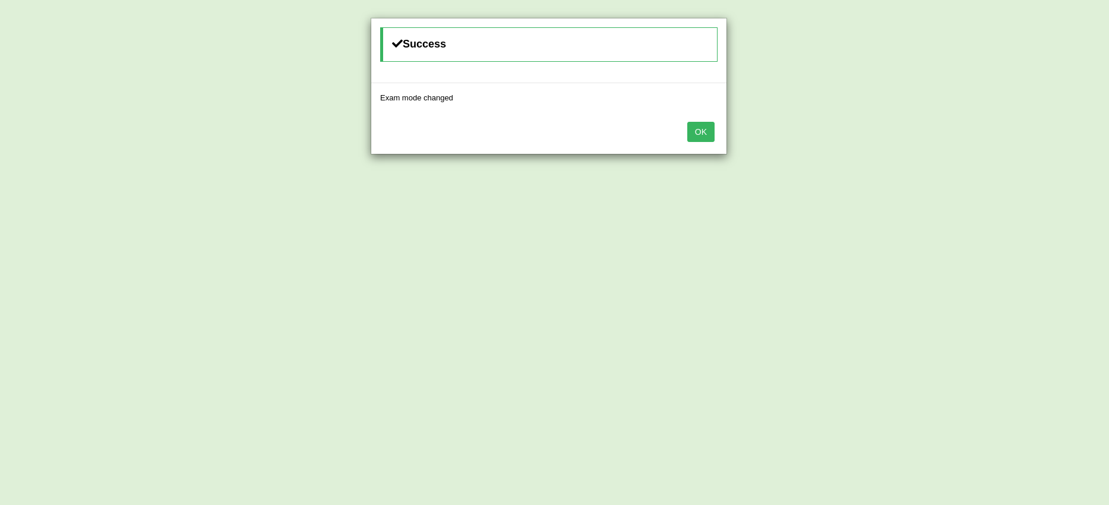
click at [703, 135] on button "OK" at bounding box center [700, 132] width 27 height 20
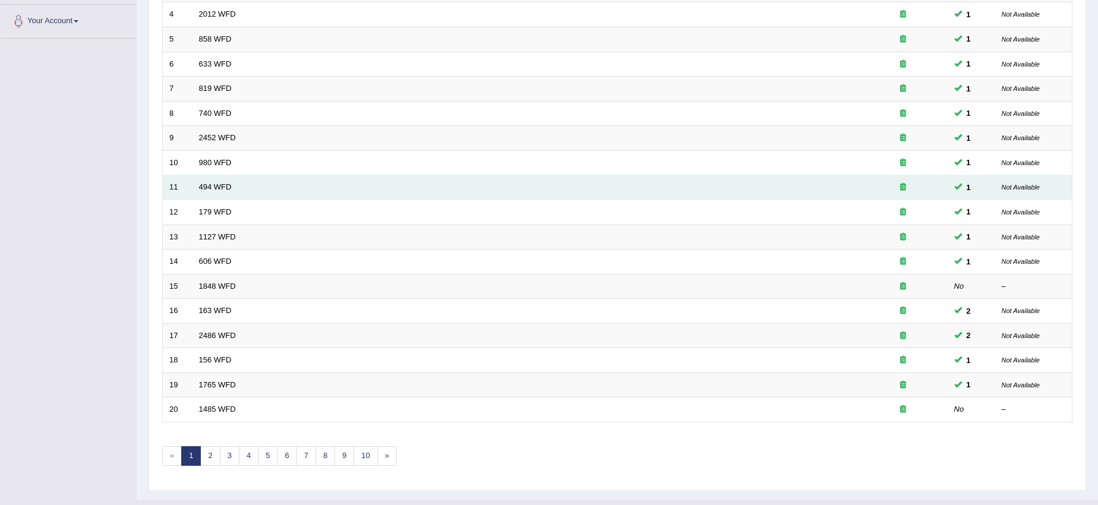
scroll to position [282, 0]
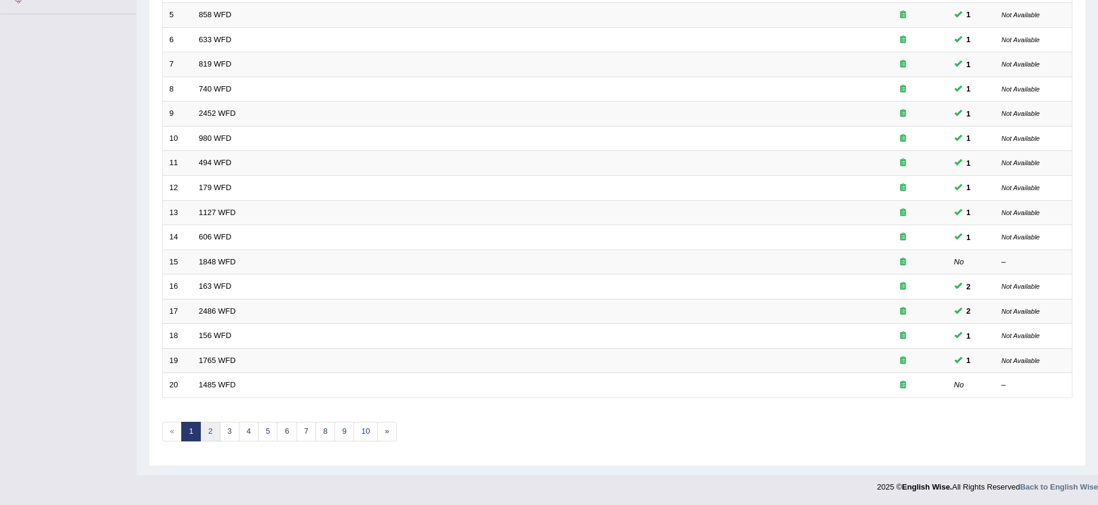
click at [214, 428] on link "2" at bounding box center [210, 432] width 20 height 20
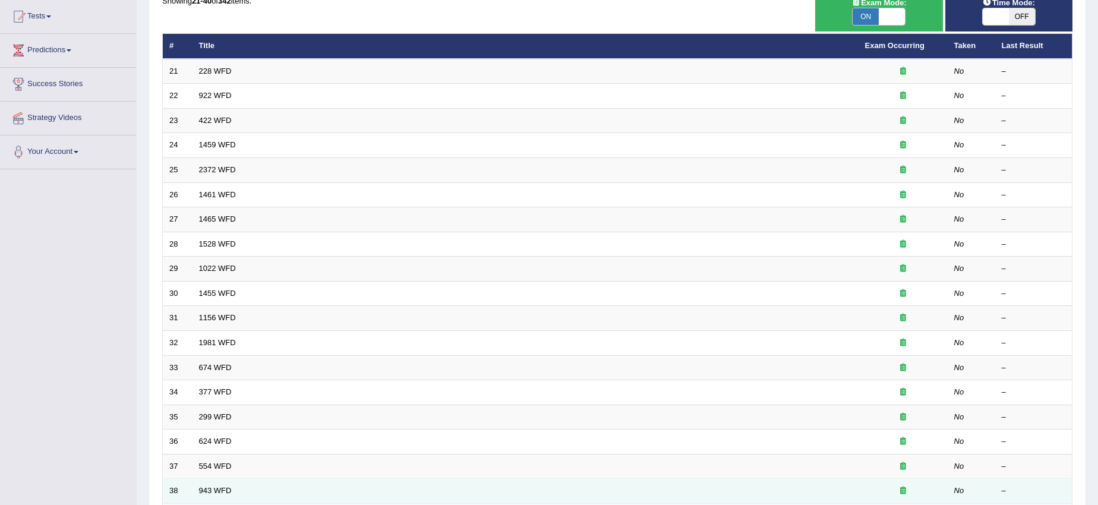
scroll to position [282, 0]
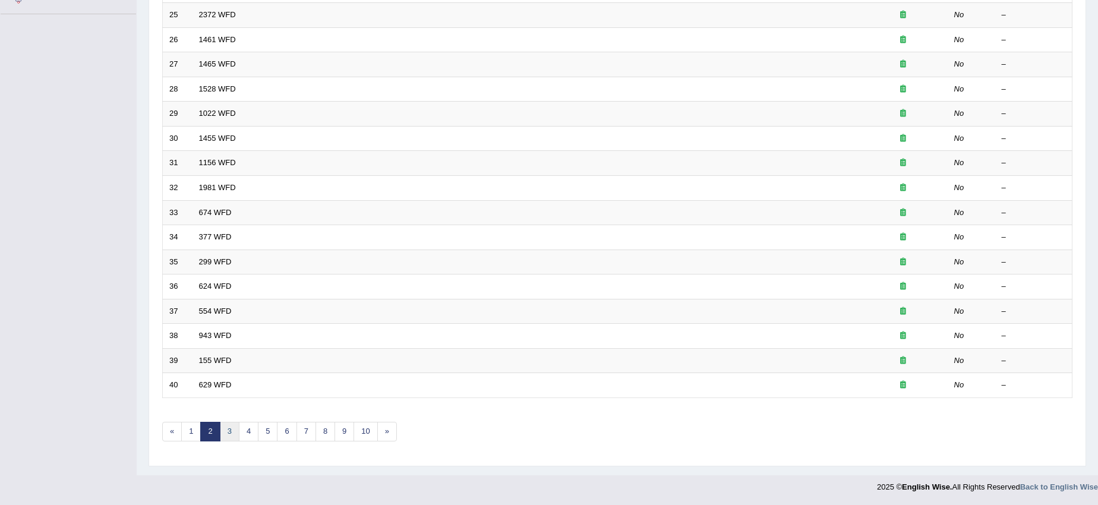
click at [221, 437] on link "3" at bounding box center [230, 432] width 20 height 20
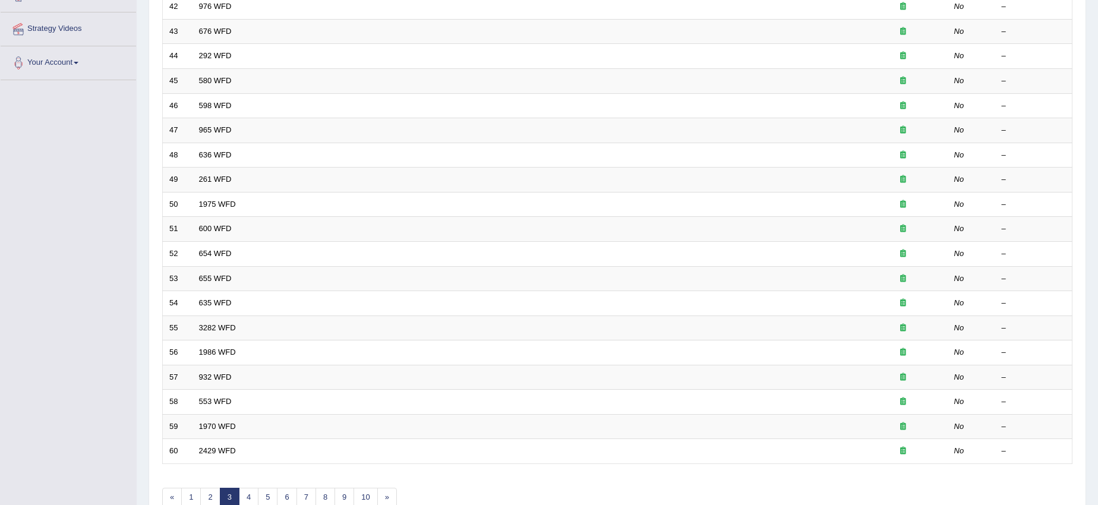
scroll to position [282, 0]
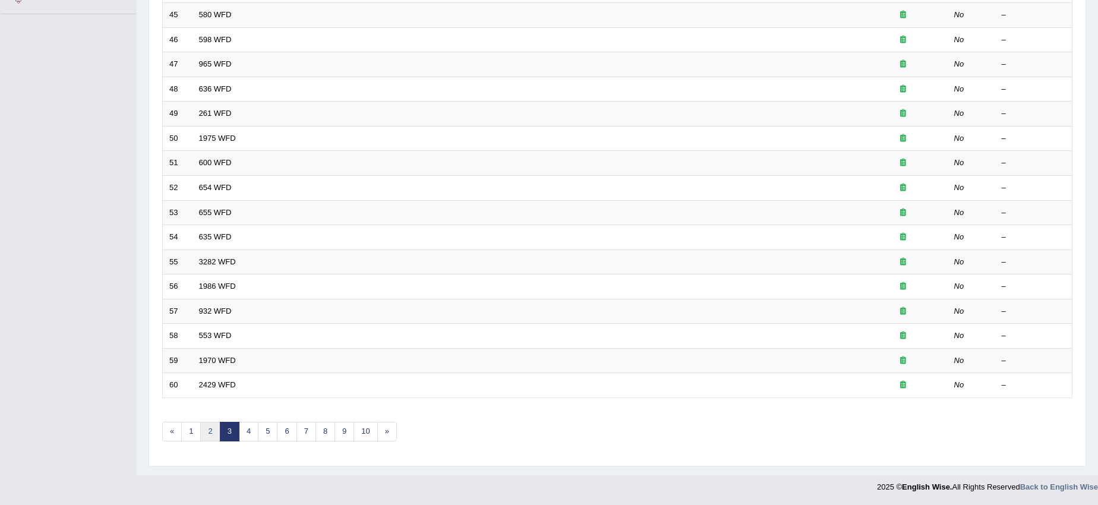
drag, startPoint x: 204, startPoint y: 434, endPoint x: 207, endPoint y: 429, distance: 6.1
click at [205, 433] on link "2" at bounding box center [210, 432] width 20 height 20
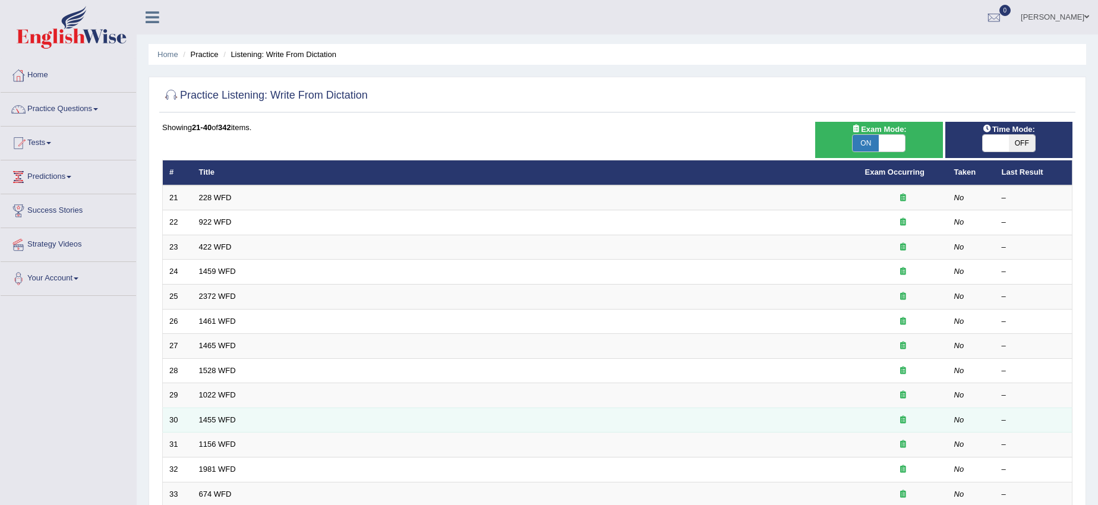
scroll to position [282, 0]
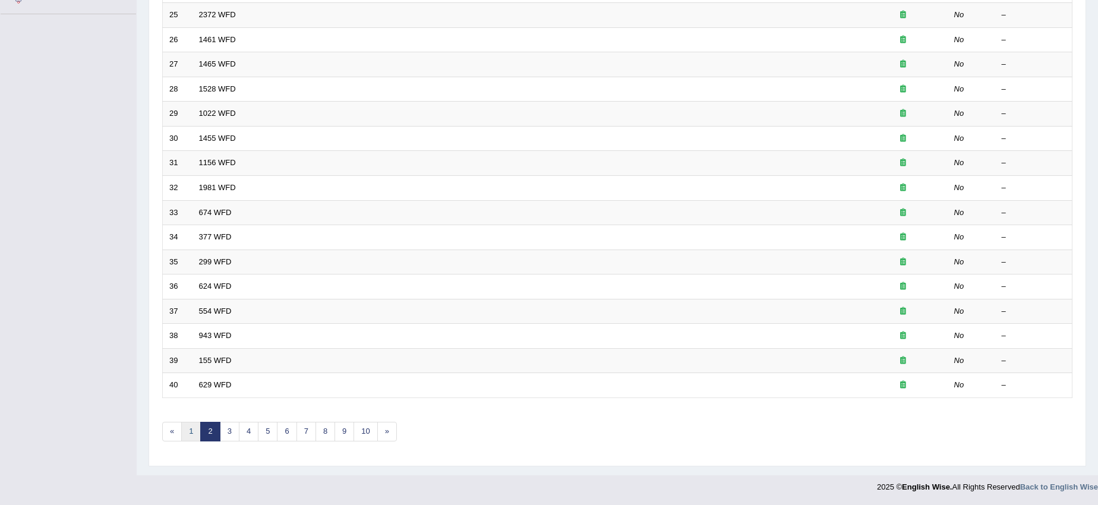
click at [192, 428] on link "1" at bounding box center [191, 432] width 20 height 20
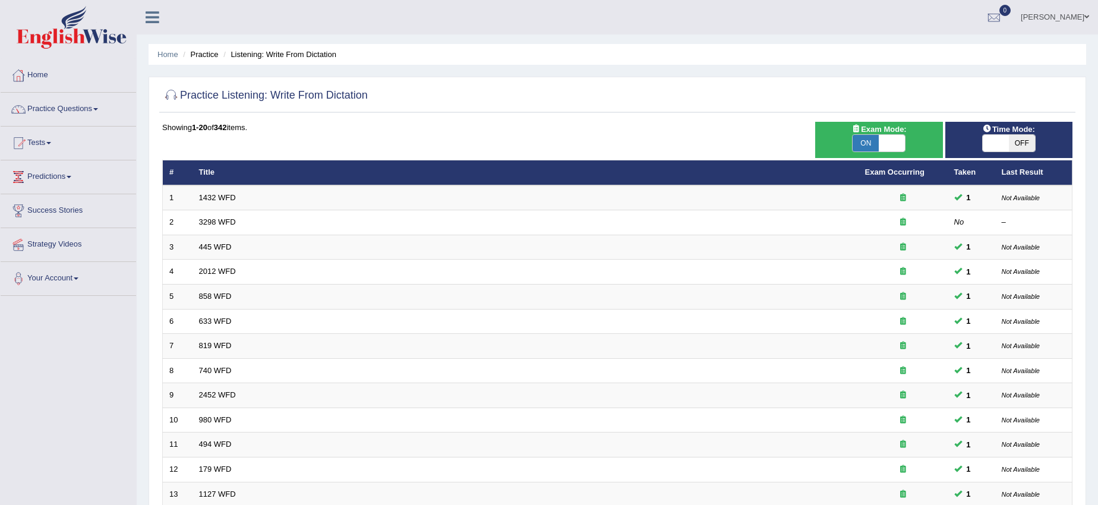
scroll to position [282, 0]
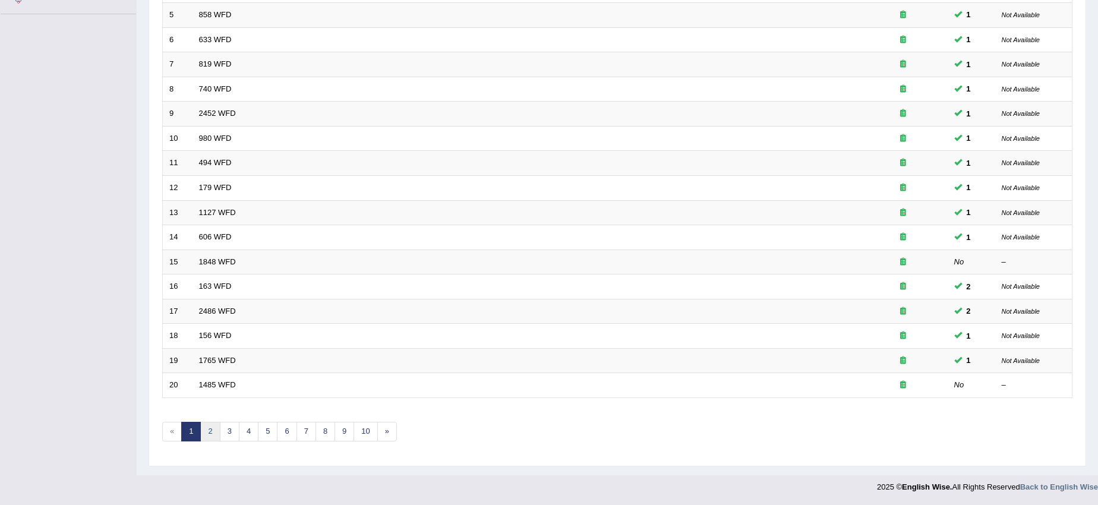
click at [213, 424] on link "2" at bounding box center [210, 432] width 20 height 20
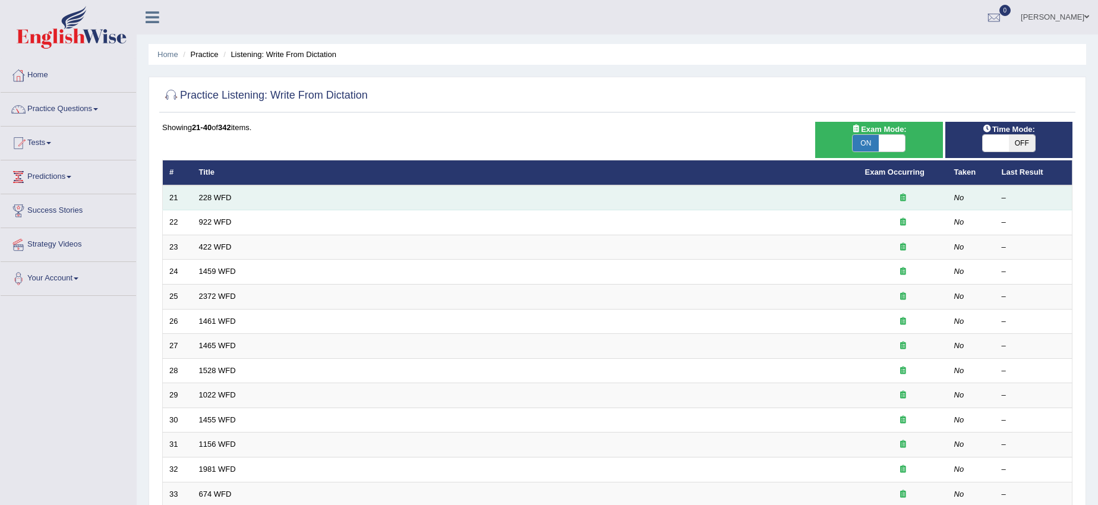
click at [367, 198] on td "228 WFD" at bounding box center [525, 197] width 666 height 25
click at [367, 199] on td "228 WFD" at bounding box center [525, 197] width 666 height 25
click at [228, 201] on link "228 WFD" at bounding box center [215, 197] width 33 height 9
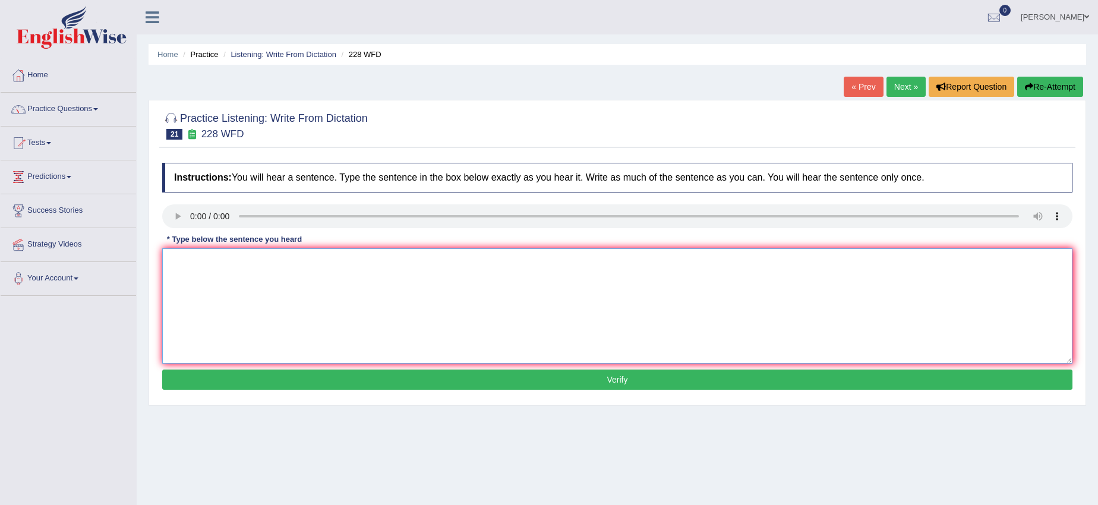
click at [180, 305] on textarea at bounding box center [617, 305] width 910 height 115
type textarea "Computer Sciencescience has become a popular degree course."
click at [285, 384] on button "Verify" at bounding box center [617, 379] width 910 height 20
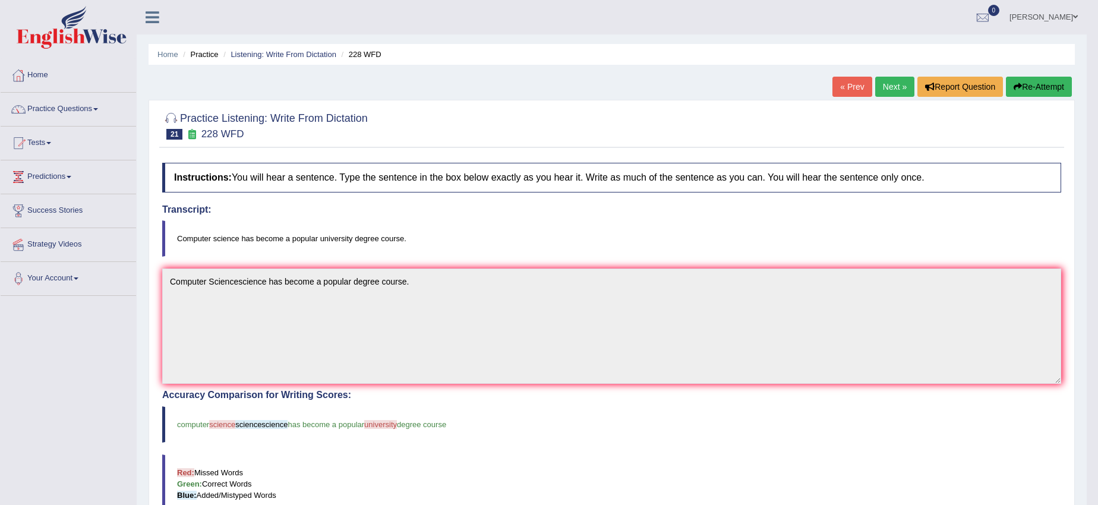
click at [1024, 84] on button "Re-Attempt" at bounding box center [1039, 87] width 66 height 20
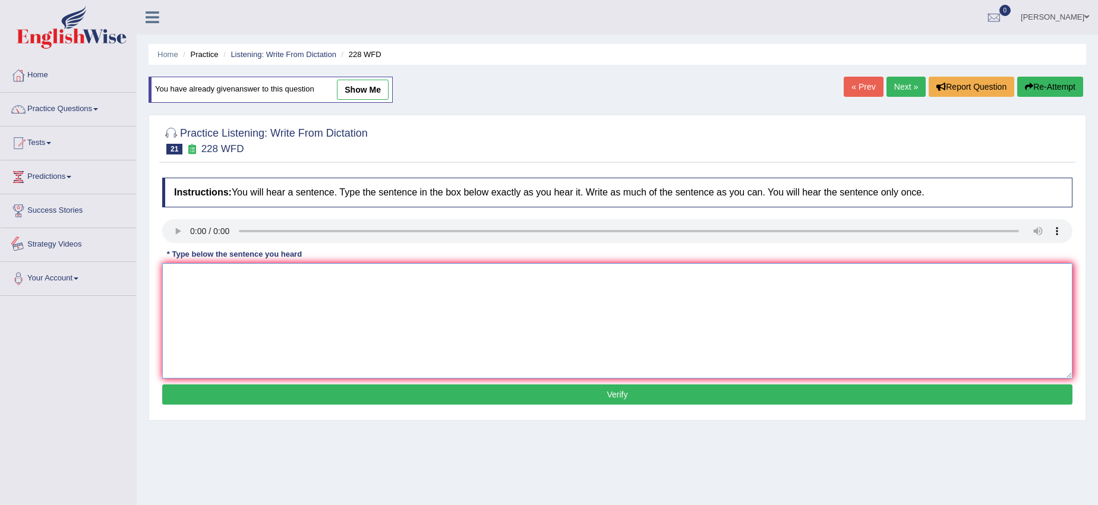
click at [171, 277] on textarea at bounding box center [617, 320] width 910 height 115
type textarea "Computer Science has become a popular university degree course."
click at [291, 387] on button "Verify" at bounding box center [617, 394] width 910 height 20
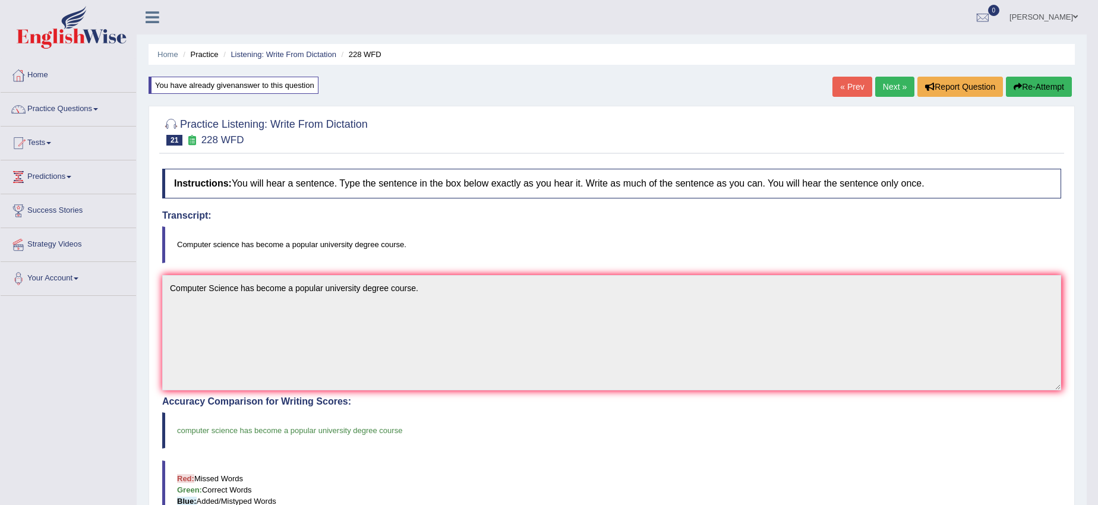
drag, startPoint x: 885, startPoint y: 83, endPoint x: 877, endPoint y: 93, distance: 12.6
click at [884, 84] on link "Next »" at bounding box center [894, 87] width 39 height 20
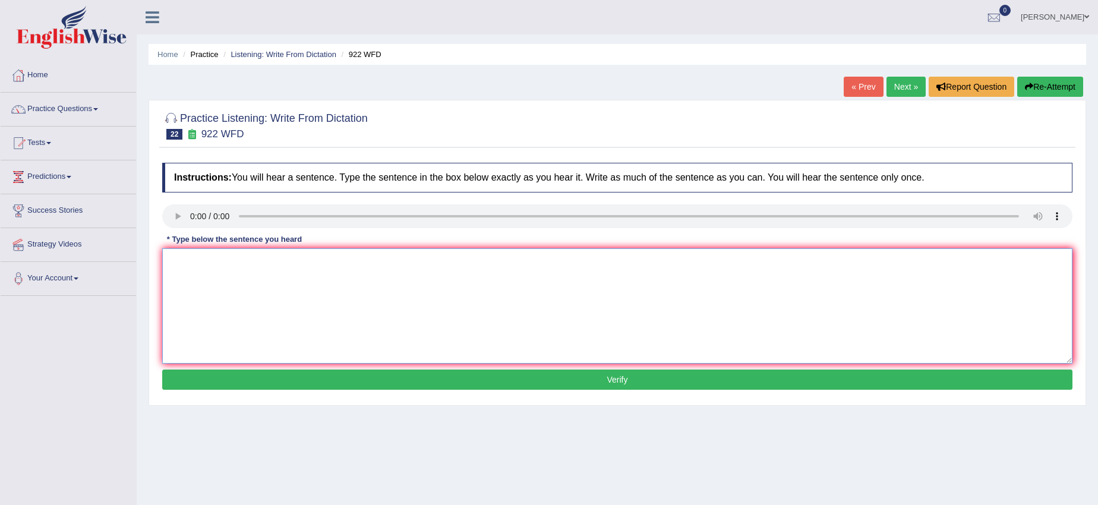
click at [168, 260] on textarea at bounding box center [617, 305] width 910 height 115
click at [234, 261] on textarea "Student attending confrence must register first." at bounding box center [617, 305] width 910 height 115
type textarea "Student attending to attend the confrence must register first."
click at [252, 377] on button "Verify" at bounding box center [617, 379] width 910 height 20
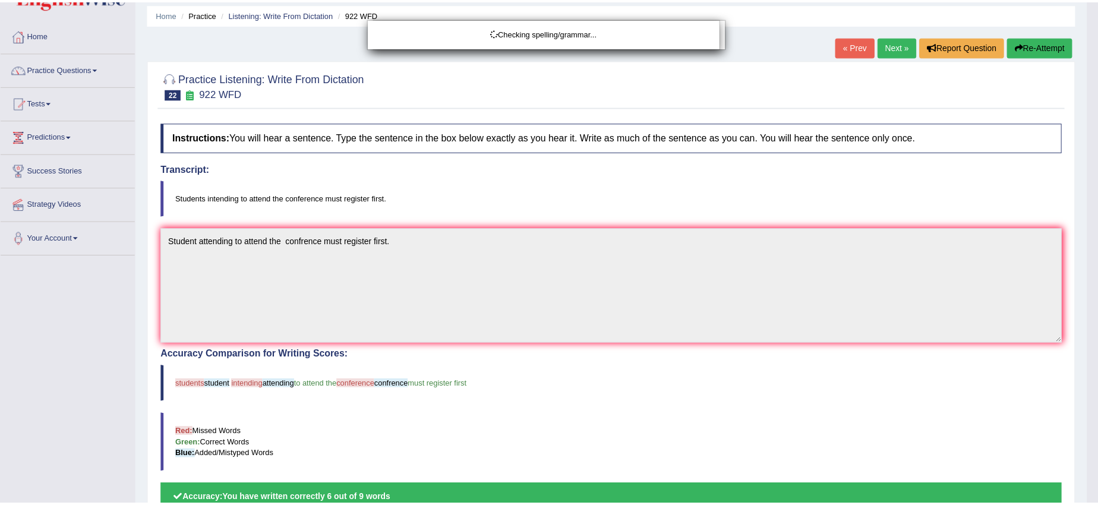
scroll to position [74, 0]
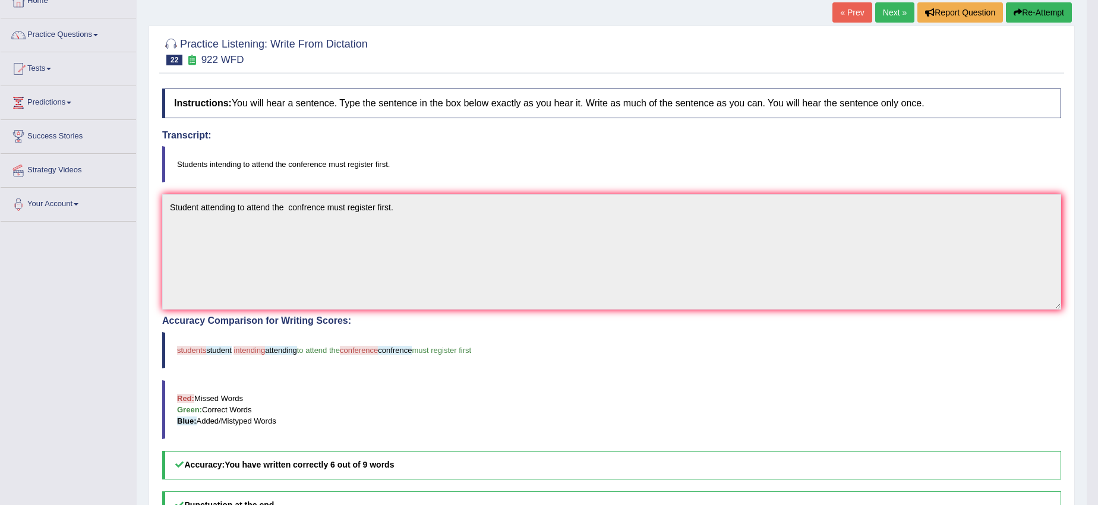
click at [1022, 8] on button "Re-Attempt" at bounding box center [1039, 12] width 66 height 20
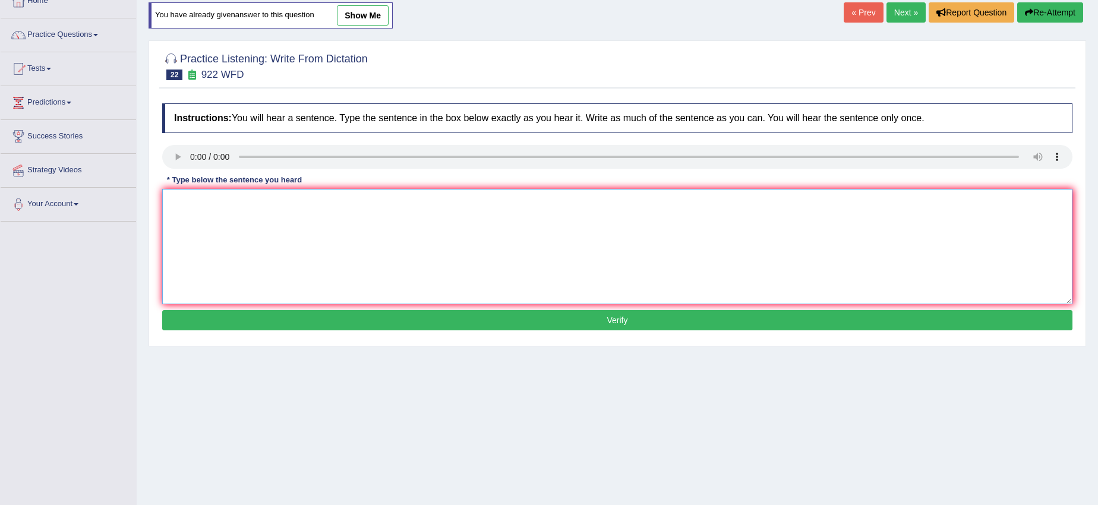
paste textarea "Student attending to attend the confrence must register first."
click at [197, 202] on textarea "Student attending to attend the confrence must register first." at bounding box center [617, 246] width 910 height 115
click at [200, 201] on textarea "Student attending to attend the confrence must register first." at bounding box center [617, 246] width 910 height 115
click at [197, 202] on textarea "Student attending to attend the confrence must register first." at bounding box center [617, 246] width 910 height 115
type textarea "Students attending to attend the confrence must register first."
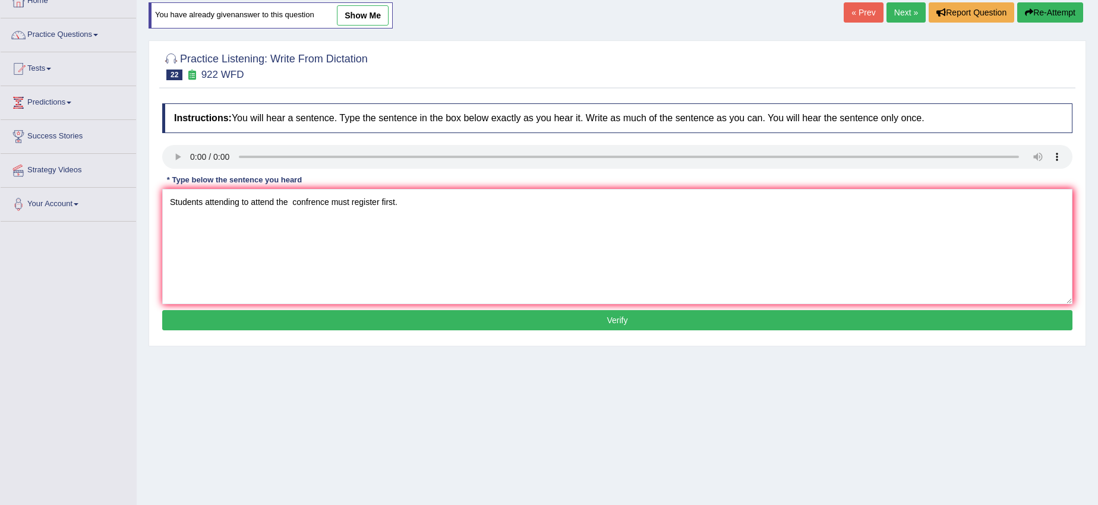
click at [256, 321] on button "Verify" at bounding box center [617, 320] width 910 height 20
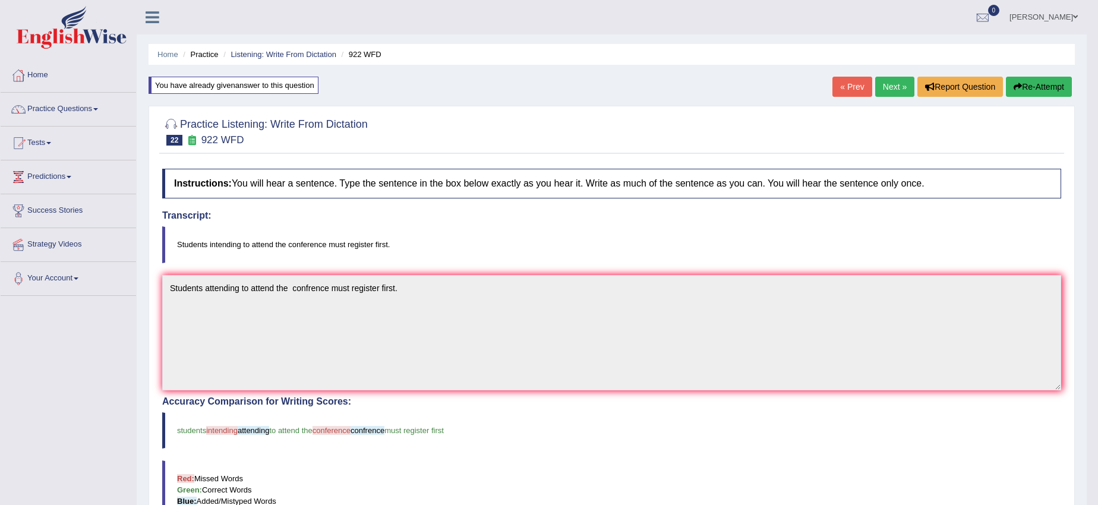
click at [882, 87] on link "Next »" at bounding box center [894, 87] width 39 height 20
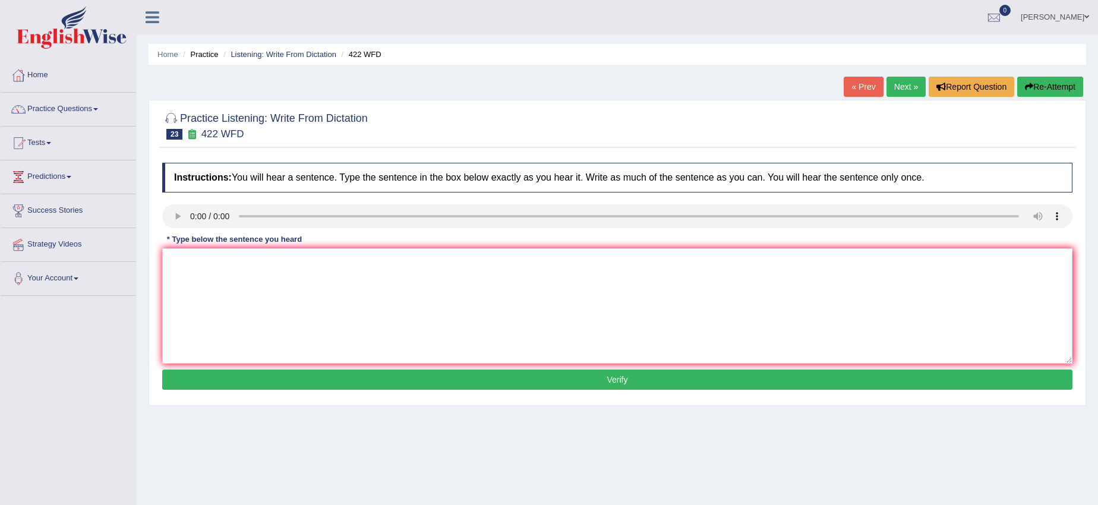
click at [222, 247] on div "Instructions: You will hear a sentence. Type the sentence in the box below exac…" at bounding box center [617, 278] width 916 height 242
click at [235, 307] on textarea at bounding box center [617, 305] width 910 height 115
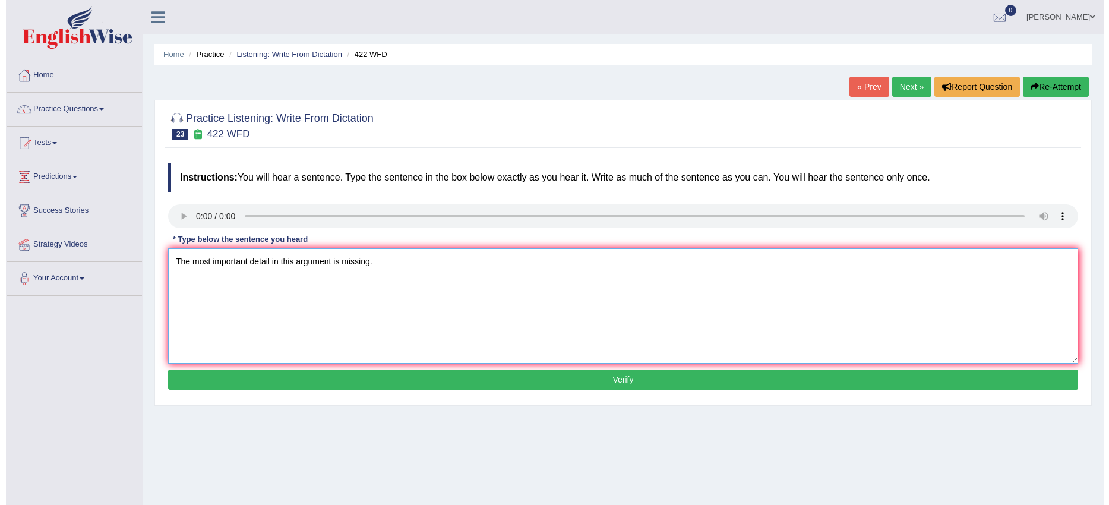
scroll to position [74, 0]
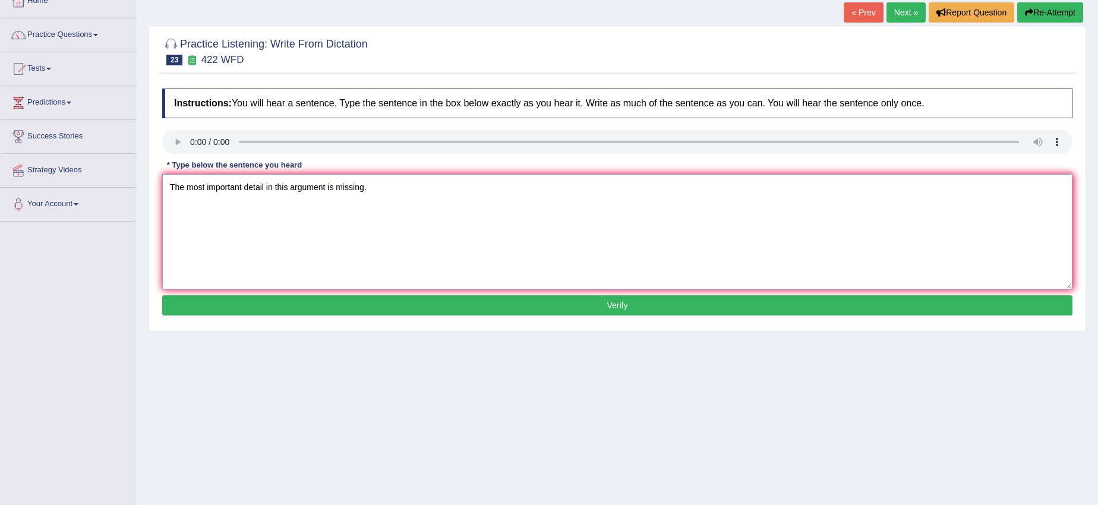
type textarea "The most important detail in this argument is missing."
click at [201, 305] on button "Verify" at bounding box center [617, 305] width 910 height 20
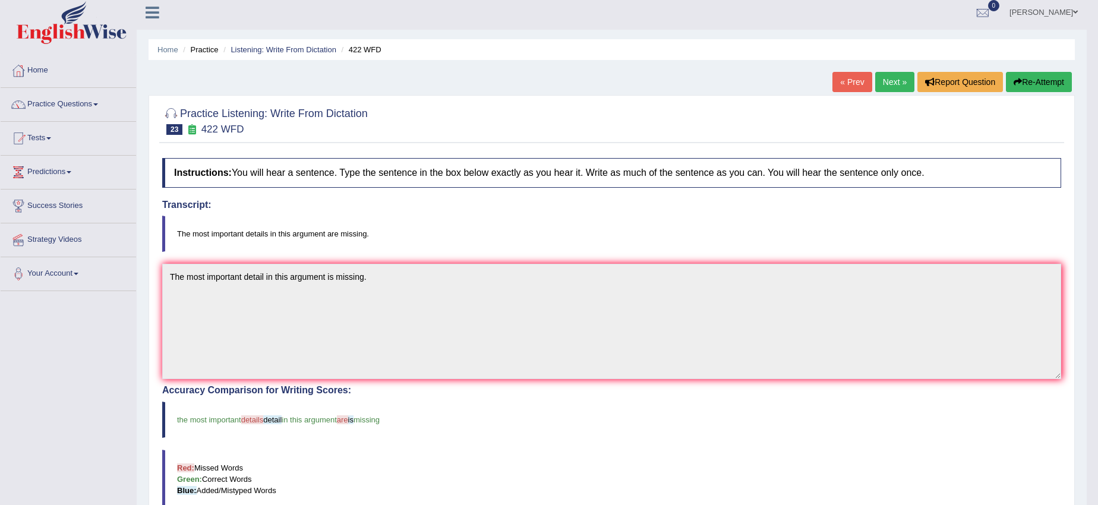
scroll to position [0, 0]
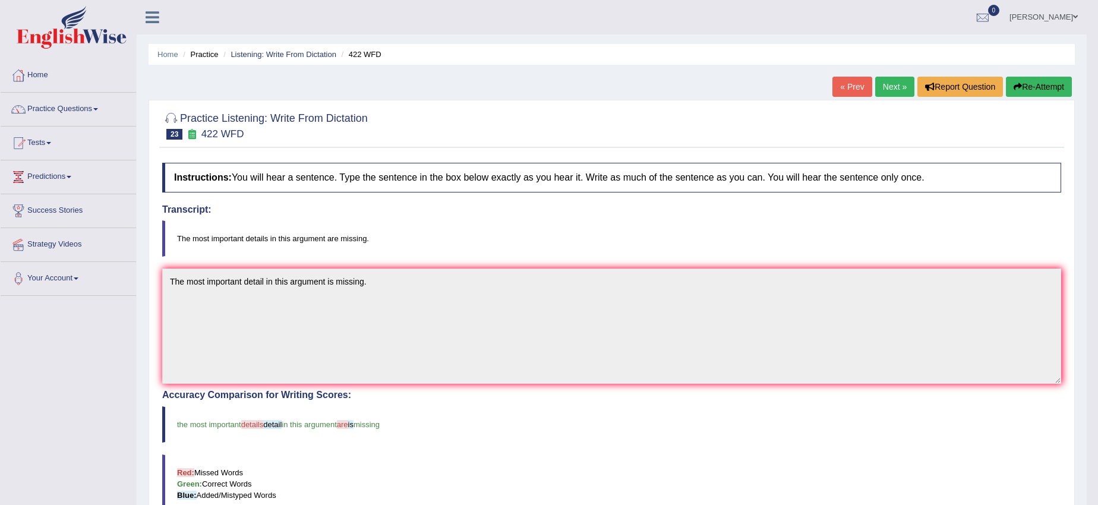
click at [886, 90] on link "Next »" at bounding box center [894, 87] width 39 height 20
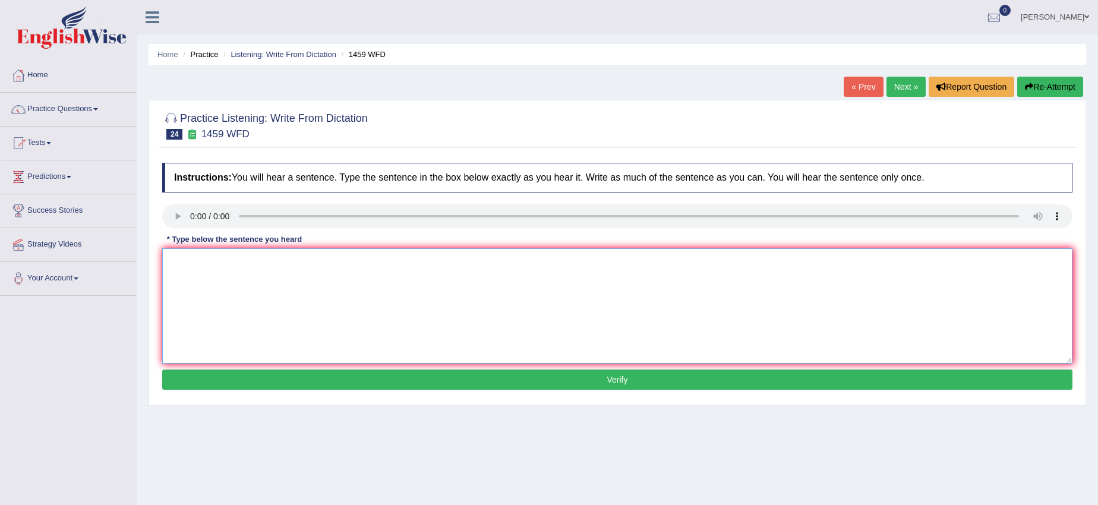
click at [190, 277] on textarea at bounding box center [617, 305] width 910 height 115
type textarea "All experiments and procedure have been outlined in laboratory manuals."
click at [396, 371] on button "Verify" at bounding box center [617, 379] width 910 height 20
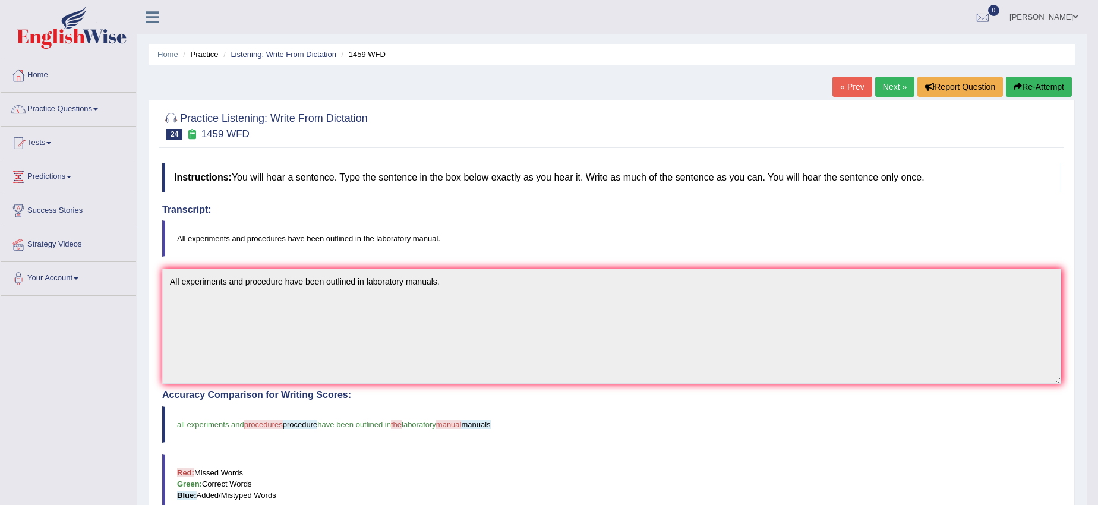
drag, startPoint x: 895, startPoint y: 89, endPoint x: 879, endPoint y: 102, distance: 20.8
click at [895, 90] on link "Next »" at bounding box center [894, 87] width 39 height 20
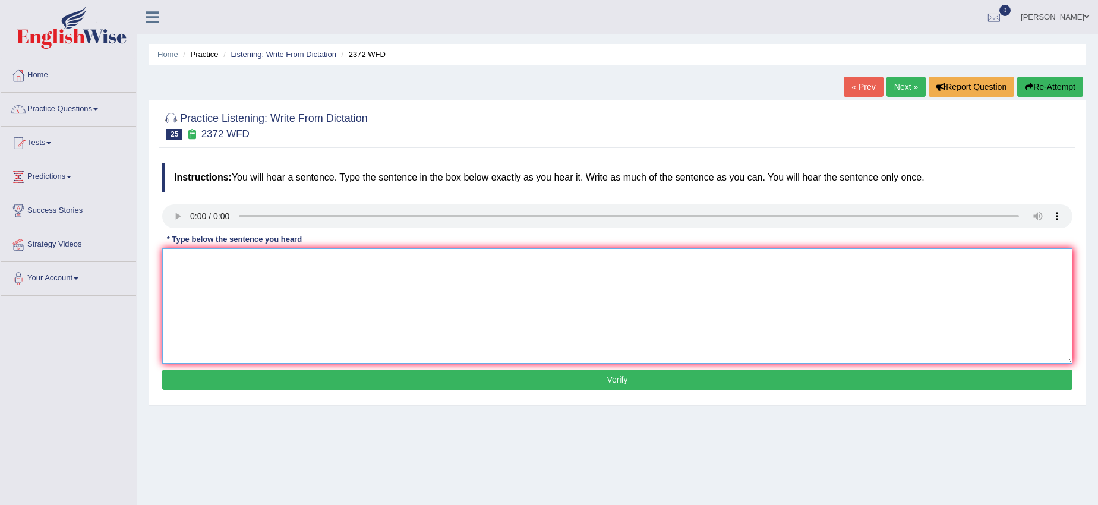
click at [175, 276] on textarea at bounding box center [617, 305] width 910 height 115
type textarea "We must hand in our assignment by the end of the semester."
click at [238, 375] on button "Verify" at bounding box center [617, 379] width 910 height 20
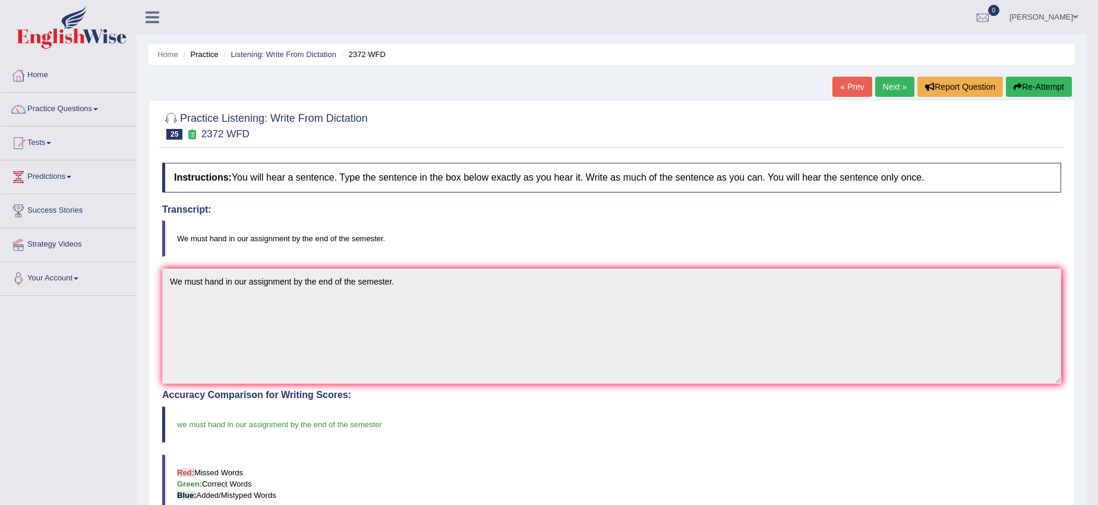
click at [890, 81] on link "Next »" at bounding box center [894, 87] width 39 height 20
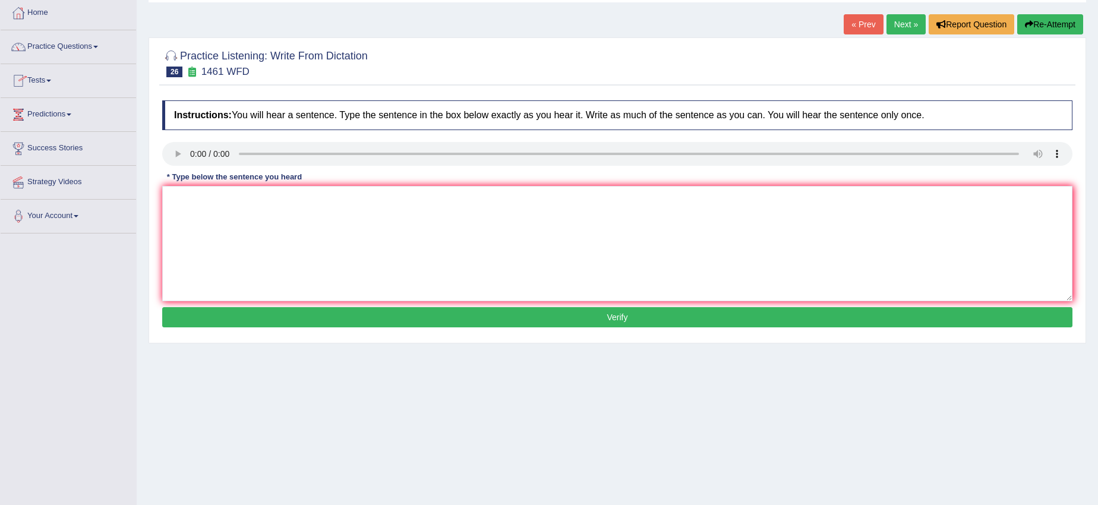
scroll to position [119, 0]
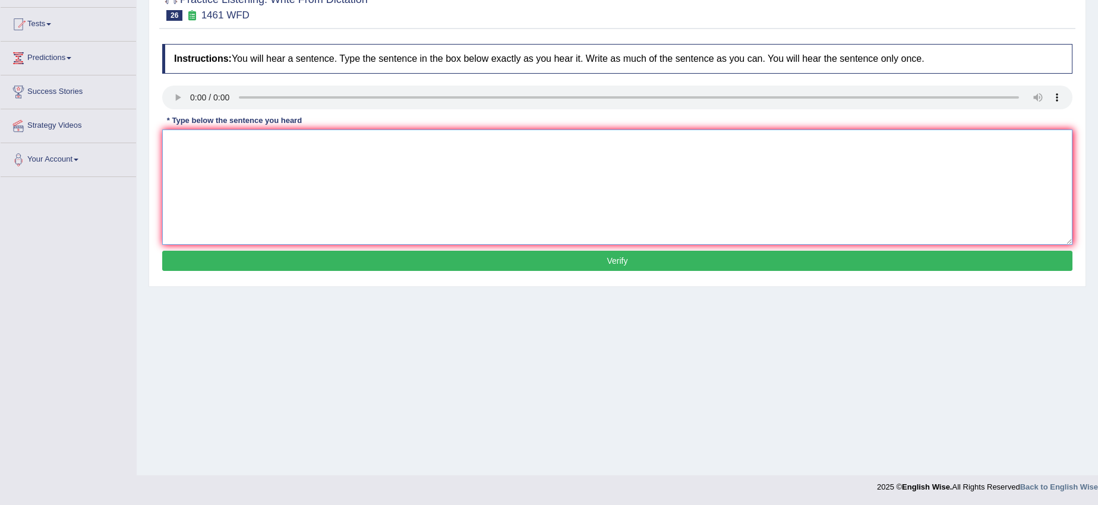
click at [176, 157] on textarea at bounding box center [617, 186] width 910 height 115
click at [293, 141] on textarea "My sister runs a buisness about a small toy" at bounding box center [617, 186] width 910 height 115
click at [322, 143] on textarea "My sister runs a buisness about small toy" at bounding box center [617, 186] width 910 height 115
click at [326, 144] on textarea "My sister runs a buisness about small toy" at bounding box center [617, 186] width 910 height 115
type textarea "My sister runs a buisness about small toys."
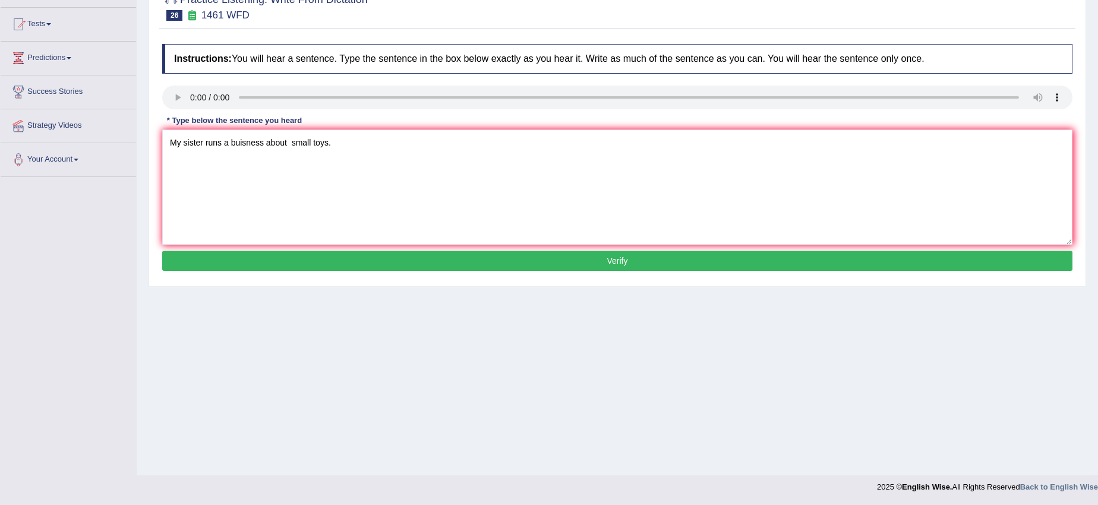
click at [274, 253] on button "Verify" at bounding box center [617, 261] width 910 height 20
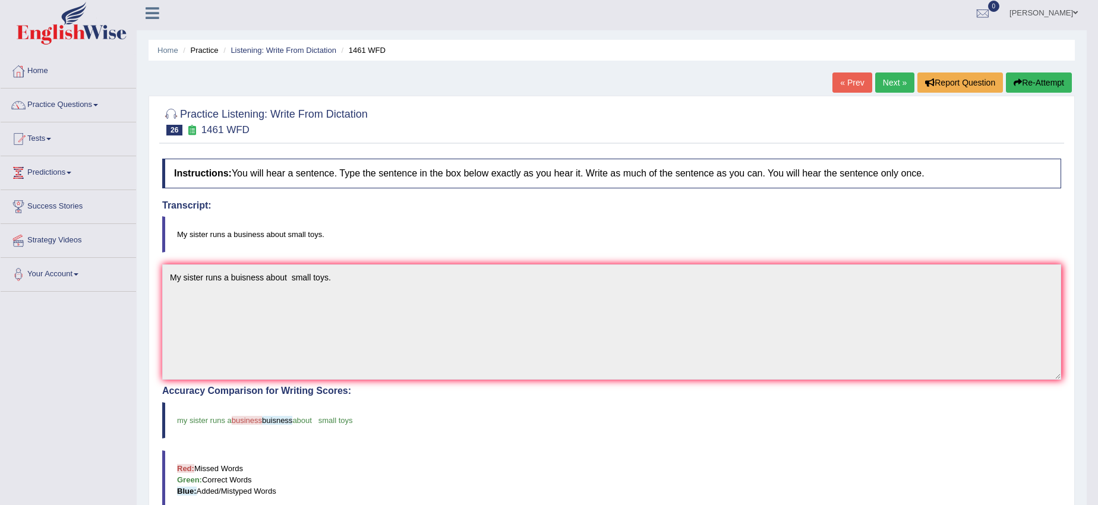
scroll to position [0, 0]
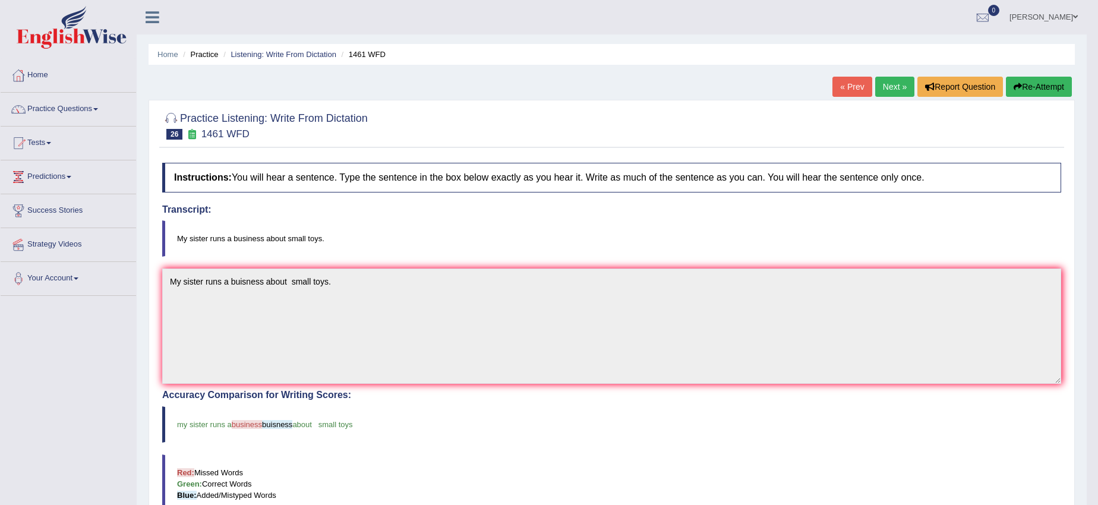
click at [893, 80] on link "Next »" at bounding box center [894, 87] width 39 height 20
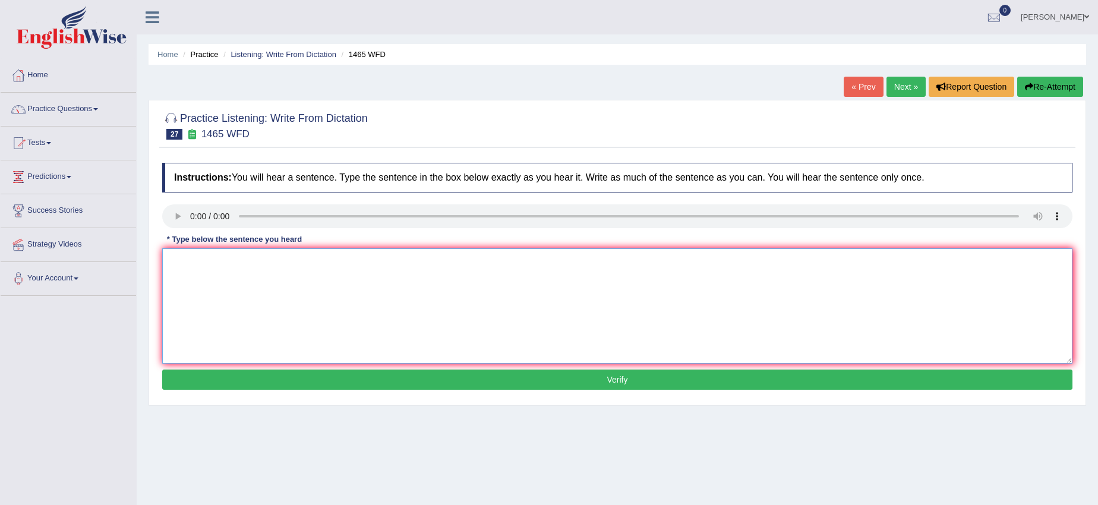
click at [165, 268] on textarea at bounding box center [617, 305] width 910 height 115
type textarea "You can find a commplete compalin form on the website,"
click at [197, 371] on button "Verify" at bounding box center [617, 379] width 910 height 20
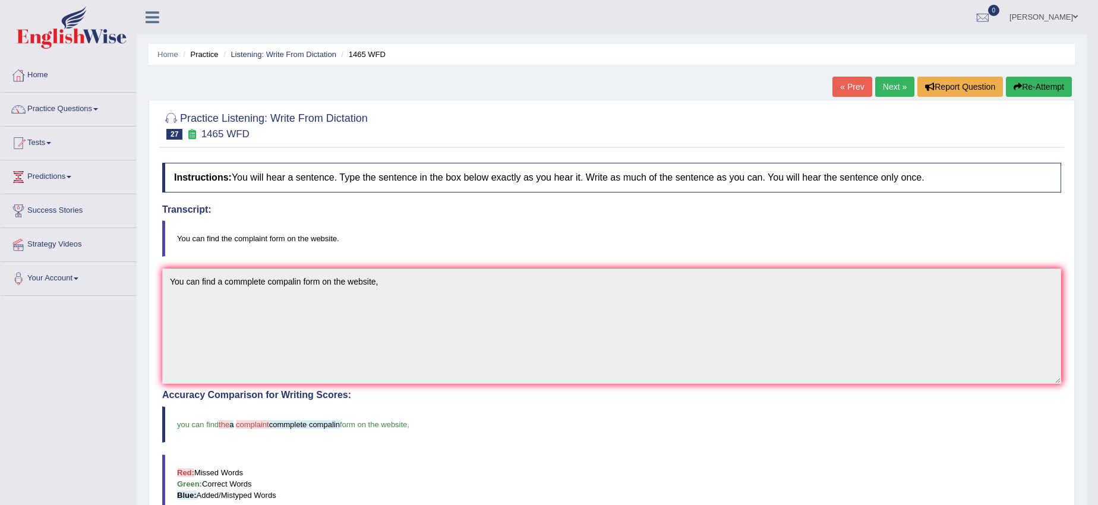
click at [1027, 93] on button "Re-Attempt" at bounding box center [1039, 87] width 66 height 20
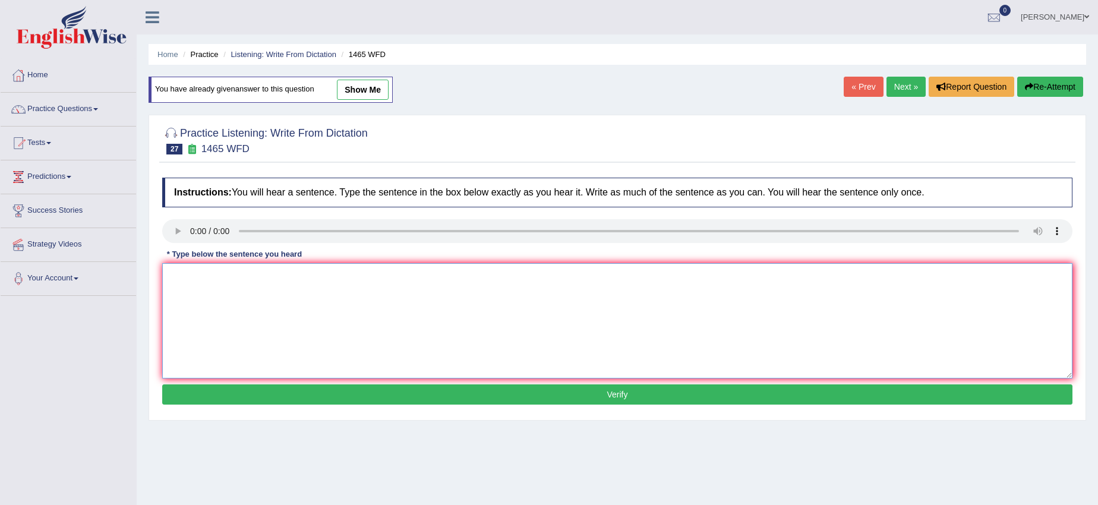
paste textarea "You can find a commplete compalin form on the website,"
click at [299, 276] on textarea "You can find a commplete compalin form on the website." at bounding box center [617, 320] width 910 height 115
type textarea "You can find a commplete compalint form on the website."
click at [302, 391] on button "Verify" at bounding box center [617, 394] width 910 height 20
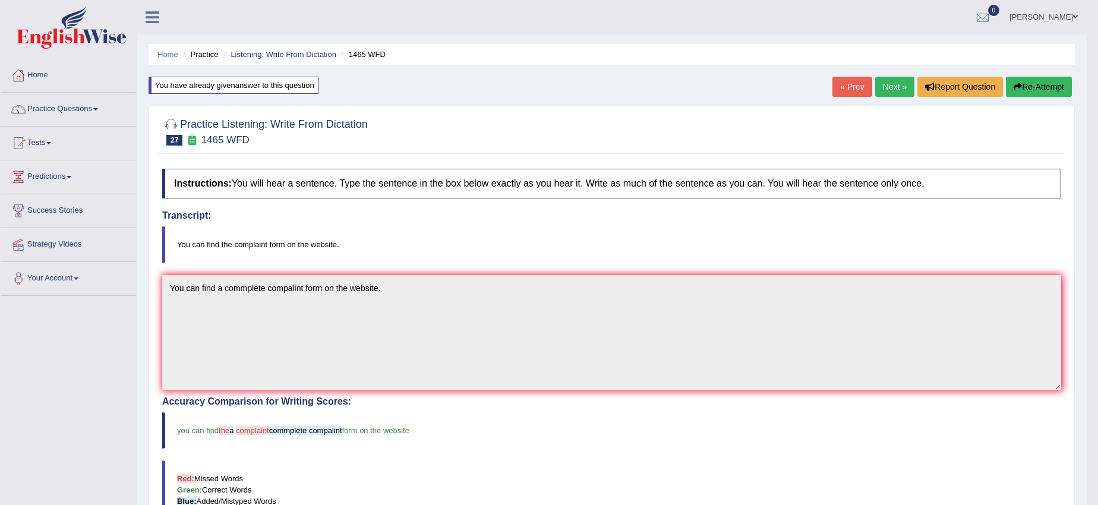
click at [1034, 90] on button "Re-Attempt" at bounding box center [1039, 87] width 66 height 20
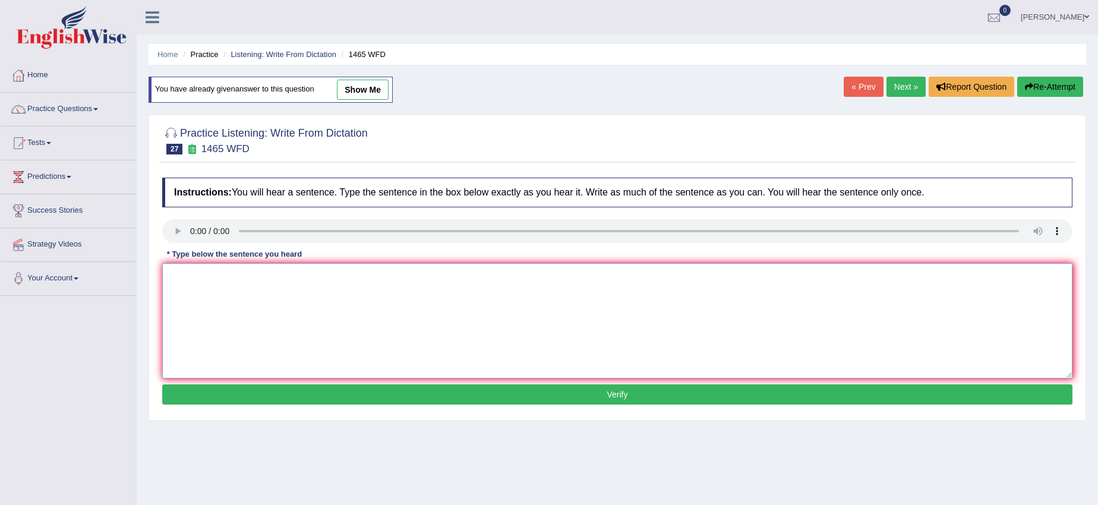
paste textarea "You can find a commplete compalint form on the website."
click at [296, 276] on textarea "You can find a commplete compalint form on the website." at bounding box center [617, 320] width 910 height 115
click at [223, 276] on textarea "You can find a commplete complaint form on the website." at bounding box center [617, 320] width 910 height 115
type textarea "You can find a the commplete complaint form on the website."
click at [300, 399] on button "Verify" at bounding box center [617, 394] width 910 height 20
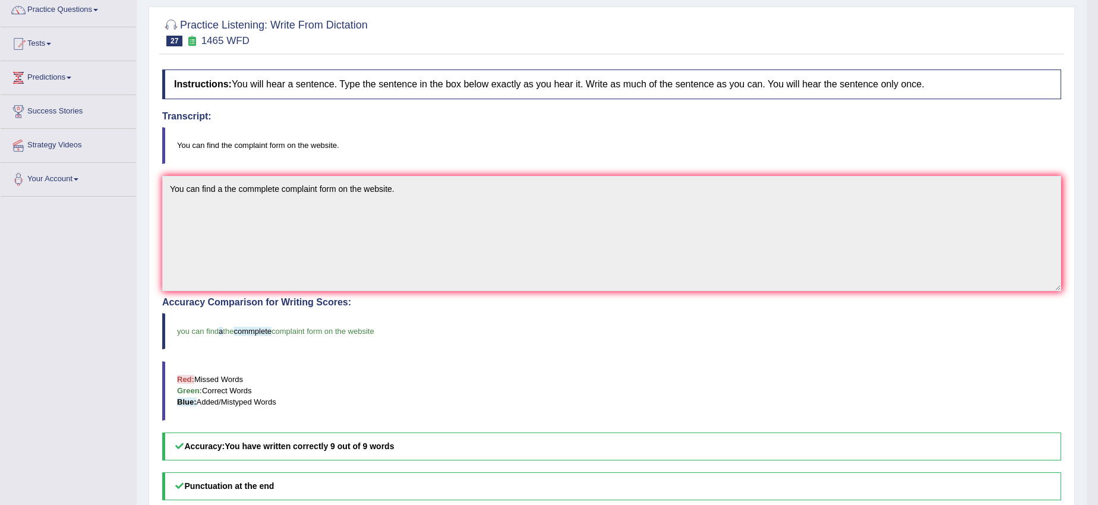
scroll to position [74, 0]
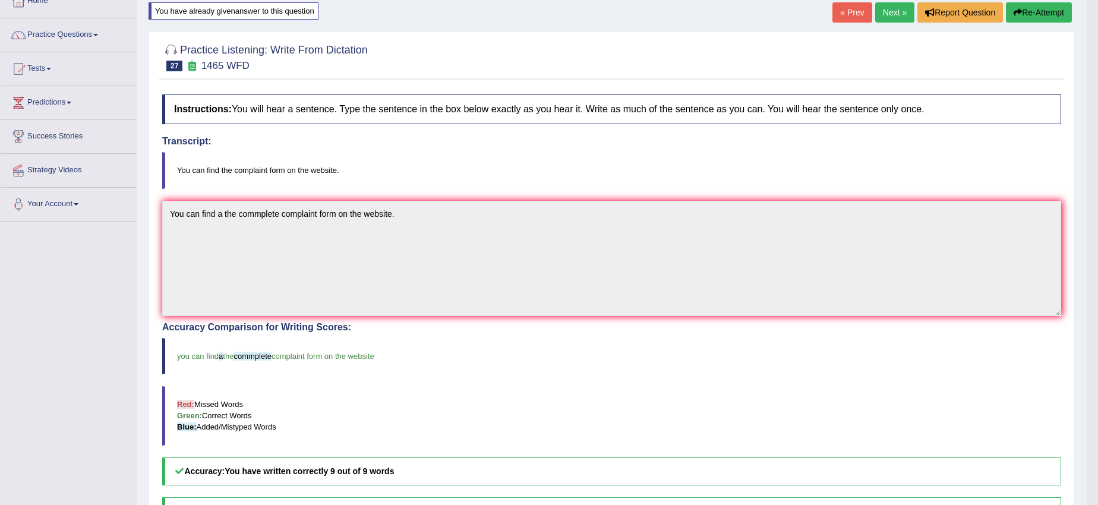
click at [1025, 15] on button "Re-Attempt" at bounding box center [1039, 12] width 66 height 20
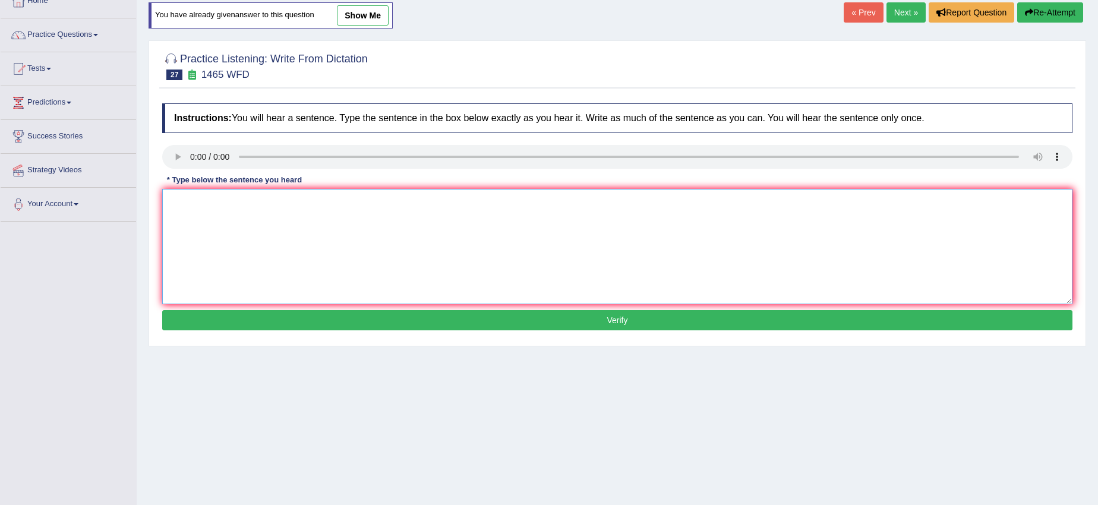
click at [215, 214] on textarea at bounding box center [617, 246] width 910 height 115
click at [170, 145] on audio at bounding box center [617, 157] width 910 height 24
click at [892, 8] on link "Next »" at bounding box center [905, 12] width 39 height 20
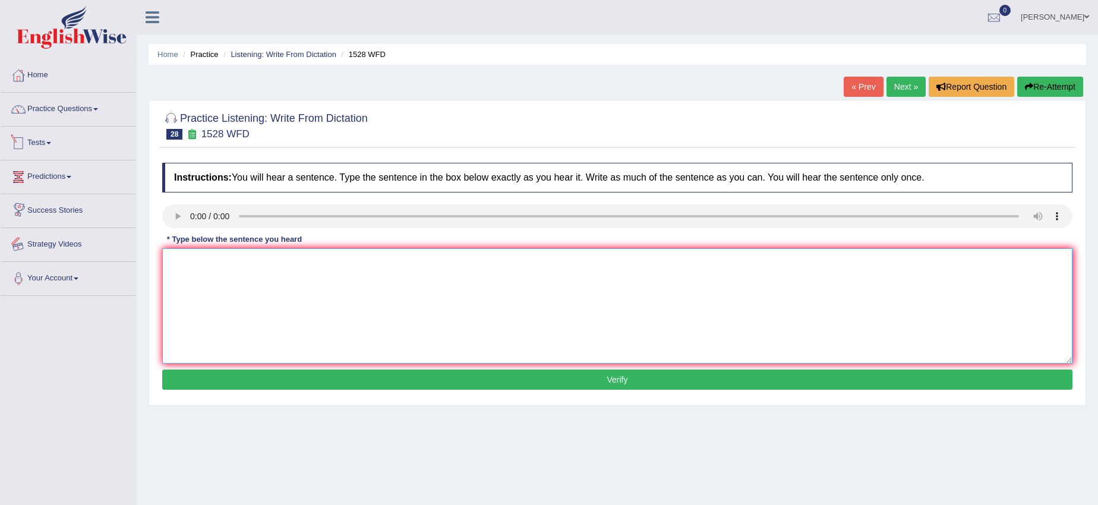
click at [177, 263] on textarea at bounding box center [617, 305] width 910 height 115
click at [238, 262] on textarea "We are looking for introducing" at bounding box center [617, 305] width 910 height 115
click at [289, 261] on textarea "We are looking for a introducing" at bounding box center [617, 305] width 910 height 115
click at [321, 258] on textarea "We are looking for a introducing" at bounding box center [617, 305] width 910 height 115
click at [287, 258] on textarea "We are looking for a introducing" at bounding box center [617, 305] width 910 height 115
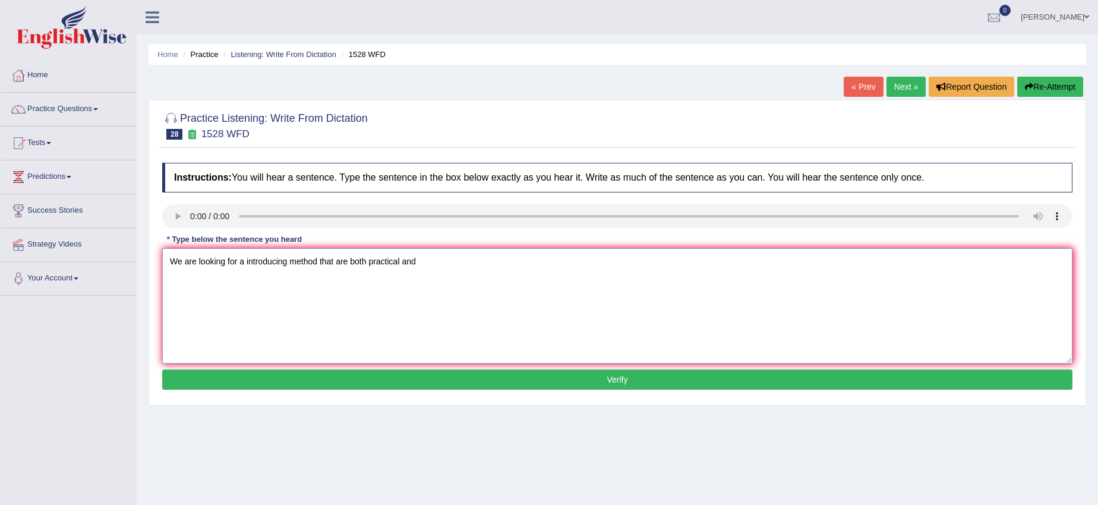
type textarea "We are looking for a introducing method that are both practical and"
click at [421, 264] on textarea "We are looking for a introducing method that are both practical and" at bounding box center [617, 305] width 910 height 115
click at [226, 260] on textarea "We are looking for a introducing method that are both practical and engaging." at bounding box center [617, 305] width 910 height 115
type textarea "We are looking a for a introducing method that are both practical and engaging."
click at [373, 381] on button "Verify" at bounding box center [617, 379] width 910 height 20
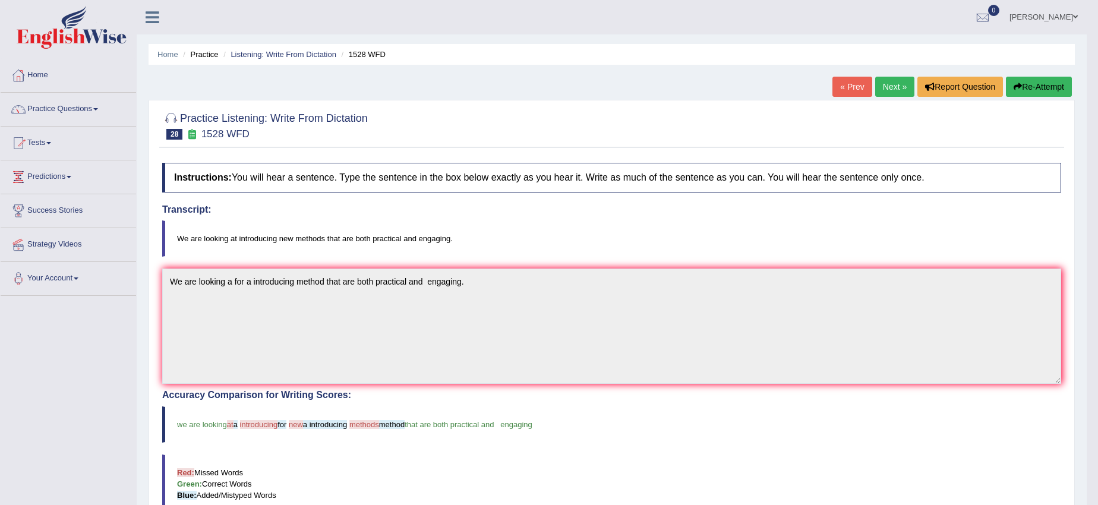
drag, startPoint x: 1020, startPoint y: 83, endPoint x: 1005, endPoint y: 88, distance: 15.6
click at [1020, 84] on button "Re-Attempt" at bounding box center [1039, 87] width 66 height 20
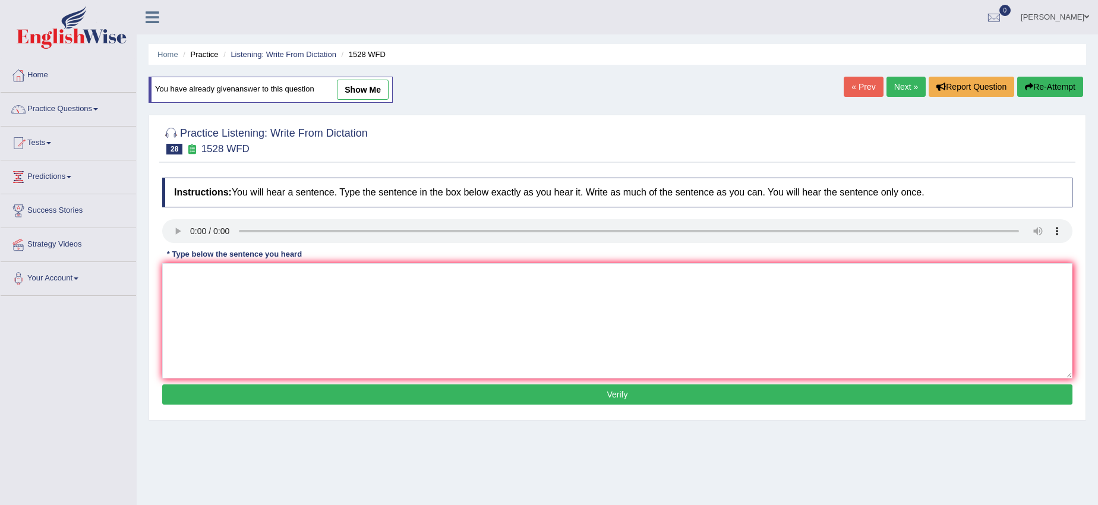
click at [898, 85] on link "Next »" at bounding box center [905, 87] width 39 height 20
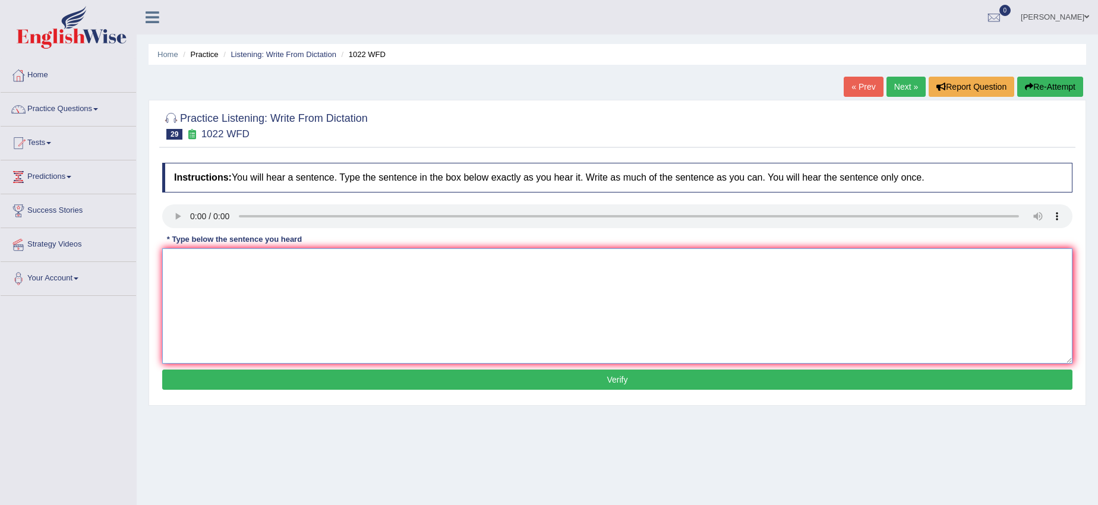
drag, startPoint x: 186, startPoint y: 263, endPoint x: 198, endPoint y: 251, distance: 16.8
click at [192, 263] on textarea at bounding box center [617, 305] width 910 height 115
type textarea "m"
click at [307, 261] on textarea "Mathematics provide a foundation for analyzing data." at bounding box center [617, 305] width 910 height 115
type textarea "Mathematics provide a foundation for and analyzing data."
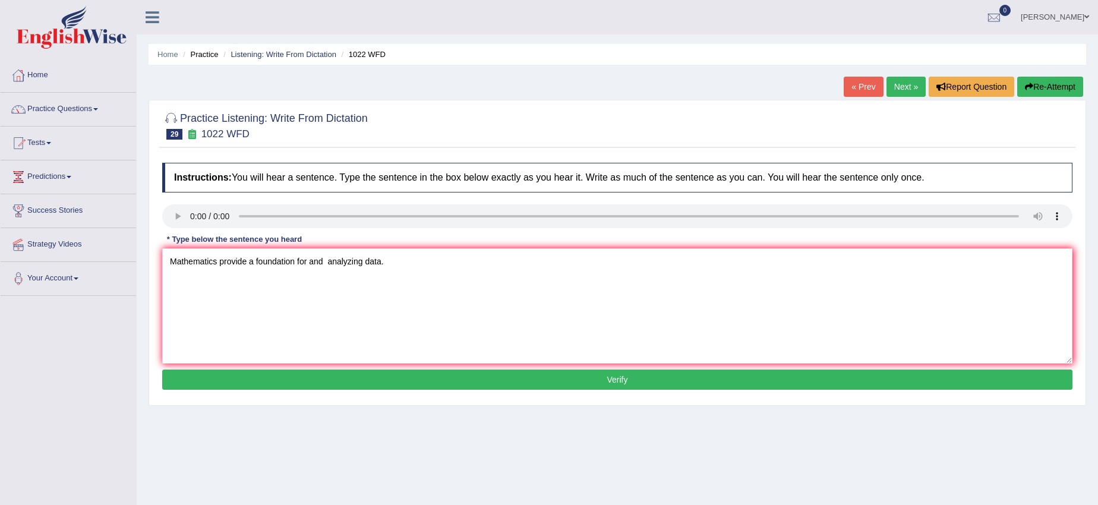
click at [347, 378] on button "Verify" at bounding box center [617, 379] width 910 height 20
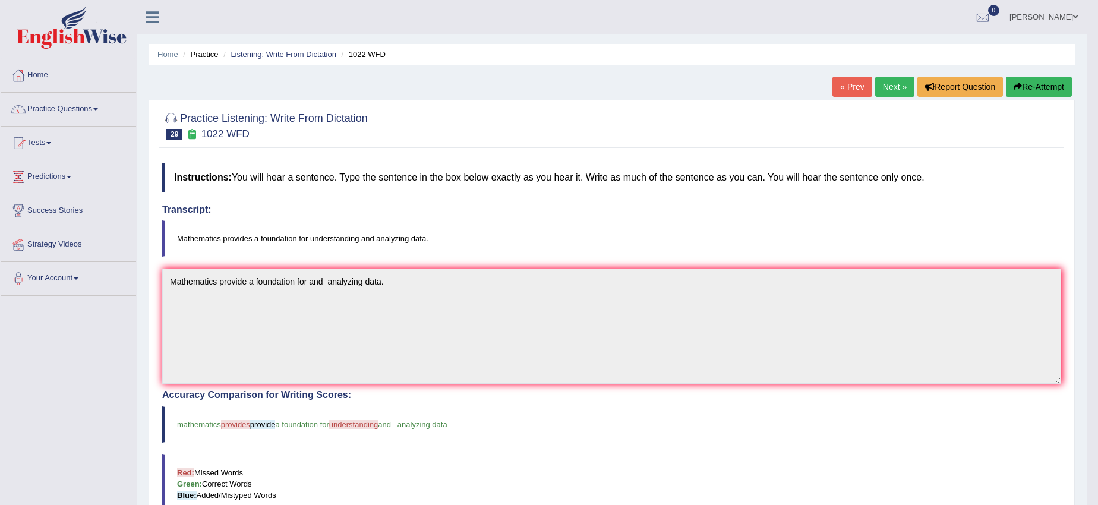
click at [894, 88] on link "Next »" at bounding box center [894, 87] width 39 height 20
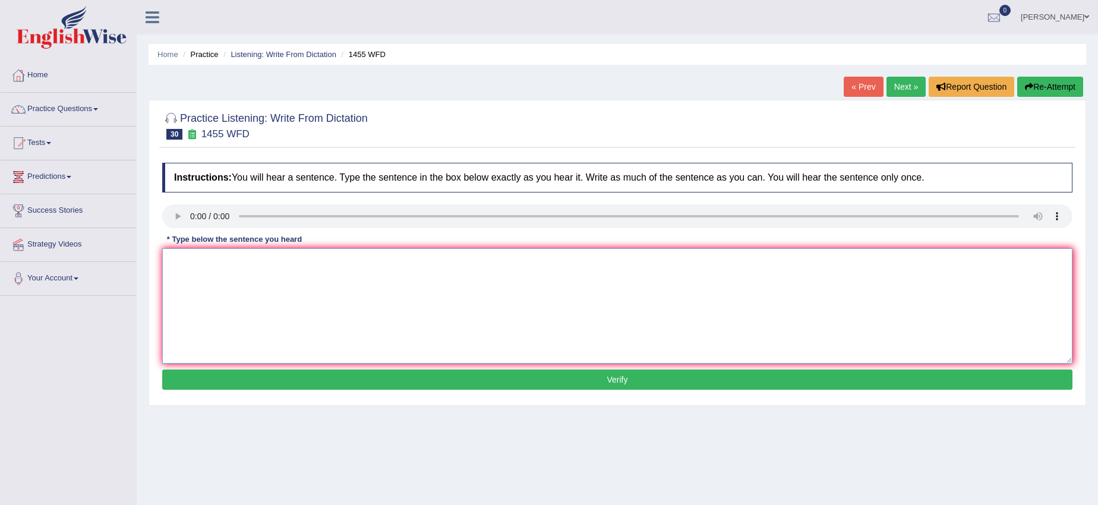
click at [215, 268] on textarea at bounding box center [617, 305] width 910 height 115
click at [226, 260] on textarea "You must wear hard hat on the construction site." at bounding box center [617, 305] width 910 height 115
type textarea "You must wear over head hard hat on the construction site."
click at [255, 380] on button "Verify" at bounding box center [617, 379] width 910 height 20
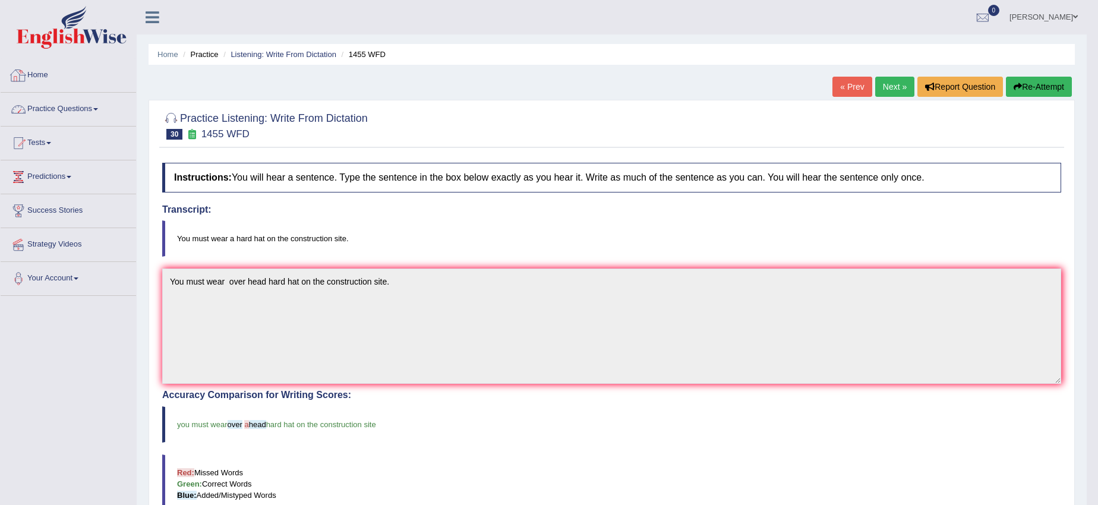
click at [60, 109] on link "Practice Questions" at bounding box center [68, 108] width 135 height 30
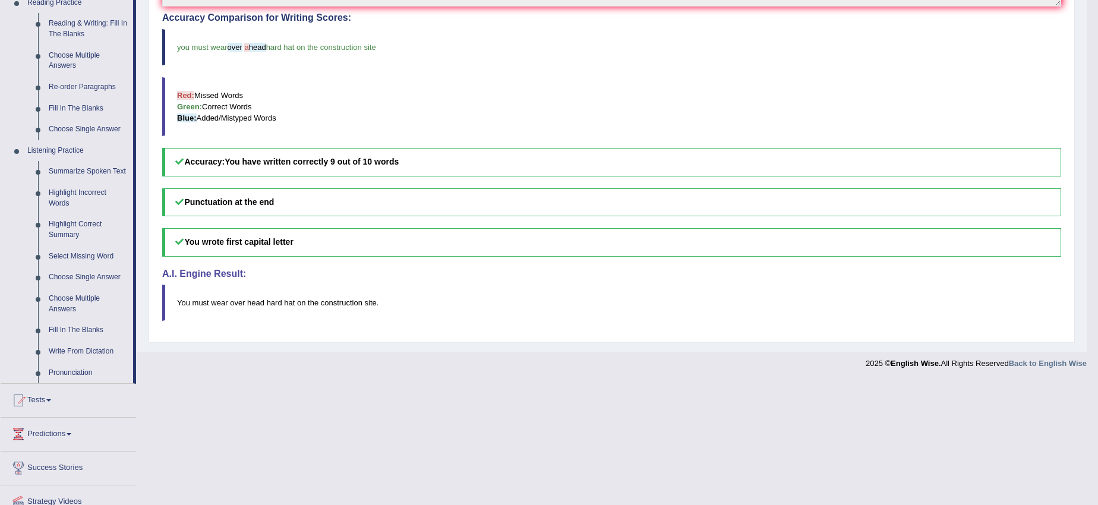
scroll to position [352, 0]
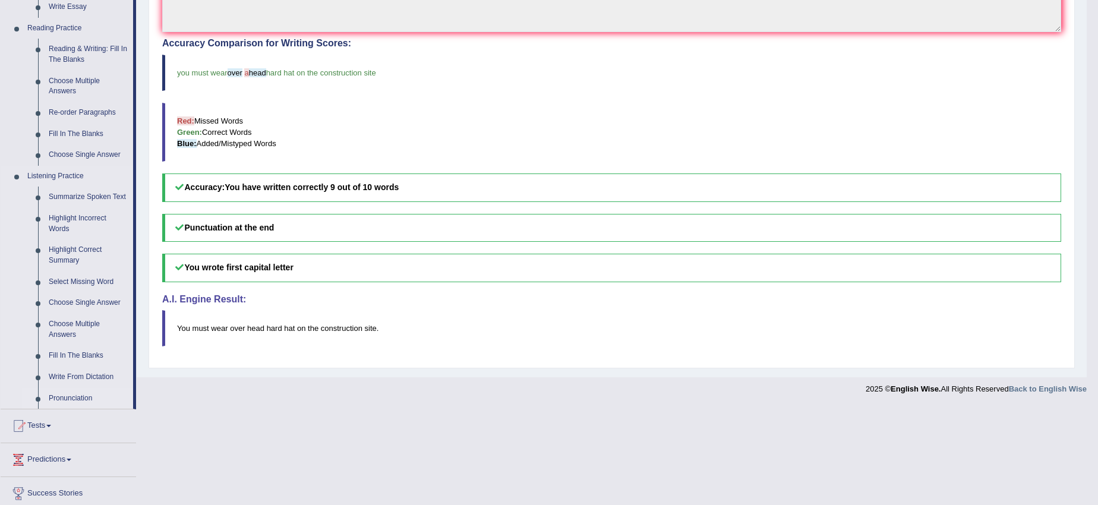
click at [70, 395] on link "Pronunciation" at bounding box center [88, 398] width 90 height 21
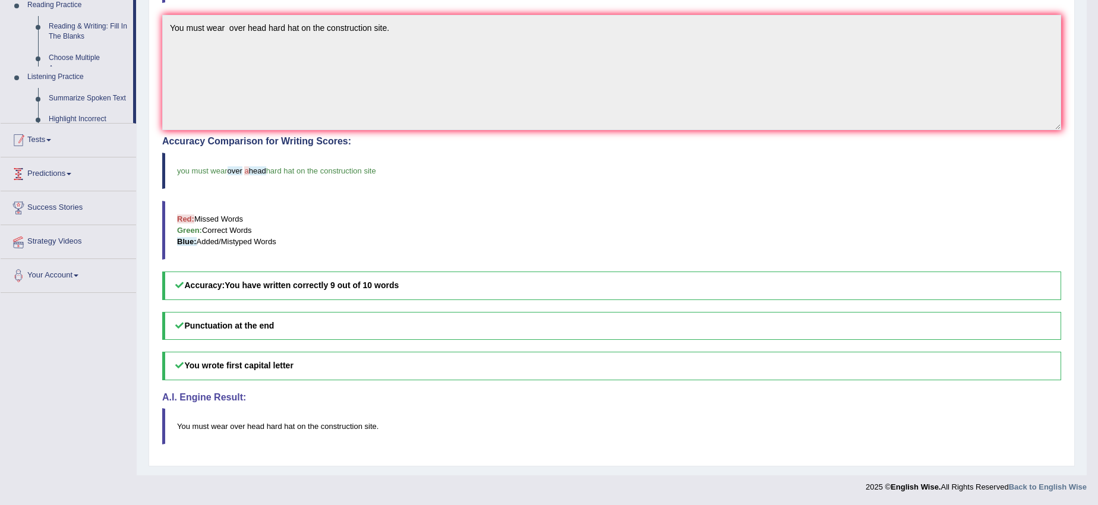
click at [69, 394] on div "Toggle navigation Home Practice Questions Speaking Practice Read Aloud Repeat S…" at bounding box center [543, 122] width 1086 height 753
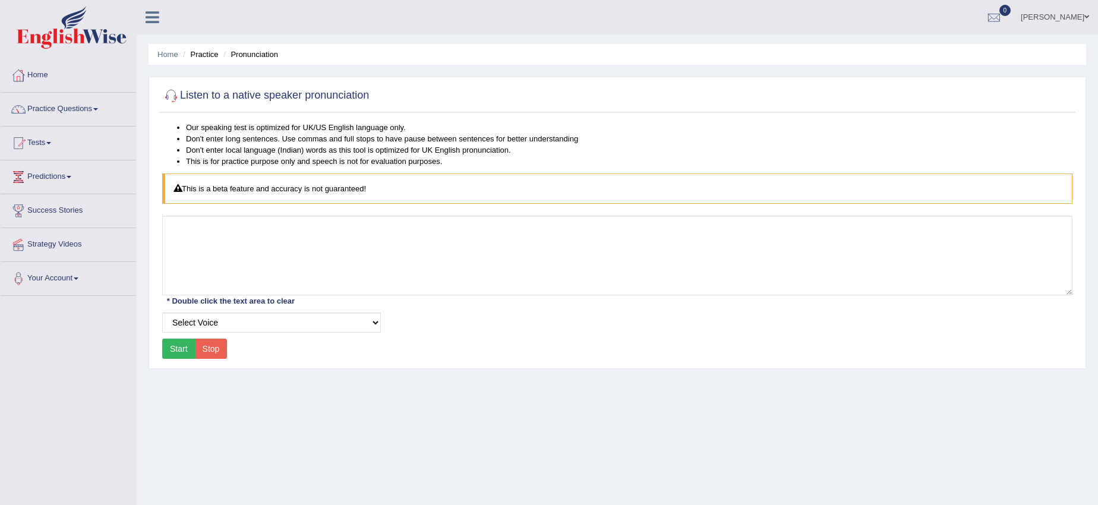
click at [174, 351] on button "Start" at bounding box center [178, 349] width 33 height 20
click at [175, 348] on button "Start" at bounding box center [178, 349] width 33 height 20
click at [98, 108] on span at bounding box center [95, 109] width 5 height 2
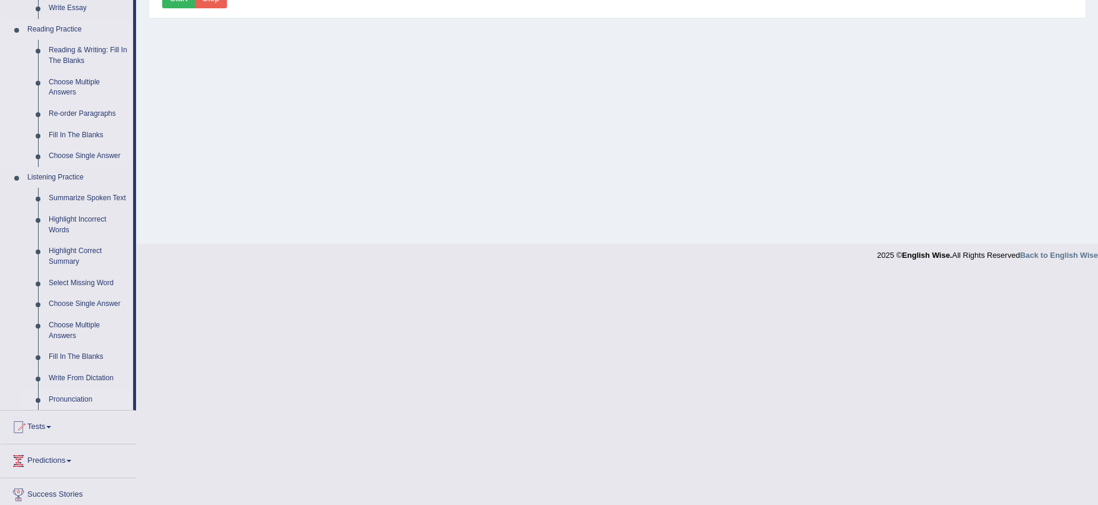
scroll to position [426, 0]
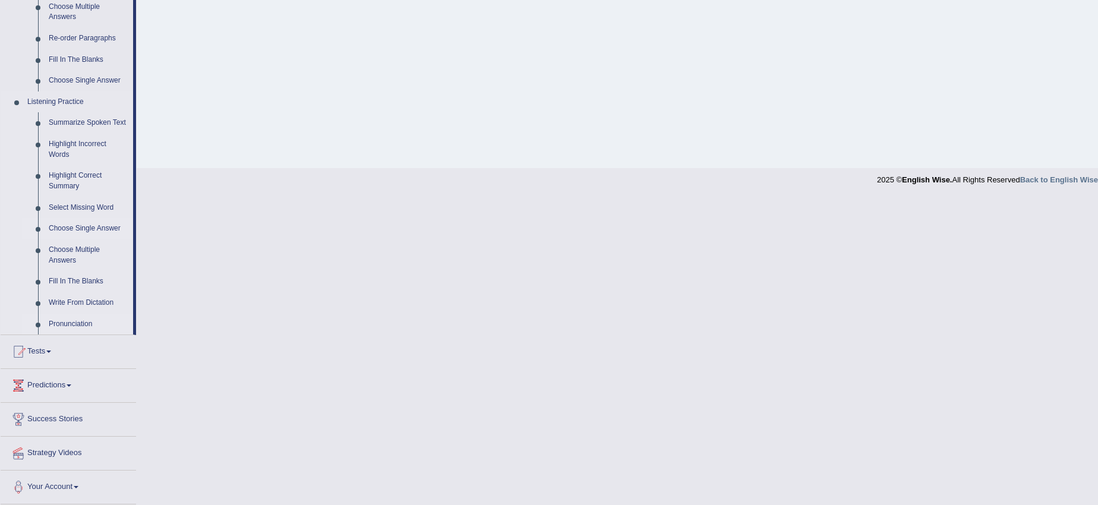
click at [65, 229] on link "Choose Single Answer" at bounding box center [88, 228] width 90 height 21
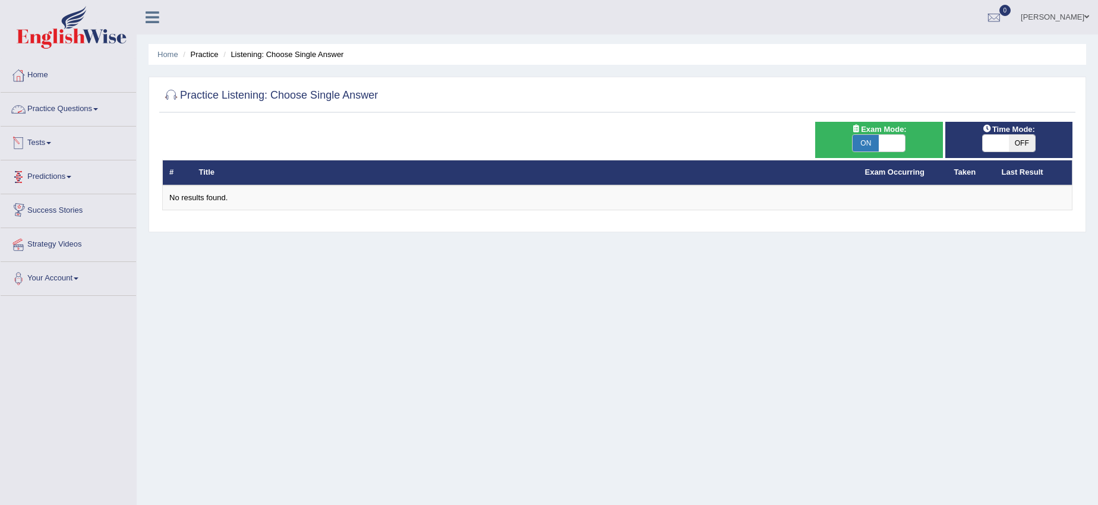
click at [100, 110] on link "Practice Questions" at bounding box center [68, 108] width 135 height 30
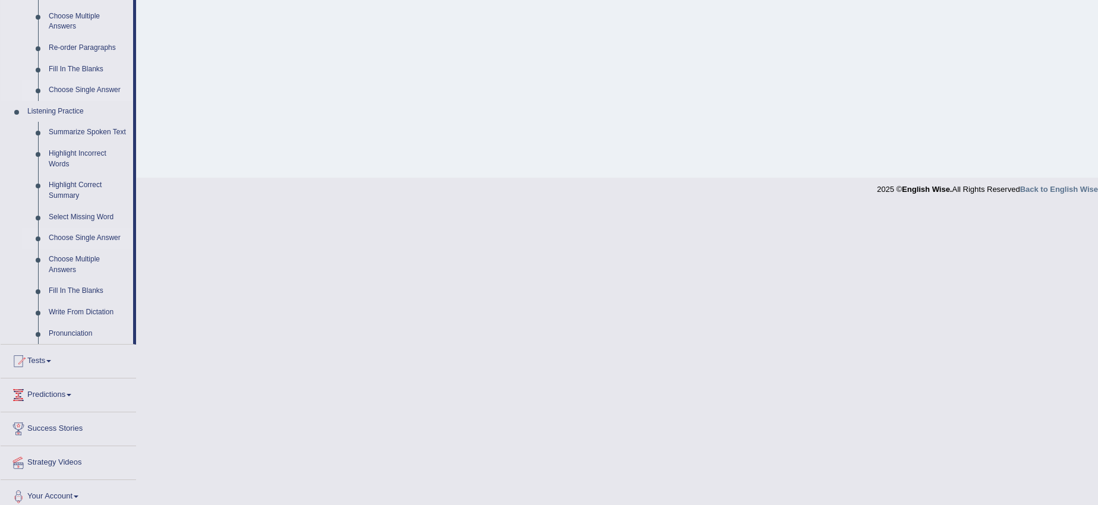
scroll to position [426, 0]
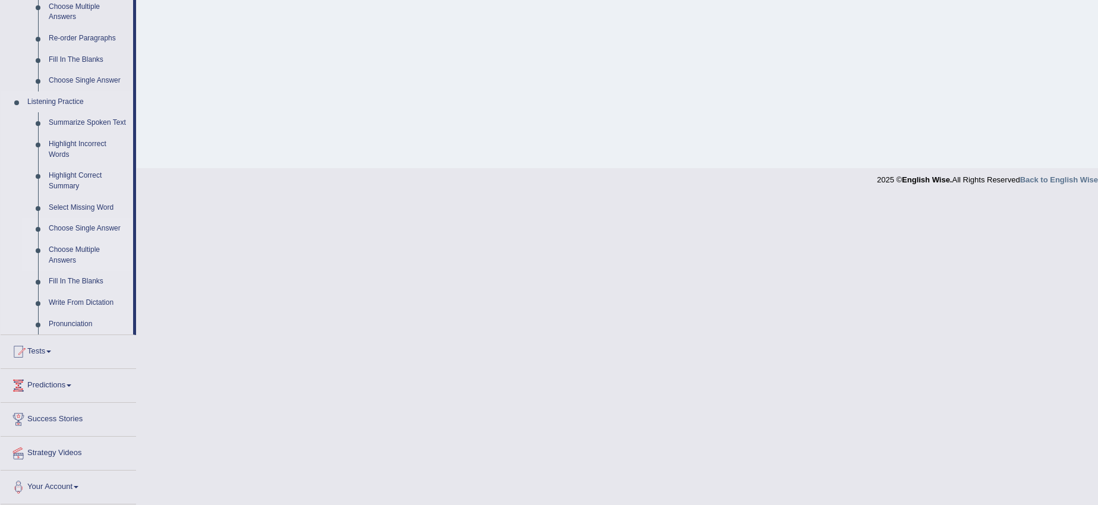
click at [66, 247] on link "Choose Multiple Answers" at bounding box center [88, 254] width 90 height 31
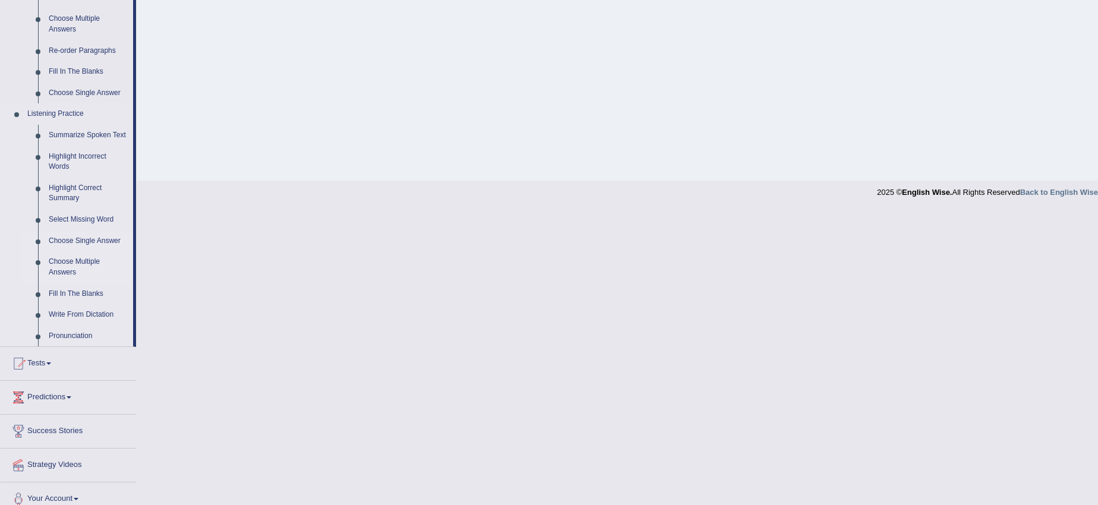
scroll to position [295, 0]
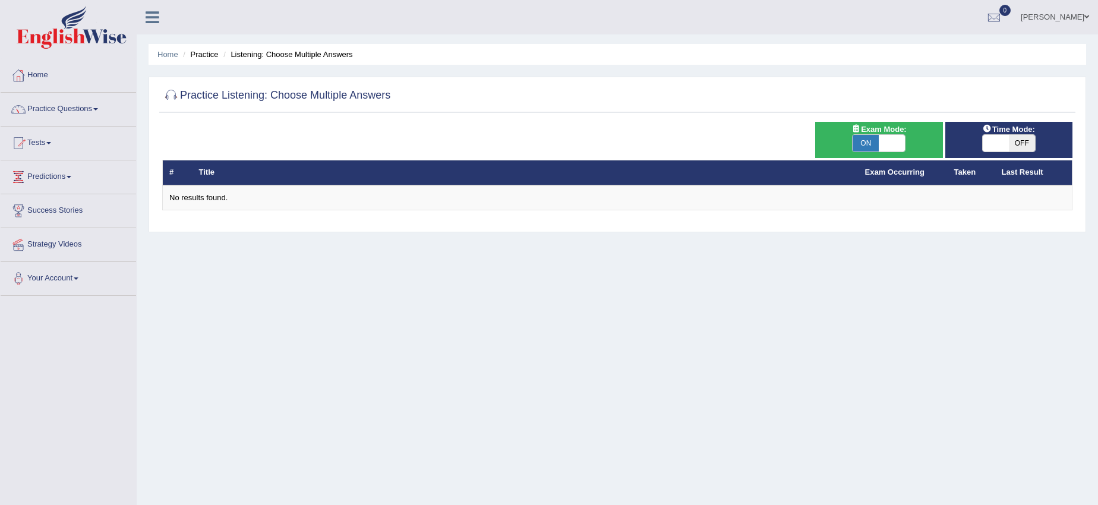
click at [880, 135] on span at bounding box center [892, 143] width 26 height 17
checkbox input "false"
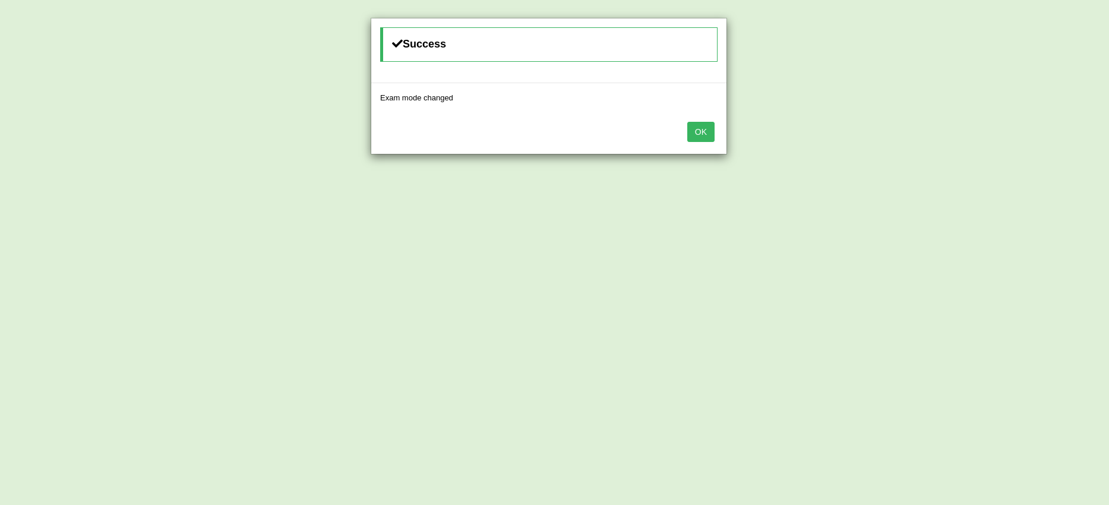
click at [707, 121] on div "OK" at bounding box center [548, 133] width 355 height 42
click at [695, 134] on button "OK" at bounding box center [700, 132] width 27 height 20
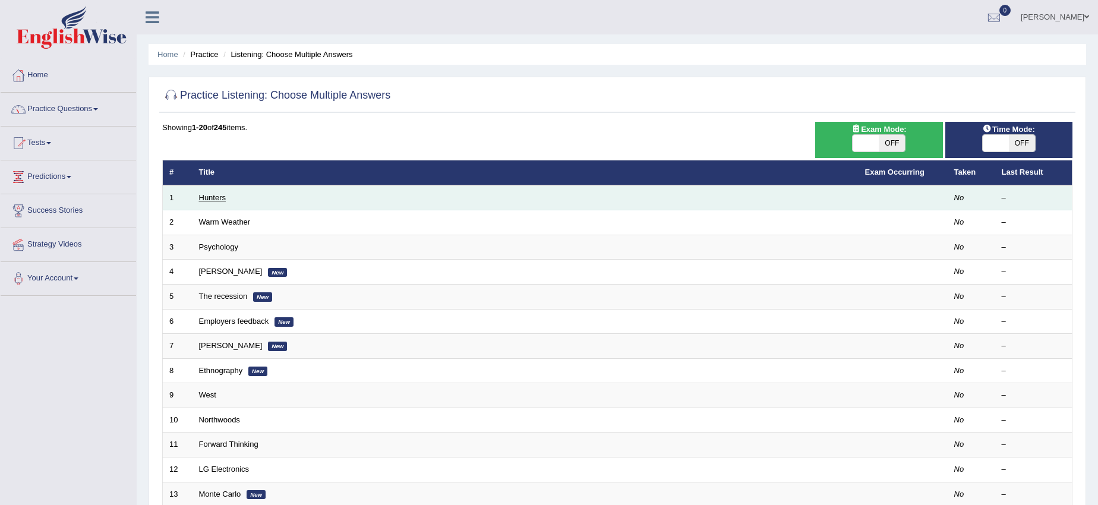
click at [204, 198] on link "Hunters" at bounding box center [212, 197] width 27 height 9
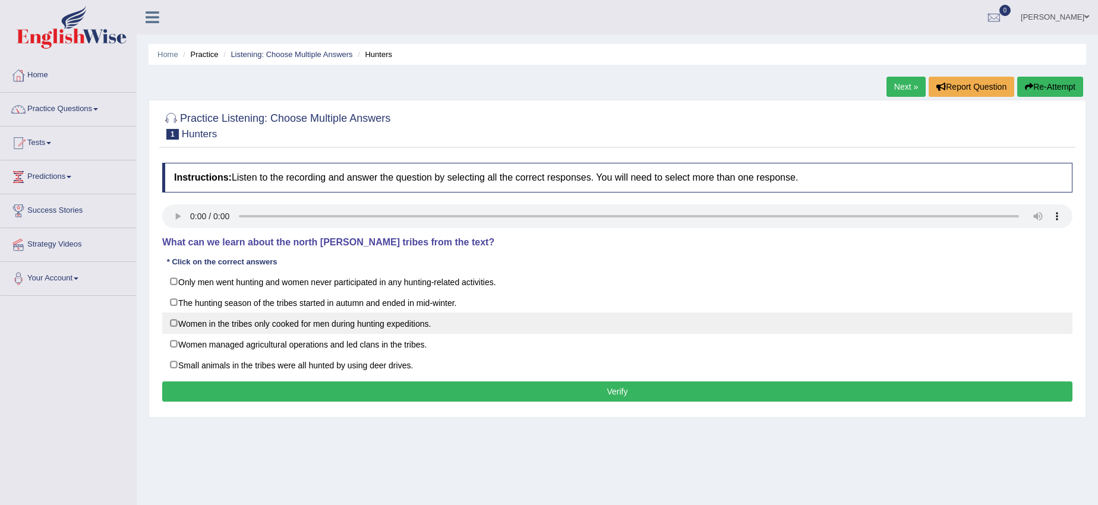
click at [249, 328] on label "Women in the tribes only cooked for men during hunting expeditions." at bounding box center [617, 322] width 910 height 21
click at [249, 330] on label "Women in the tribes only cooked for men during hunting expeditions." at bounding box center [617, 322] width 910 height 21
checkbox input "false"
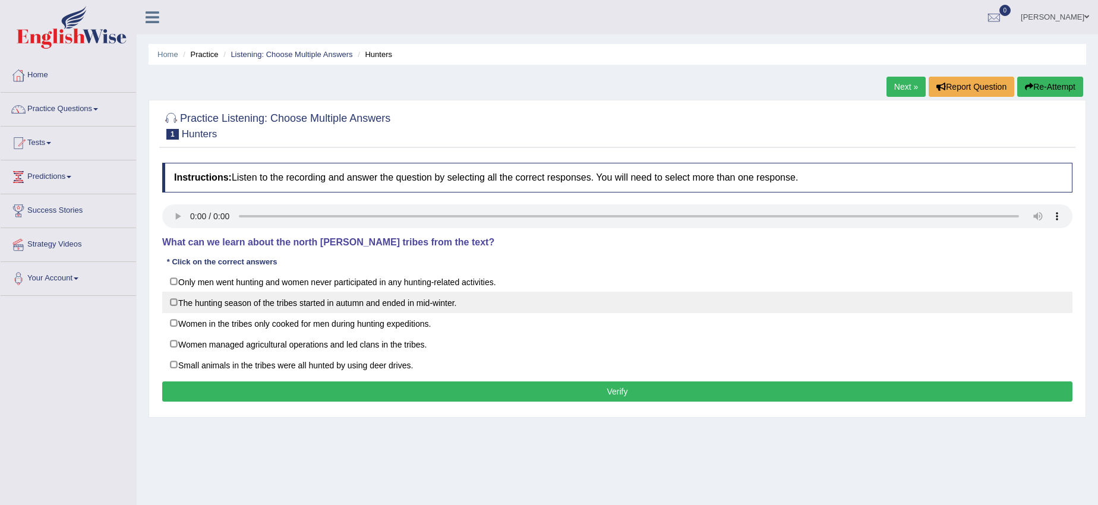
click at [244, 299] on label "The hunting season of the tribes started in autumn and ended in mid-winter." at bounding box center [617, 302] width 910 height 21
checkbox input "true"
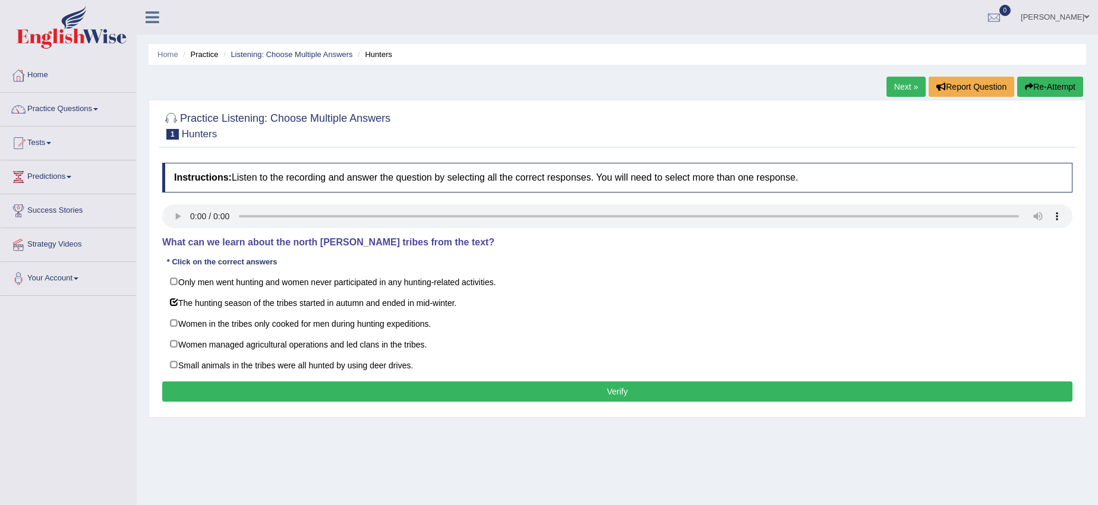
click at [266, 386] on button "Verify" at bounding box center [617, 391] width 910 height 20
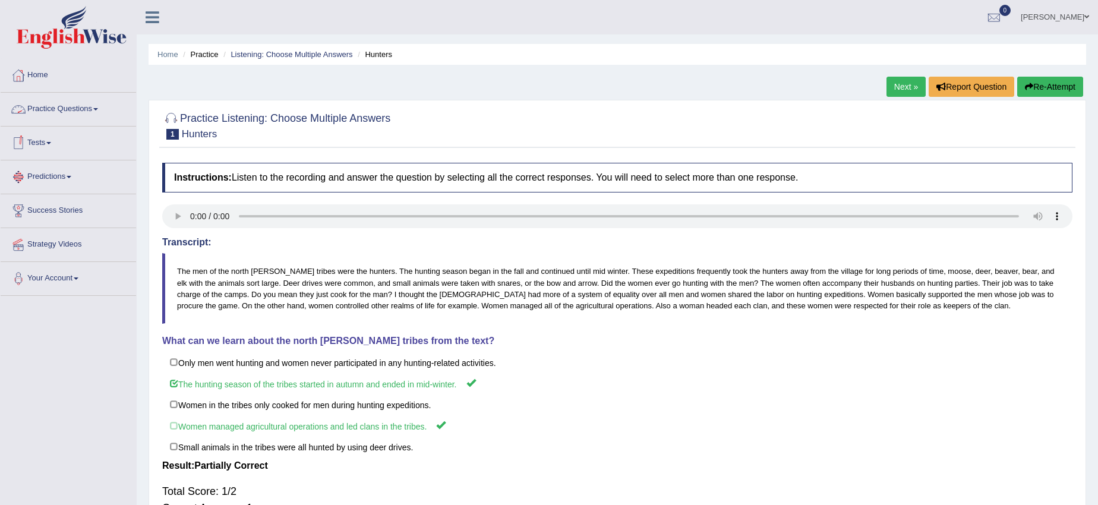
click at [71, 109] on link "Practice Questions" at bounding box center [68, 108] width 135 height 30
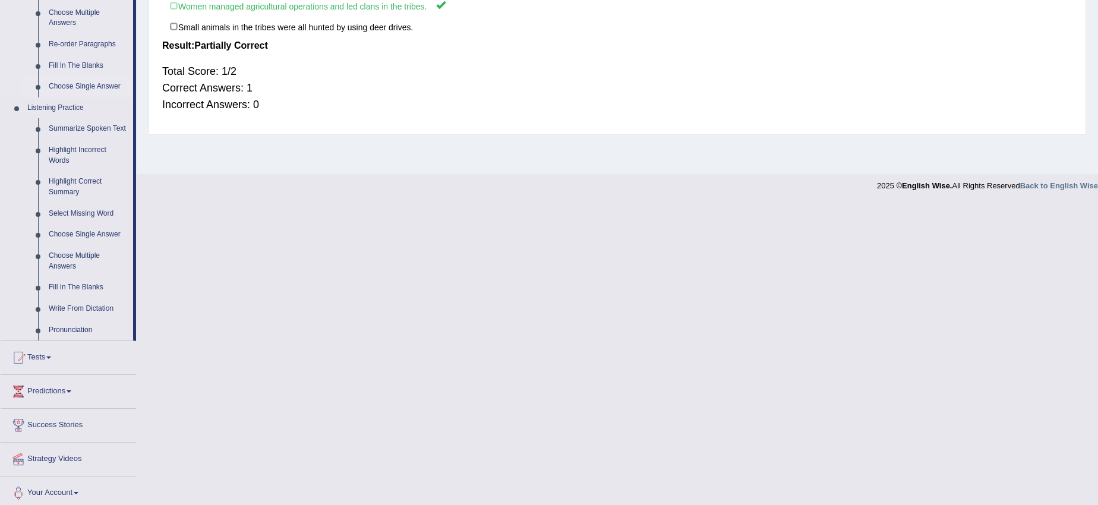
scroll to position [426, 0]
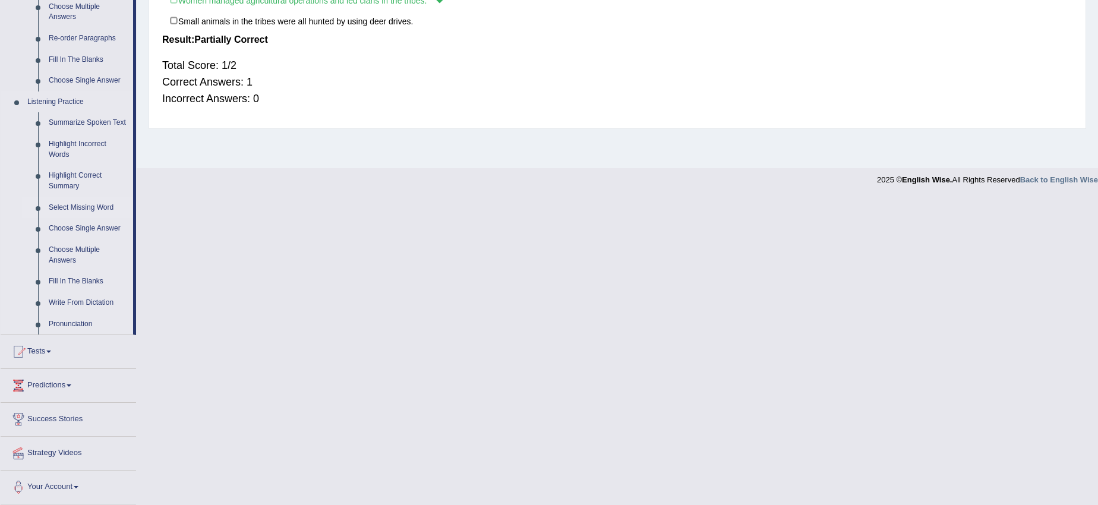
click at [57, 210] on link "Select Missing Word" at bounding box center [88, 207] width 90 height 21
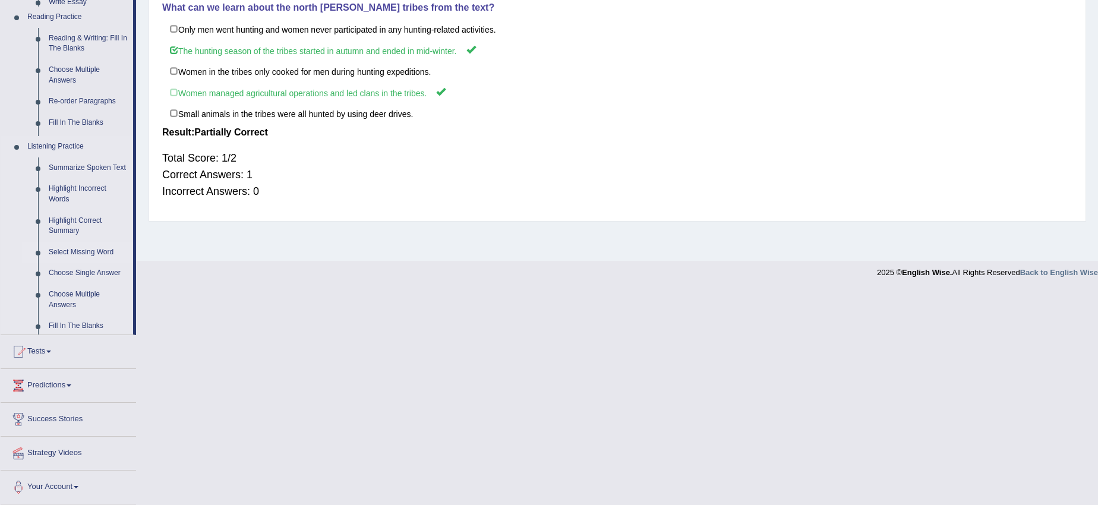
scroll to position [119, 0]
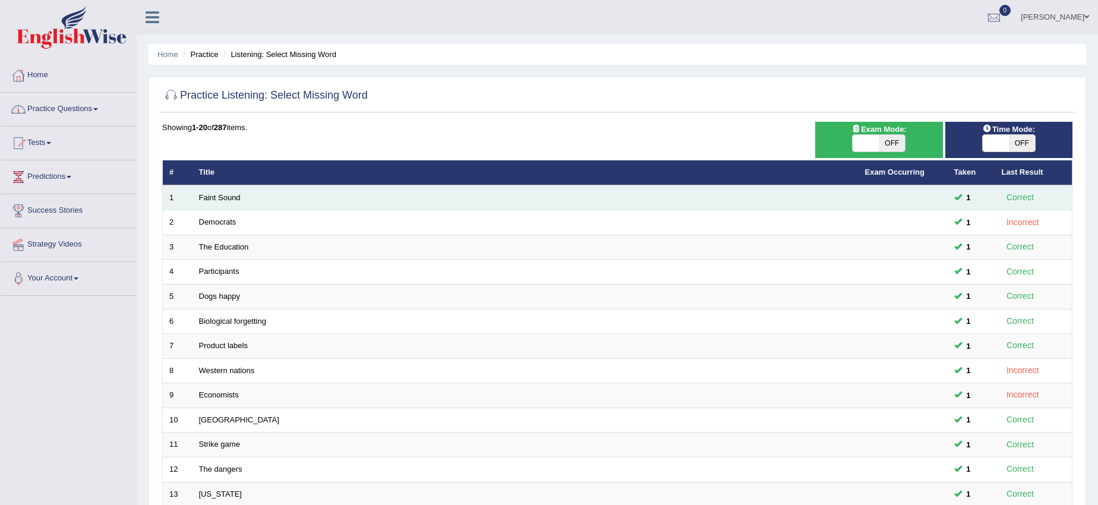
click at [231, 207] on td "Faint Sound" at bounding box center [525, 197] width 666 height 25
click at [217, 199] on link "Faint Sound" at bounding box center [220, 197] width 42 height 9
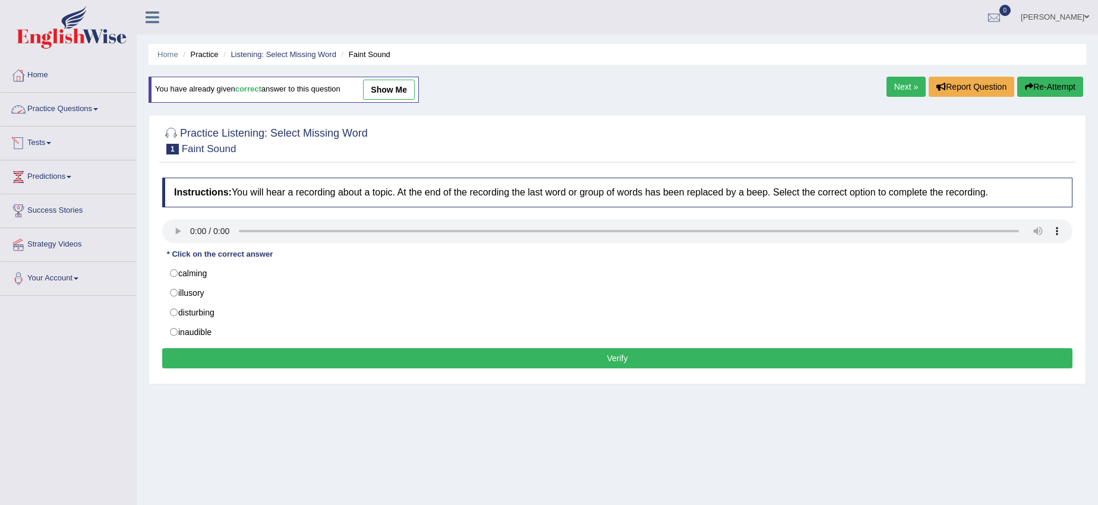
click at [52, 106] on link "Practice Questions" at bounding box center [68, 108] width 135 height 30
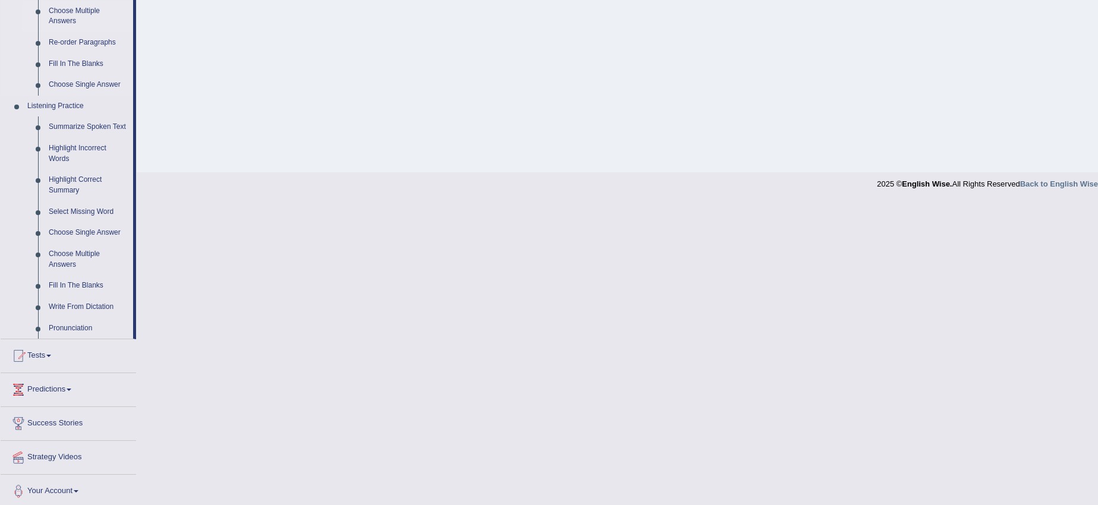
scroll to position [426, 0]
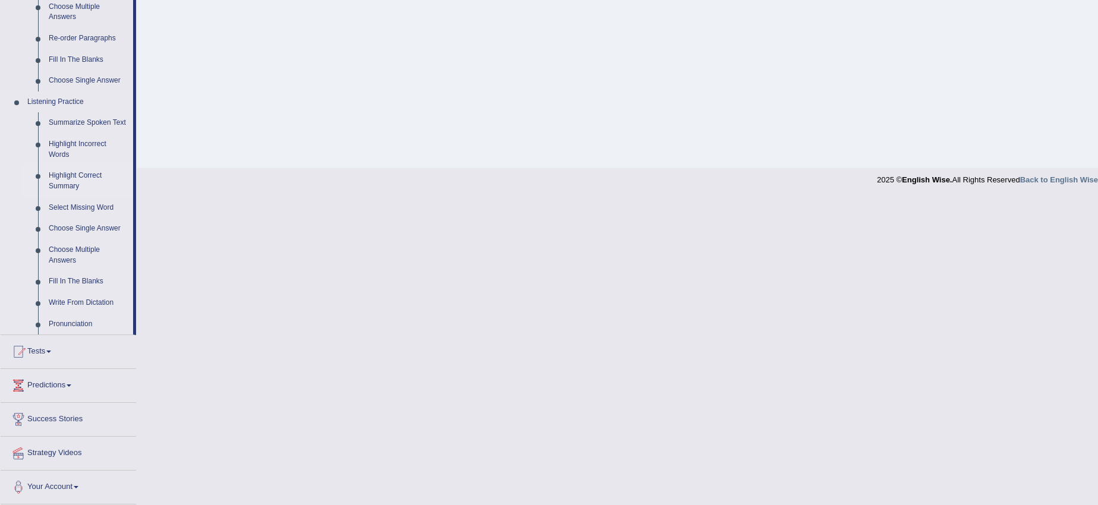
click at [97, 176] on link "Highlight Correct Summary" at bounding box center [88, 180] width 90 height 31
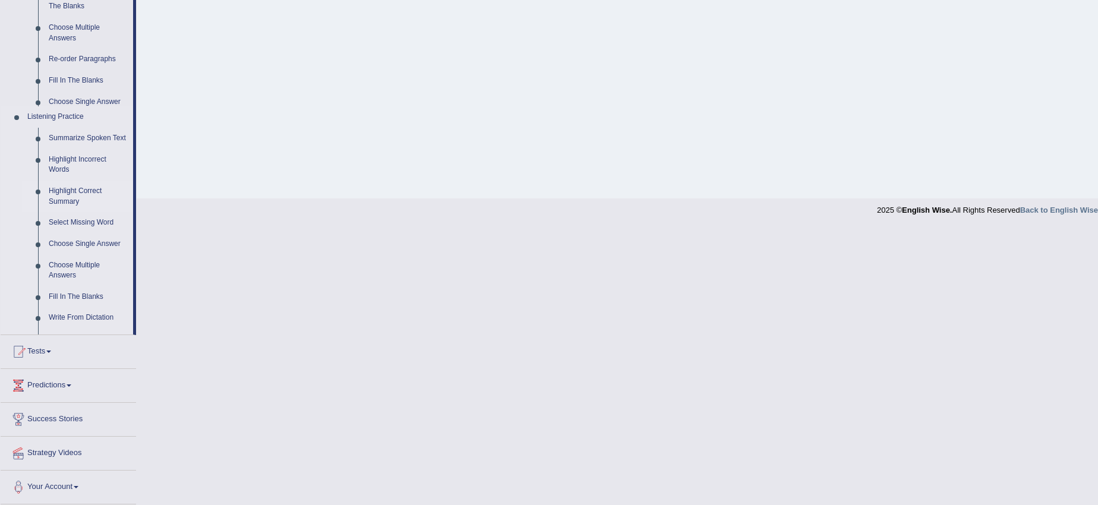
scroll to position [119, 0]
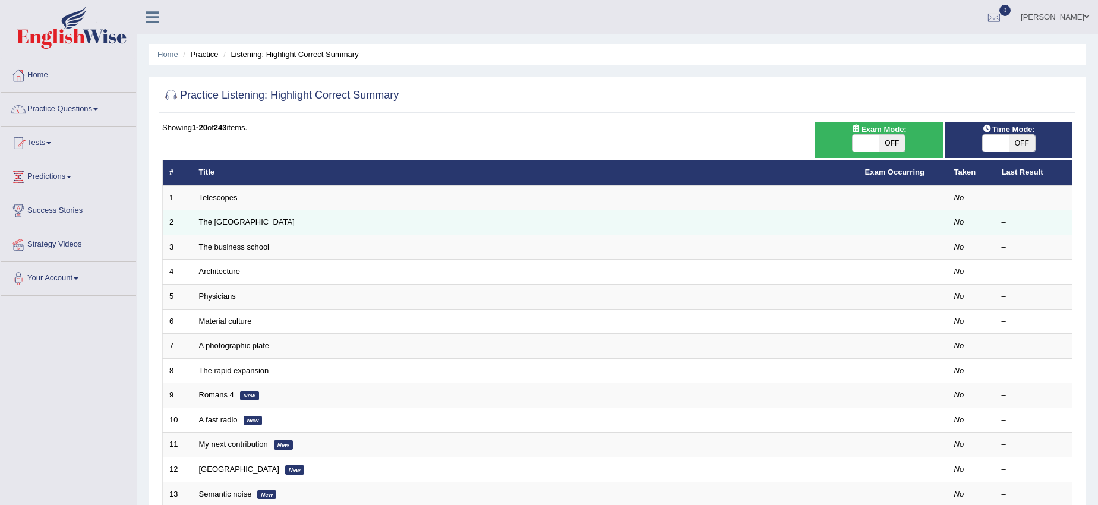
click at [208, 232] on td "The United States" at bounding box center [525, 222] width 666 height 25
click at [214, 223] on link "The United States" at bounding box center [247, 221] width 96 height 9
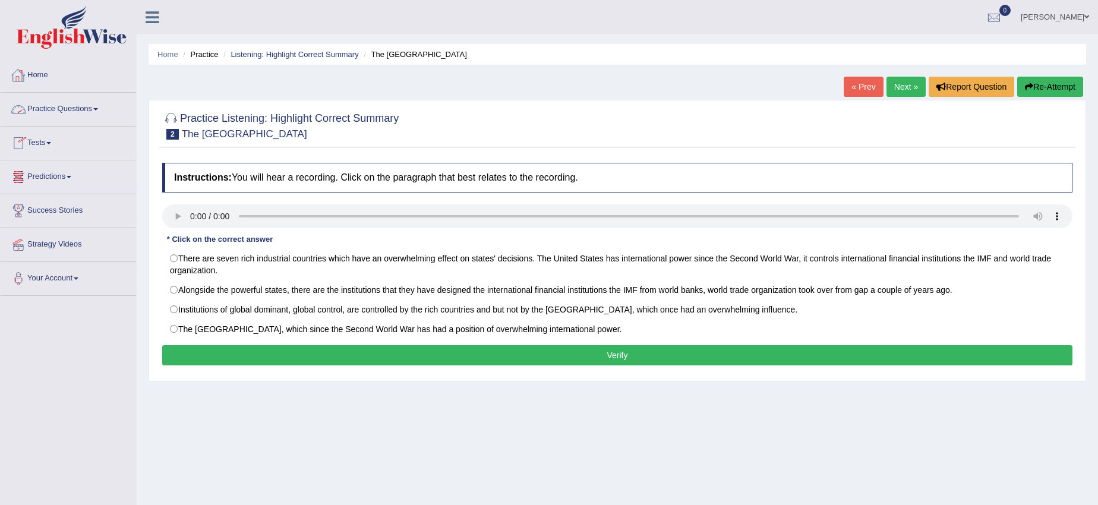
click at [78, 106] on link "Practice Questions" at bounding box center [68, 108] width 135 height 30
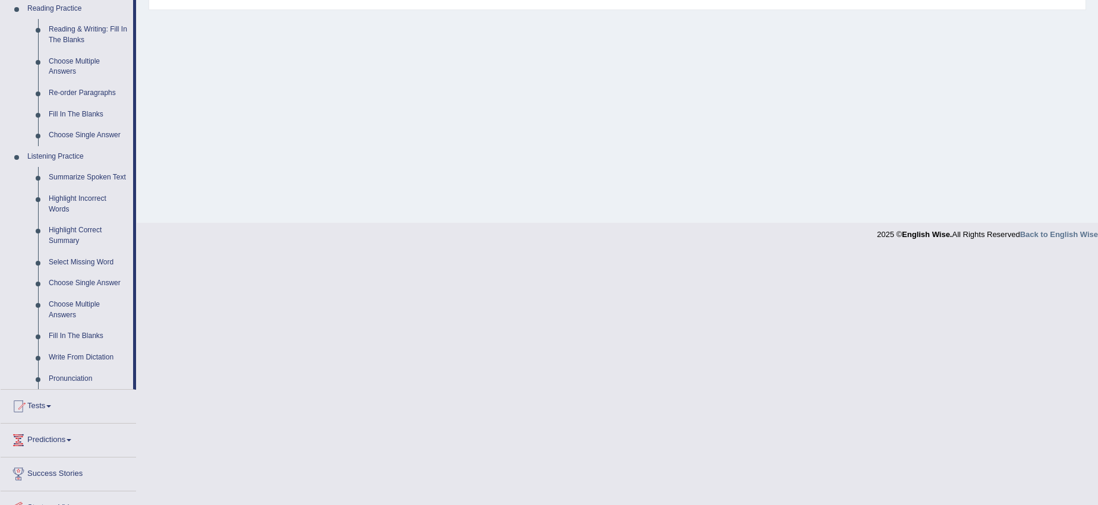
scroll to position [426, 0]
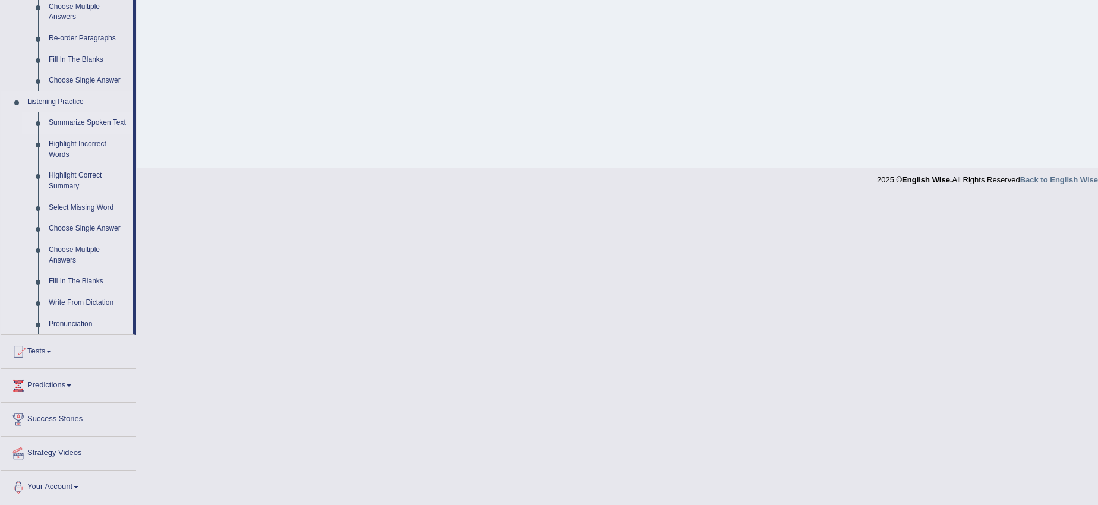
click at [108, 120] on link "Summarize Spoken Text" at bounding box center [88, 122] width 90 height 21
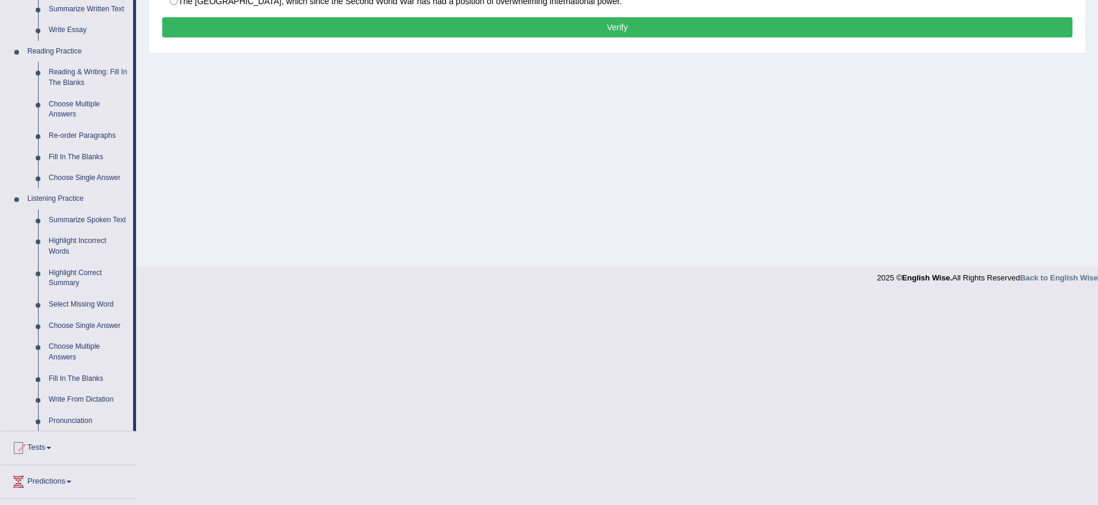
scroll to position [119, 0]
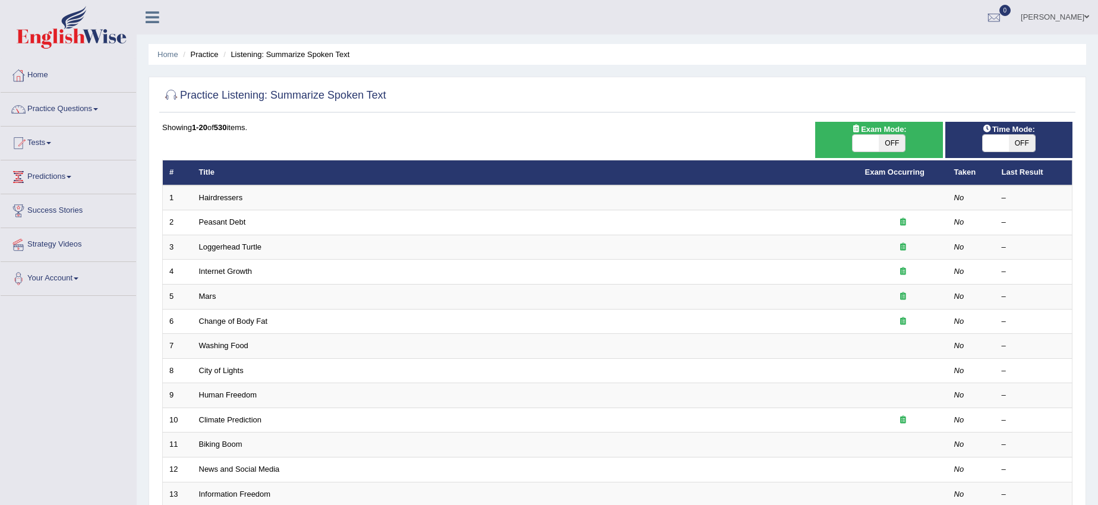
click at [45, 111] on link "Practice Questions" at bounding box center [68, 108] width 135 height 30
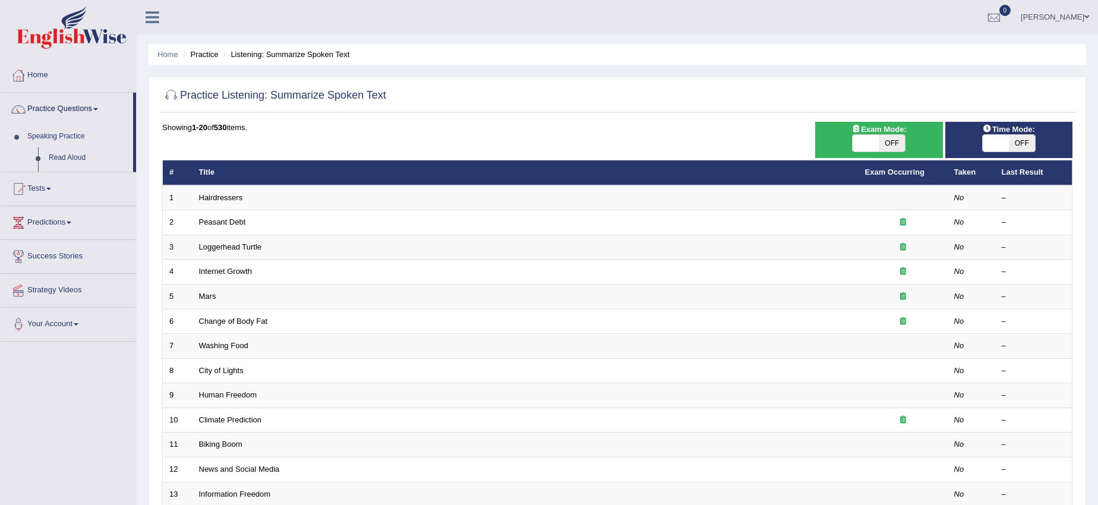
click at [45, 111] on link "Practice Questions" at bounding box center [67, 108] width 132 height 30
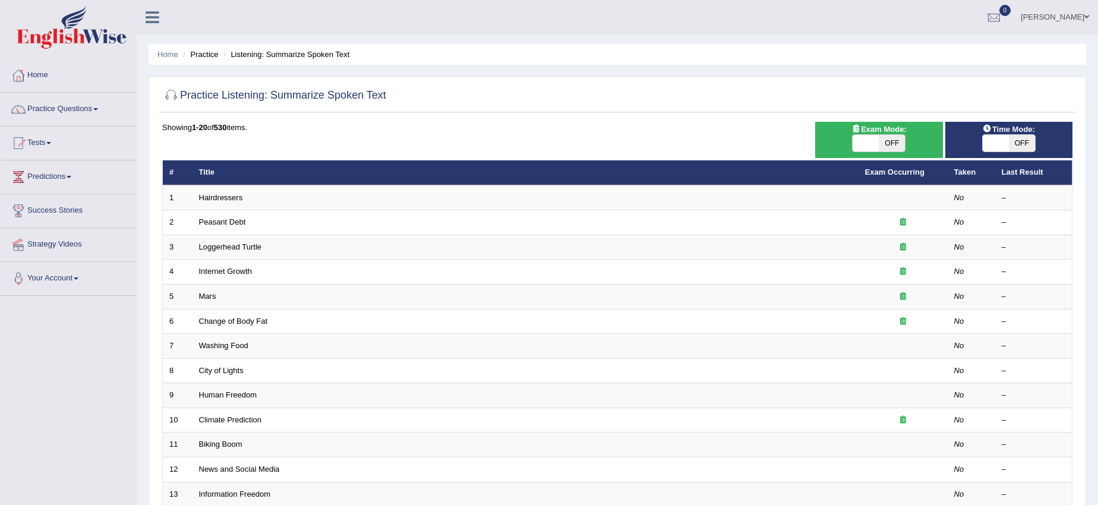
click at [45, 111] on link "Practice Questions" at bounding box center [68, 108] width 135 height 30
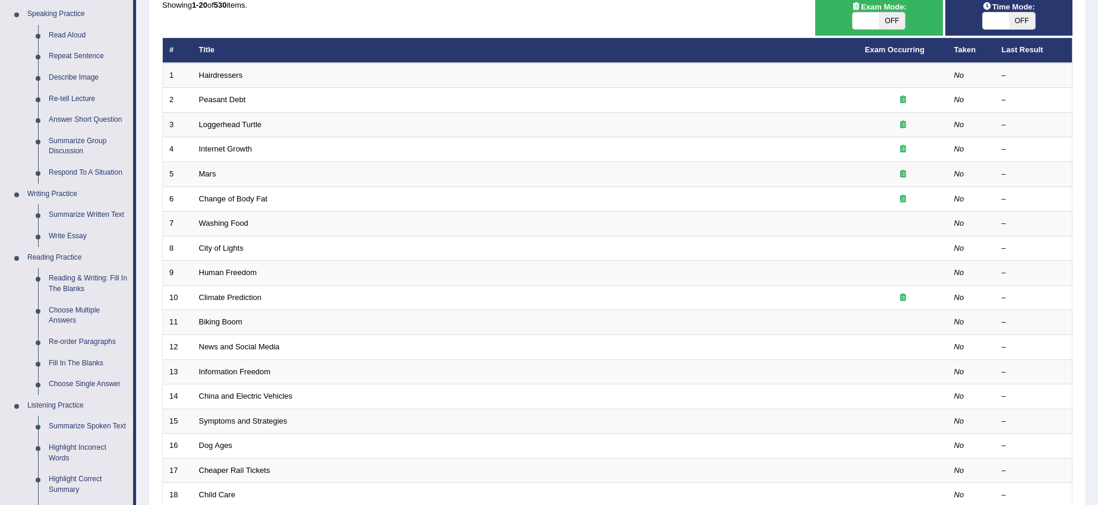
scroll to position [149, 0]
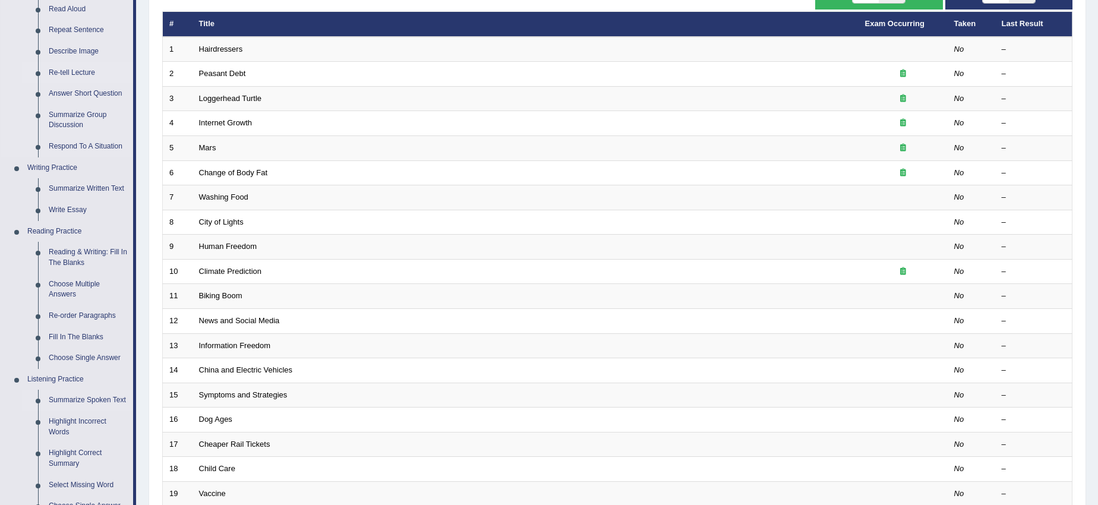
click at [68, 77] on link "Re-tell Lecture" at bounding box center [88, 72] width 90 height 21
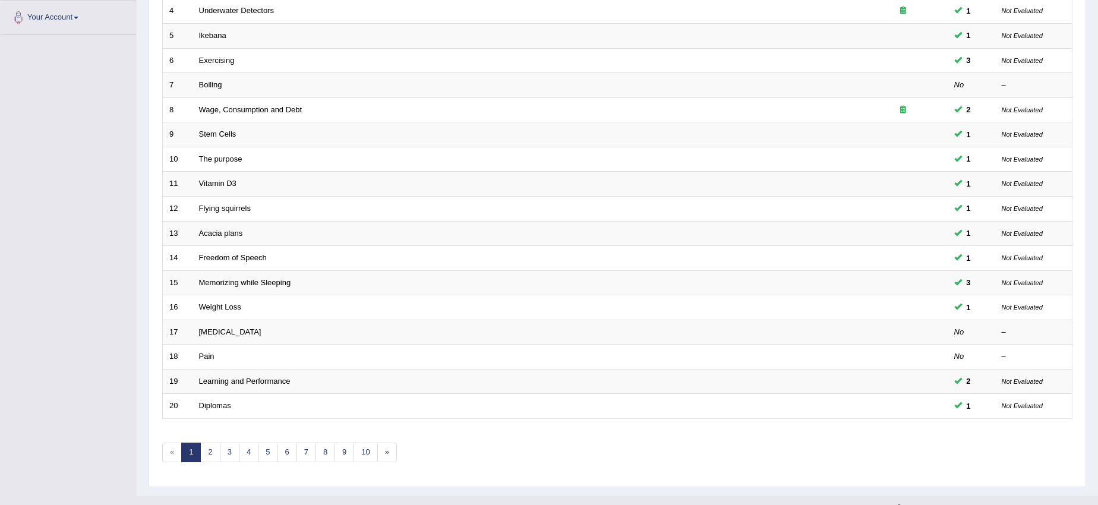
scroll to position [282, 0]
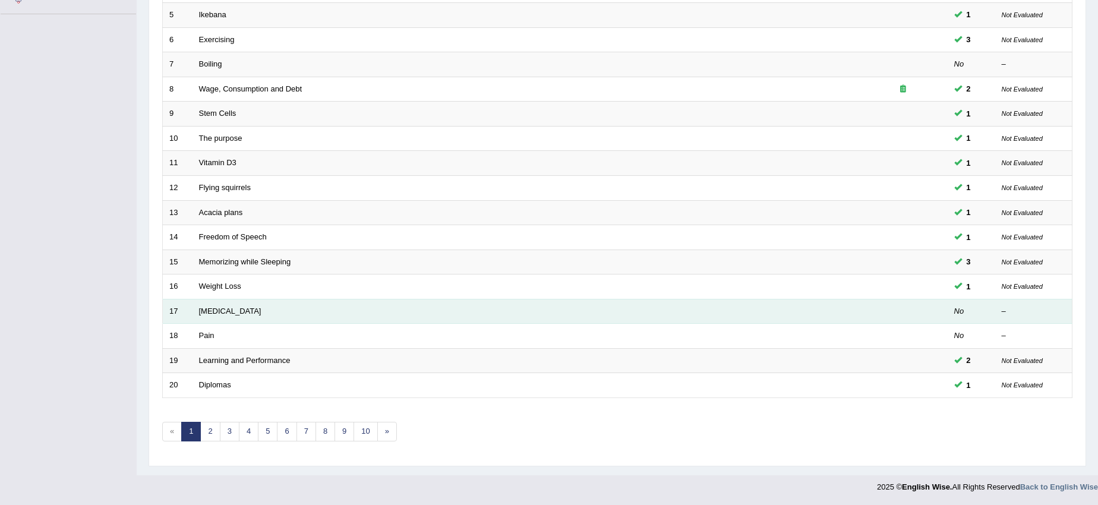
click at [266, 306] on td "[MEDICAL_DATA]" at bounding box center [525, 311] width 666 height 25
click at [266, 307] on td "[MEDICAL_DATA]" at bounding box center [525, 311] width 666 height 25
click at [248, 310] on td "[MEDICAL_DATA]" at bounding box center [525, 311] width 666 height 25
click at [245, 310] on td "[MEDICAL_DATA]" at bounding box center [525, 311] width 666 height 25
click at [241, 307] on link "[MEDICAL_DATA]" at bounding box center [230, 311] width 62 height 9
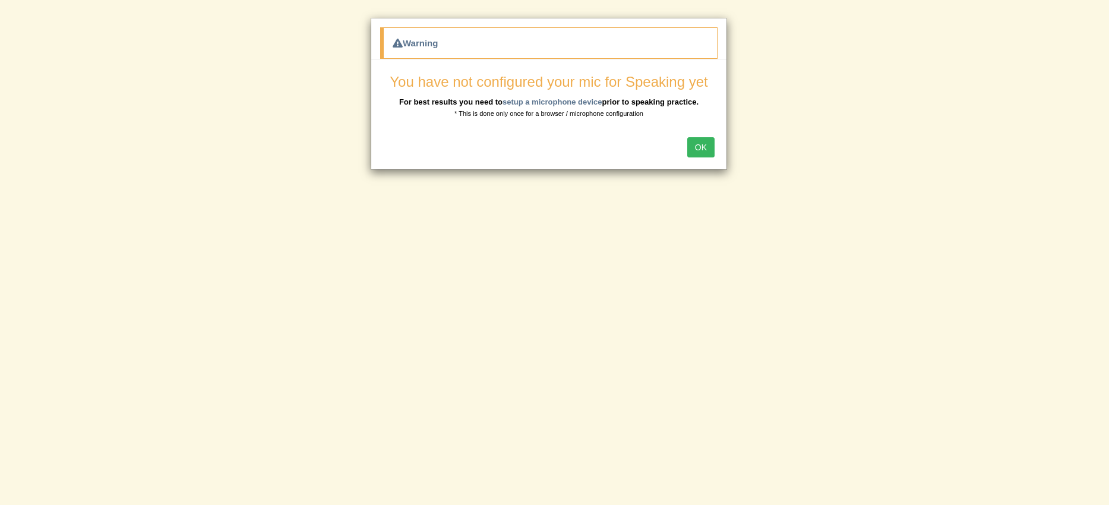
click at [692, 154] on button "OK" at bounding box center [700, 147] width 27 height 20
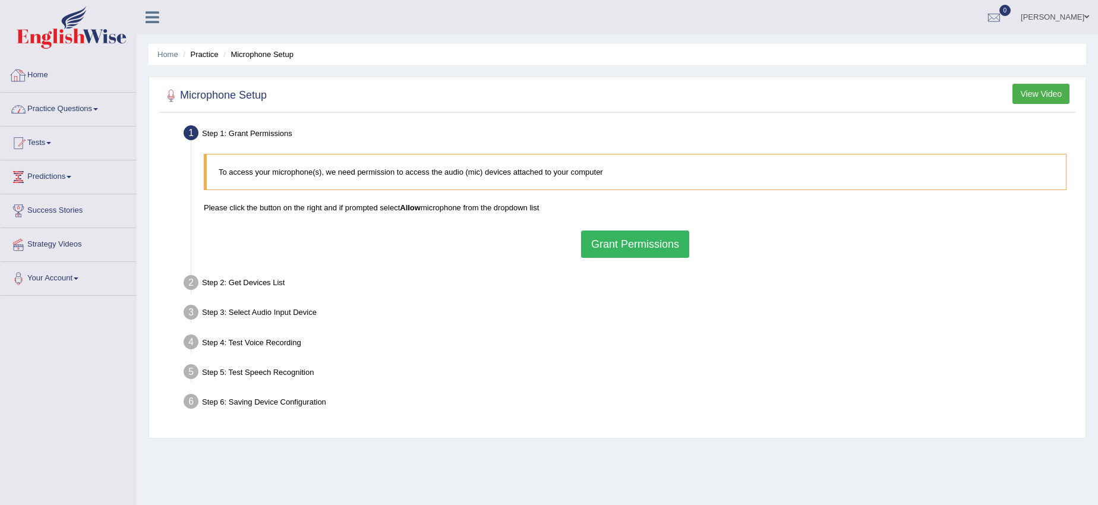
click at [72, 104] on link "Practice Questions" at bounding box center [68, 108] width 135 height 30
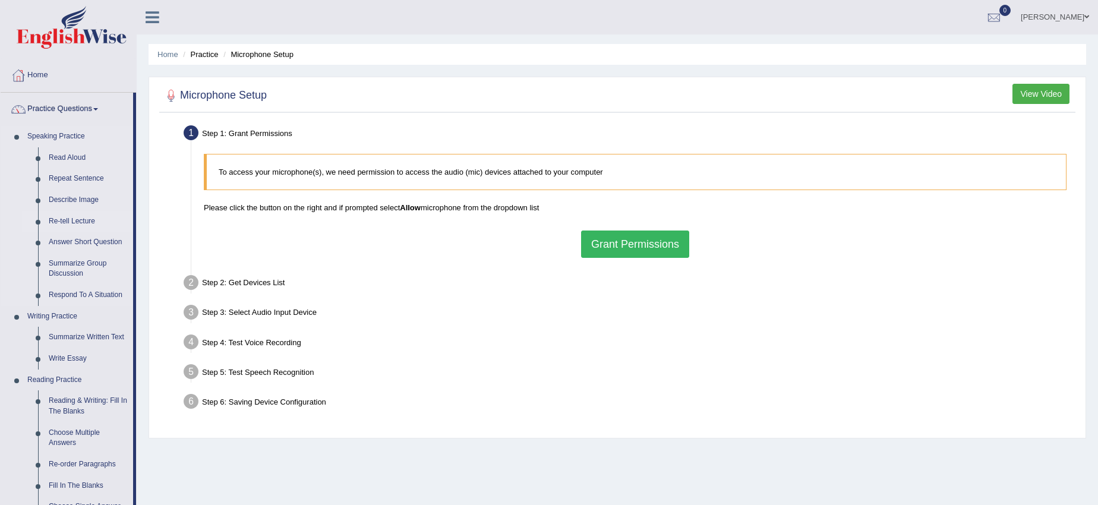
click at [66, 218] on link "Re-tell Lecture" at bounding box center [88, 221] width 90 height 21
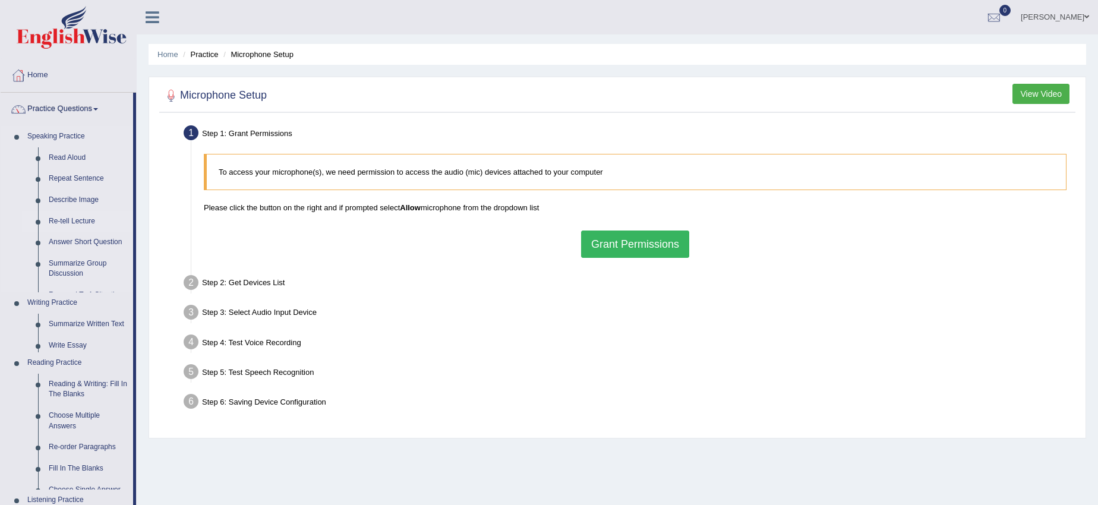
click at [66, 218] on link "Re-tell Lecture" at bounding box center [88, 221] width 90 height 21
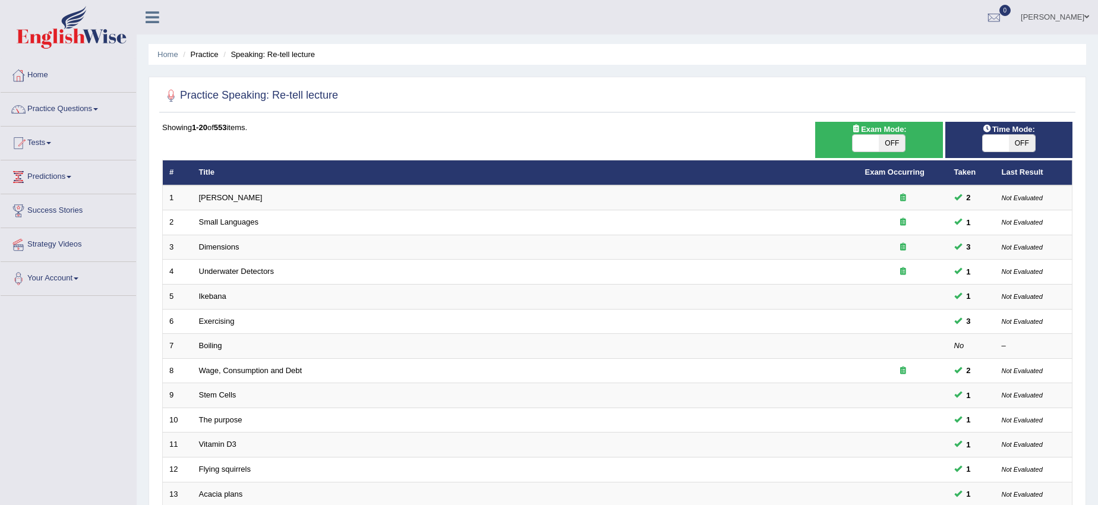
click at [895, 148] on span "OFF" at bounding box center [892, 143] width 26 height 17
checkbox input "true"
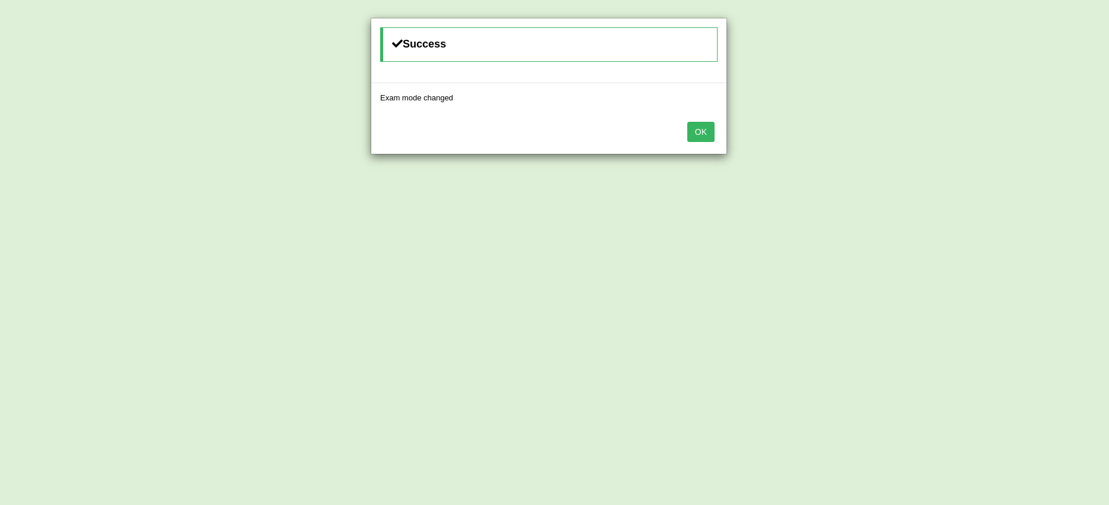
click at [706, 133] on button "OK" at bounding box center [700, 132] width 27 height 20
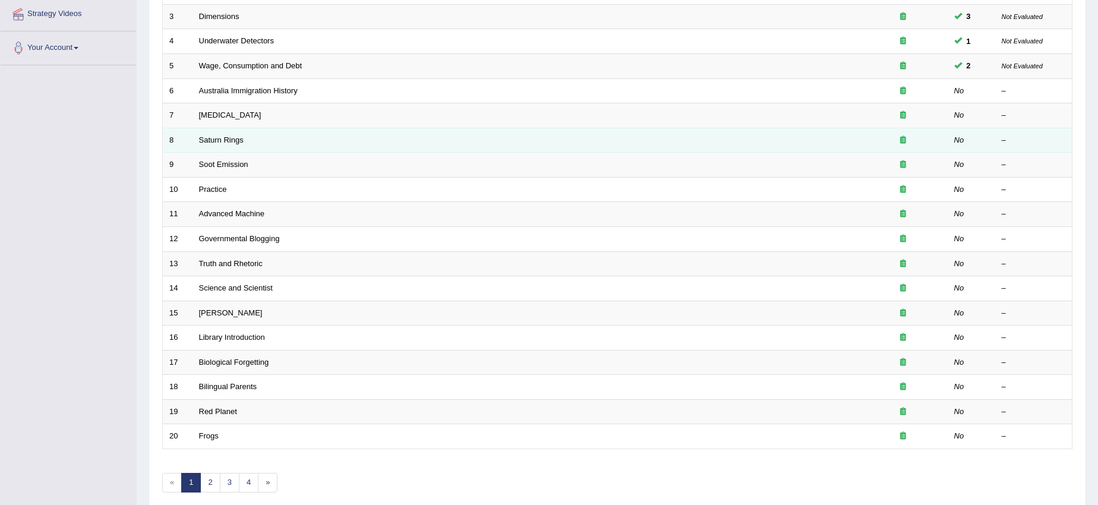
scroll to position [207, 0]
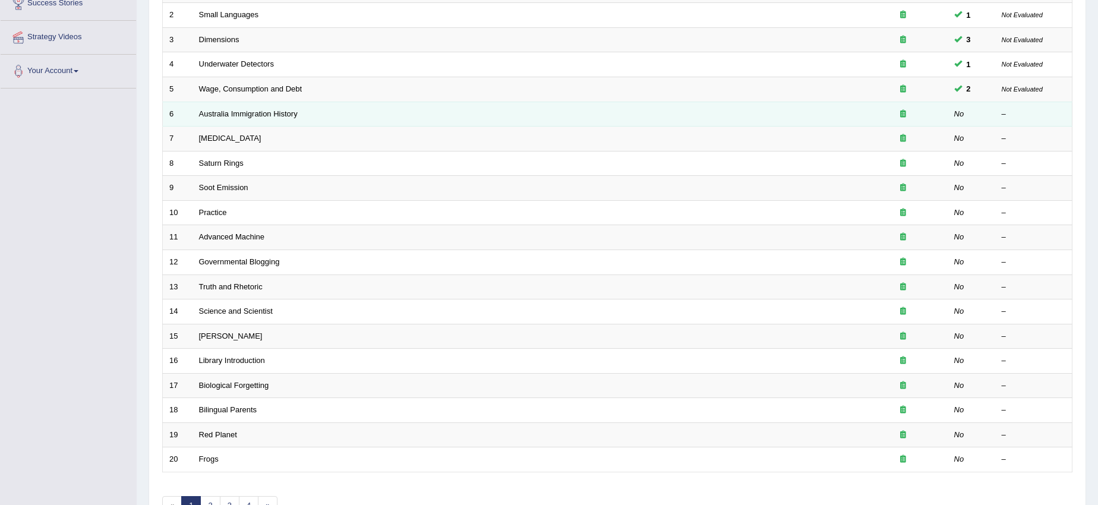
click at [692, 119] on td "Australia Immigration History" at bounding box center [525, 114] width 666 height 25
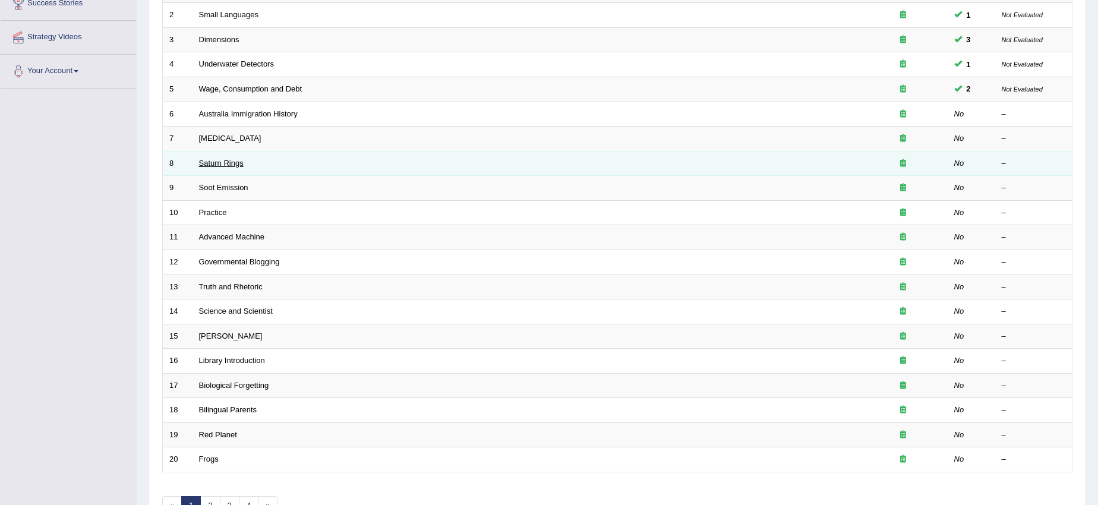
click at [237, 162] on link "Saturn Rings" at bounding box center [221, 163] width 45 height 9
click at [235, 162] on link "Saturn Rings" at bounding box center [221, 163] width 45 height 9
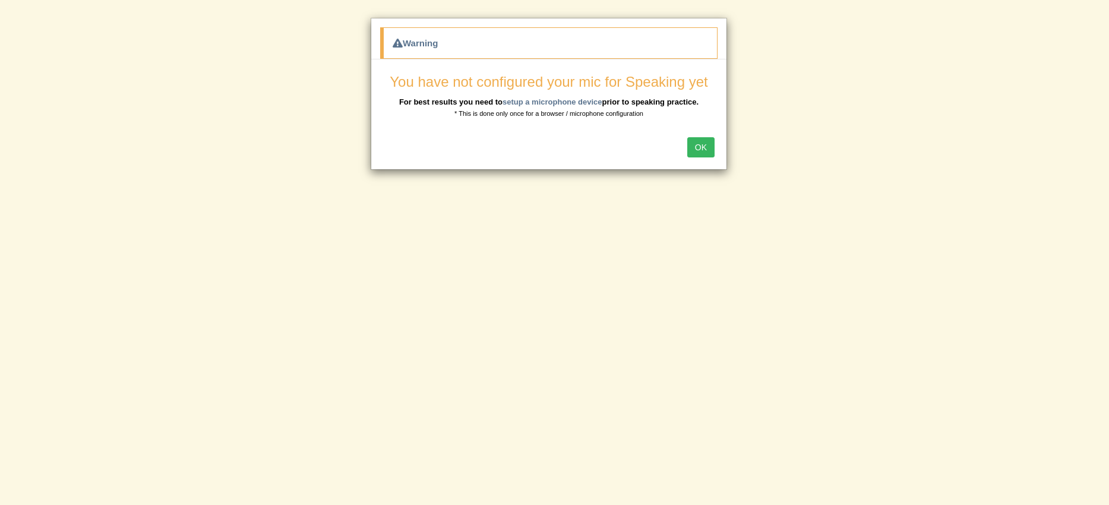
click at [701, 149] on button "OK" at bounding box center [700, 147] width 27 height 20
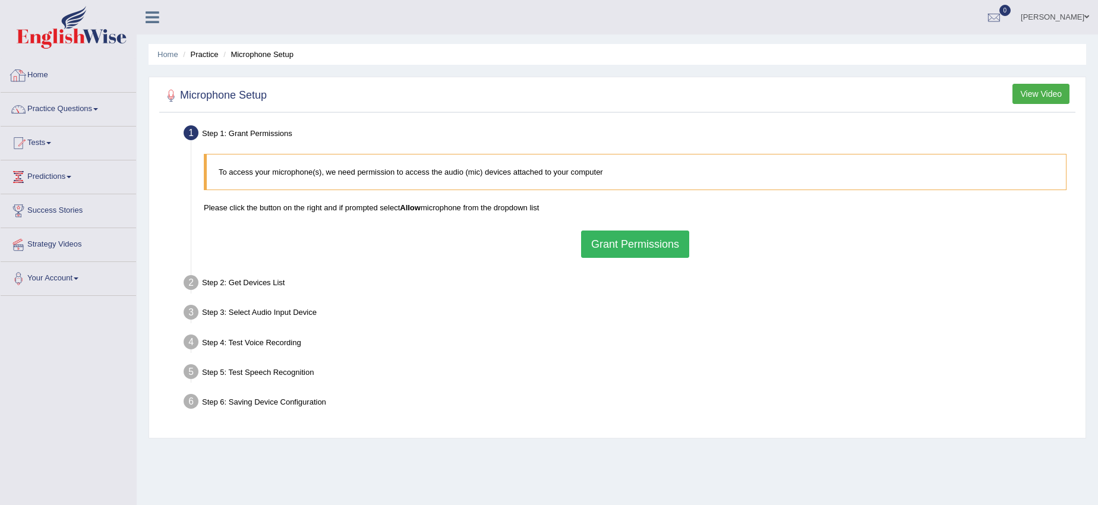
click at [41, 72] on link "Home" at bounding box center [68, 74] width 135 height 30
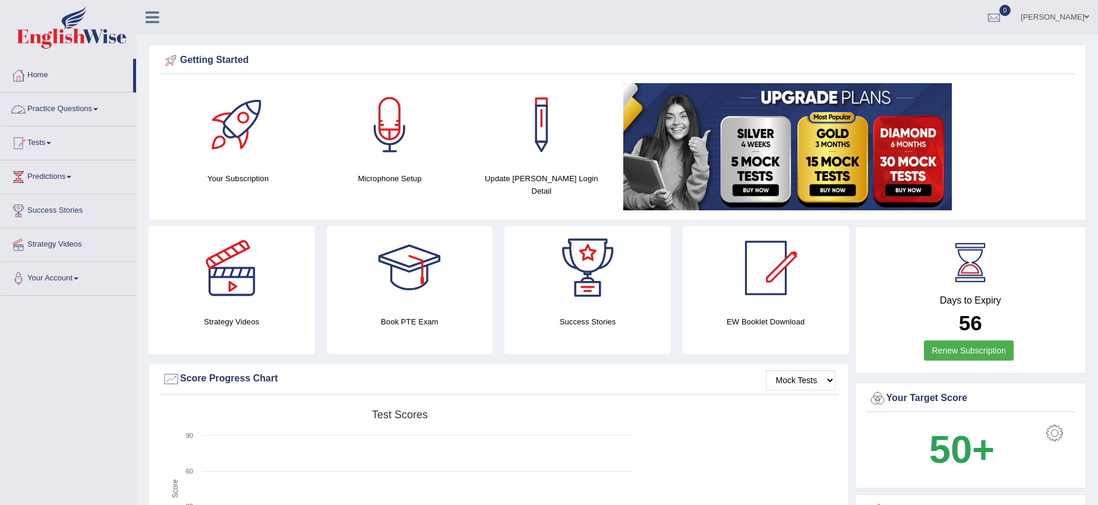
click at [76, 105] on link "Practice Questions" at bounding box center [68, 108] width 135 height 30
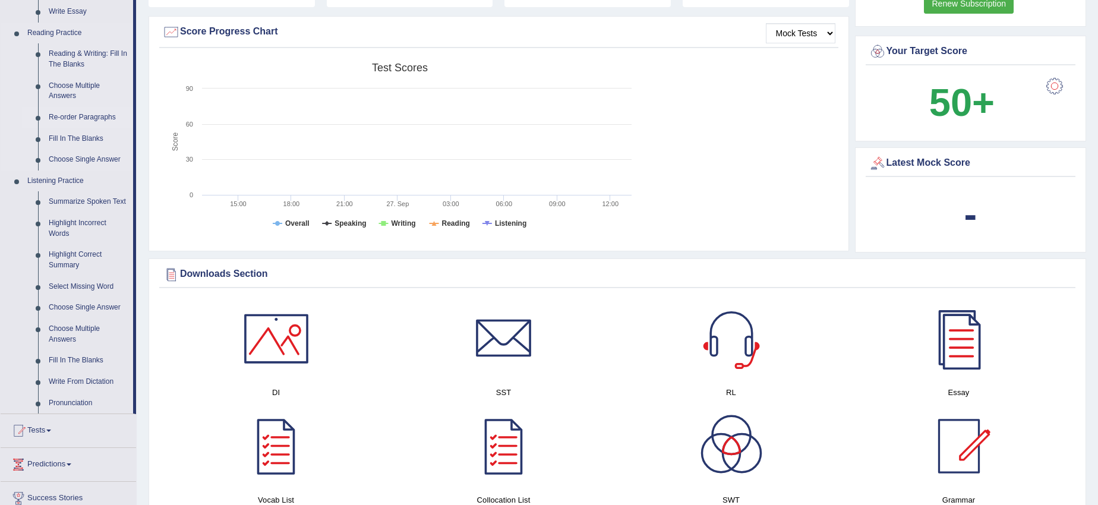
scroll to position [371, 0]
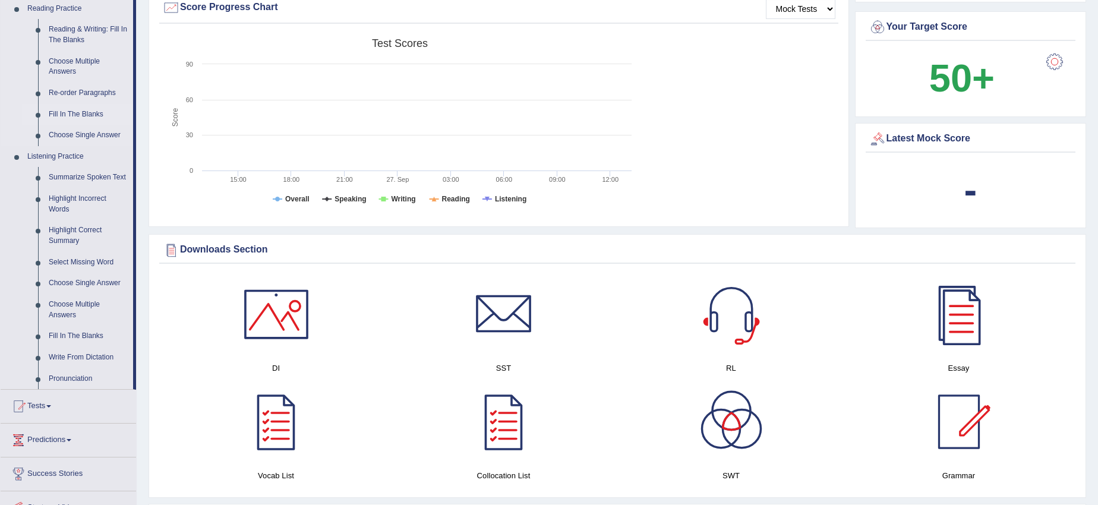
click at [90, 115] on link "Fill In The Blanks" at bounding box center [88, 114] width 90 height 21
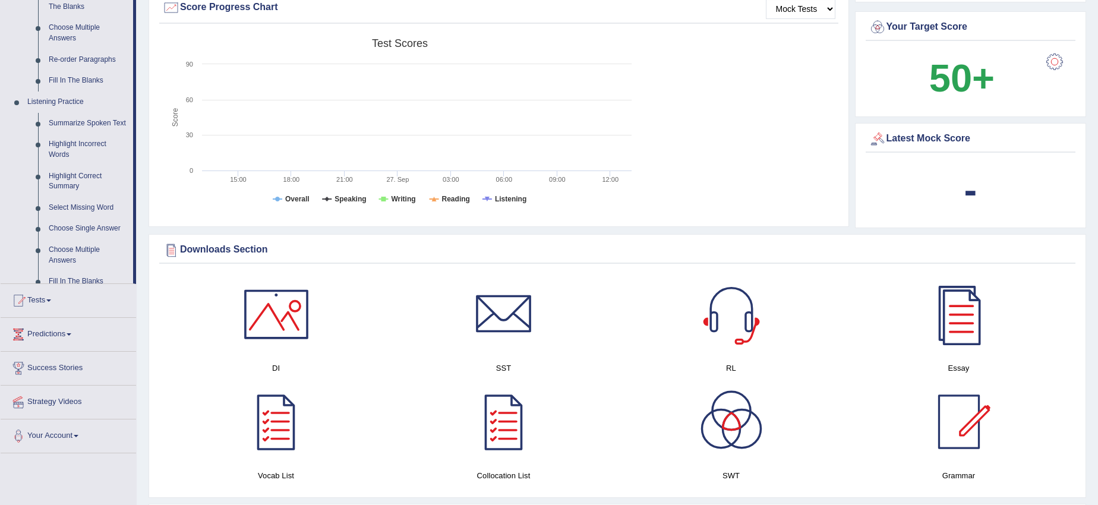
click at [90, 115] on ul "Home Practice Questions Speaking Practice Read Aloud Repeat Sentence Describe I…" at bounding box center [68, 71] width 135 height 766
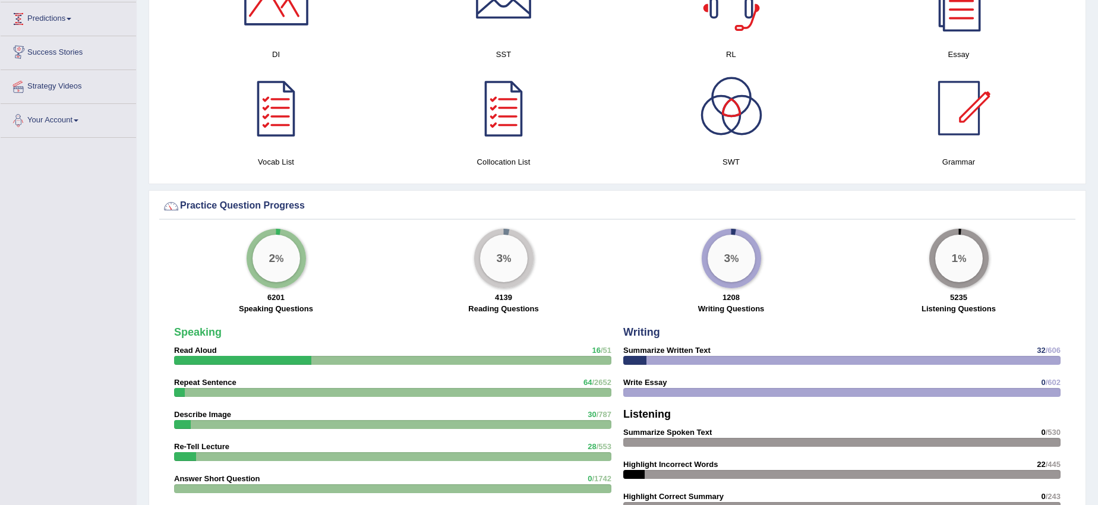
scroll to position [665, 0]
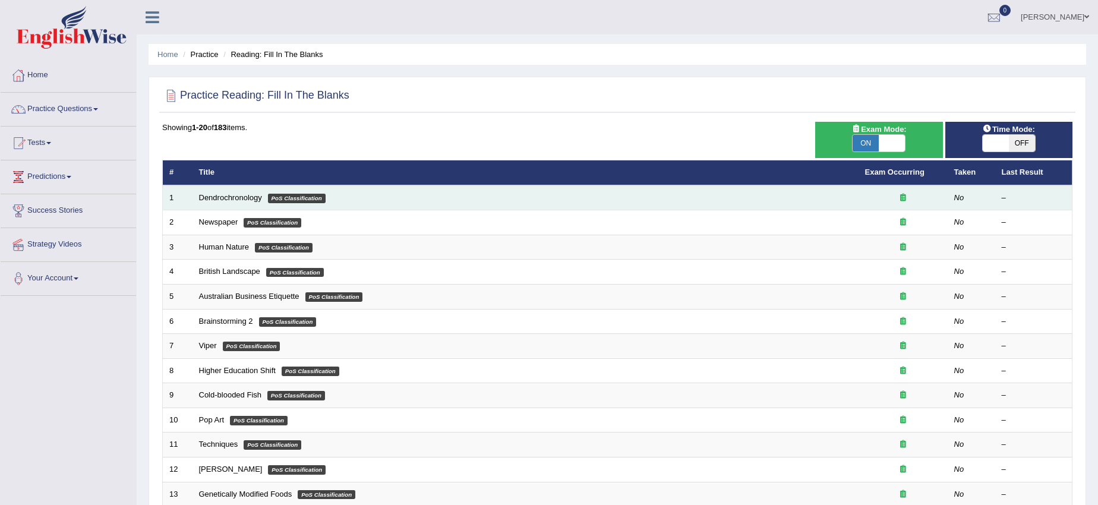
click at [228, 206] on td "Dendrochronology PoS Classification" at bounding box center [525, 197] width 666 height 25
click at [226, 205] on td "Dendrochronology PoS Classification" at bounding box center [525, 197] width 666 height 25
click at [225, 203] on td "Dendrochronology PoS Classification" at bounding box center [525, 197] width 666 height 25
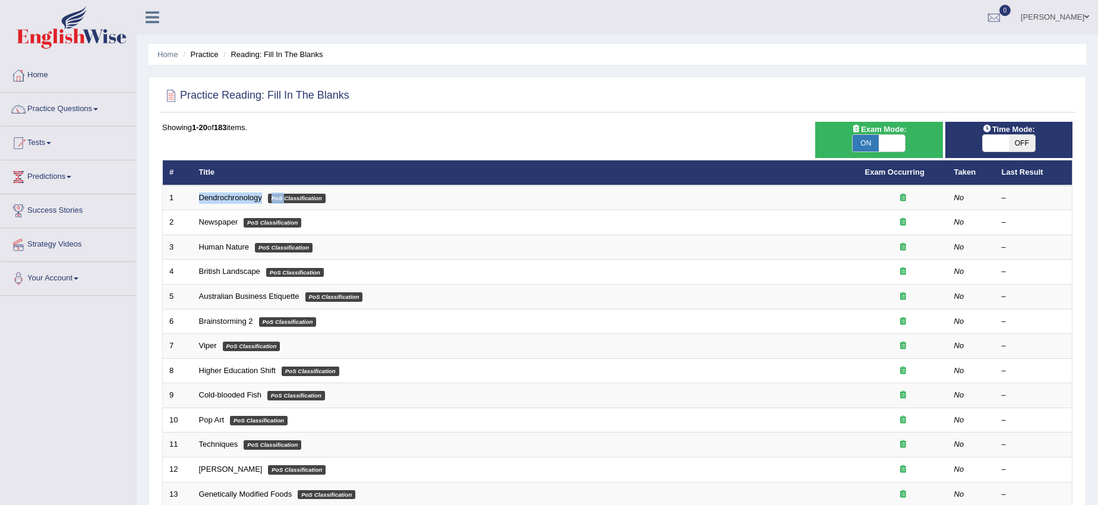
click at [892, 151] on span at bounding box center [892, 143] width 26 height 17
checkbox input "false"
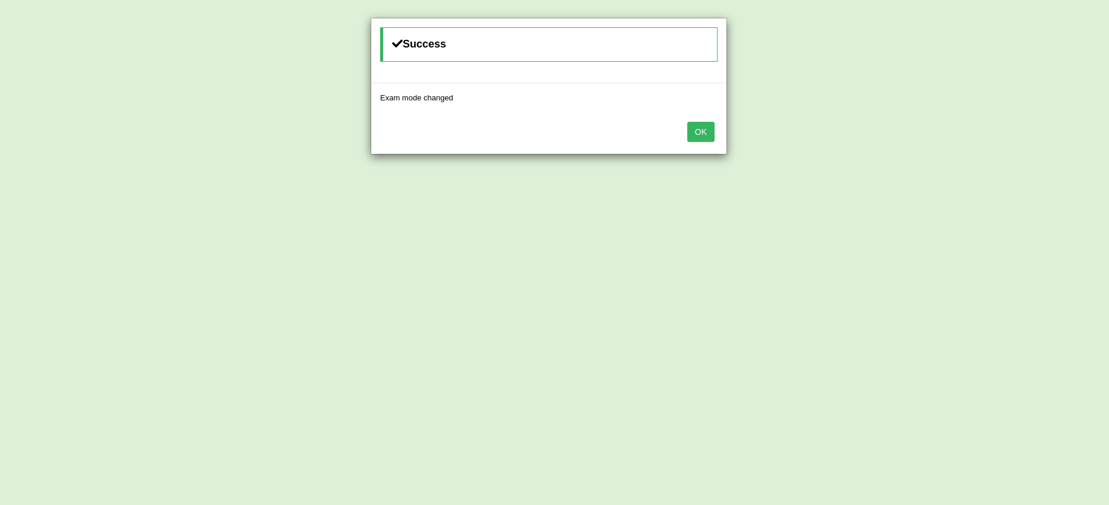
click at [707, 129] on button "OK" at bounding box center [700, 132] width 27 height 20
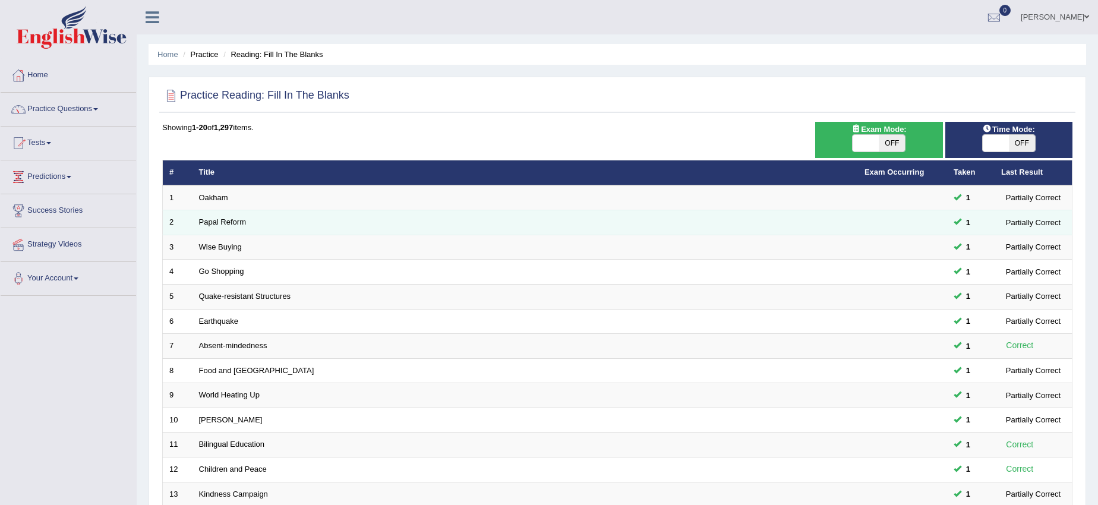
click at [248, 219] on td "Papal Reform" at bounding box center [524, 222] width 665 height 25
click at [251, 220] on td "Papal Reform" at bounding box center [524, 222] width 665 height 25
click at [239, 222] on link "Papal Reform" at bounding box center [222, 221] width 47 height 9
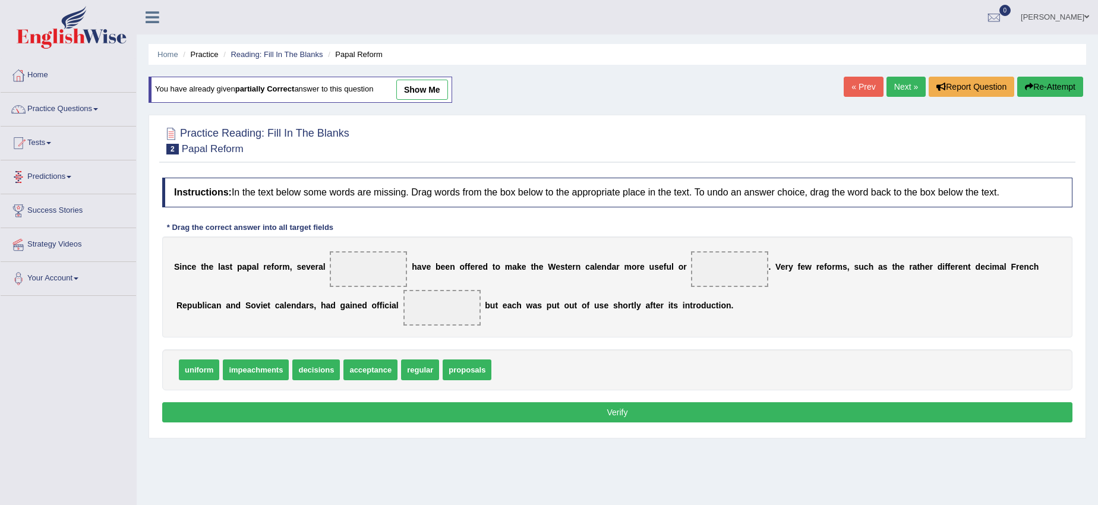
click at [351, 273] on span at bounding box center [368, 269] width 77 height 36
click at [97, 112] on link "Practice Questions" at bounding box center [68, 108] width 135 height 30
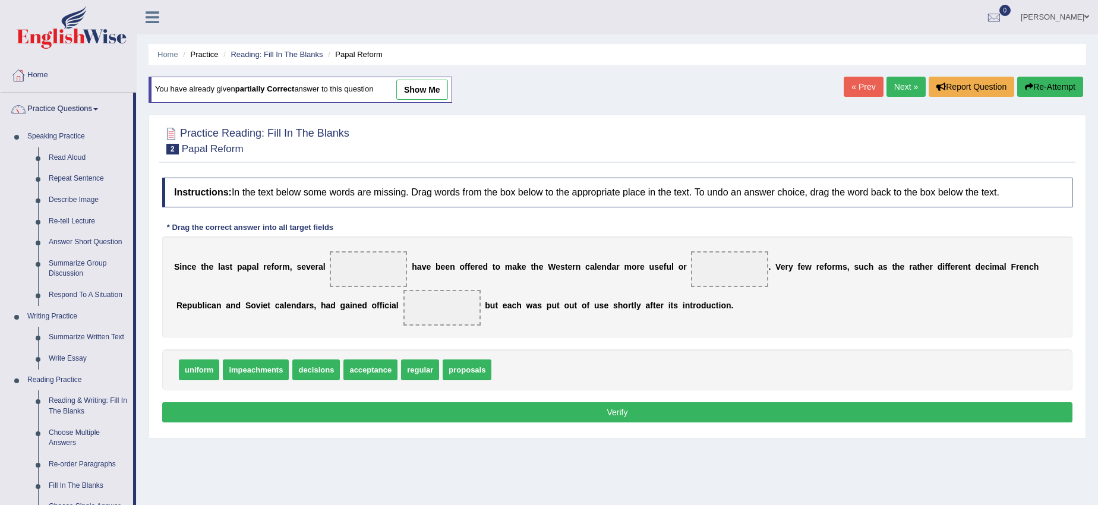
click at [678, 370] on div "uniform impeachments decisions acceptance regular proposals" at bounding box center [617, 369] width 910 height 41
click at [694, 34] on div "Toggle navigation Home Practice Questions Speaking Practice Read Aloud Repeat S…" at bounding box center [549, 309] width 1098 height 618
click at [74, 220] on link "Re-tell Lecture" at bounding box center [88, 221] width 90 height 21
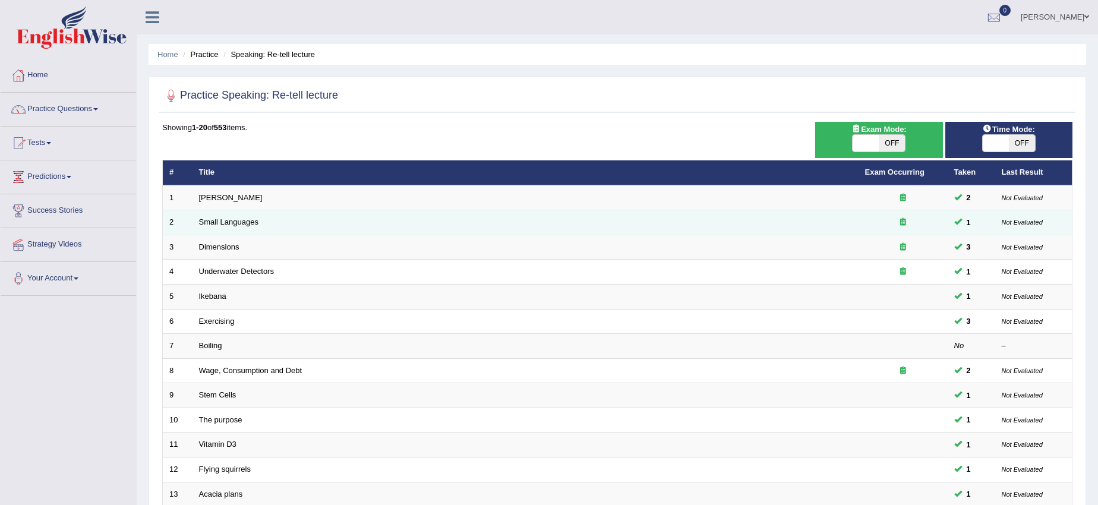
click at [741, 221] on td "Small Languages" at bounding box center [525, 222] width 666 height 25
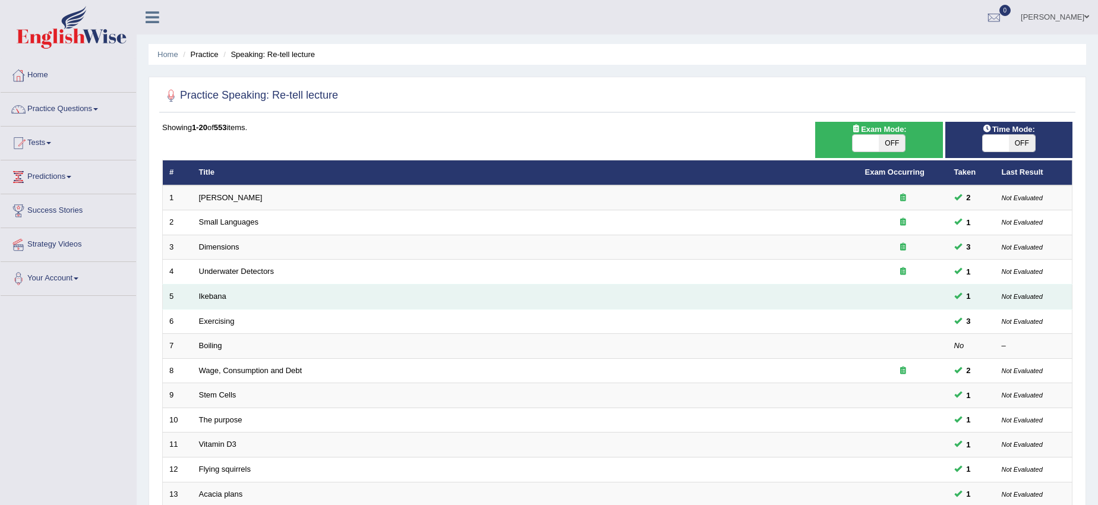
click at [798, 305] on td "Ikebana" at bounding box center [525, 297] width 666 height 25
click at [213, 298] on link "Ikebana" at bounding box center [212, 296] width 27 height 9
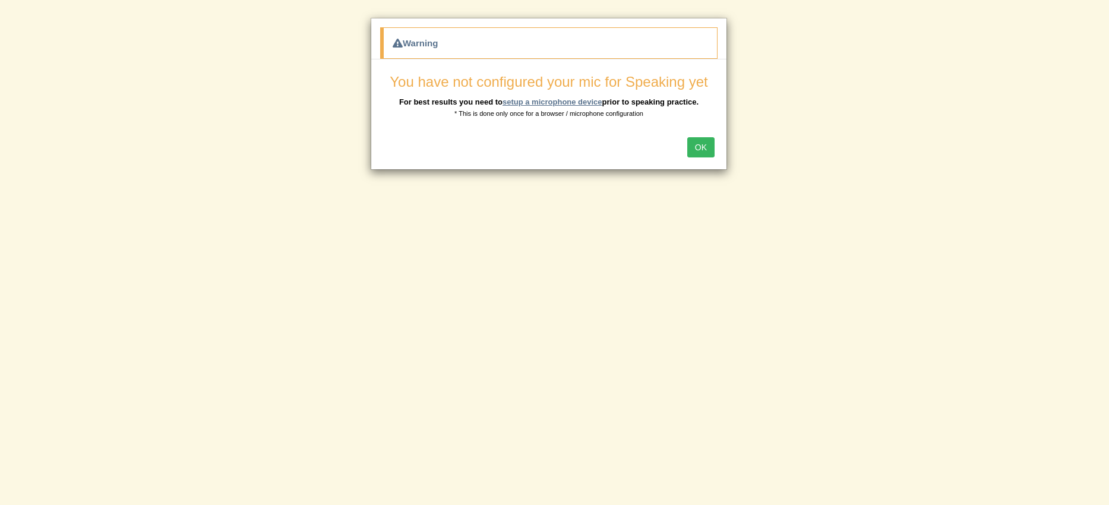
click at [568, 103] on link "setup a microphone device" at bounding box center [553, 101] width 100 height 9
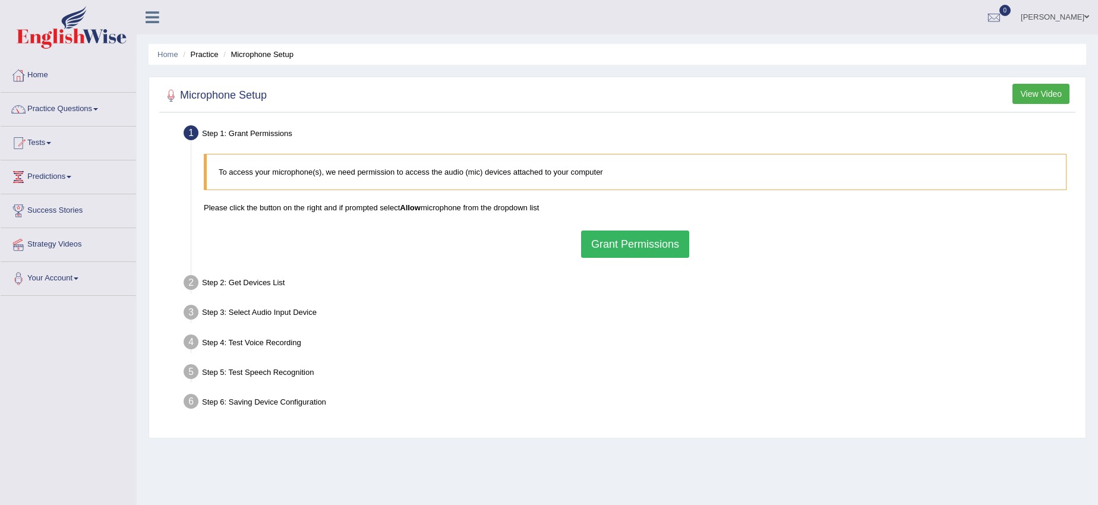
click at [656, 235] on button "Grant Permissions" at bounding box center [635, 243] width 108 height 27
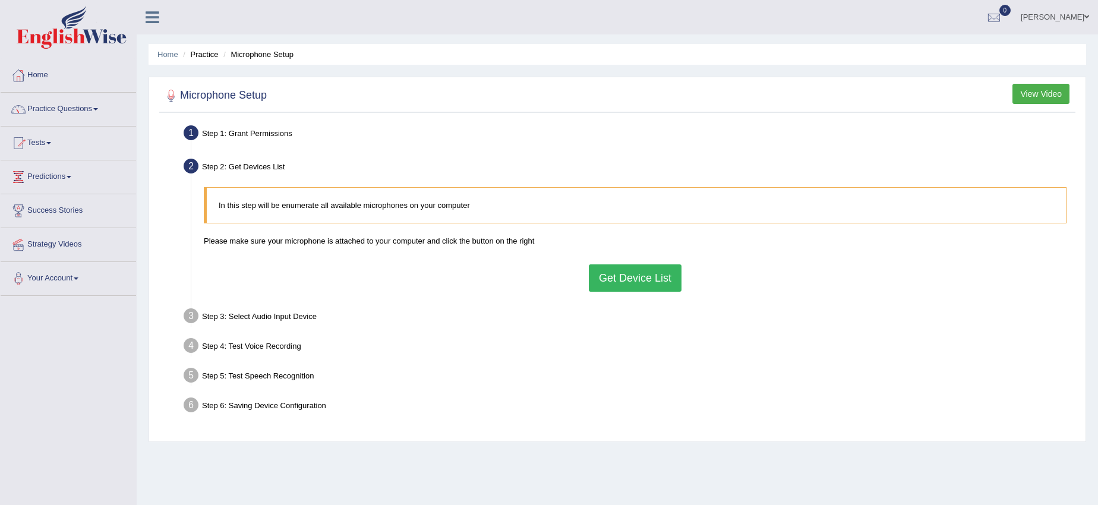
click at [608, 283] on button "Get Device List" at bounding box center [635, 277] width 93 height 27
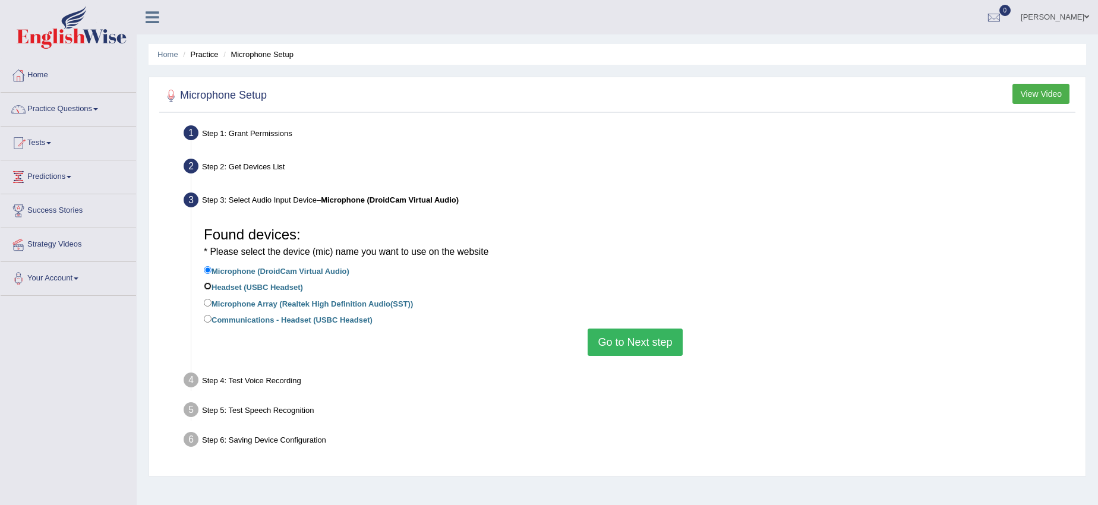
click at [211, 285] on input "Headset (USBC Headset)" at bounding box center [208, 286] width 8 height 8
radio input "true"
click at [631, 349] on button "Go to Next step" at bounding box center [634, 341] width 94 height 27
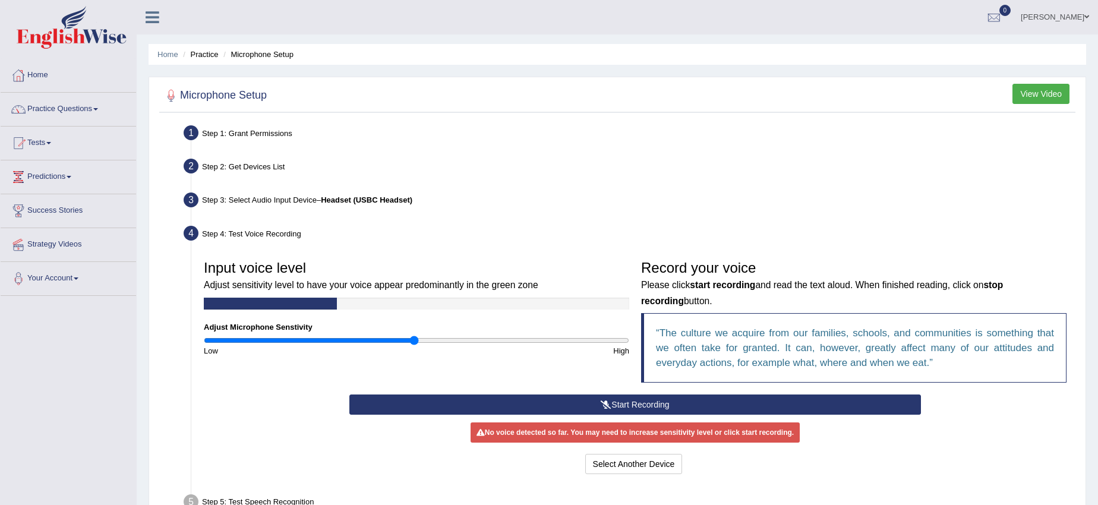
click at [1031, 93] on button "View Video" at bounding box center [1040, 94] width 57 height 20
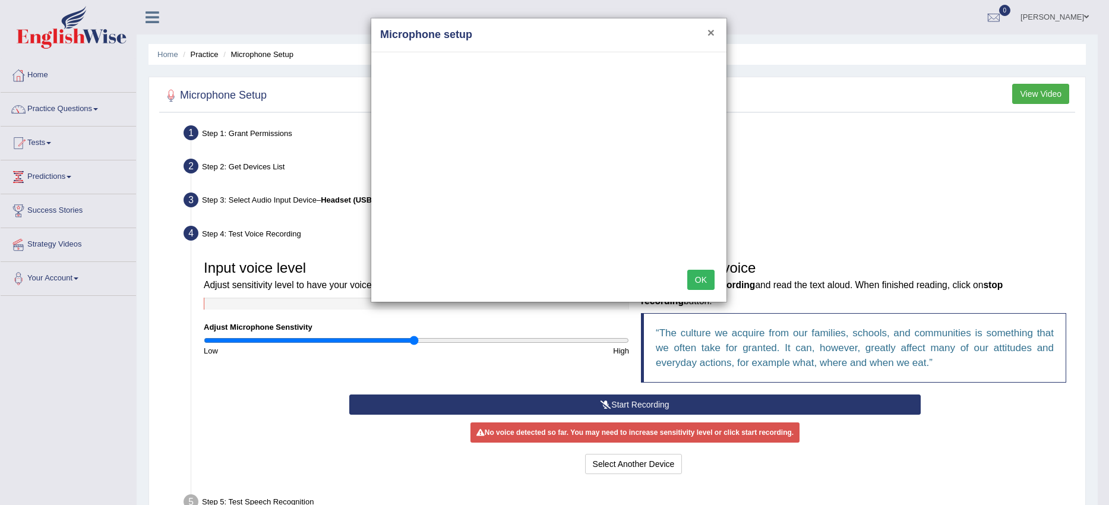
click at [712, 33] on button "×" at bounding box center [710, 32] width 7 height 12
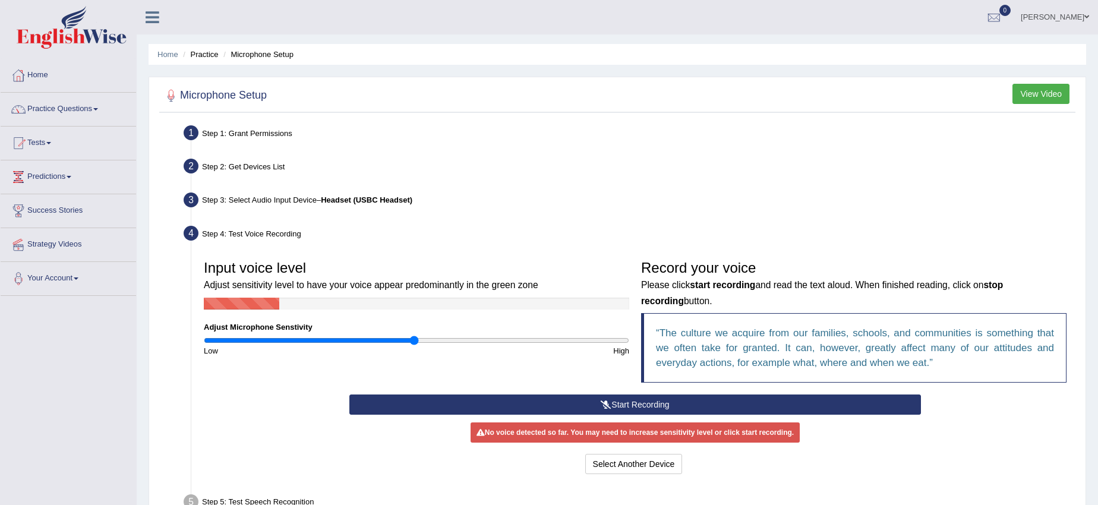
click at [201, 55] on li "Practice" at bounding box center [199, 54] width 38 height 11
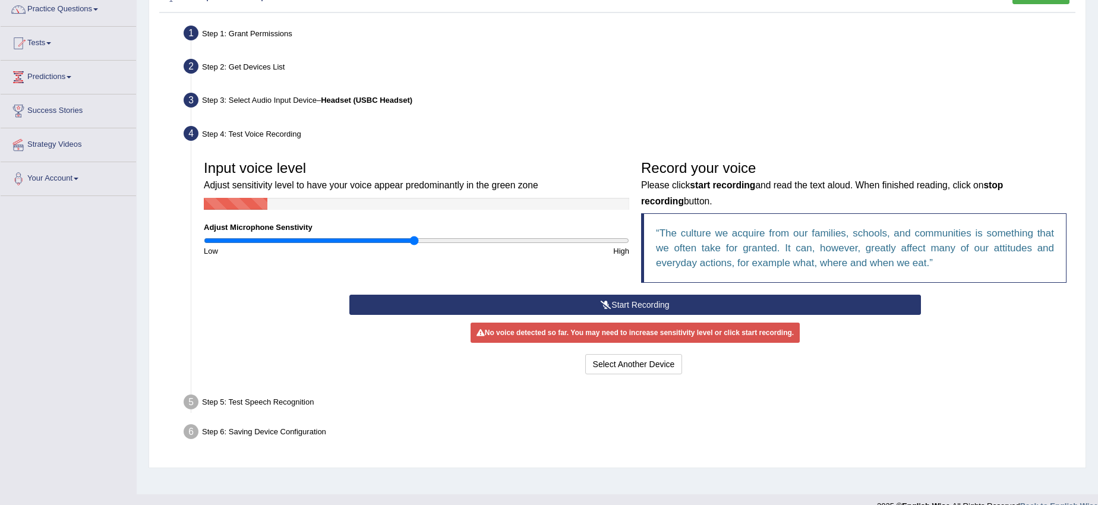
scroll to position [119, 0]
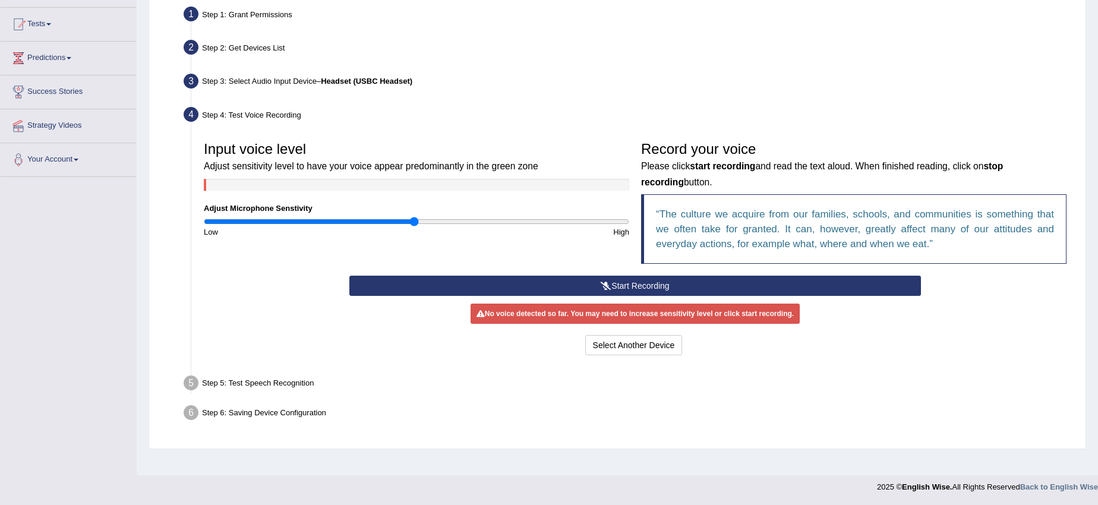
click at [622, 283] on button "Start Recording" at bounding box center [634, 286] width 571 height 20
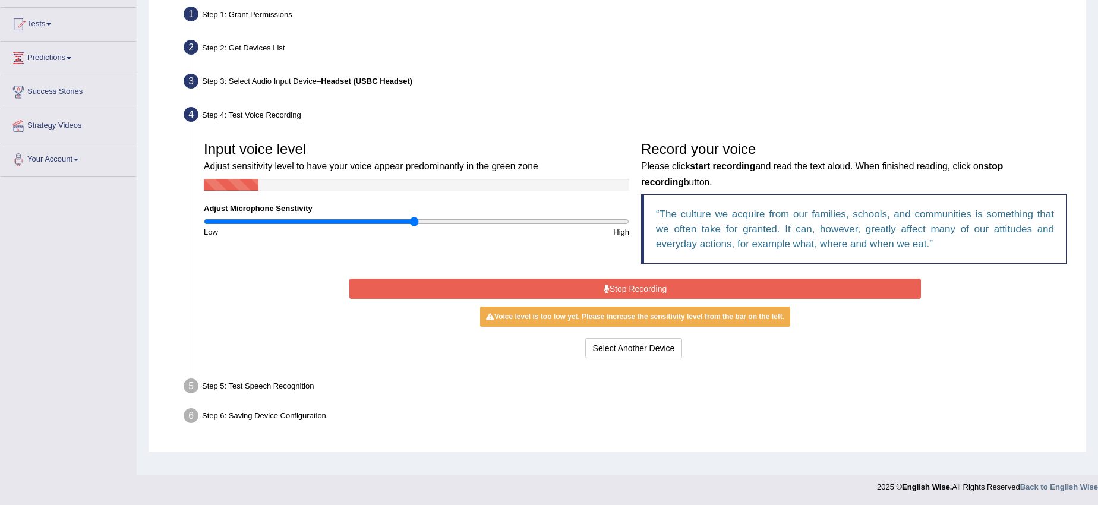
click at [622, 283] on button "Stop Recording" at bounding box center [634, 289] width 571 height 20
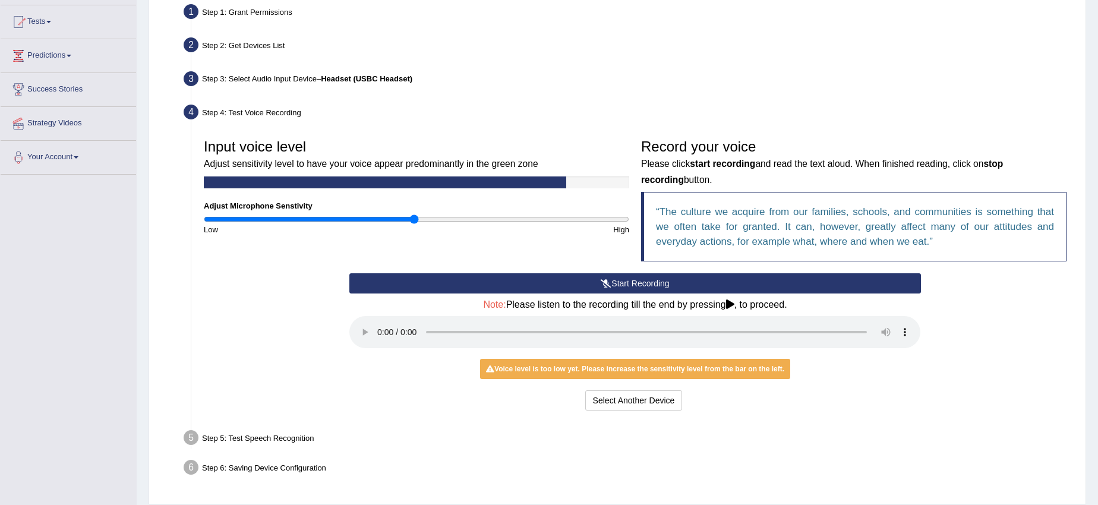
scroll to position [159, 0]
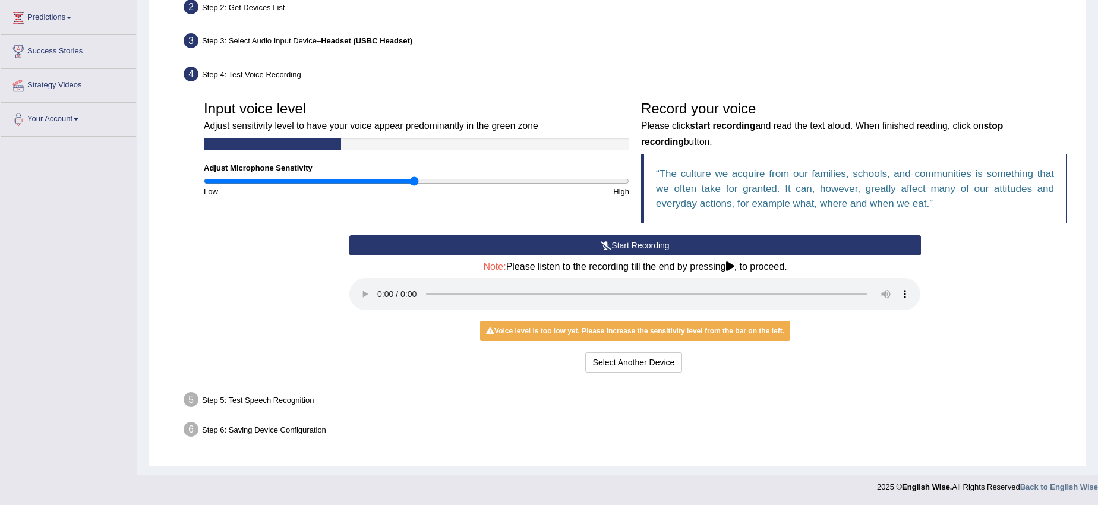
click at [223, 398] on div "Step 5: Test Speech Recognition" at bounding box center [629, 401] width 902 height 26
click at [841, 369] on div "Select Another Device Voice is ok. Go to Next step" at bounding box center [634, 363] width 571 height 23
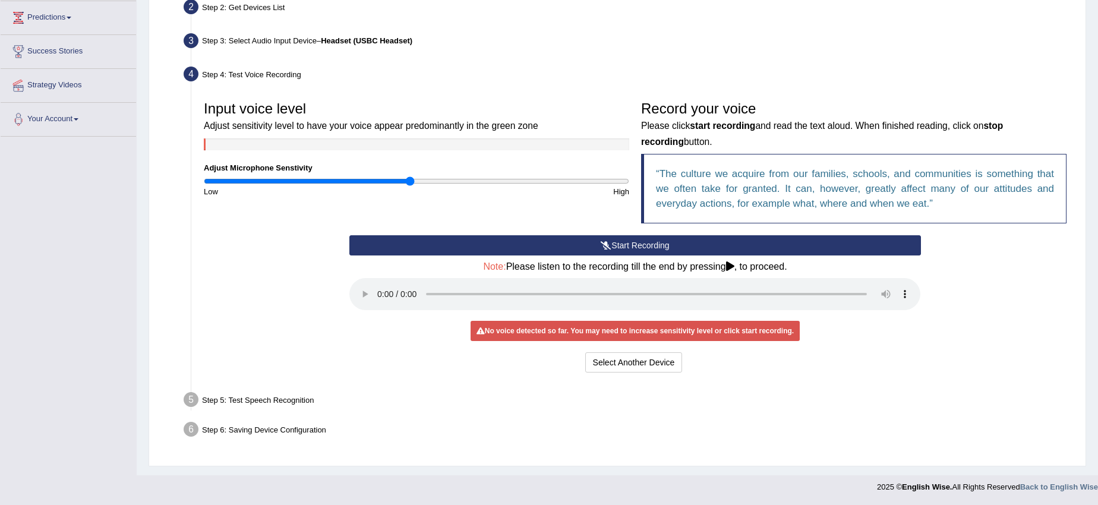
click at [412, 185] on input "range" at bounding box center [416, 181] width 425 height 10
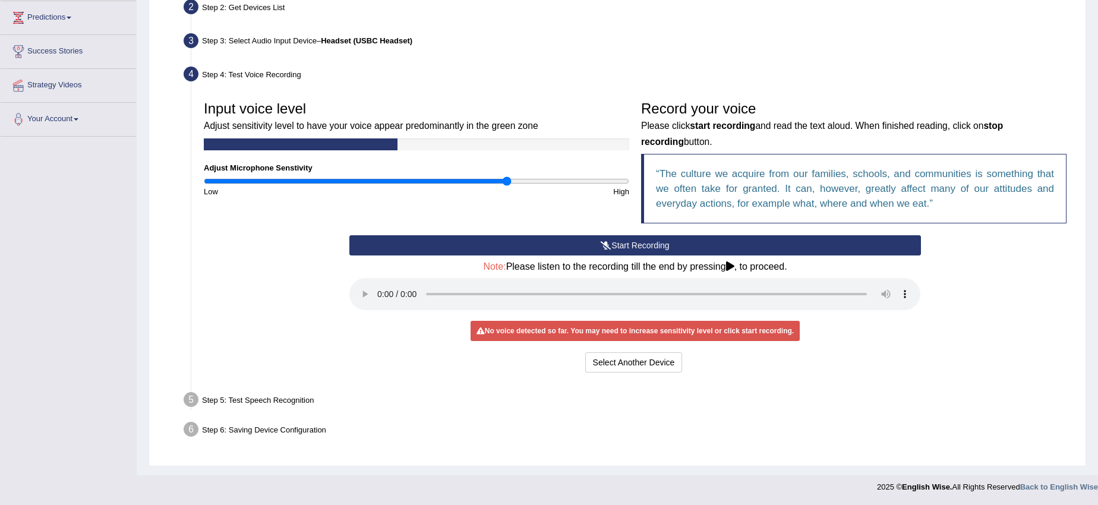
drag, startPoint x: 407, startPoint y: 183, endPoint x: 507, endPoint y: 197, distance: 100.8
click at [507, 186] on input "range" at bounding box center [416, 181] width 425 height 10
click at [625, 241] on button "Start Recording" at bounding box center [634, 245] width 571 height 20
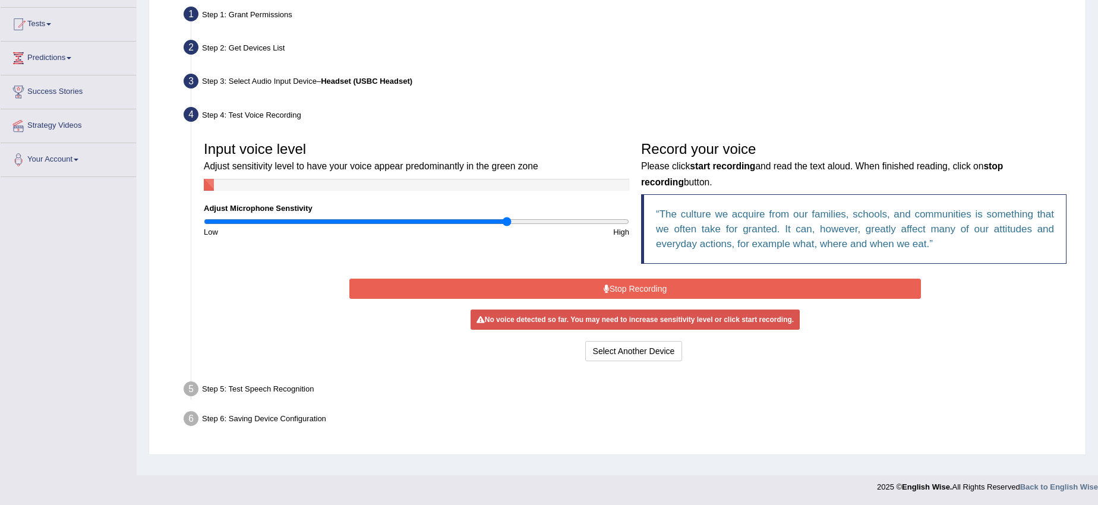
scroll to position [119, 0]
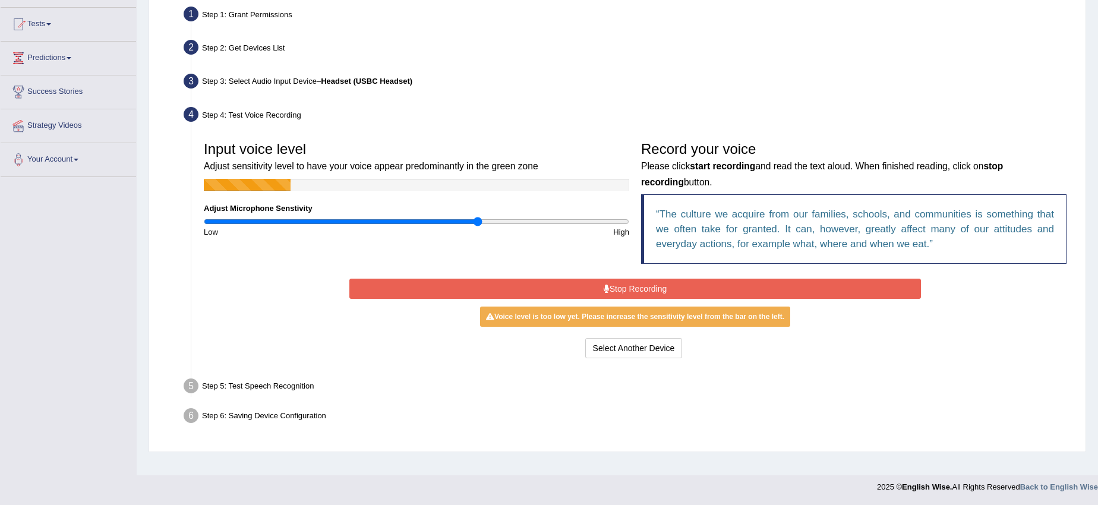
drag, startPoint x: 509, startPoint y: 219, endPoint x: 478, endPoint y: 220, distance: 30.9
click at [478, 220] on input "range" at bounding box center [416, 222] width 425 height 10
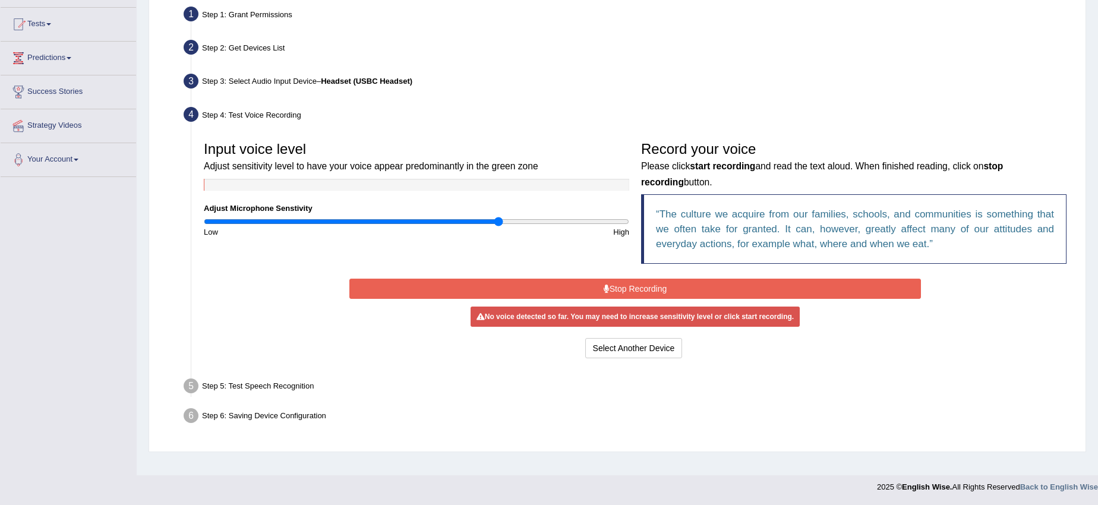
drag, startPoint x: 478, startPoint y: 220, endPoint x: 500, endPoint y: 225, distance: 23.0
click at [500, 225] on input "range" at bounding box center [416, 222] width 425 height 10
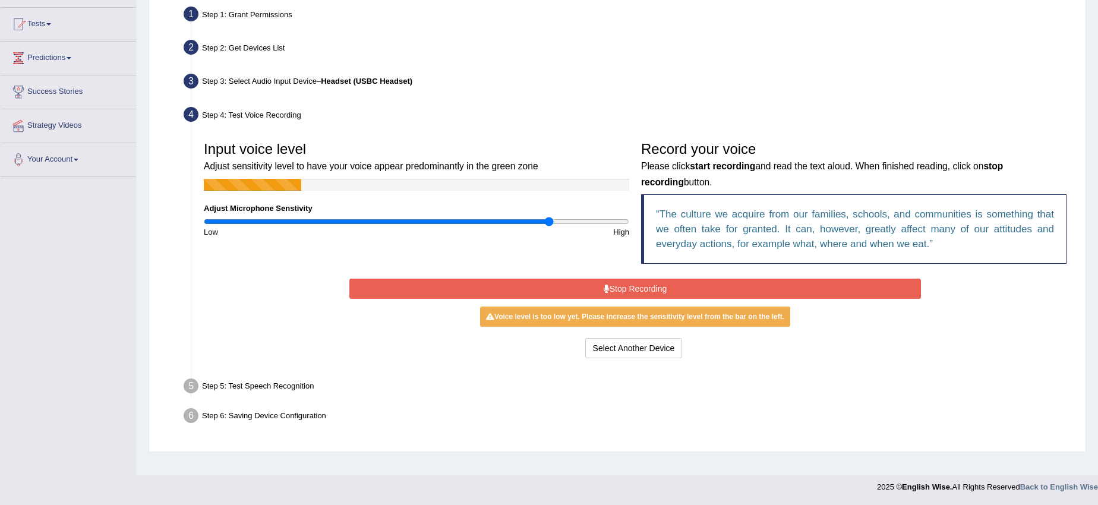
drag, startPoint x: 495, startPoint y: 221, endPoint x: 551, endPoint y: 229, distance: 55.8
click at [551, 226] on input "range" at bounding box center [416, 222] width 425 height 10
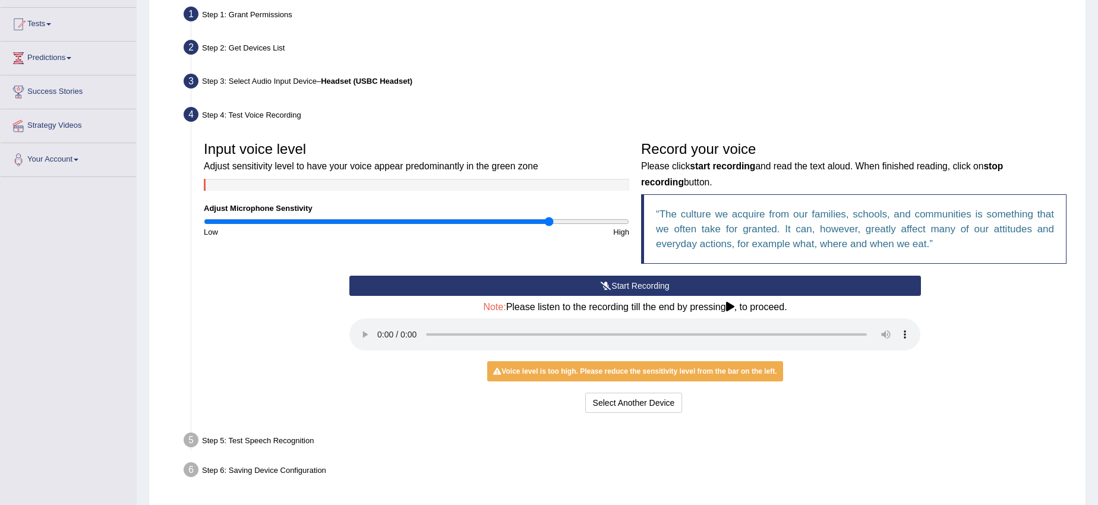
click at [667, 279] on button "Start Recording" at bounding box center [634, 286] width 571 height 20
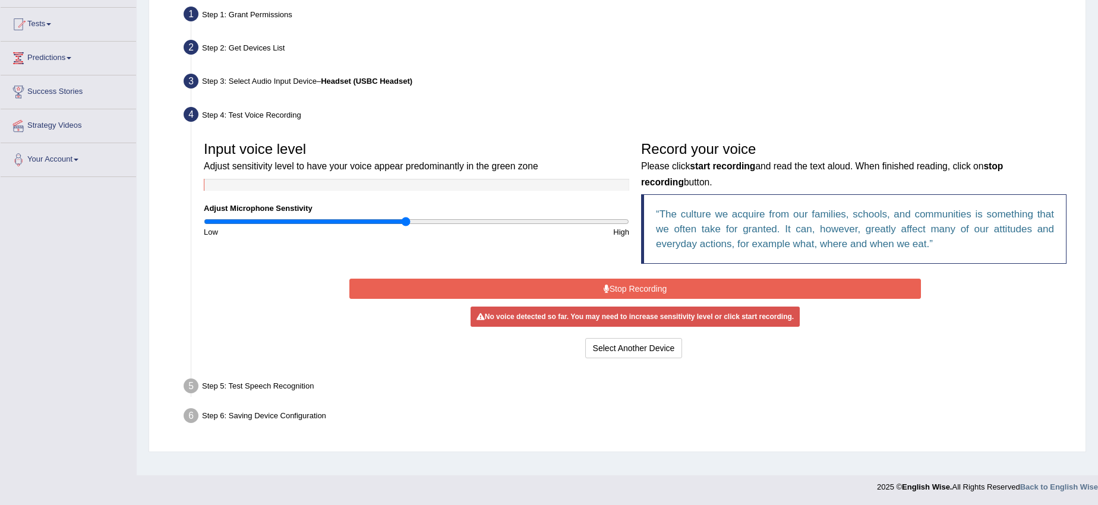
drag, startPoint x: 544, startPoint y: 222, endPoint x: 407, endPoint y: 223, distance: 136.6
click at [407, 225] on input "range" at bounding box center [416, 222] width 425 height 10
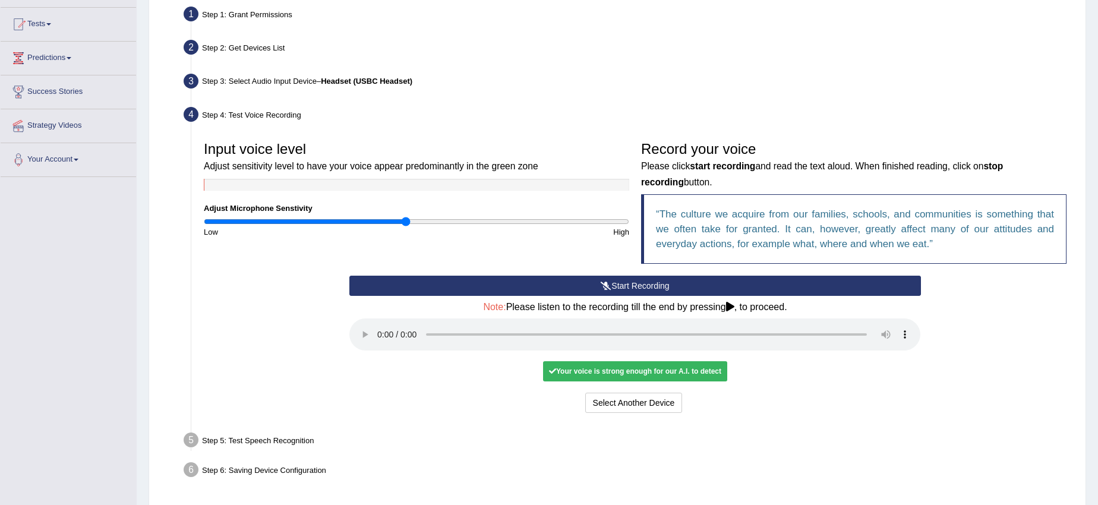
click at [607, 292] on button "Start Recording" at bounding box center [634, 286] width 571 height 20
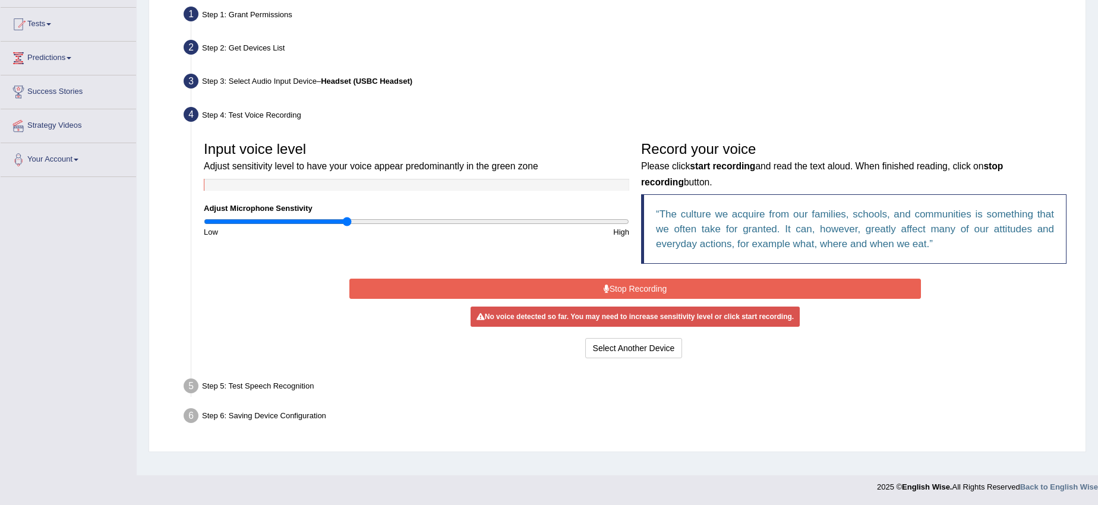
drag, startPoint x: 403, startPoint y: 217, endPoint x: 348, endPoint y: 223, distance: 55.6
click at [348, 223] on input "range" at bounding box center [416, 222] width 425 height 10
click at [582, 291] on button "Stop Recording" at bounding box center [634, 289] width 571 height 20
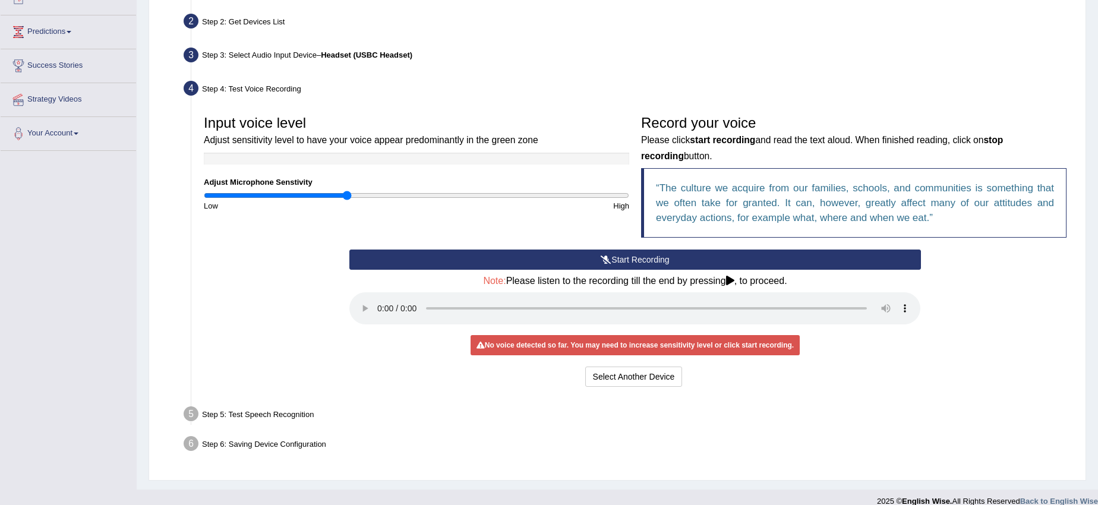
scroll to position [159, 0]
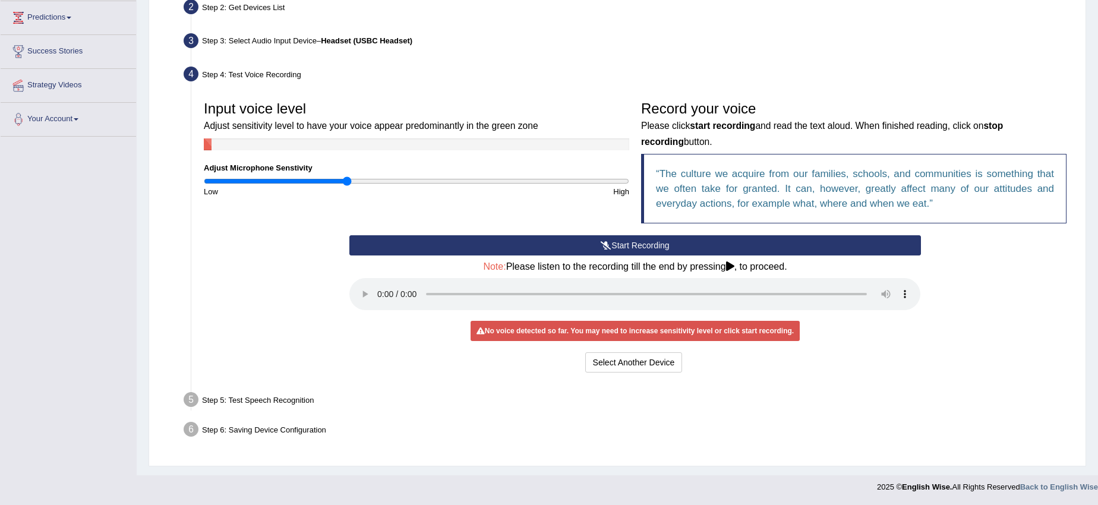
click at [581, 239] on button "Start Recording" at bounding box center [634, 245] width 571 height 20
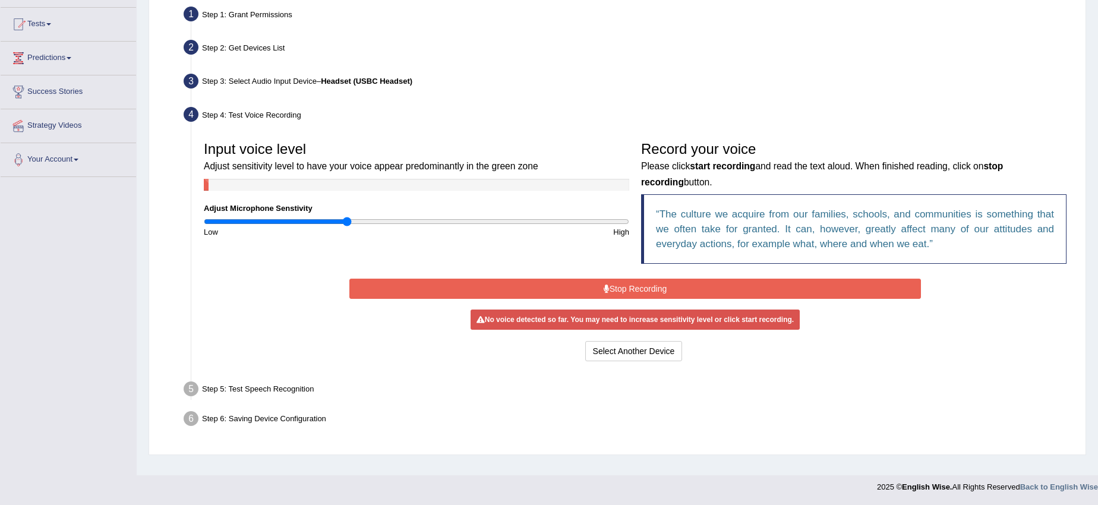
scroll to position [119, 0]
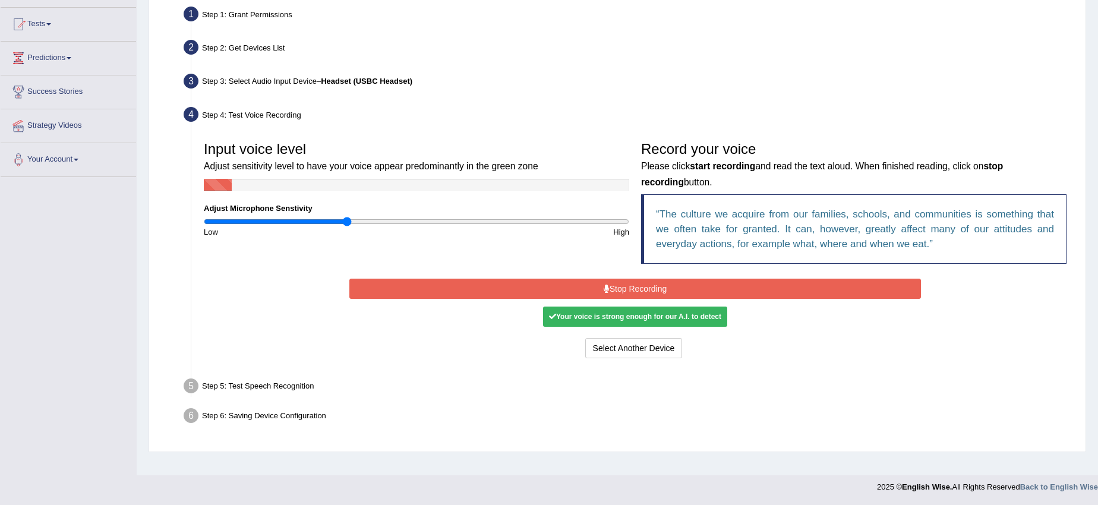
click at [580, 287] on button "Stop Recording" at bounding box center [634, 289] width 571 height 20
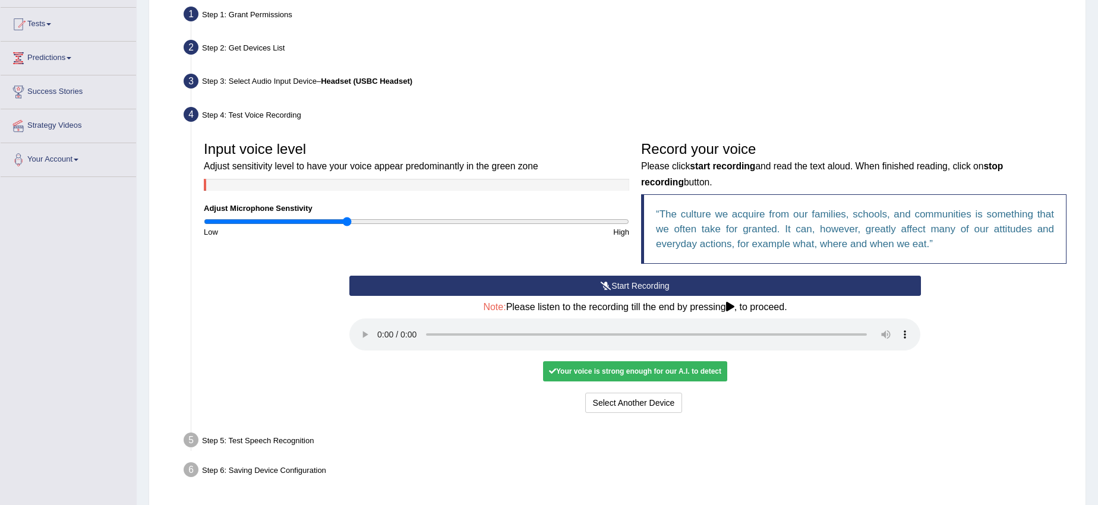
click at [677, 364] on div "Your voice is strong enough for our A.I. to detect" at bounding box center [635, 371] width 184 height 20
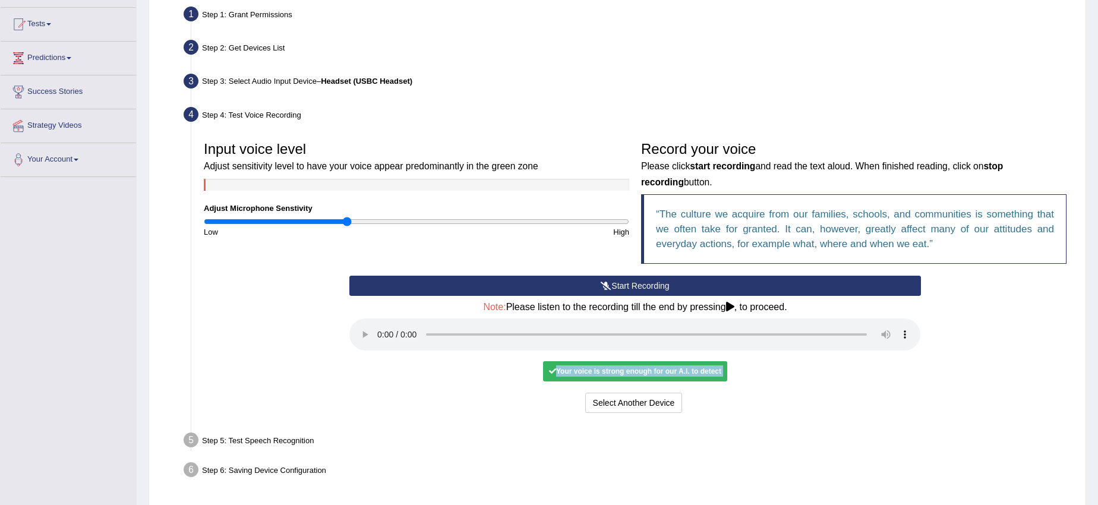
click at [677, 364] on div "Your voice is strong enough for our A.I. to detect" at bounding box center [635, 371] width 184 height 20
click at [644, 386] on div "Start Recording Stop Recording Note: Please listen to the recording till the en…" at bounding box center [634, 346] width 583 height 140
click at [641, 390] on div "Start Recording Stop Recording Note: Please listen to the recording till the en…" at bounding box center [634, 346] width 583 height 140
click at [637, 397] on button "Select Another Device" at bounding box center [633, 403] width 97 height 20
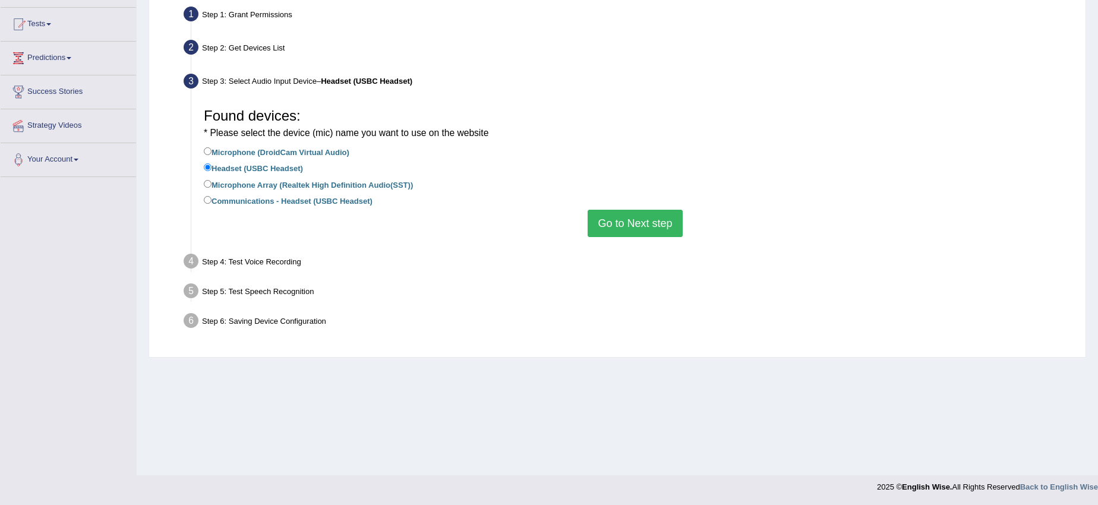
click at [647, 233] on button "Go to Next step" at bounding box center [634, 223] width 94 height 27
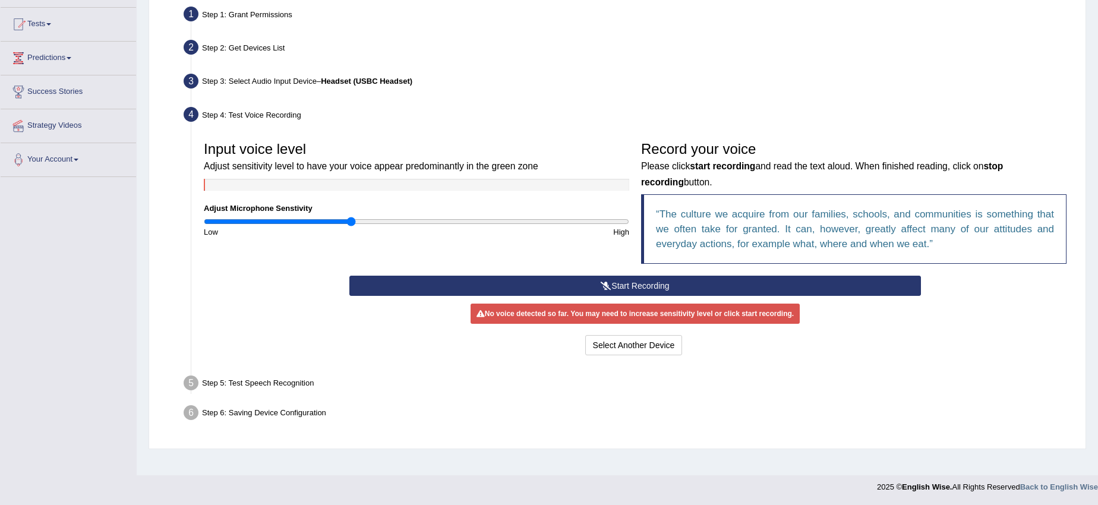
type input "0.68"
click at [347, 226] on input "range" at bounding box center [416, 222] width 425 height 10
click at [238, 387] on div "Step 5: Test Speech Recognition" at bounding box center [629, 385] width 902 height 26
click at [239, 386] on div "Step 5: Test Speech Recognition" at bounding box center [629, 385] width 902 height 26
click at [296, 364] on ul "Step 1: Grant Permissions To access your microphone(s), we need permission to a…" at bounding box center [617, 215] width 910 height 424
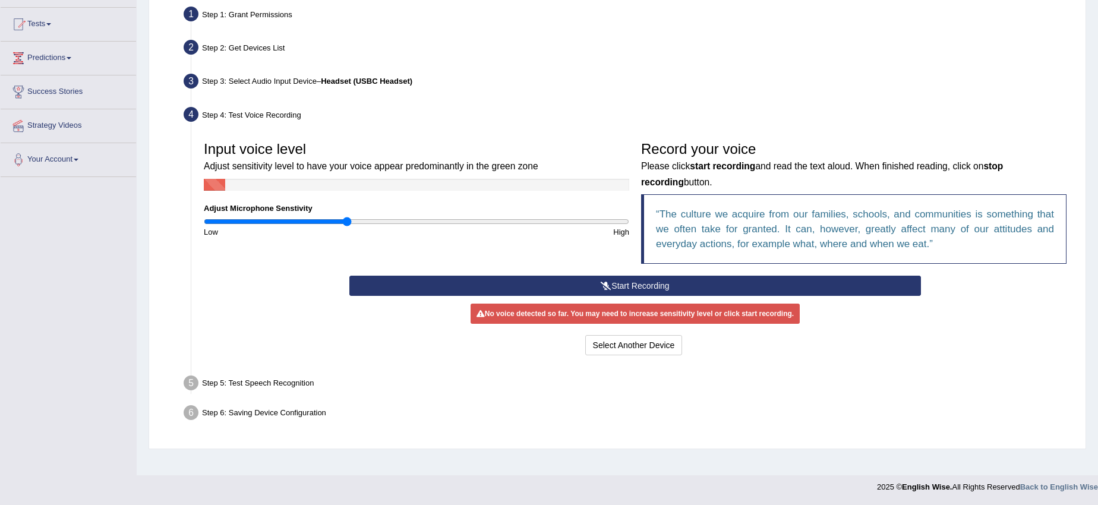
click at [647, 278] on button "Start Recording" at bounding box center [634, 286] width 571 height 20
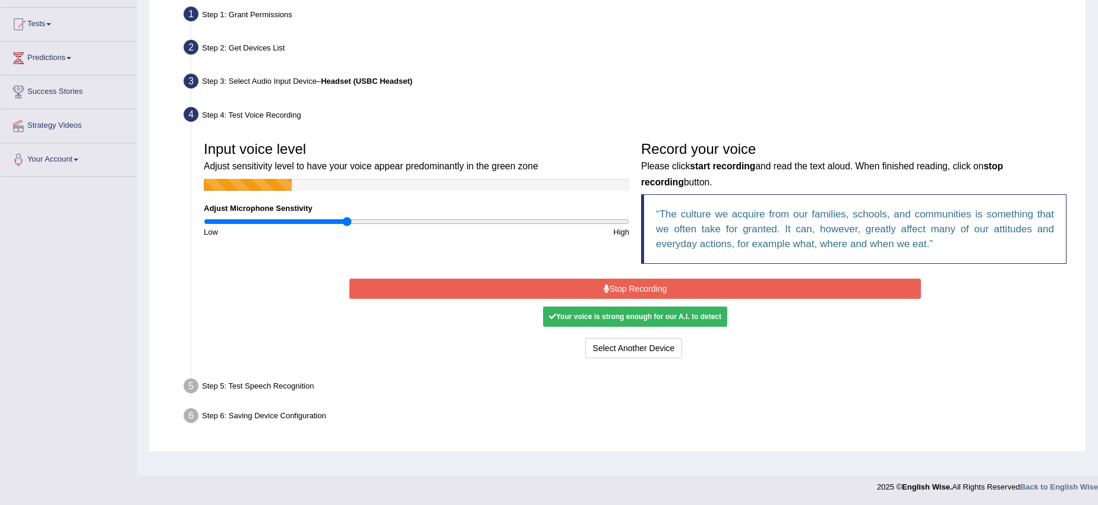
click at [637, 283] on button "Stop Recording" at bounding box center [634, 289] width 571 height 20
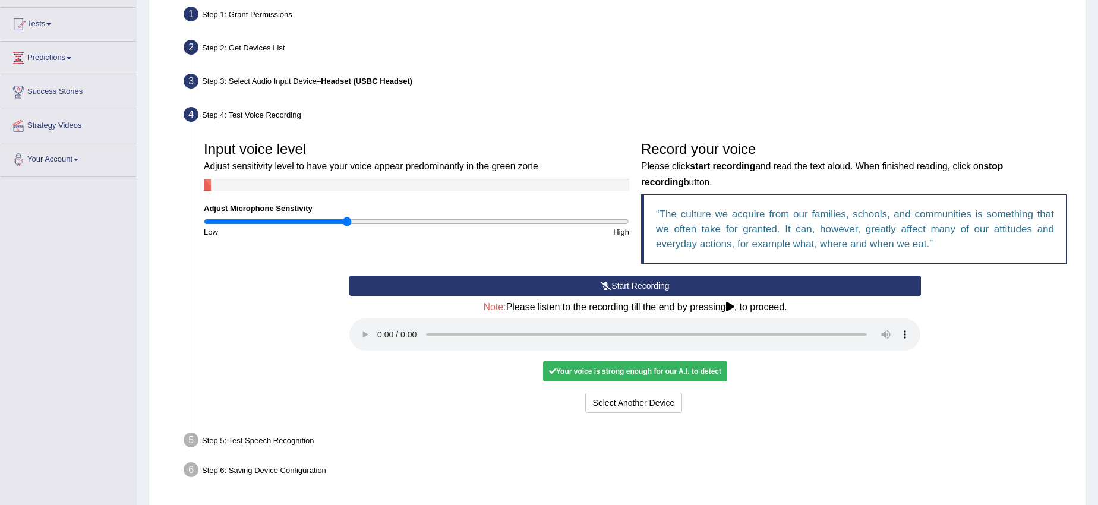
scroll to position [159, 0]
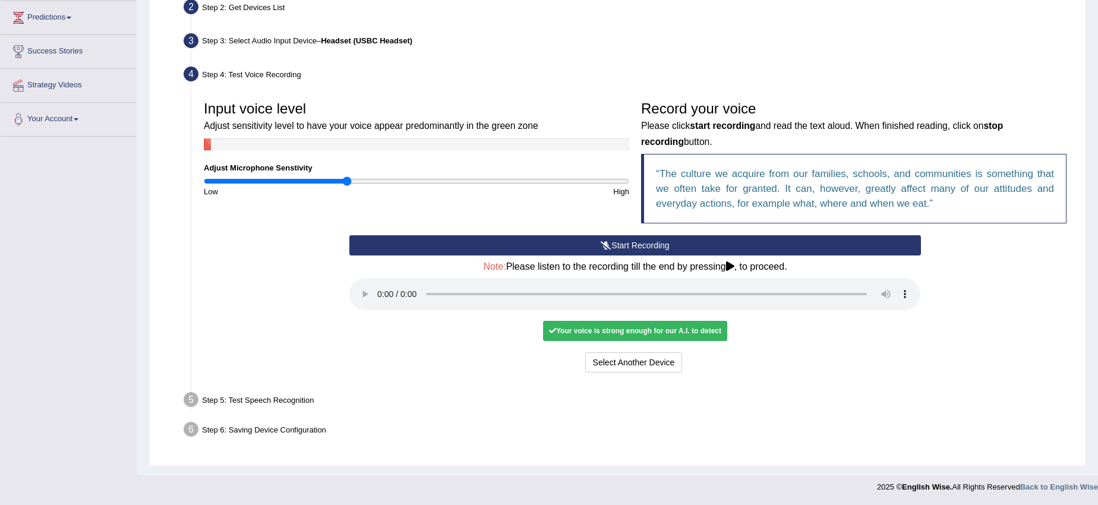
click at [680, 332] on div "Your voice is strong enough for our A.I. to detect" at bounding box center [635, 331] width 184 height 20
click at [678, 332] on div "Your voice is strong enough for our A.I. to detect" at bounding box center [635, 331] width 184 height 20
click at [677, 333] on div "Your voice is strong enough for our A.I. to detect" at bounding box center [635, 331] width 184 height 20
click at [646, 359] on button "Select Another Device" at bounding box center [633, 362] width 97 height 20
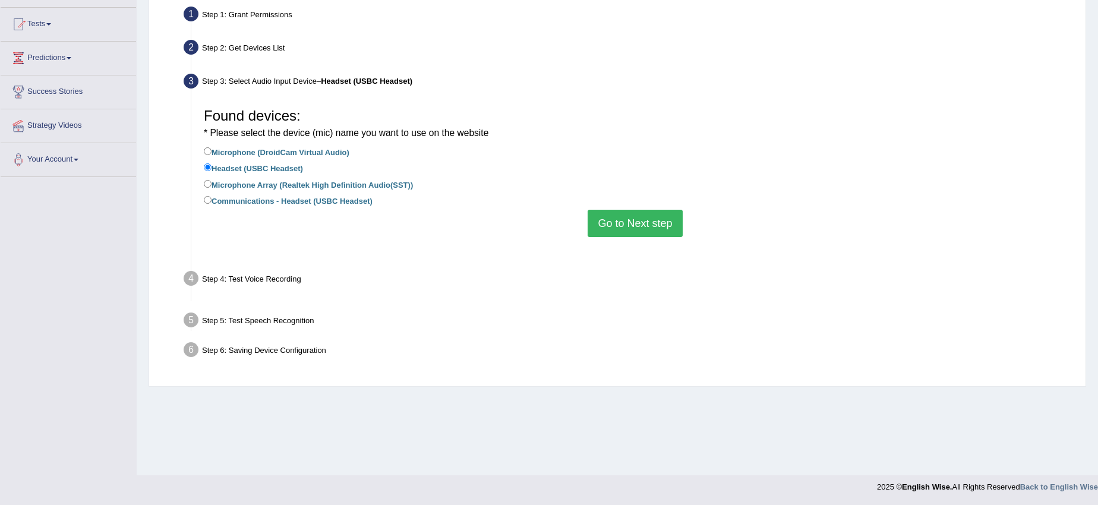
scroll to position [119, 0]
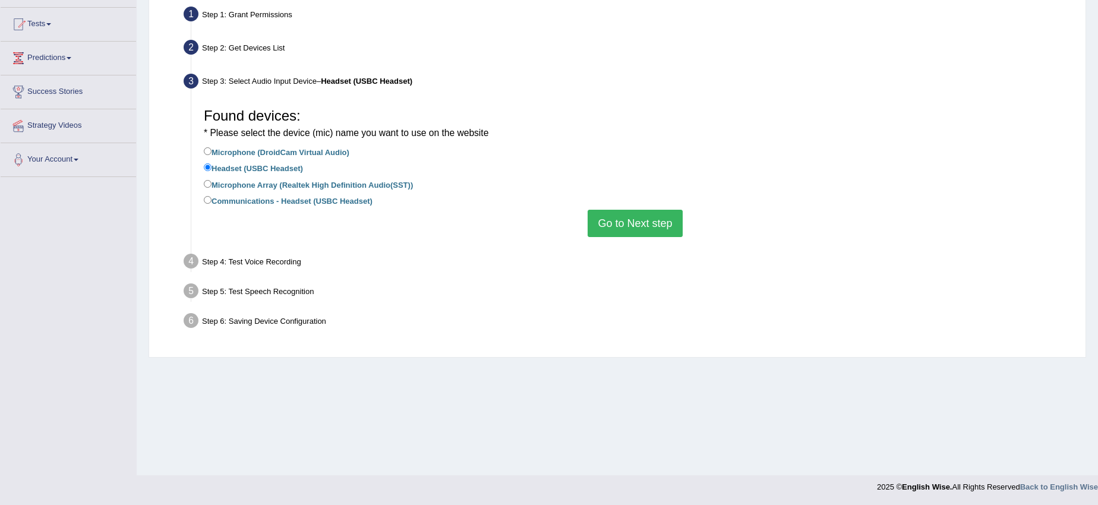
click at [217, 165] on label "Headset (USBC Headset)" at bounding box center [253, 167] width 99 height 13
click at [211, 165] on input "Headset (USBC Headset)" at bounding box center [208, 167] width 8 height 8
click at [633, 236] on div "Found devices: * Please select the device (mic) name you want to use on the web…" at bounding box center [635, 169] width 874 height 147
click at [634, 232] on button "Go to Next step" at bounding box center [634, 223] width 94 height 27
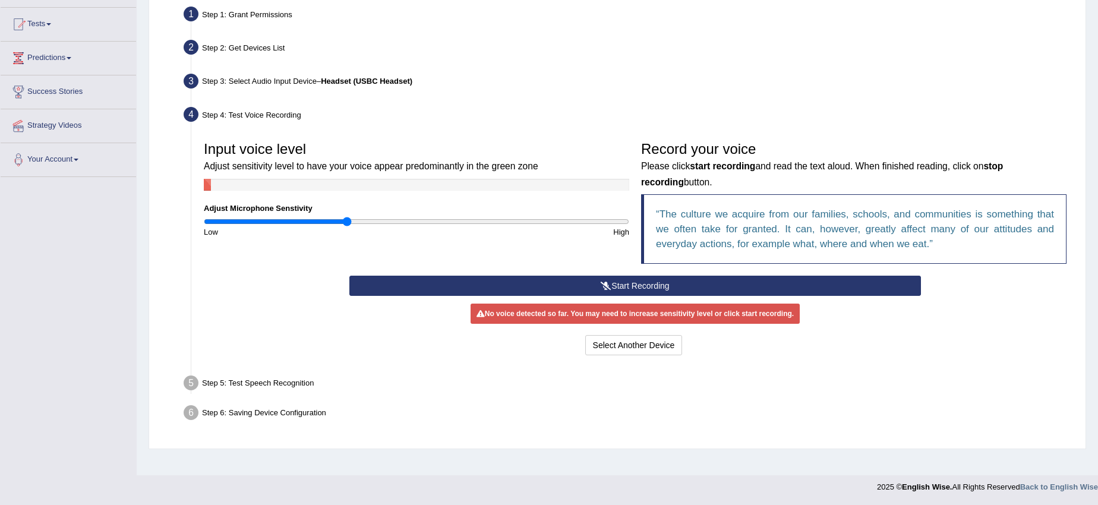
click at [647, 280] on button "Start Recording" at bounding box center [634, 286] width 571 height 20
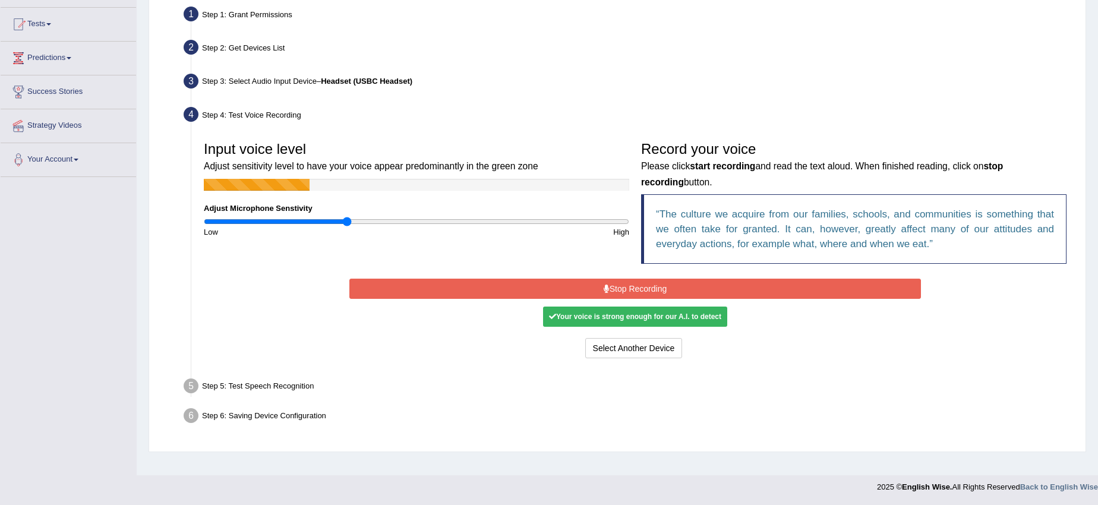
click at [648, 279] on button "Stop Recording" at bounding box center [634, 289] width 571 height 20
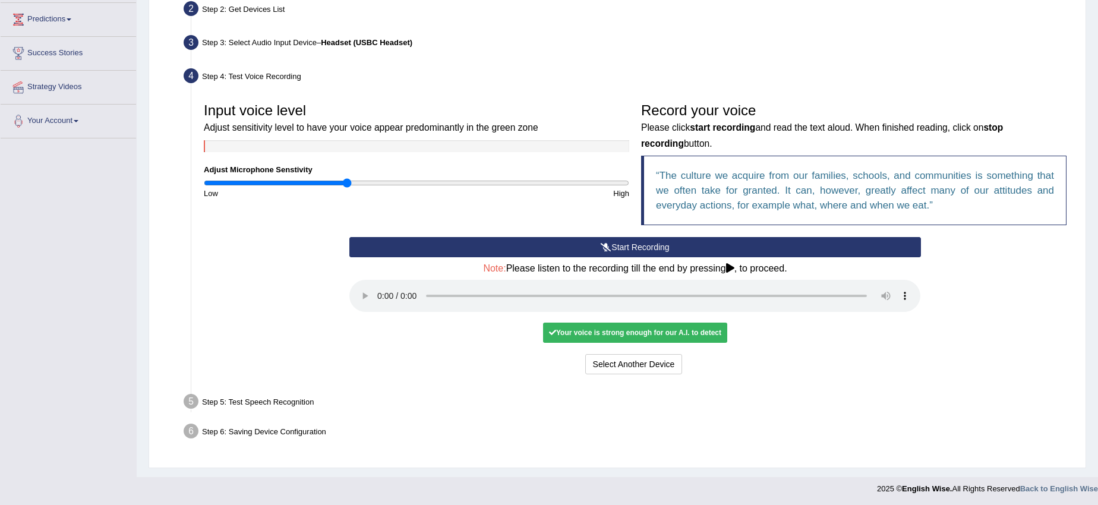
scroll to position [159, 0]
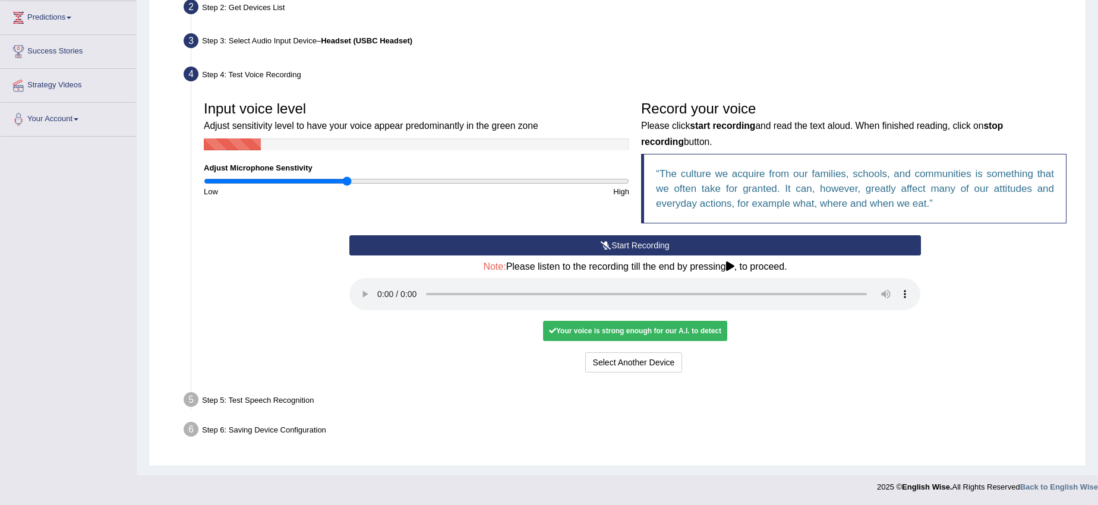
click at [1027, 216] on blockquote "The culture we acquire from our families, schools, and communities is something…" at bounding box center [853, 188] width 425 height 69
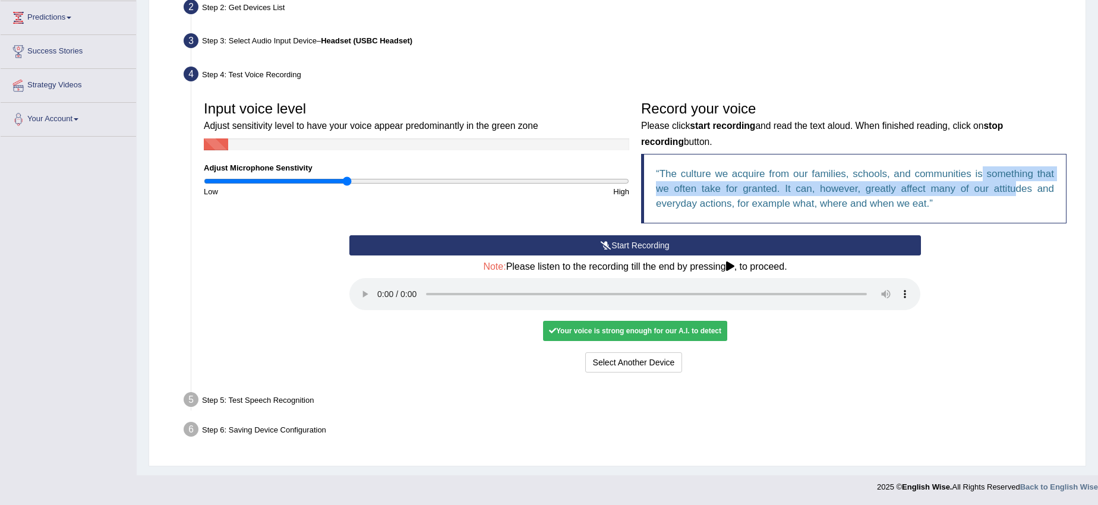
drag, startPoint x: 1007, startPoint y: 190, endPoint x: 899, endPoint y: 138, distance: 119.8
click at [949, 160] on blockquote "The culture we acquire from our families, schools, and communities is something…" at bounding box center [853, 188] width 425 height 69
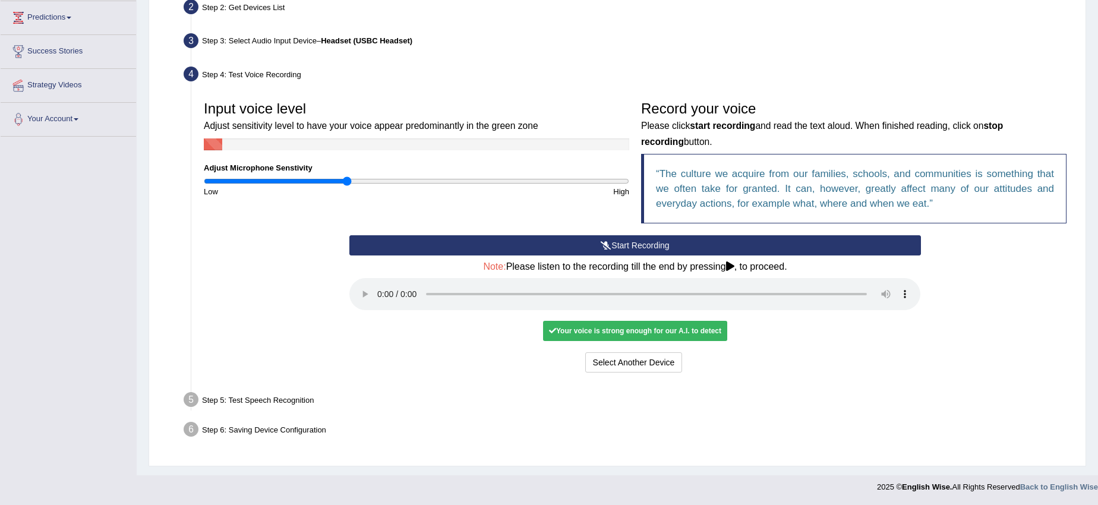
drag, startPoint x: 798, startPoint y: 116, endPoint x: 657, endPoint y: 86, distance: 144.7
click at [782, 117] on h3 "Record your voice Please click start recording and read the text aloud. When fi…" at bounding box center [853, 124] width 425 height 47
click at [662, 79] on div "Step 4: Test Voice Recording" at bounding box center [629, 76] width 902 height 26
click at [581, 104] on h3 "Input voice level Adjust sensitivity level to have your voice appear predominan…" at bounding box center [416, 116] width 425 height 31
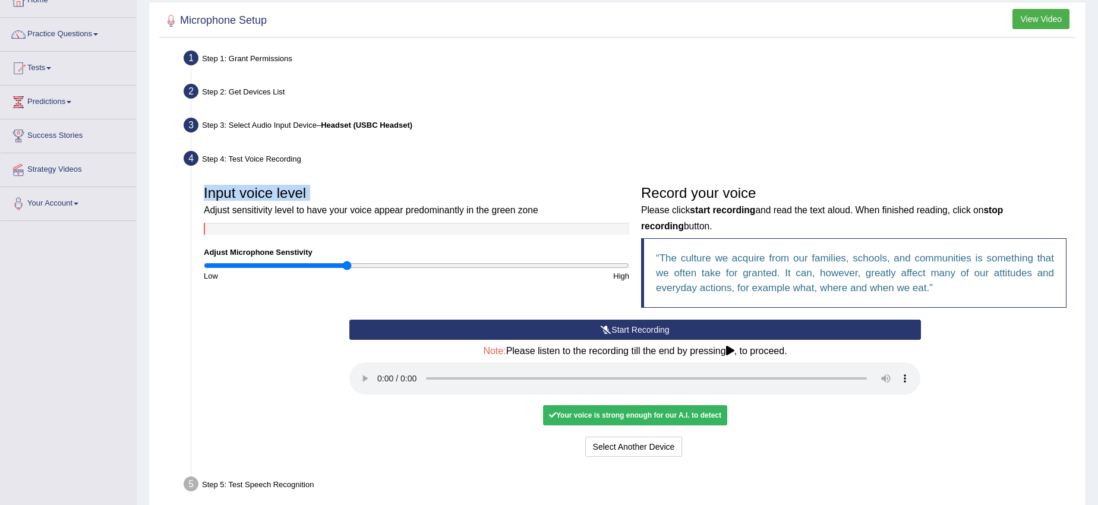
scroll to position [0, 0]
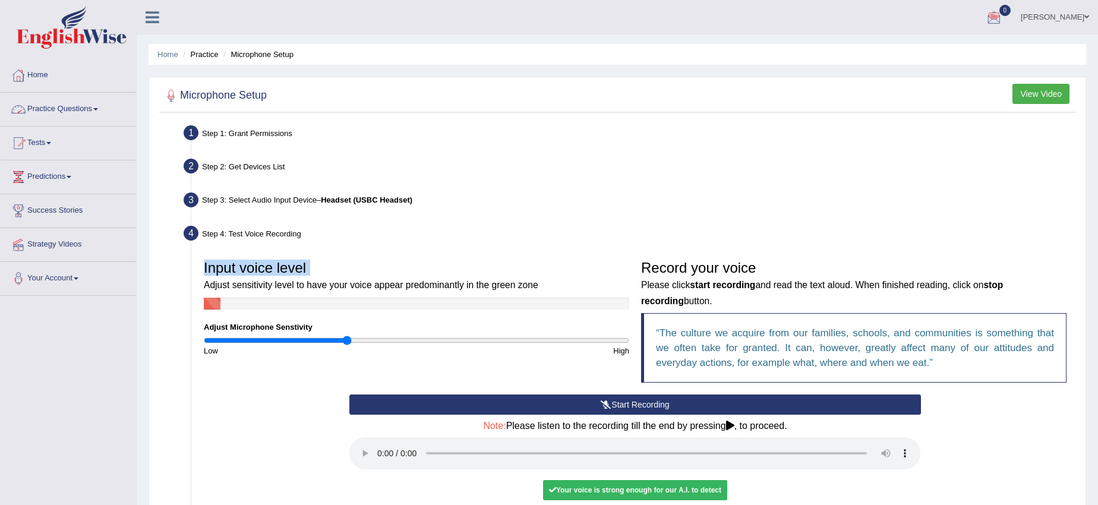
click at [50, 71] on link "Home" at bounding box center [68, 74] width 135 height 30
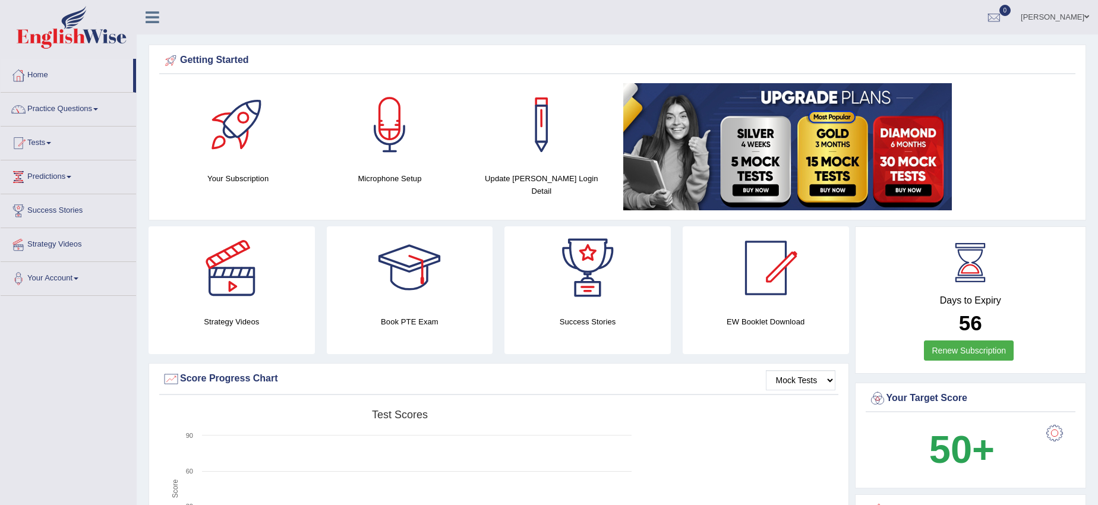
click at [45, 116] on link "Practice Questions" at bounding box center [68, 108] width 135 height 30
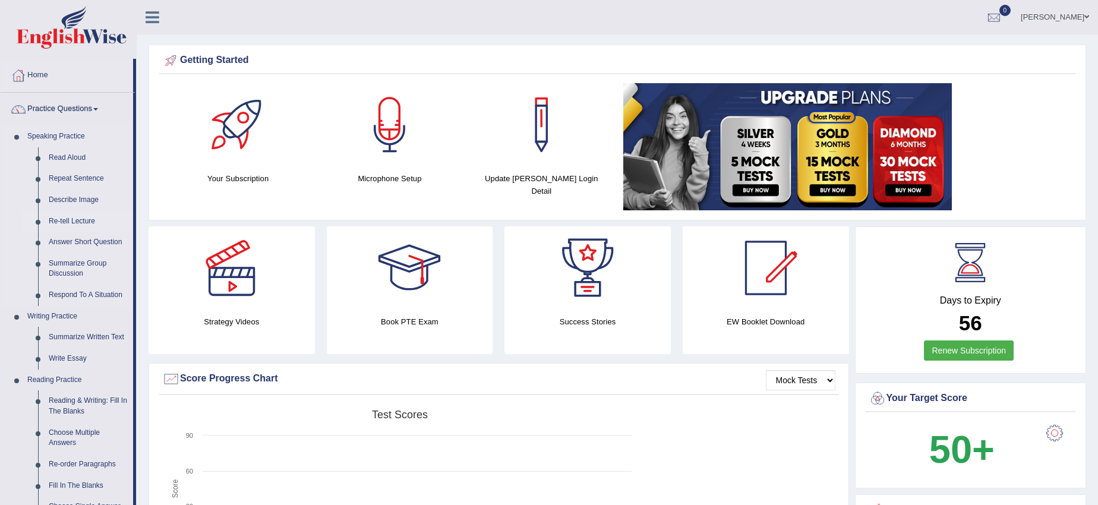
click at [81, 217] on link "Re-tell Lecture" at bounding box center [88, 221] width 90 height 21
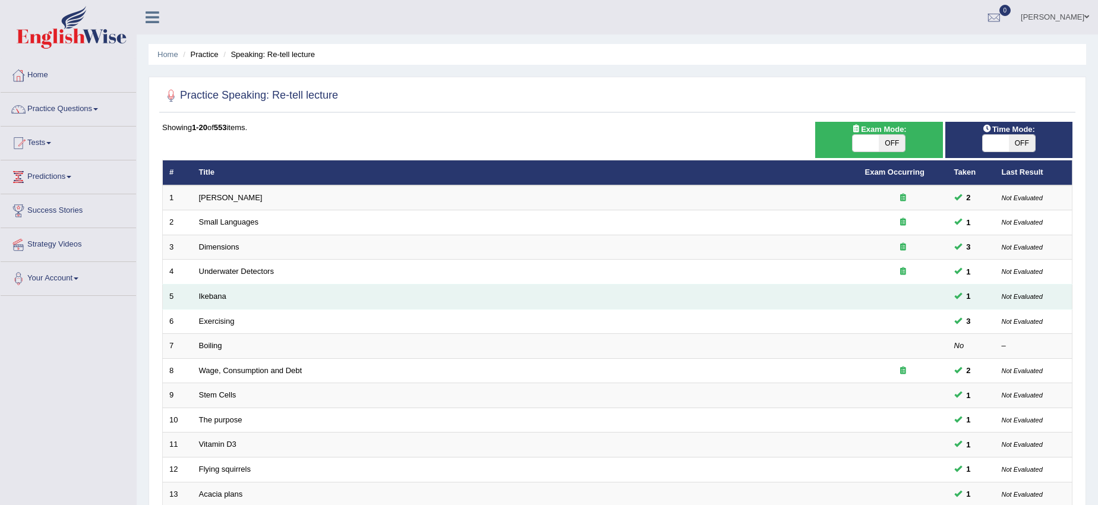
click at [813, 296] on td "Ikebana" at bounding box center [525, 297] width 666 height 25
click at [223, 293] on link "Ikebana" at bounding box center [212, 296] width 27 height 9
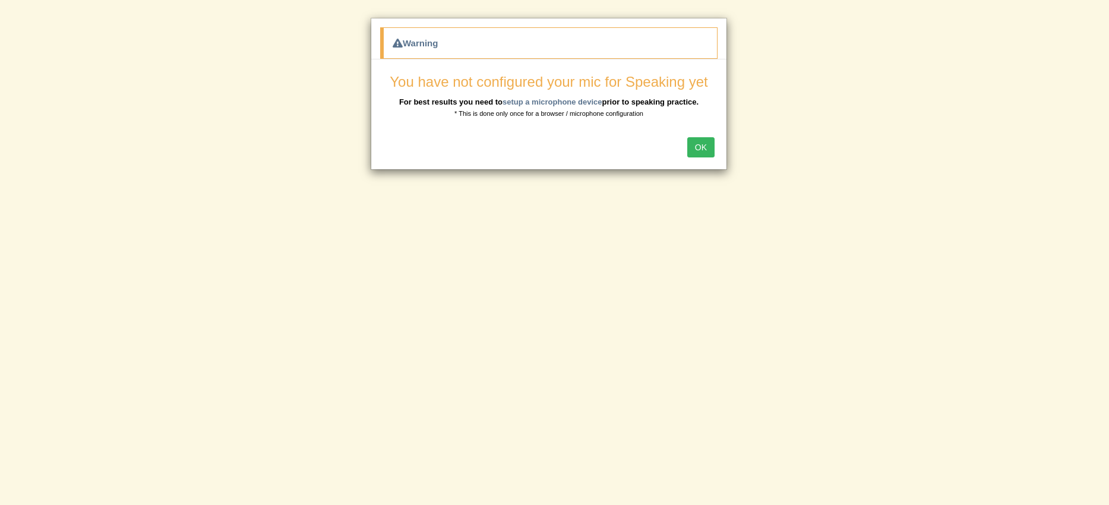
click at [707, 143] on button "OK" at bounding box center [700, 147] width 27 height 20
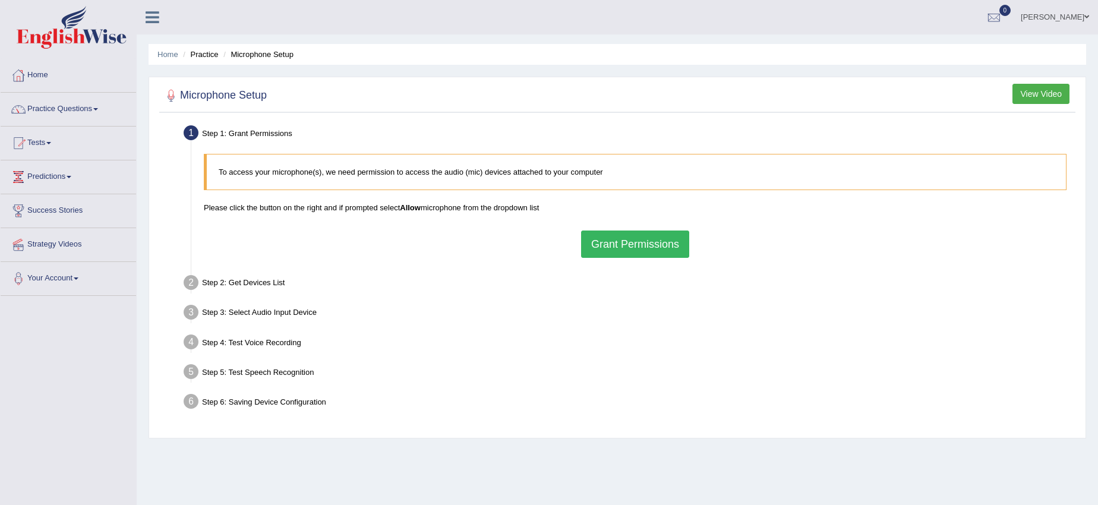
click at [647, 263] on div "To access your microphone(s), we need permission to access the audio (mic) devi…" at bounding box center [635, 206] width 874 height 116
click at [655, 235] on button "Grant Permissions" at bounding box center [635, 243] width 108 height 27
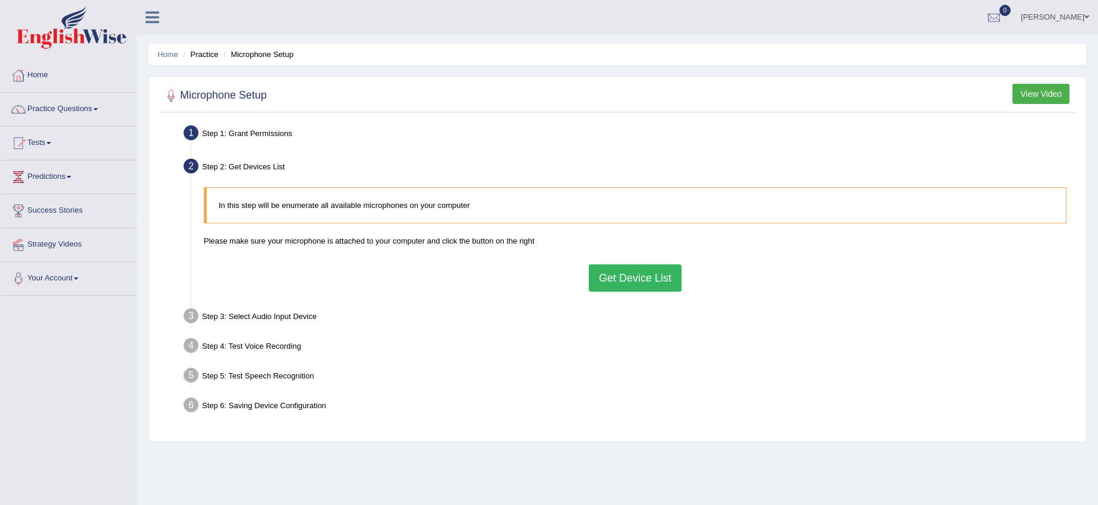
click at [643, 280] on button "Get Device List" at bounding box center [635, 277] width 93 height 27
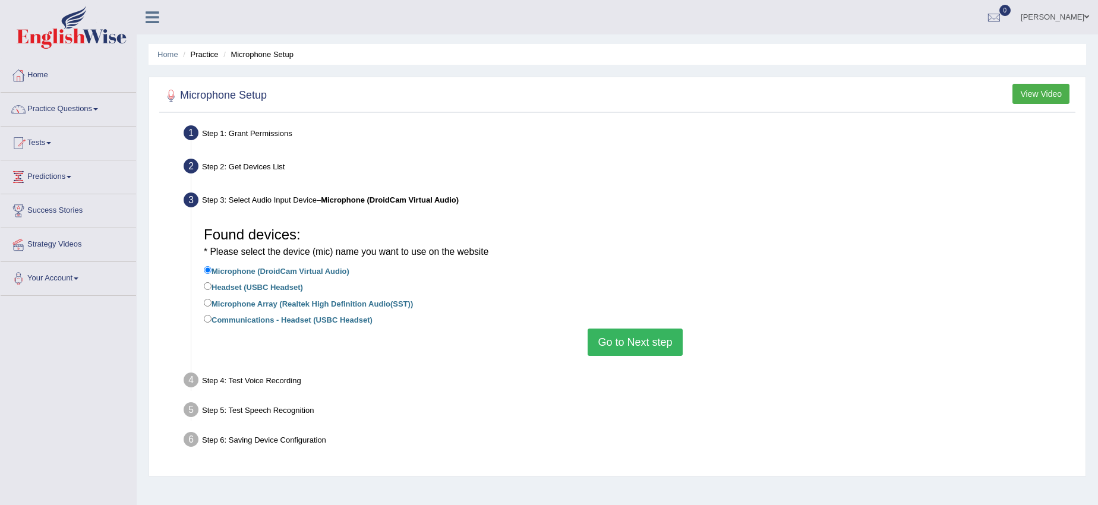
click at [650, 351] on button "Go to Next step" at bounding box center [634, 341] width 94 height 27
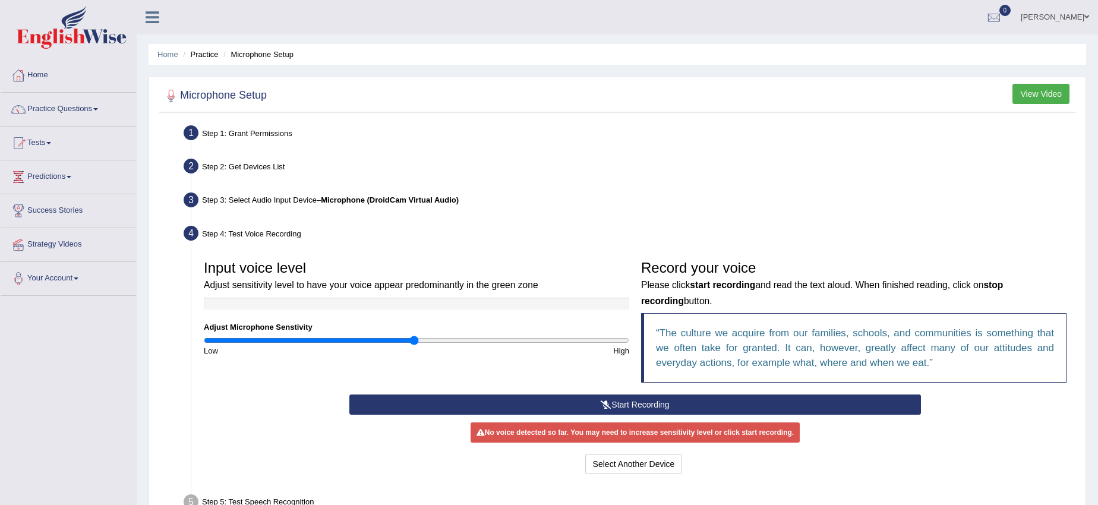
click at [573, 400] on button "Start Recording" at bounding box center [634, 404] width 571 height 20
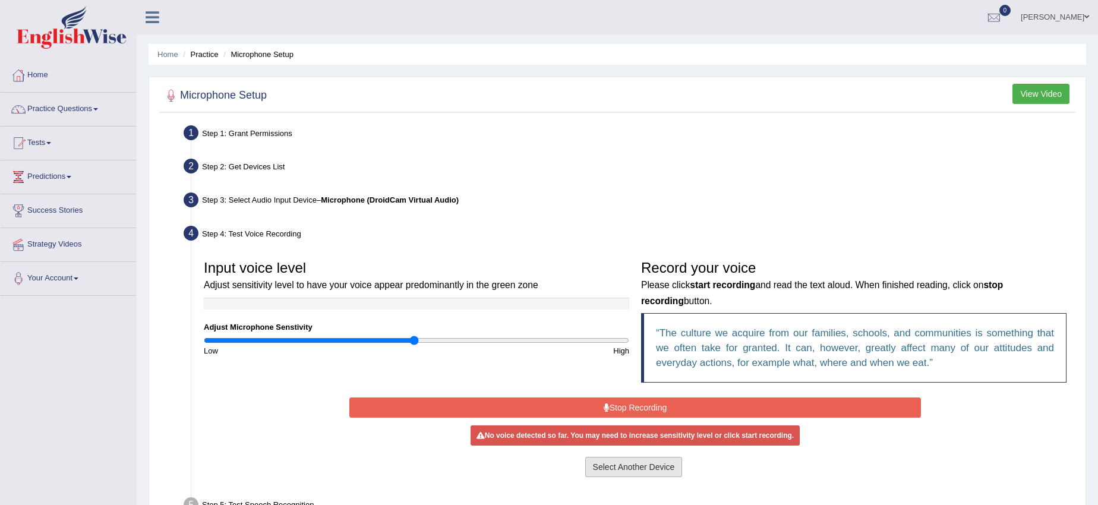
click at [608, 466] on button "Select Another Device" at bounding box center [633, 467] width 97 height 20
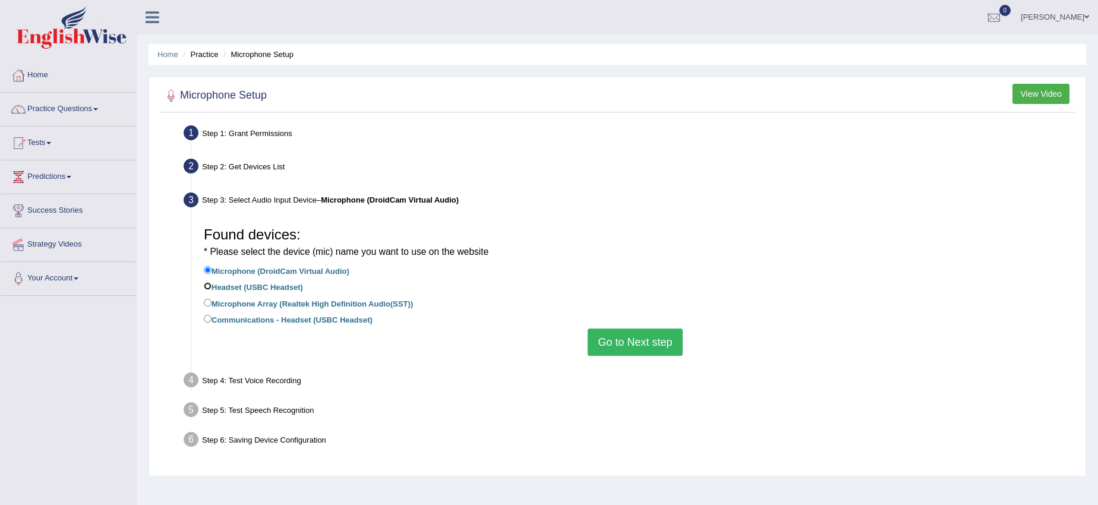
click at [206, 283] on input "Headset (USBC Headset)" at bounding box center [208, 286] width 8 height 8
radio input "true"
click at [659, 340] on button "Go to Next step" at bounding box center [634, 341] width 94 height 27
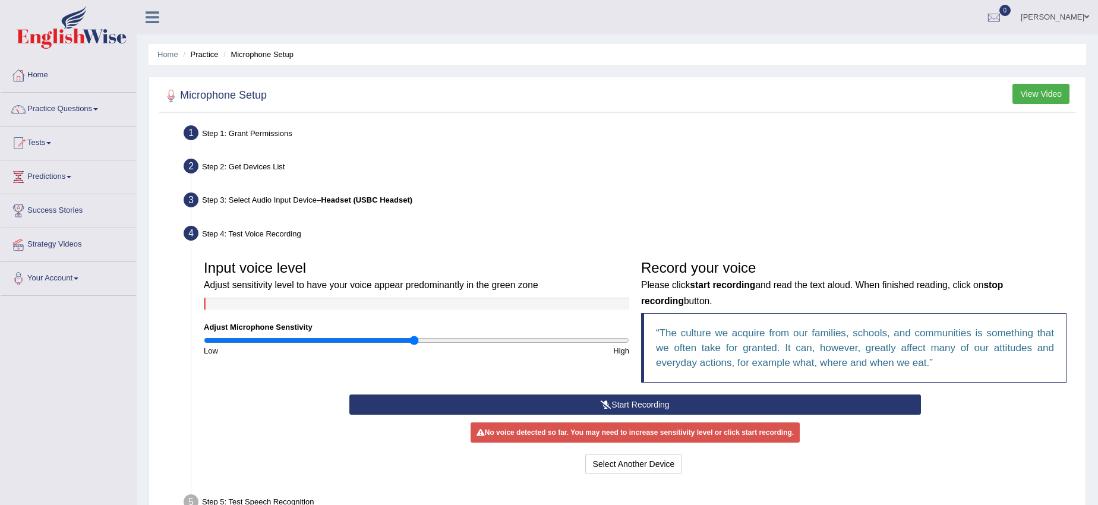
click at [621, 404] on button "Start Recording" at bounding box center [634, 404] width 571 height 20
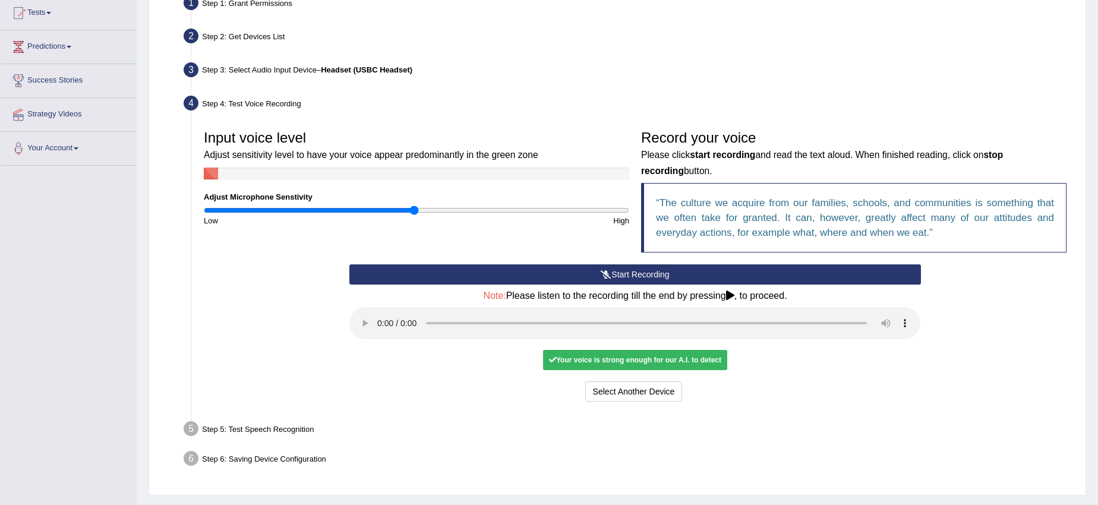
scroll to position [159, 0]
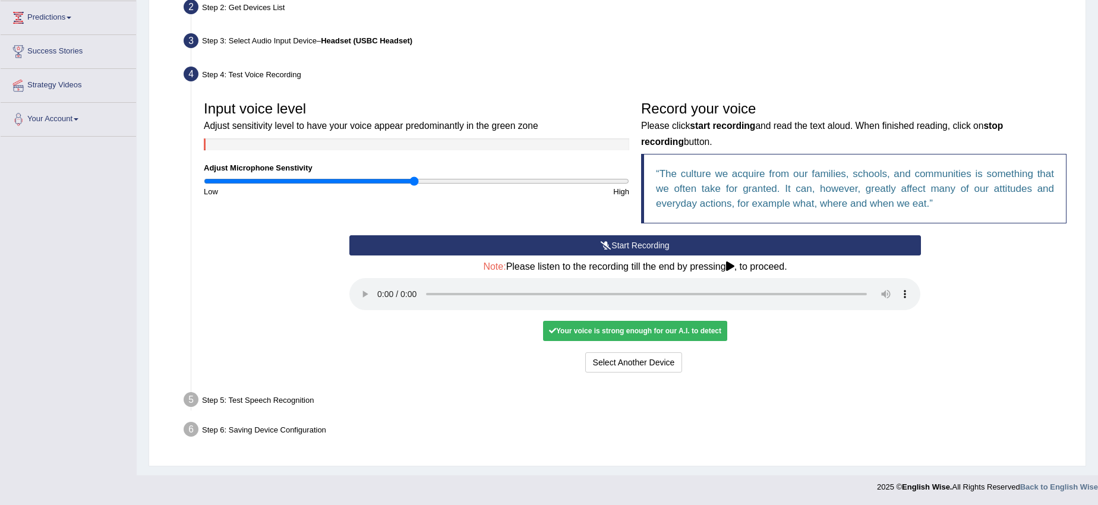
click at [711, 330] on div "Your voice is strong enough for our A.I. to detect" at bounding box center [635, 331] width 184 height 20
click at [711, 329] on div "Your voice is strong enough for our A.I. to detect" at bounding box center [635, 331] width 184 height 20
click at [708, 380] on div "Input voice level Adjust sensitivity level to have your voice appear predominan…" at bounding box center [635, 235] width 874 height 292
click at [713, 362] on button "Voice is ok. Go to Next step" at bounding box center [685, 362] width 118 height 20
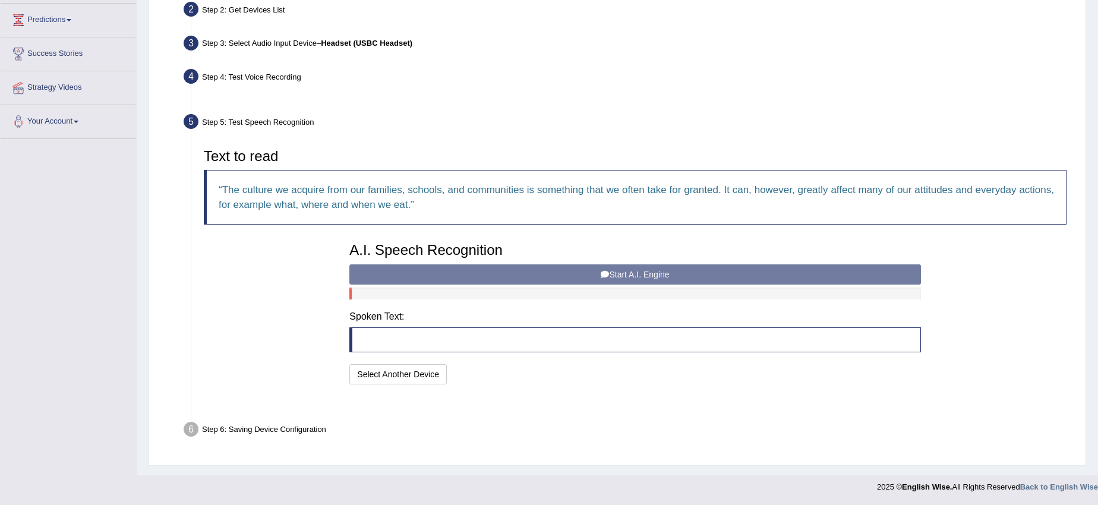
scroll to position [128, 0]
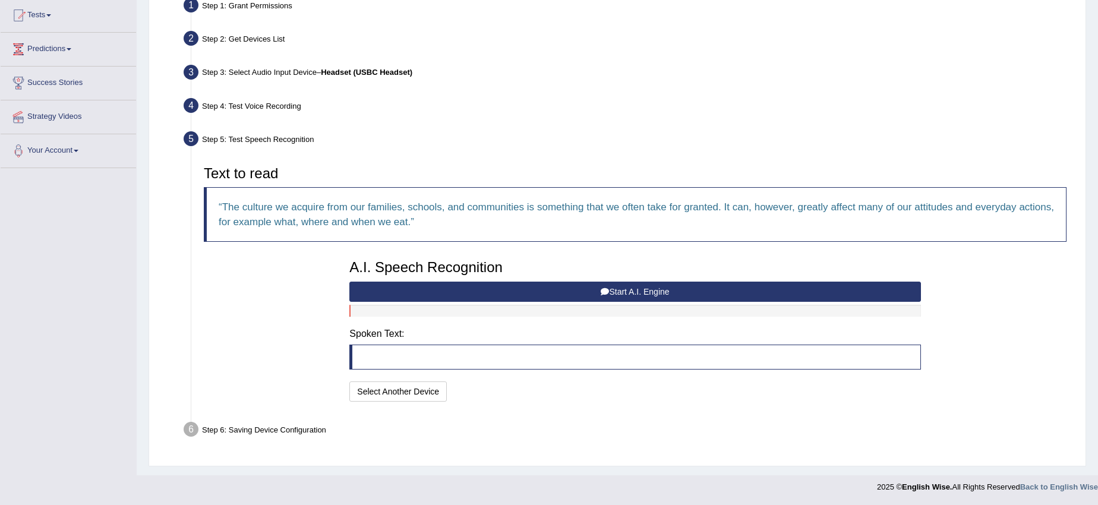
click at [623, 291] on button "Start A.I. Engine" at bounding box center [634, 292] width 571 height 20
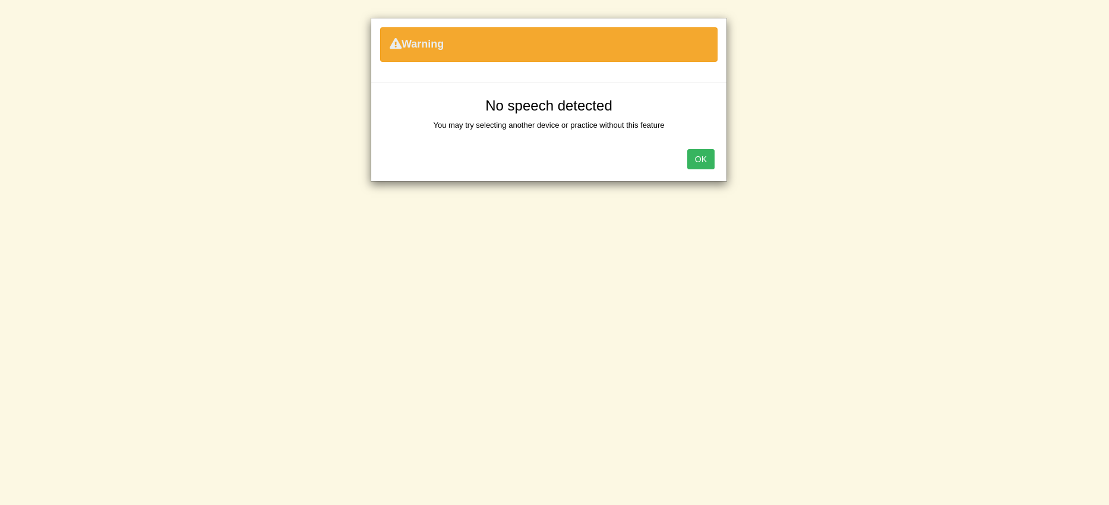
click at [709, 156] on button "OK" at bounding box center [700, 159] width 27 height 20
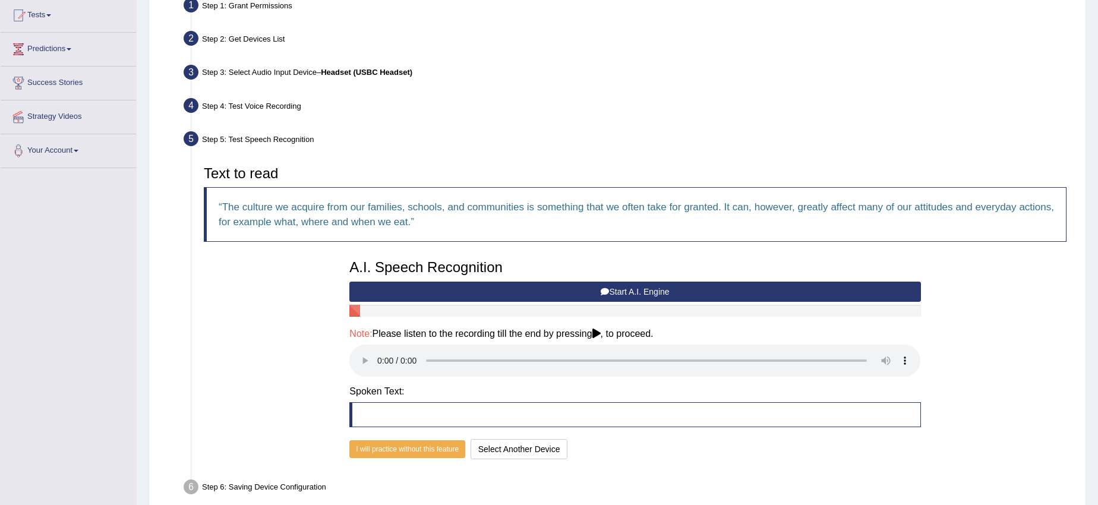
click at [647, 288] on button "Start A.I. Engine" at bounding box center [634, 292] width 571 height 20
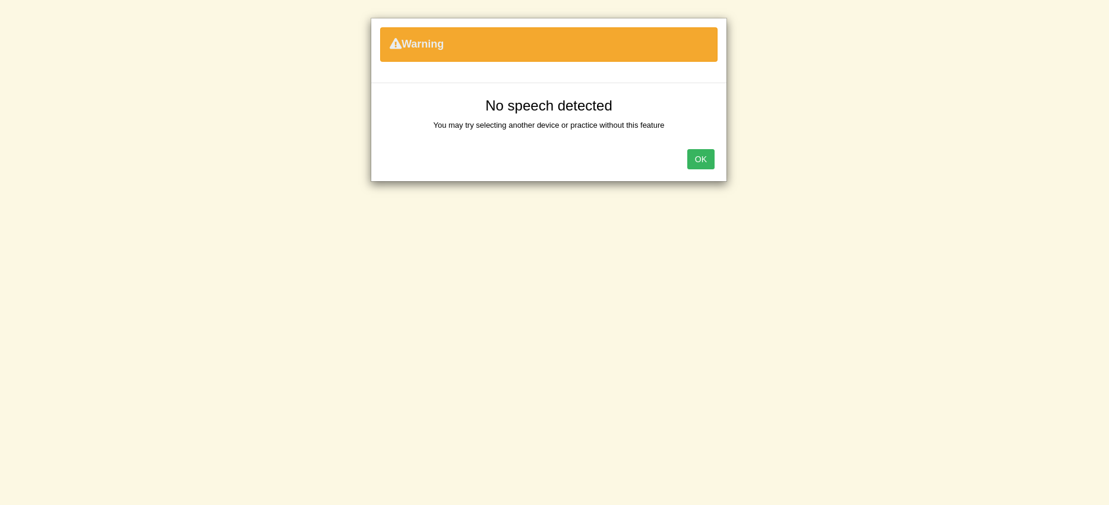
click at [694, 160] on button "OK" at bounding box center [700, 159] width 27 height 20
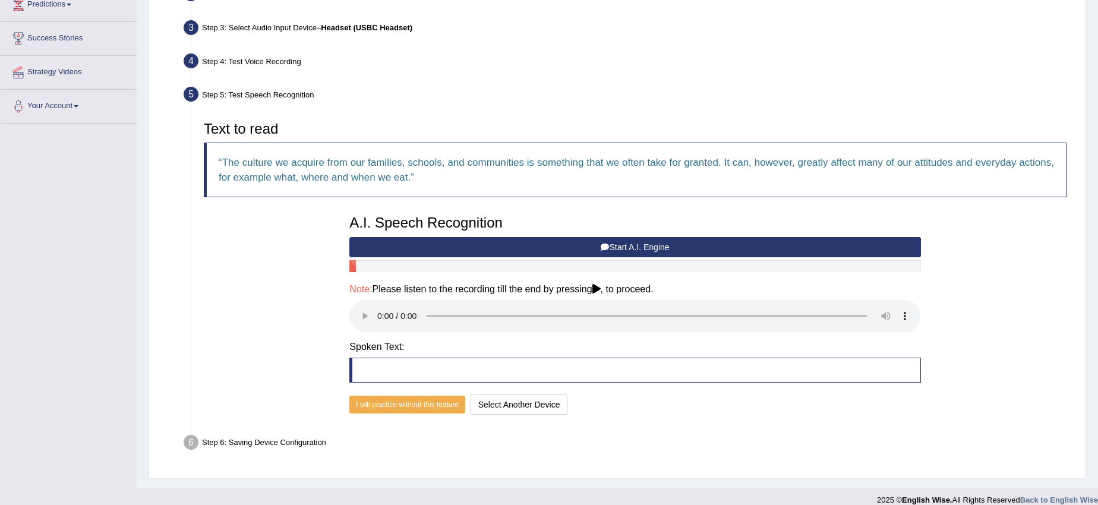
scroll to position [185, 0]
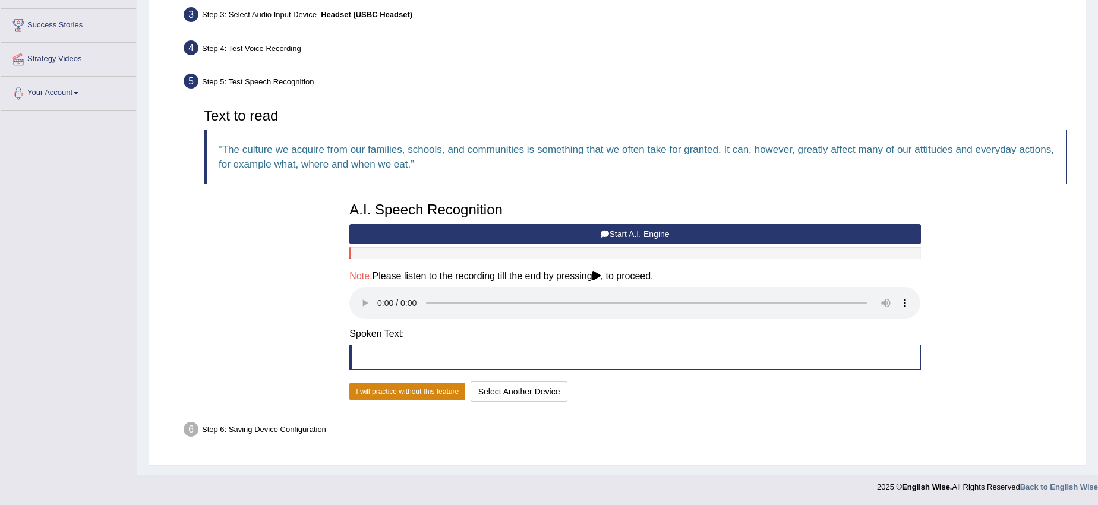
click at [427, 384] on button "I will practice without this feature" at bounding box center [407, 392] width 116 height 18
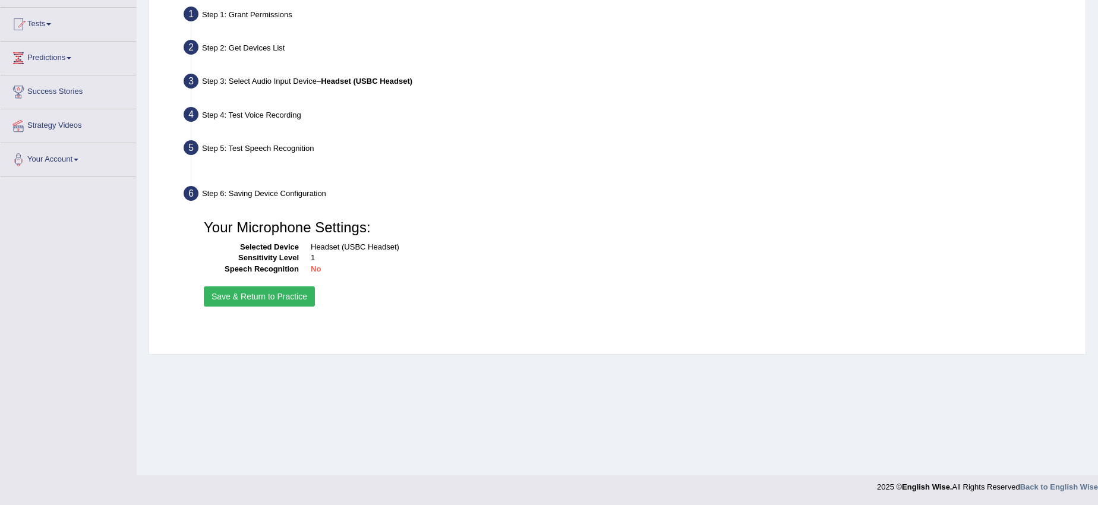
scroll to position [119, 0]
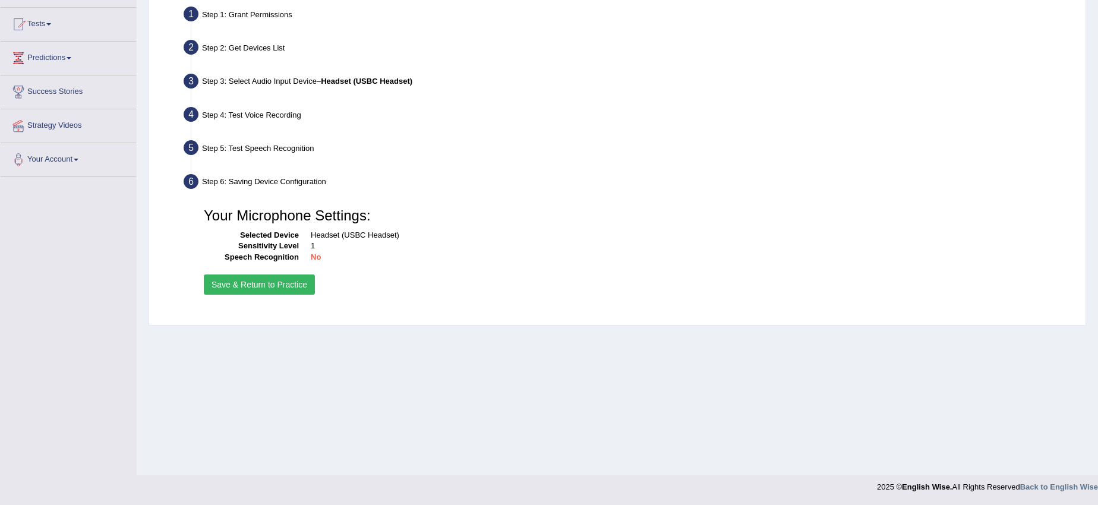
click at [298, 286] on button "Save & Return to Practice" at bounding box center [259, 284] width 111 height 20
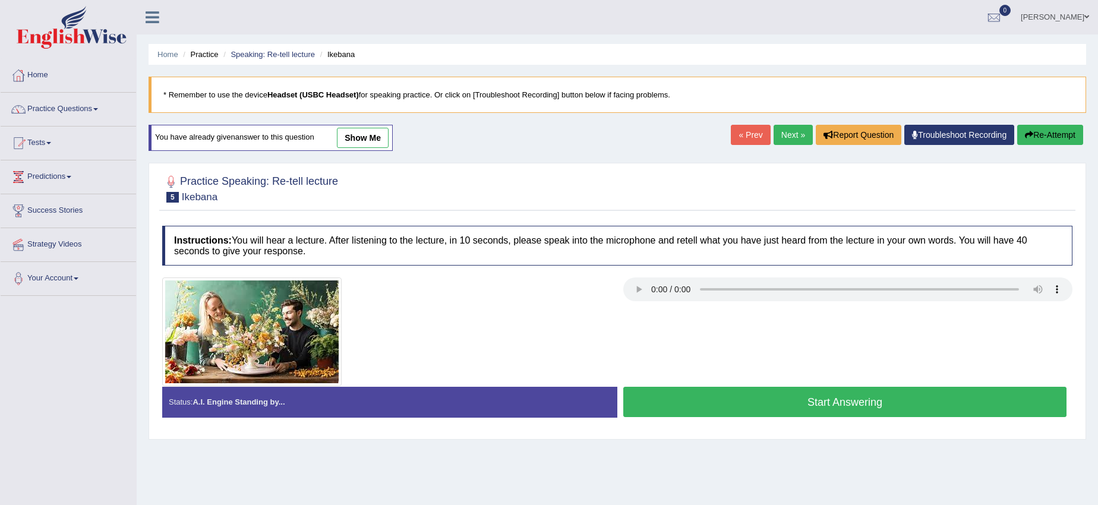
click at [732, 467] on div "Home Practice Speaking: Re-tell lecture Ikebana * Remember to use the device He…" at bounding box center [617, 297] width 961 height 594
click at [797, 394] on button "Start Answering" at bounding box center [844, 402] width 443 height 30
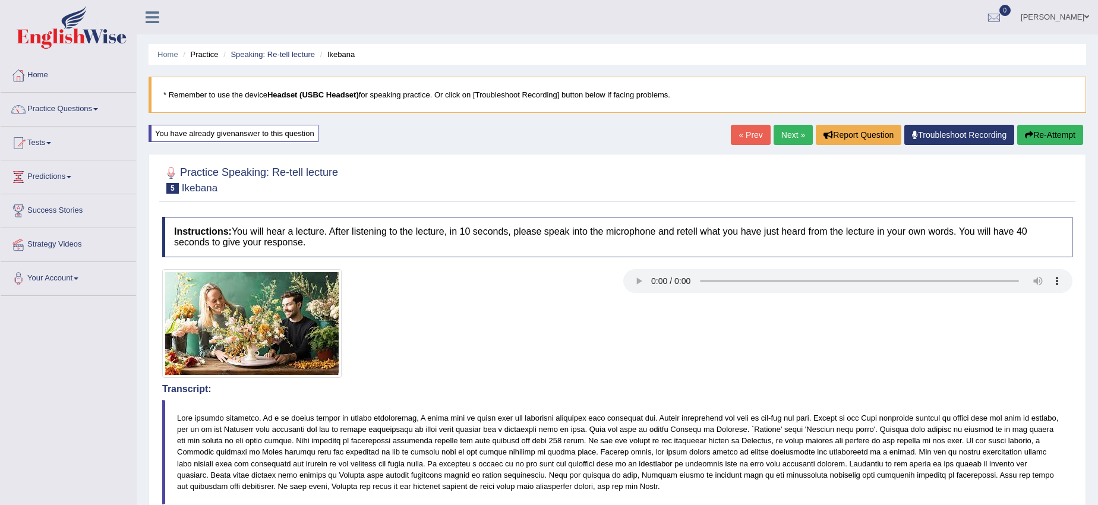
click at [978, 138] on link "Troubleshoot Recording" at bounding box center [959, 135] width 110 height 20
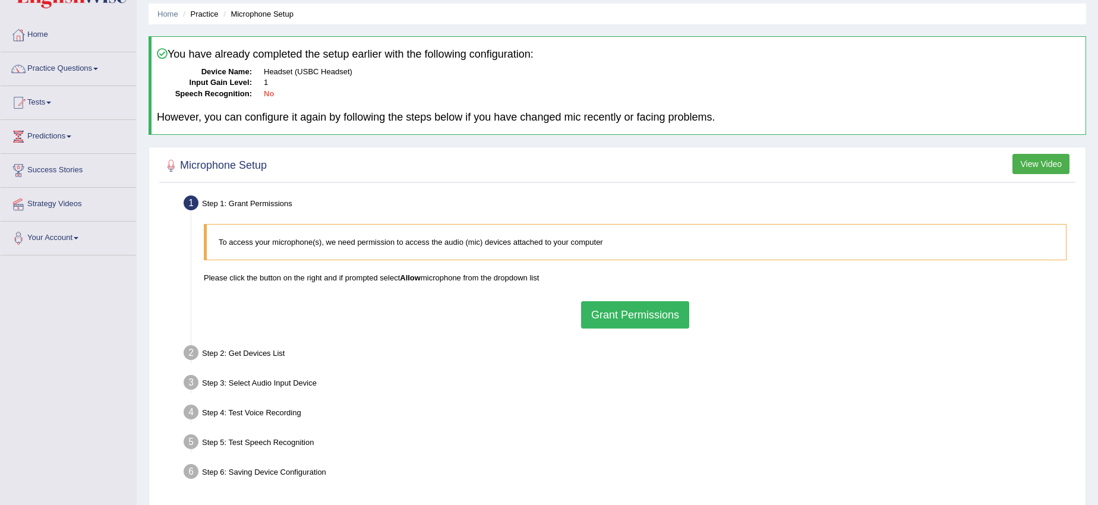
scroll to position [74, 0]
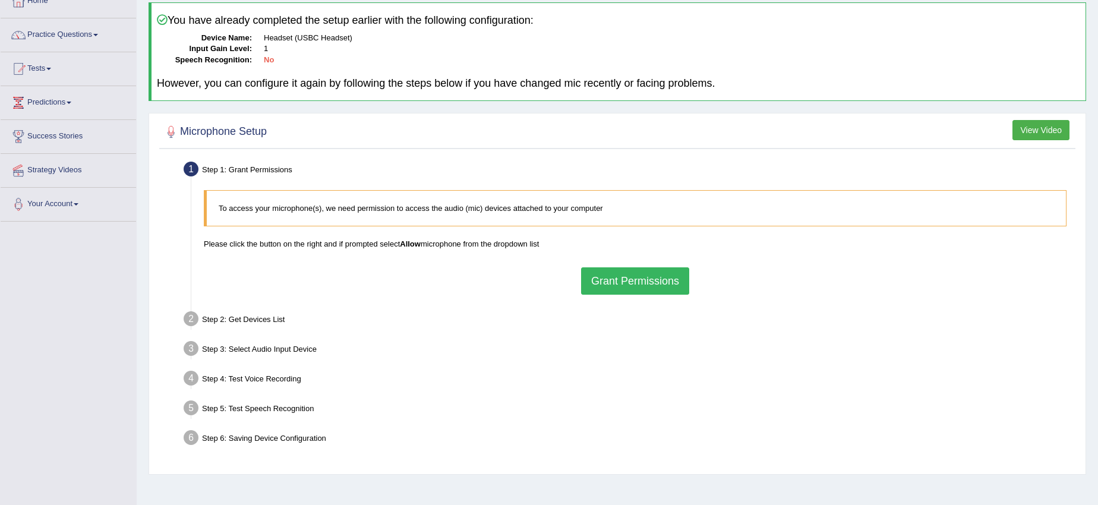
click at [634, 278] on button "Grant Permissions" at bounding box center [635, 280] width 108 height 27
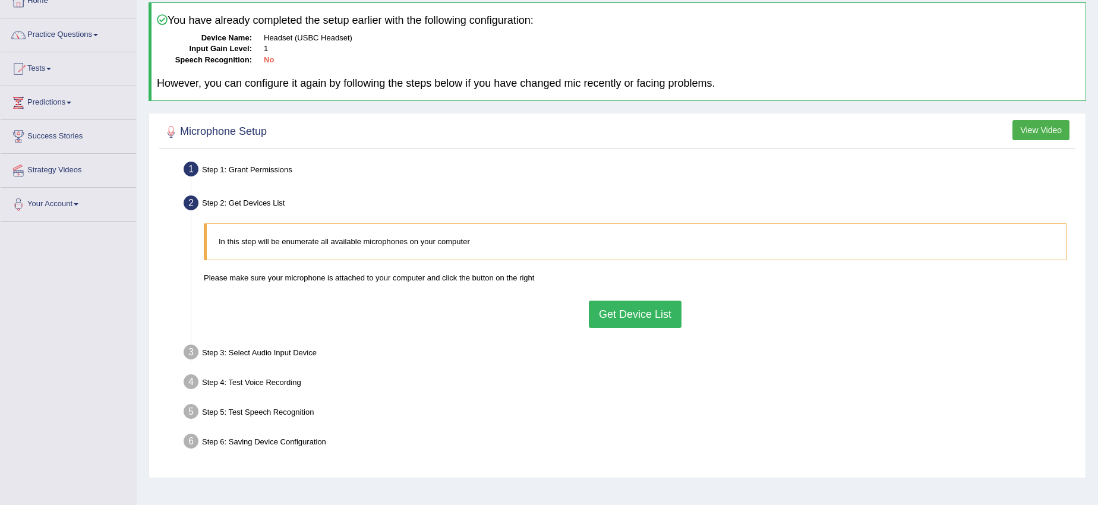
click at [623, 309] on button "Get Device List" at bounding box center [635, 314] width 93 height 27
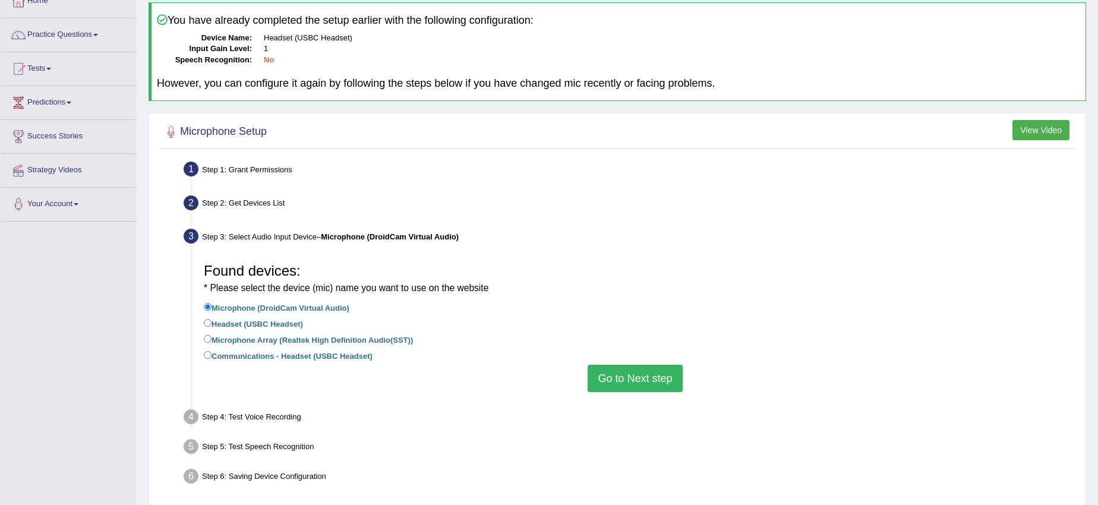
click at [222, 321] on label "Headset (USBC Headset)" at bounding box center [253, 323] width 99 height 13
click at [211, 321] on input "Headset (USBC Headset)" at bounding box center [208, 323] width 8 height 8
radio input "true"
click at [639, 381] on button "Go to Next step" at bounding box center [634, 378] width 94 height 27
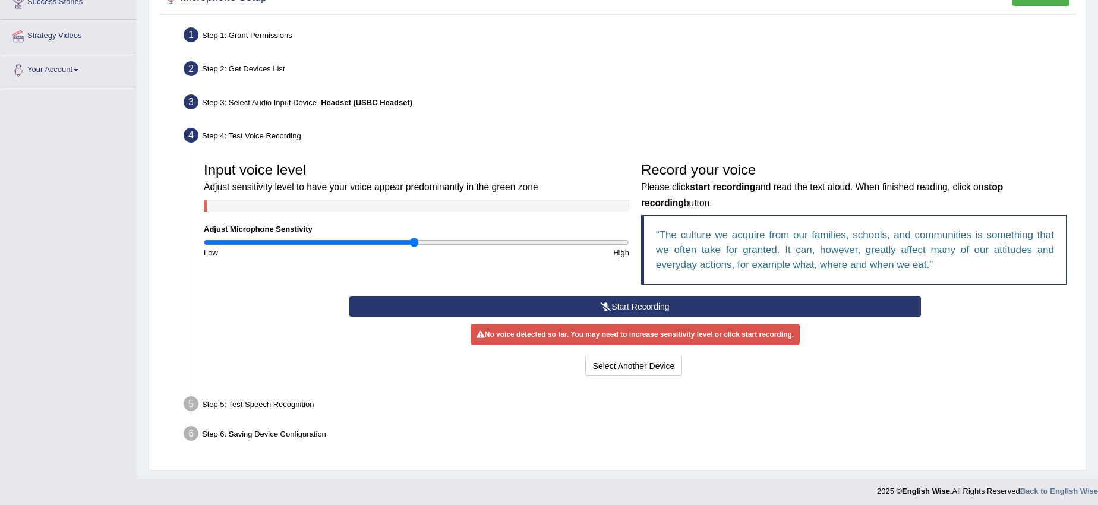
scroll to position [213, 0]
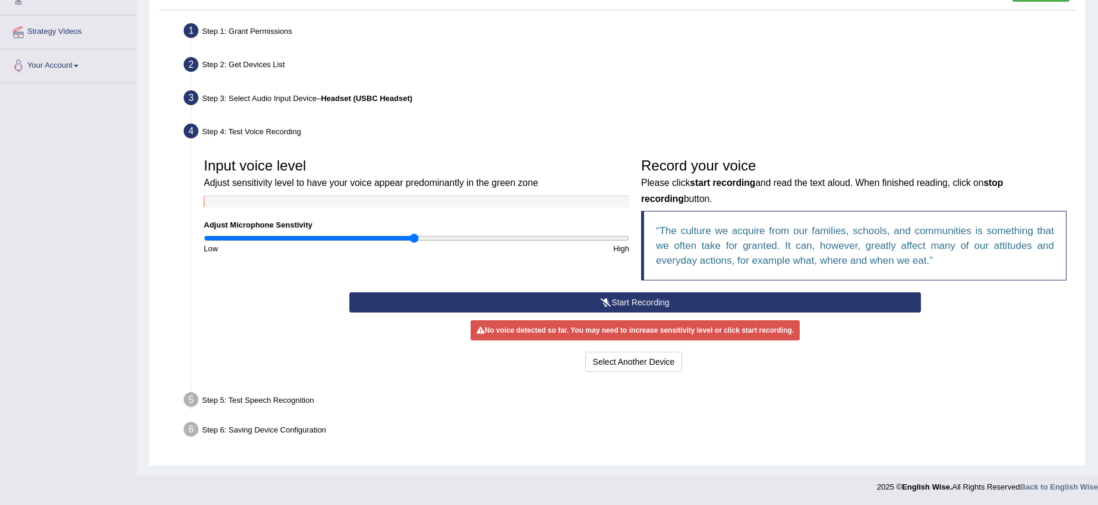
click at [631, 299] on button "Start Recording" at bounding box center [634, 302] width 571 height 20
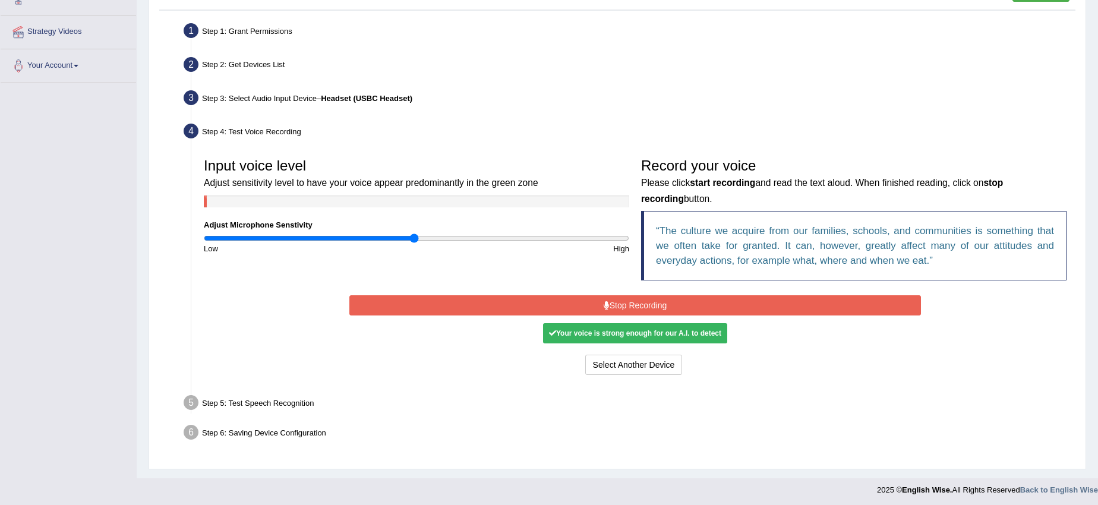
click at [610, 301] on button "Stop Recording" at bounding box center [634, 305] width 571 height 20
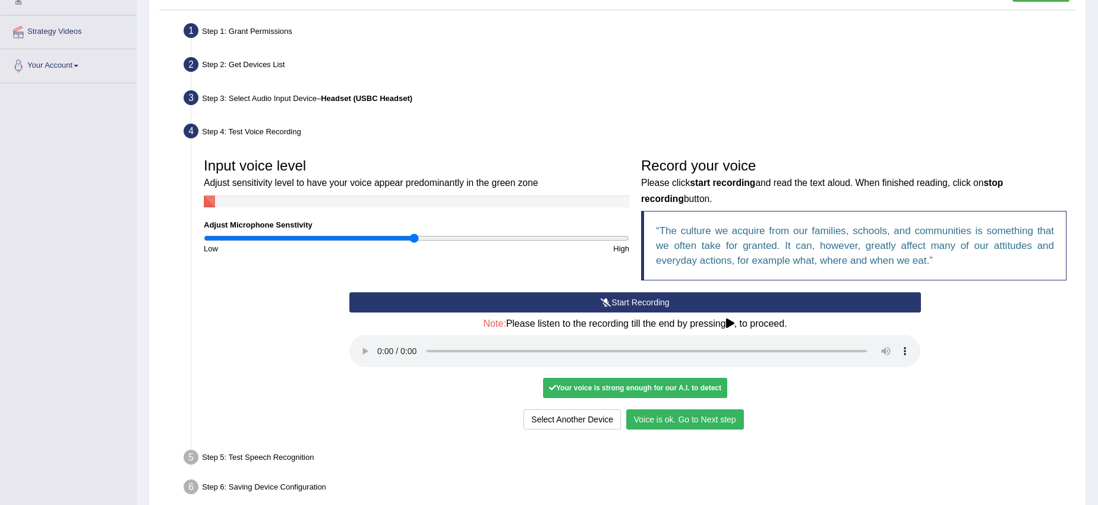
click at [678, 422] on button "Voice is ok. Go to Next step" at bounding box center [685, 419] width 118 height 20
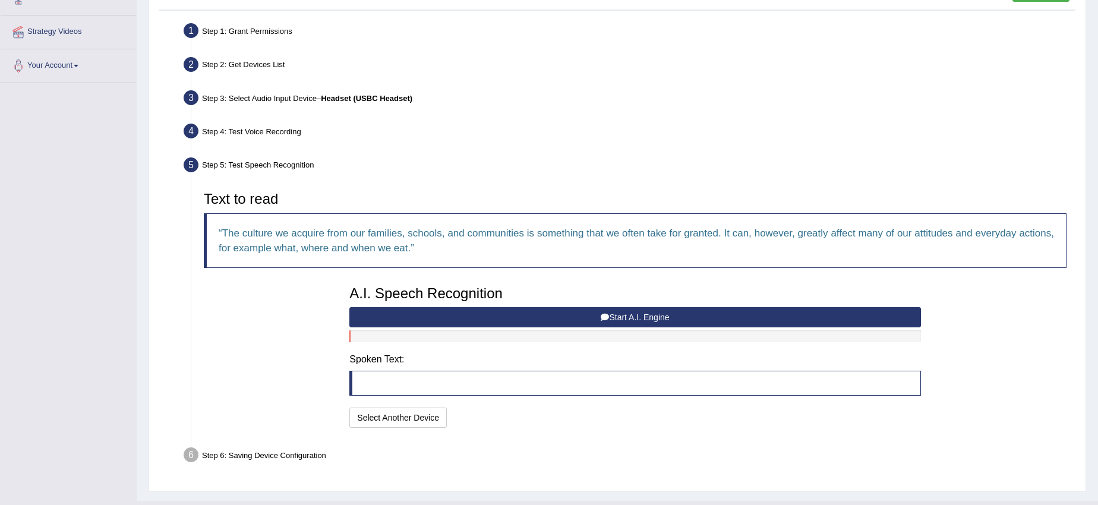
click at [581, 314] on button "Start A.I. Engine" at bounding box center [634, 317] width 571 height 20
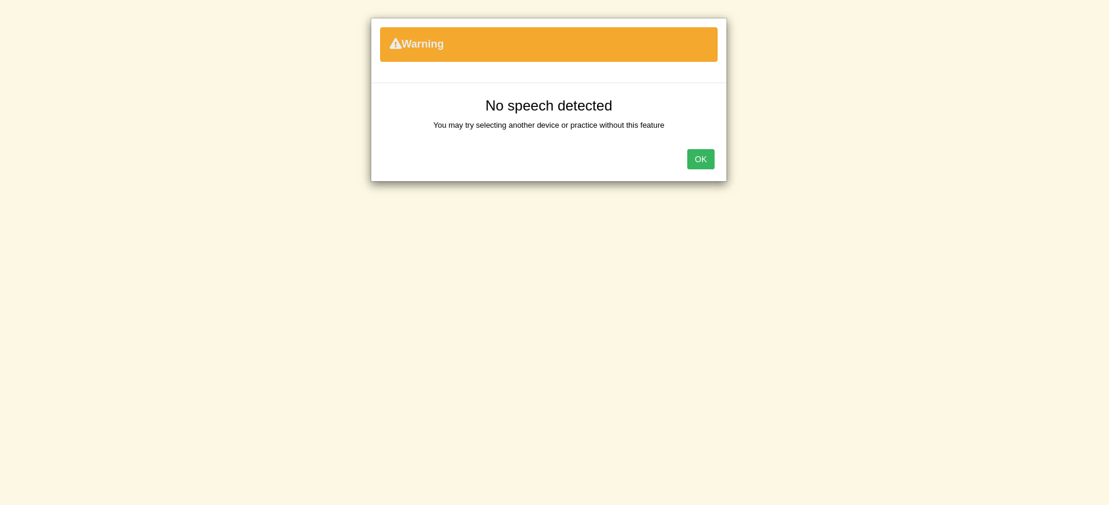
click at [705, 155] on button "OK" at bounding box center [700, 159] width 27 height 20
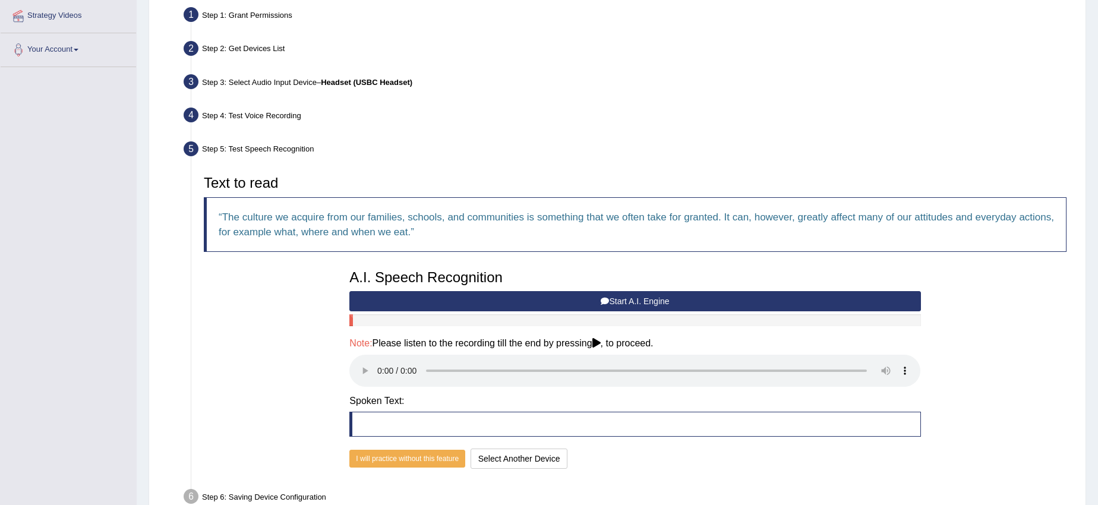
scroll to position [296, 0]
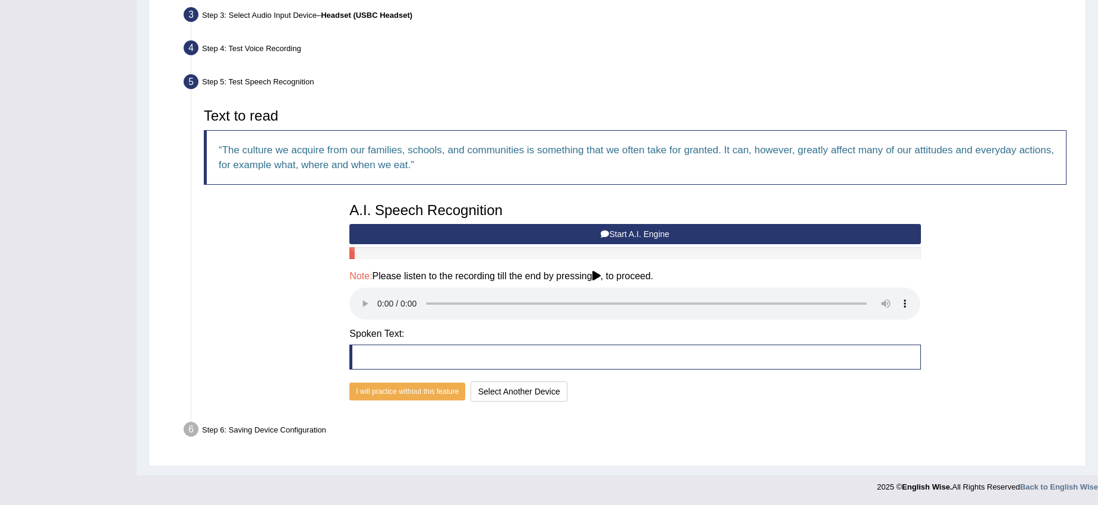
click at [606, 233] on icon at bounding box center [605, 234] width 8 height 8
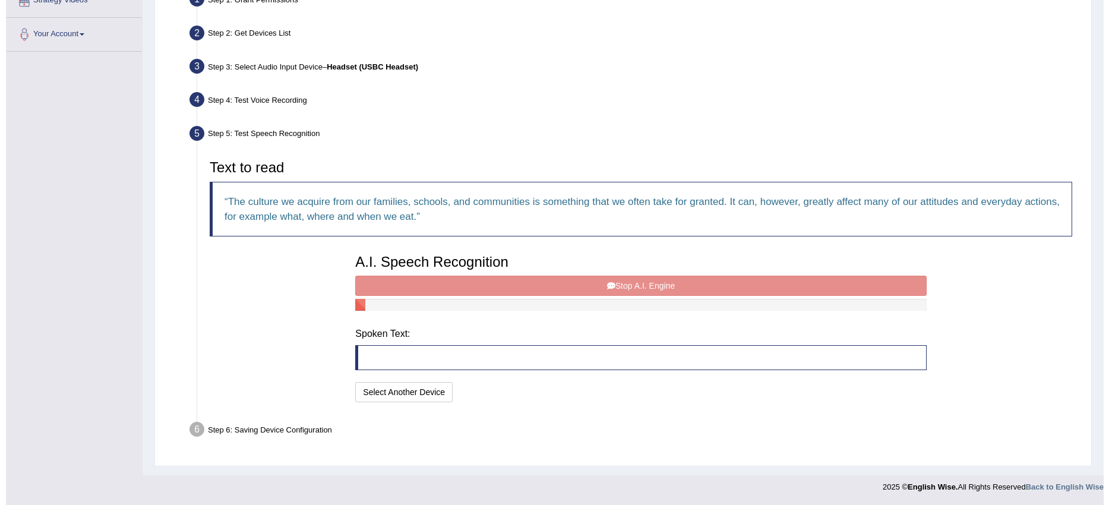
scroll to position [238, 0]
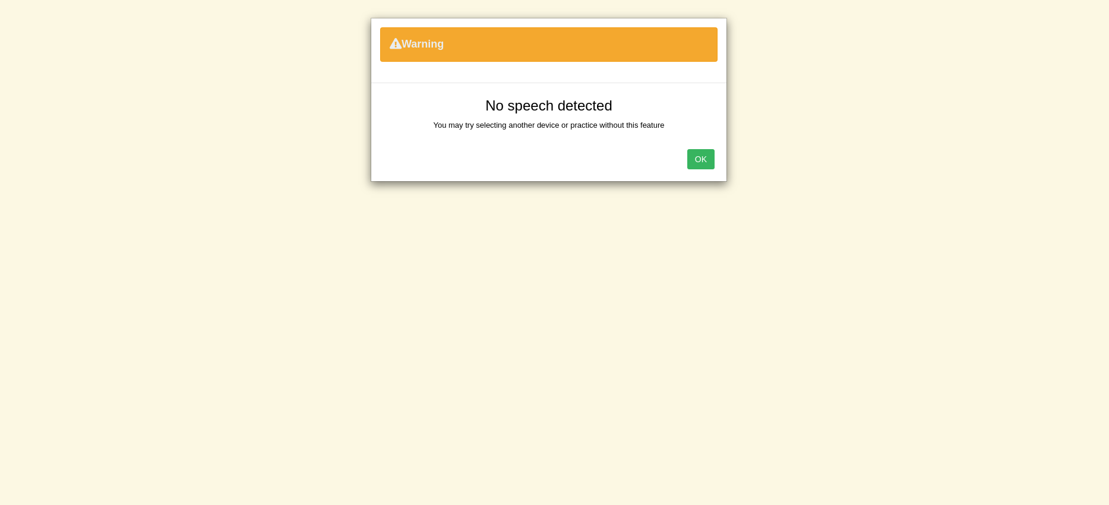
click at [691, 159] on button "OK" at bounding box center [700, 159] width 27 height 20
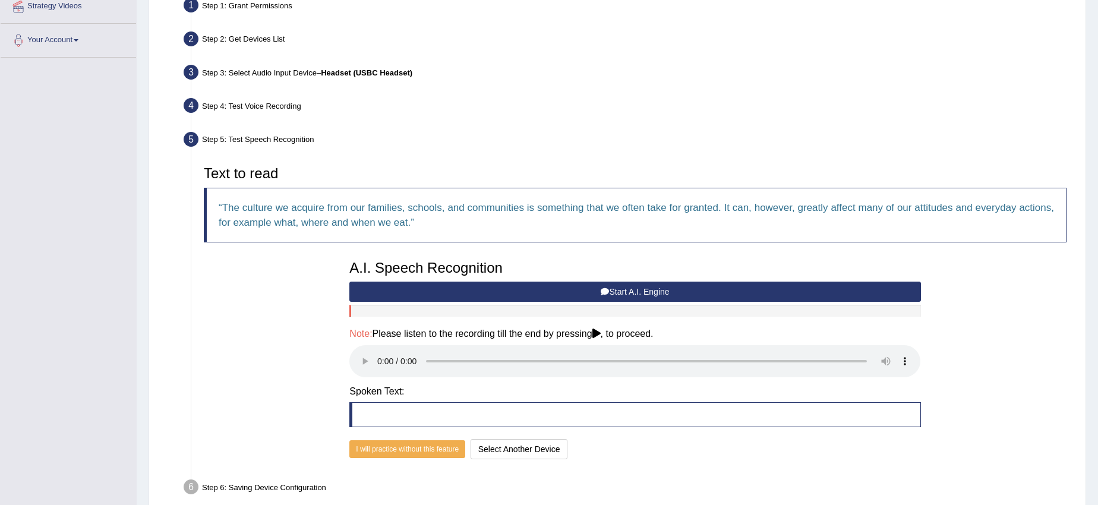
click at [493, 289] on button "Start A.I. Engine" at bounding box center [634, 292] width 571 height 20
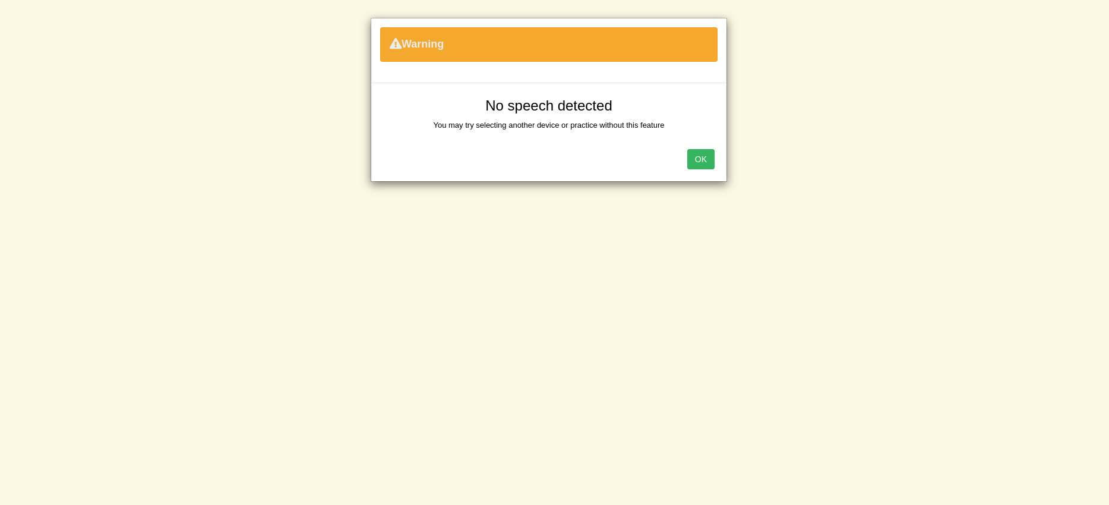
click at [694, 159] on button "OK" at bounding box center [700, 159] width 27 height 20
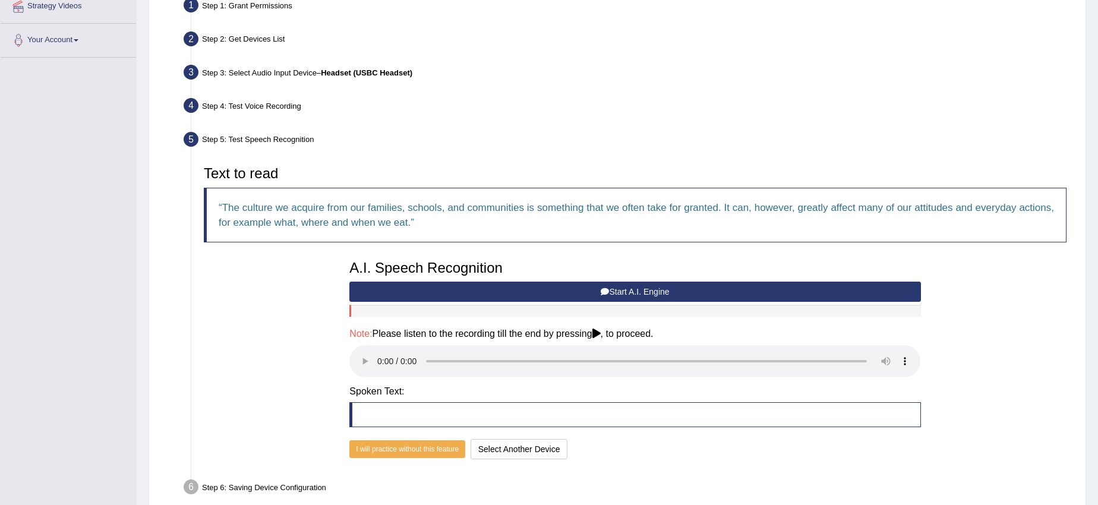
click at [536, 295] on button "Start A.I. Engine" at bounding box center [634, 292] width 571 height 20
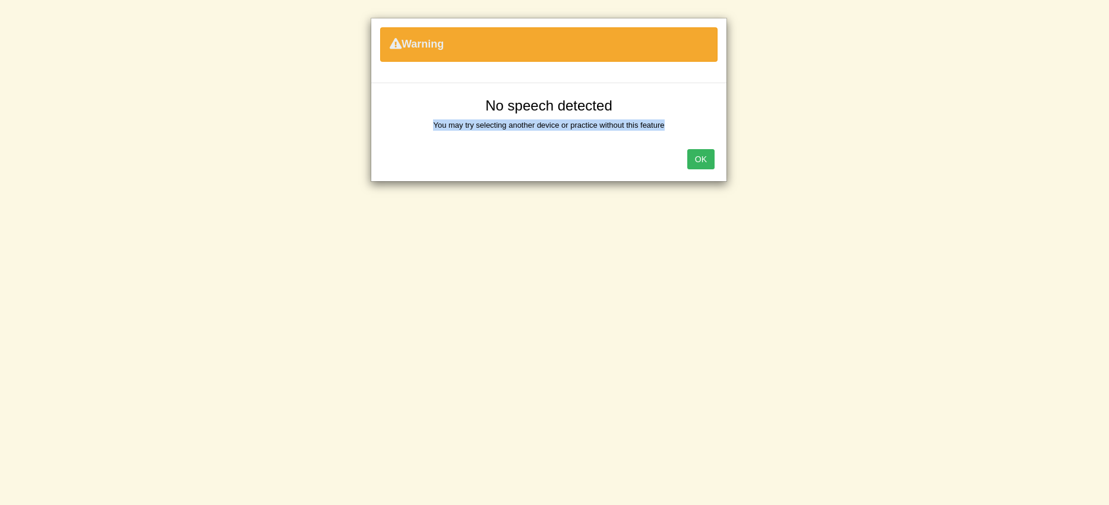
drag, startPoint x: 665, startPoint y: 121, endPoint x: 347, endPoint y: 115, distance: 317.9
click at [358, 115] on div "Warning No speech detected You may try selecting another device or practice wit…" at bounding box center [554, 252] width 1109 height 505
